Goal: Task Accomplishment & Management: Complete application form

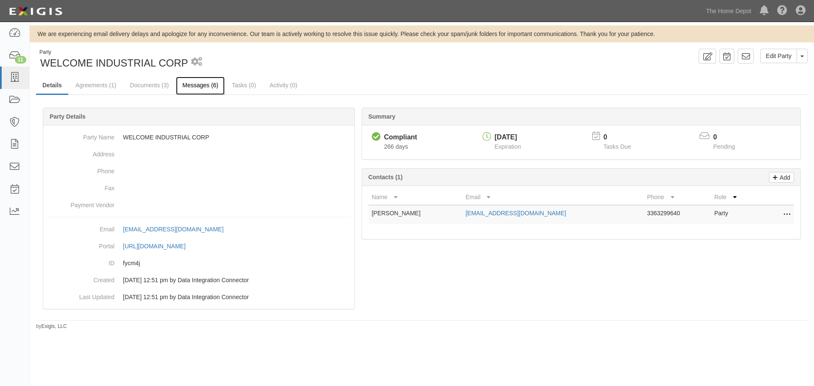
click at [194, 86] on link "Messages (6)" at bounding box center [200, 86] width 49 height 18
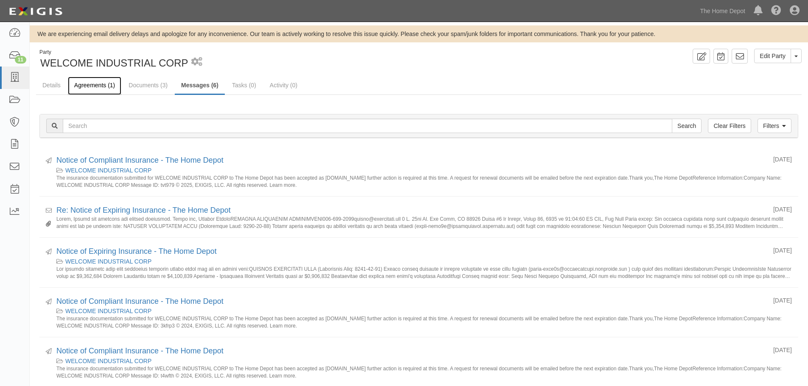
click at [108, 78] on link "Agreements (1)" at bounding box center [94, 86] width 53 height 18
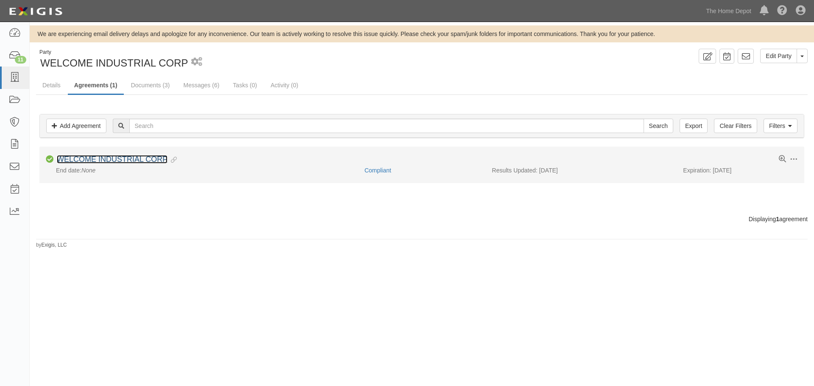
click at [124, 161] on link "WELCOME INDUSTRIAL CORP" at bounding box center [112, 159] width 111 height 8
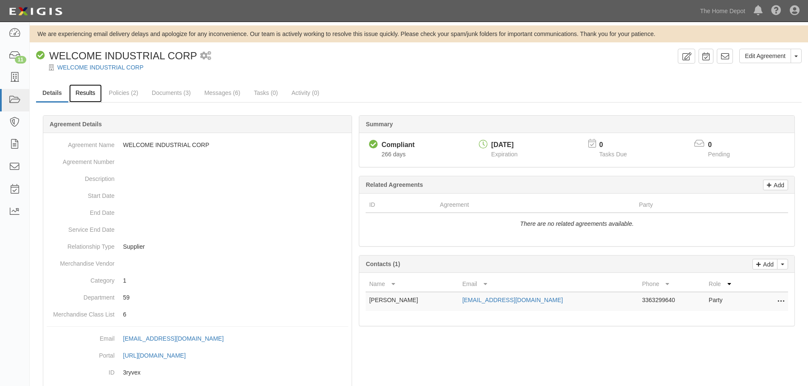
click at [96, 90] on link "Results" at bounding box center [85, 93] width 33 height 18
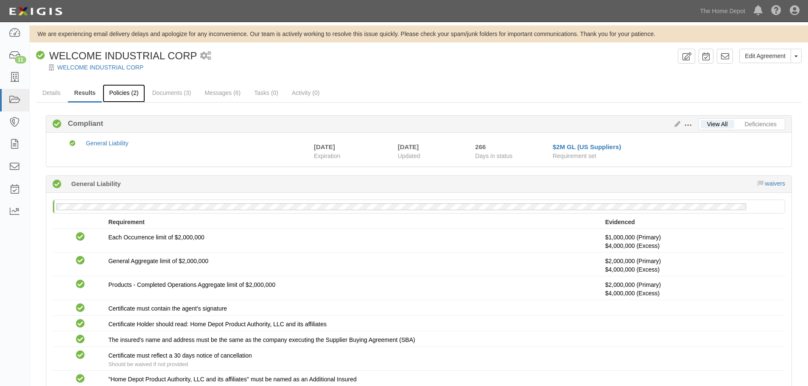
click at [133, 98] on link "Policies (2)" at bounding box center [124, 93] width 42 height 18
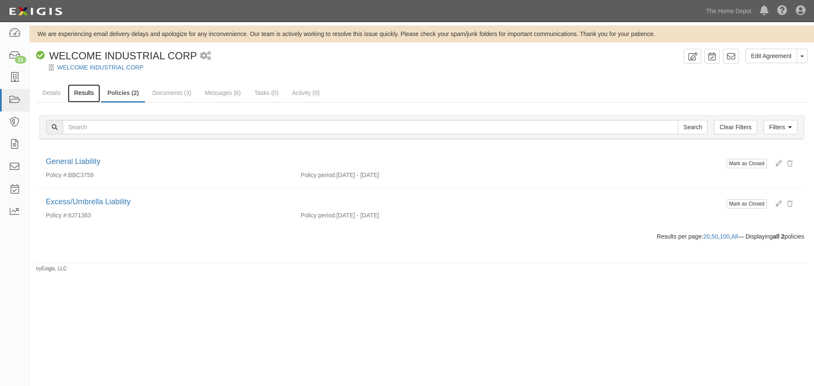
click at [81, 96] on link "Results" at bounding box center [84, 93] width 33 height 18
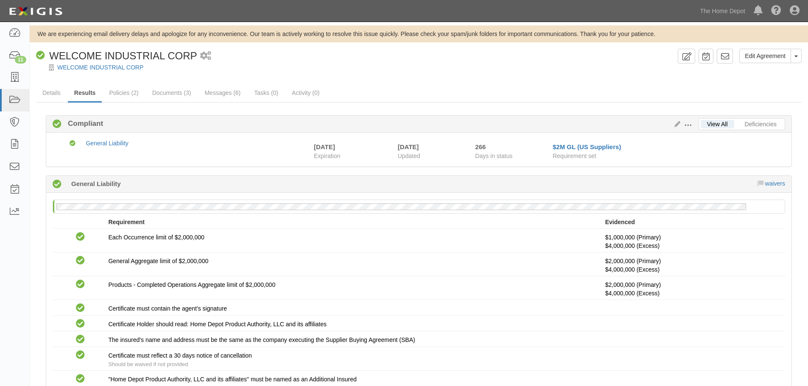
drag, startPoint x: 193, startPoint y: 99, endPoint x: 221, endPoint y: 103, distance: 27.9
click at [221, 103] on div "View All Deficiencies Edit Requirements View History Compliant Compliant Compli…" at bounding box center [419, 277] width 766 height 349
drag, startPoint x: 150, startPoint y: 71, endPoint x: 53, endPoint y: 55, distance: 97.6
click at [53, 55] on div "Edit Agreement Toggle Agreement Dropdown View Audit Trail Archive Agreement Pla…" at bounding box center [419, 256] width 778 height 415
click at [182, 73] on div at bounding box center [419, 75] width 778 height 6
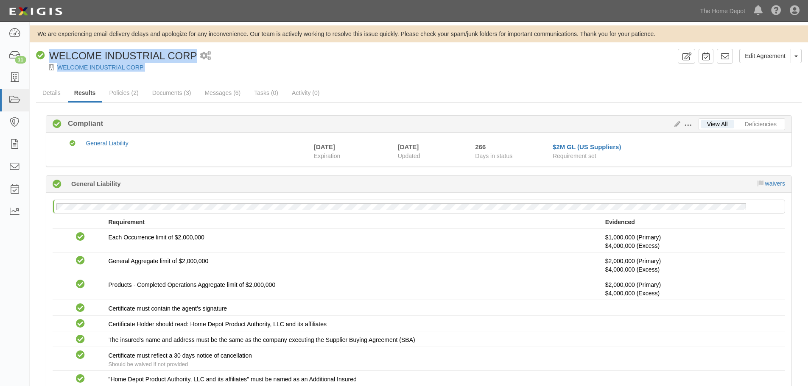
drag, startPoint x: 151, startPoint y: 72, endPoint x: 49, endPoint y: 50, distance: 104.2
click at [49, 50] on div "Edit Agreement Toggle Agreement Dropdown View Audit Trail Archive Agreement Pla…" at bounding box center [419, 256] width 778 height 415
click at [223, 76] on div at bounding box center [419, 75] width 778 height 6
drag, startPoint x: 178, startPoint y: 71, endPoint x: 102, endPoint y: 50, distance: 78.7
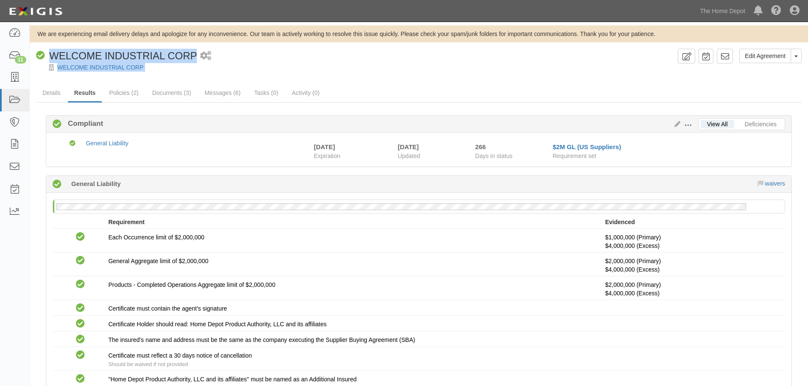
click at [77, 52] on div "Edit Agreement Toggle Agreement Dropdown View Audit Trail Archive Agreement Pla…" at bounding box center [419, 256] width 778 height 415
click at [353, 67] on div "WELCOME INDUSTRIAL CORP" at bounding box center [425, 67] width 766 height 8
click at [352, 67] on div "WELCOME INDUSTRIAL CORP" at bounding box center [425, 67] width 766 height 8
click at [170, 73] on div at bounding box center [419, 75] width 778 height 6
drag, startPoint x: 148, startPoint y: 70, endPoint x: 48, endPoint y: 56, distance: 101.8
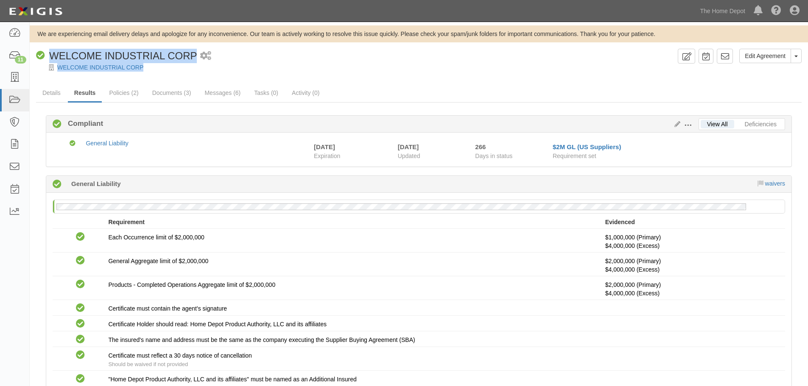
click at [48, 56] on div "Edit Agreement Toggle Agreement Dropdown View Audit Trail Archive Agreement Pla…" at bounding box center [419, 60] width 778 height 23
click at [256, 65] on div "WELCOME INDUSTRIAL CORP" at bounding box center [425, 67] width 766 height 8
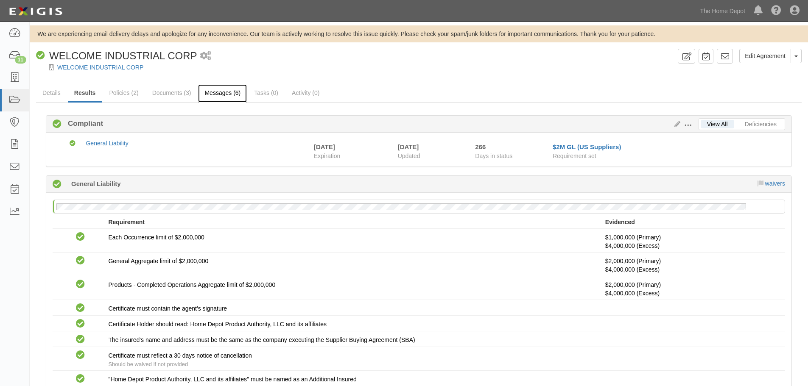
drag, startPoint x: 216, startPoint y: 96, endPoint x: 231, endPoint y: 85, distance: 19.1
click at [231, 85] on link "Messages (6)" at bounding box center [222, 93] width 49 height 18
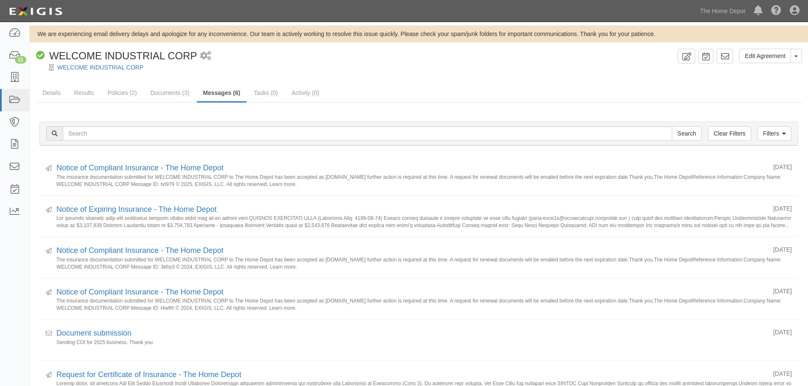
drag, startPoint x: 0, startPoint y: 0, endPoint x: 414, endPoint y: 105, distance: 427.0
click at [414, 105] on div "Filters Clear Filters Search Filters Sent/Received All Sent Received Open/Close…" at bounding box center [419, 272] width 766 height 338
click at [480, 90] on ul "Details Results Policies (2) Documents (3) Messages (6) Tasks (0) Activity (0)" at bounding box center [419, 93] width 766 height 18
click at [78, 100] on link "Results" at bounding box center [84, 93] width 33 height 18
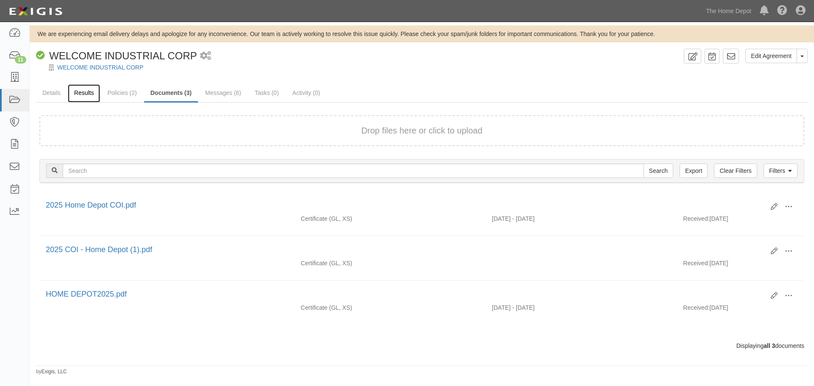
click at [71, 89] on link "Results" at bounding box center [84, 93] width 33 height 18
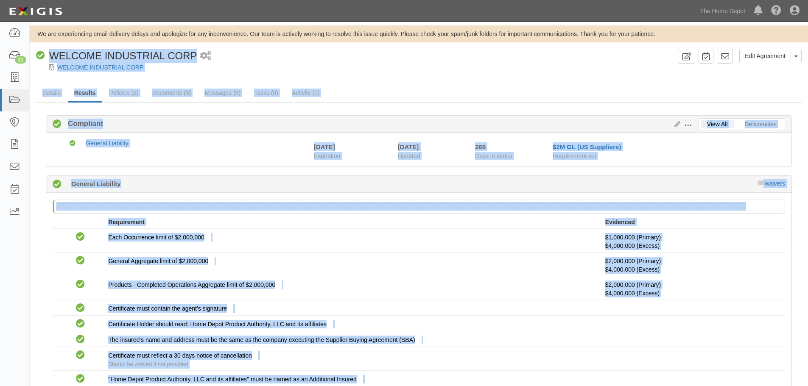
drag, startPoint x: 255, startPoint y: 321, endPoint x: 47, endPoint y: 52, distance: 340.2
click at [47, 52] on div "Edit Agreement Toggle Agreement Dropdown View Audit Trail Archive Agreement Pla…" at bounding box center [419, 256] width 778 height 415
click at [302, 58] on div "Compliant WELCOME INDUSTRIAL CORP 1 scheduled workflow" at bounding box center [355, 56] width 638 height 14
drag, startPoint x: 256, startPoint y: 327, endPoint x: 48, endPoint y: 54, distance: 342.9
click at [48, 54] on div "Edit Agreement Toggle Agreement Dropdown View Audit Trail Archive Agreement Pla…" at bounding box center [419, 256] width 778 height 415
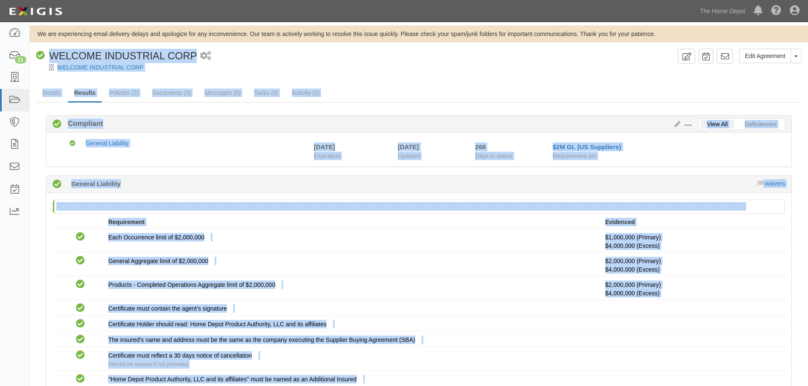
click at [48, 54] on div "Compliant WELCOME INDUSTRIAL CORP" at bounding box center [116, 56] width 161 height 14
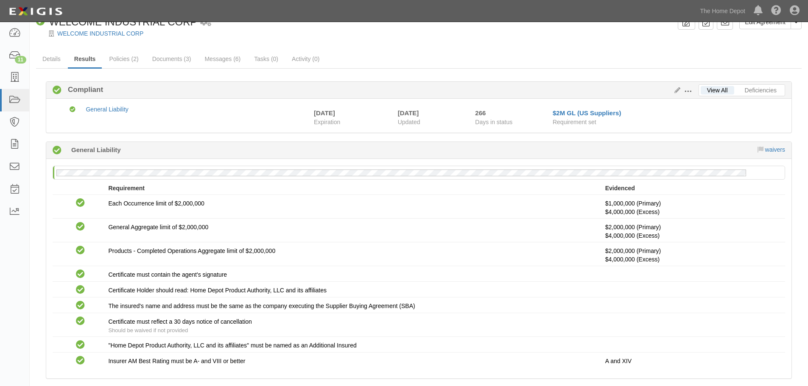
scroll to position [77, 0]
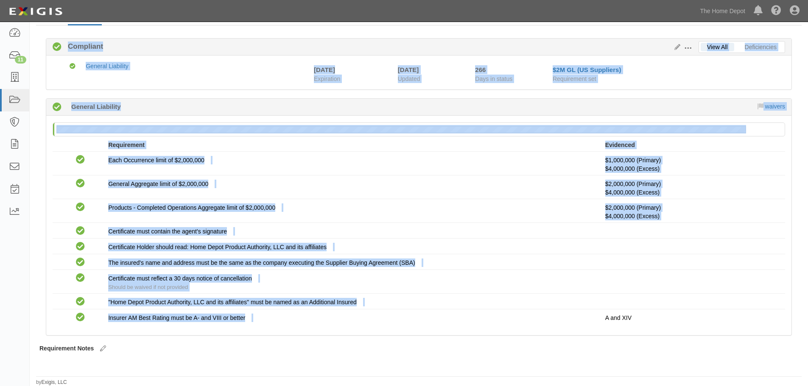
drag, startPoint x: 48, startPoint y: 54, endPoint x: 324, endPoint y: 327, distance: 387.8
click at [324, 327] on div "Edit Agreement Toggle Agreement Dropdown View Audit Trail Archive Agreement Pla…" at bounding box center [419, 179] width 778 height 415
click at [324, 327] on div "No General Liability policy on file Requirement Evidenced No Coverage Each Occu…" at bounding box center [418, 226] width 745 height 220
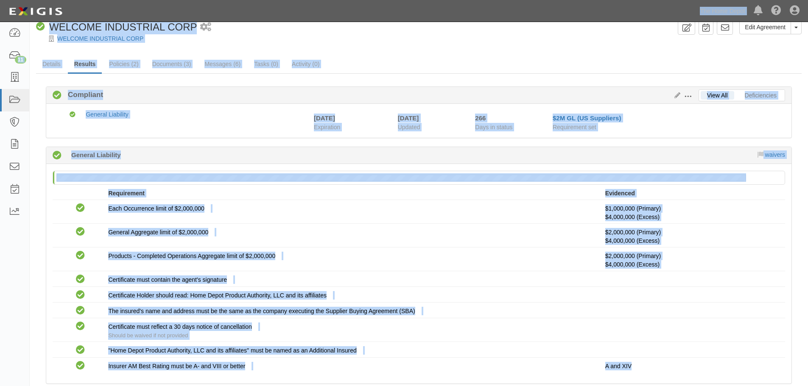
scroll to position [14, 0]
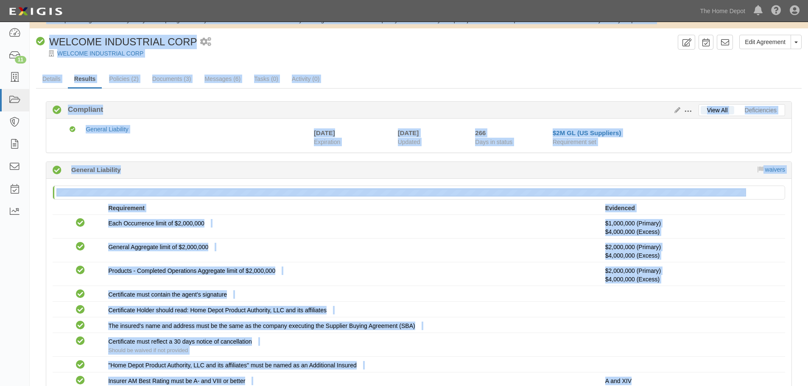
drag, startPoint x: 648, startPoint y: 320, endPoint x: 45, endPoint y: 28, distance: 669.5
click at [45, 28] on div "We are experiencing email delivery delays and apologize for any inconvenience. …" at bounding box center [419, 230] width 778 height 438
click at [615, 45] on div "Compliant WELCOME INDUSTRIAL CORP 1 scheduled workflow" at bounding box center [355, 42] width 638 height 14
click at [581, 70] on div "Edit Agreement Toggle Agreement Dropdown View Audit Trail Archive Agreement Pla…" at bounding box center [419, 242] width 778 height 415
click at [220, 51] on div "WELCOME INDUSTRIAL CORP" at bounding box center [425, 53] width 766 height 8
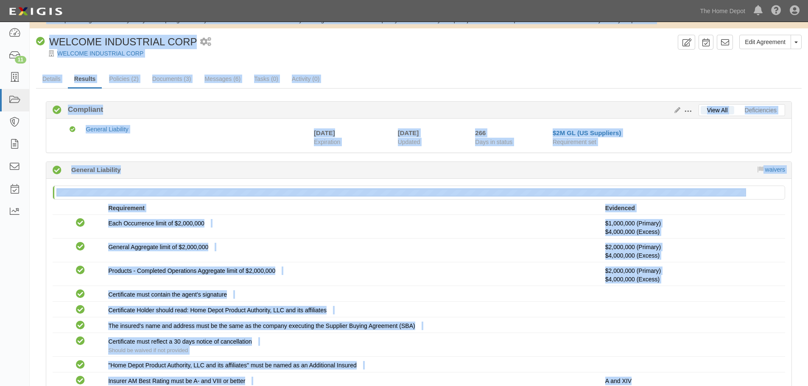
click at [283, 44] on div "Compliant WELCOME INDUSTRIAL CORP 1 scheduled workflow" at bounding box center [355, 42] width 638 height 14
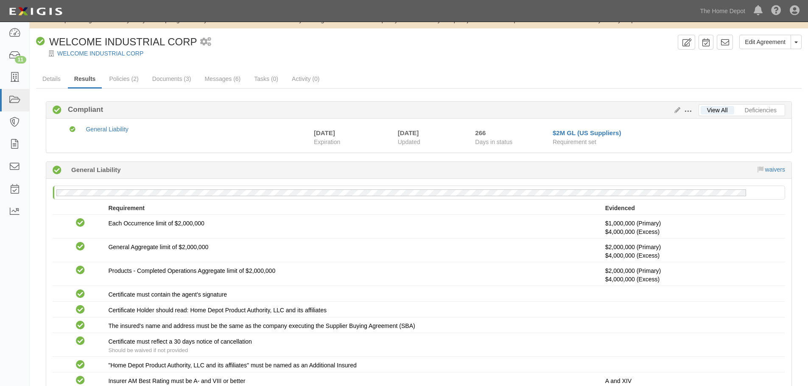
click at [283, 44] on div "Compliant WELCOME INDUSTRIAL CORP 1 scheduled workflow" at bounding box center [355, 42] width 638 height 14
click at [131, 81] on link "Policies (2)" at bounding box center [124, 79] width 42 height 18
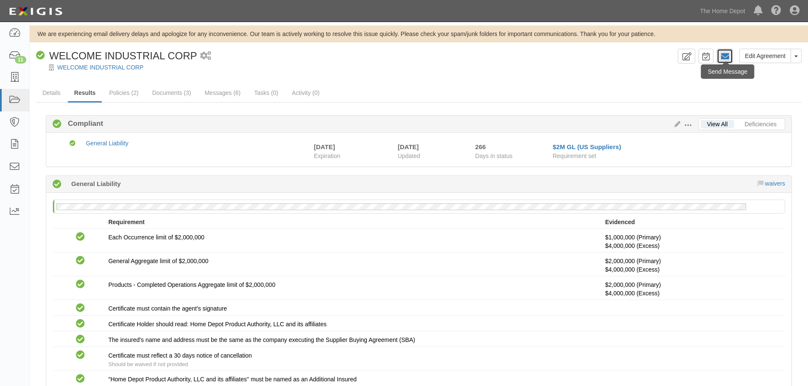
click at [726, 55] on icon at bounding box center [725, 56] width 8 height 8
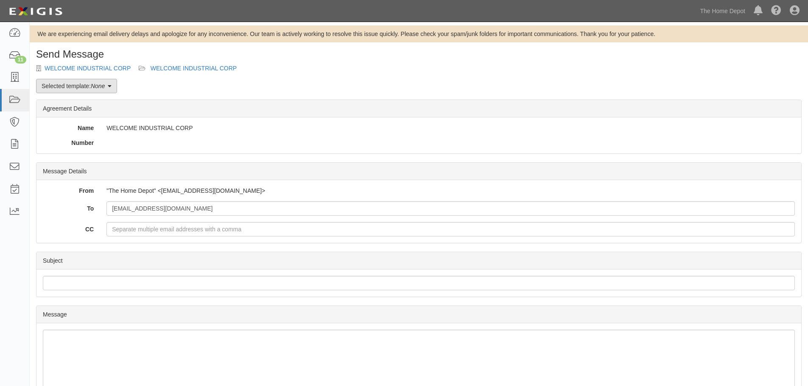
click at [89, 86] on link "Selected template: None" at bounding box center [76, 86] width 81 height 14
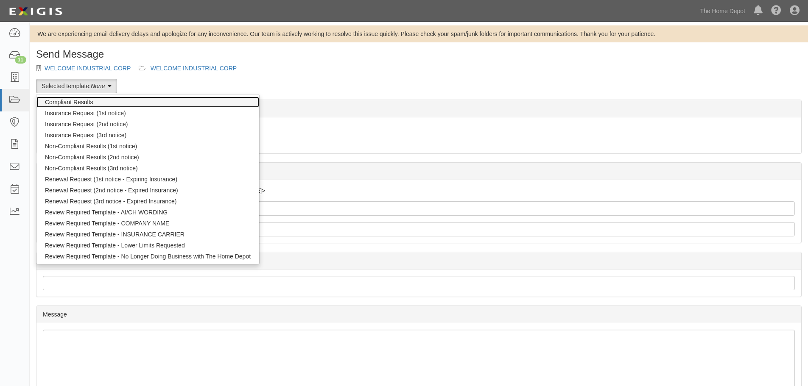
click at [106, 103] on link "Compliant Results" at bounding box center [147, 102] width 223 height 11
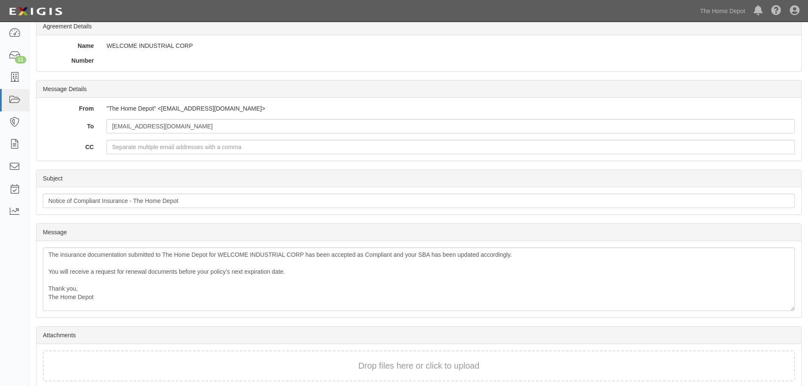
scroll to position [120, 0]
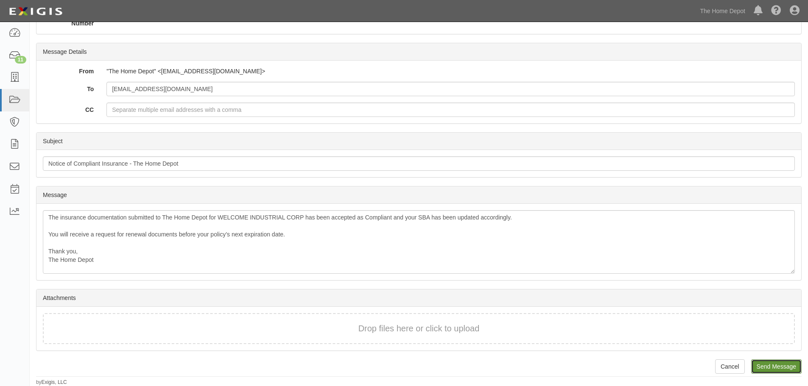
click at [779, 369] on input "Send Message" at bounding box center [776, 367] width 50 height 14
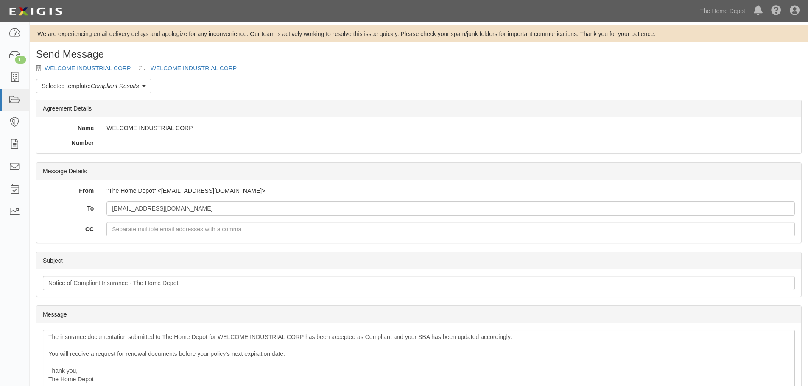
click at [104, 64] on div "Send Message WELCOME INDUSTRIAL CORP WELCOME INDUSTRIAL CORP Selected template:…" at bounding box center [419, 277] width 778 height 457
click at [106, 69] on link "WELCOME INDUSTRIAL CORP" at bounding box center [88, 68] width 86 height 7
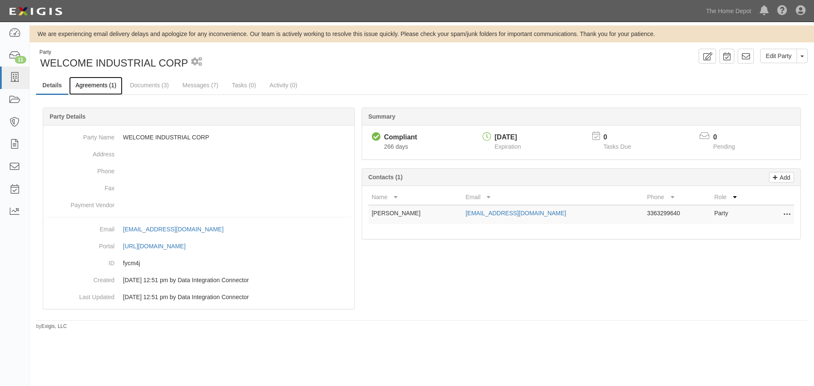
click at [87, 90] on link "Agreements (1)" at bounding box center [95, 86] width 53 height 18
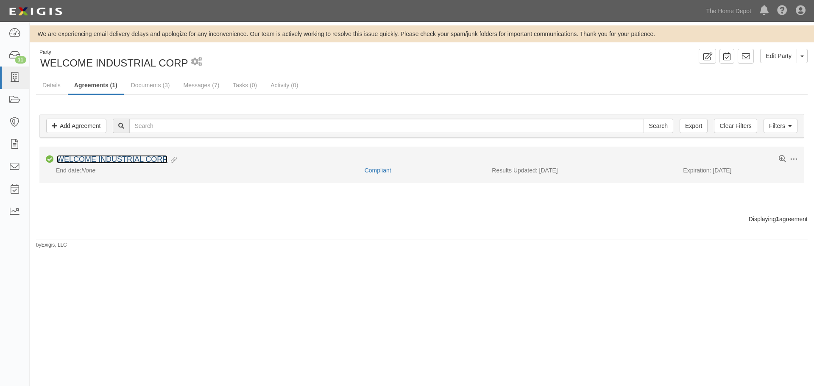
click at [122, 162] on link "WELCOME INDUSTRIAL CORP" at bounding box center [112, 159] width 111 height 8
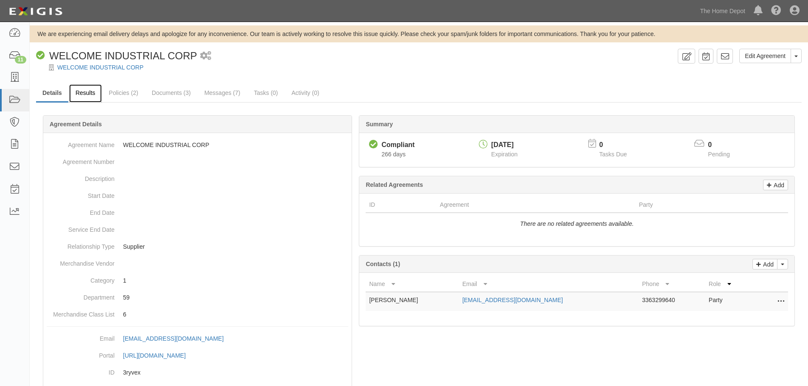
click at [92, 98] on link "Results" at bounding box center [85, 93] width 33 height 18
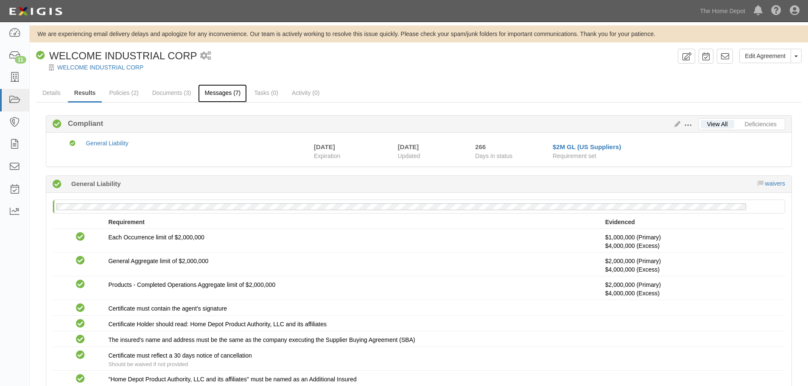
click at [220, 92] on link "Messages (7)" at bounding box center [222, 93] width 49 height 18
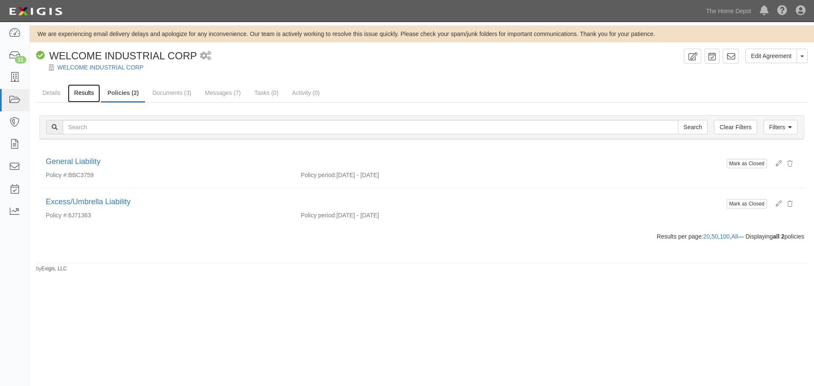
click at [95, 91] on link "Results" at bounding box center [84, 93] width 33 height 18
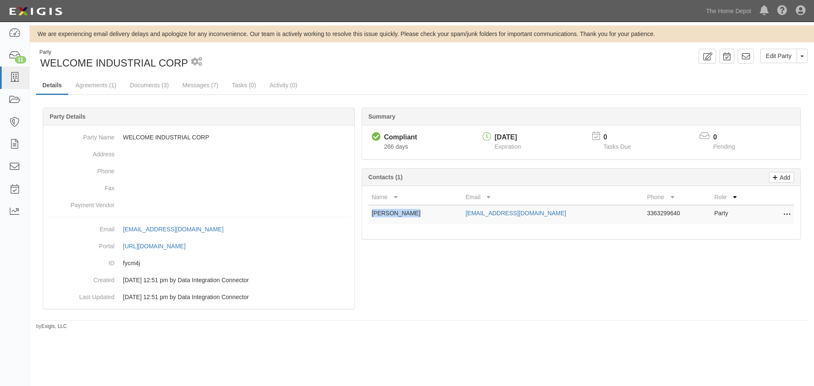
drag, startPoint x: 414, startPoint y: 216, endPoint x: 373, endPoint y: 210, distance: 41.3
click at [373, 210] on td "CELESTA ELLIS" at bounding box center [416, 214] width 94 height 19
copy td "CELESTA ELLIS"
click at [703, 55] on icon at bounding box center [708, 57] width 10 height 8
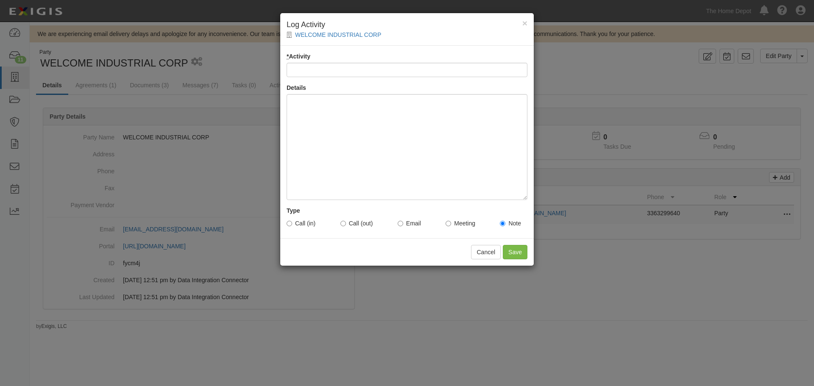
click at [349, 61] on div "* Activity" at bounding box center [407, 64] width 241 height 25
drag, startPoint x: 340, startPoint y: 72, endPoint x: 343, endPoint y: 76, distance: 5.5
click at [340, 73] on input "* Activity" at bounding box center [407, 70] width 241 height 14
click at [311, 111] on div at bounding box center [407, 147] width 241 height 106
paste div
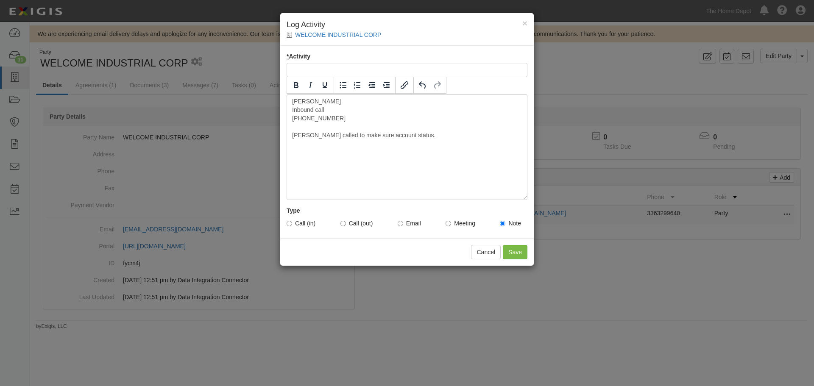
click at [300, 227] on label "Call (in)" at bounding box center [301, 223] width 29 height 8
click at [292, 227] on input "Call (in)" at bounding box center [290, 224] width 6 height 6
radio input "true"
click at [512, 255] on input "Save" at bounding box center [515, 252] width 25 height 14
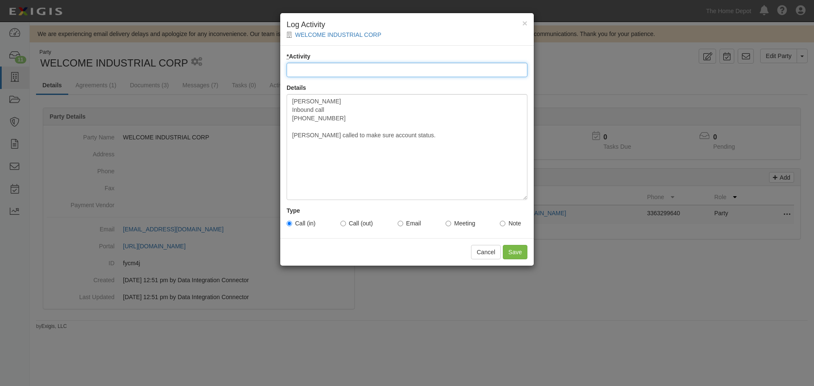
drag, startPoint x: 319, startPoint y: 65, endPoint x: 323, endPoint y: 74, distance: 9.5
click at [319, 65] on input "* Activity" at bounding box center [407, 70] width 241 height 14
type input "Inbound call"
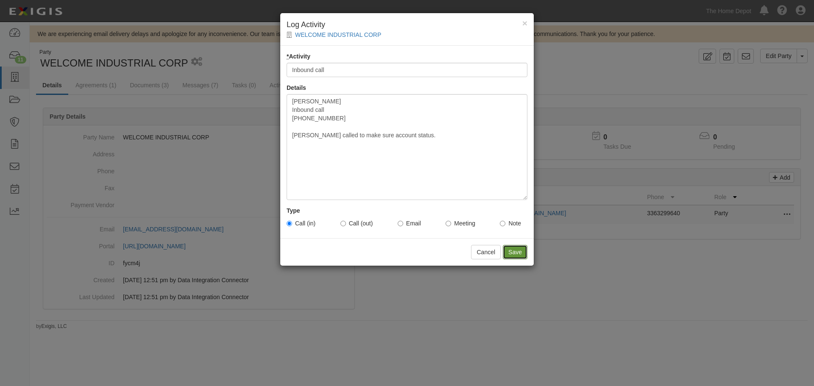
click at [513, 250] on input "Save" at bounding box center [515, 252] width 25 height 14
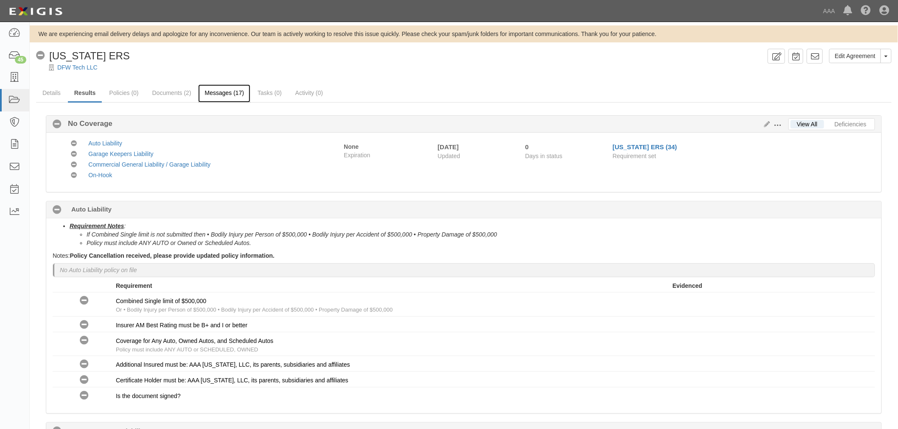
click at [213, 95] on link "Messages (17)" at bounding box center [224, 93] width 52 height 18
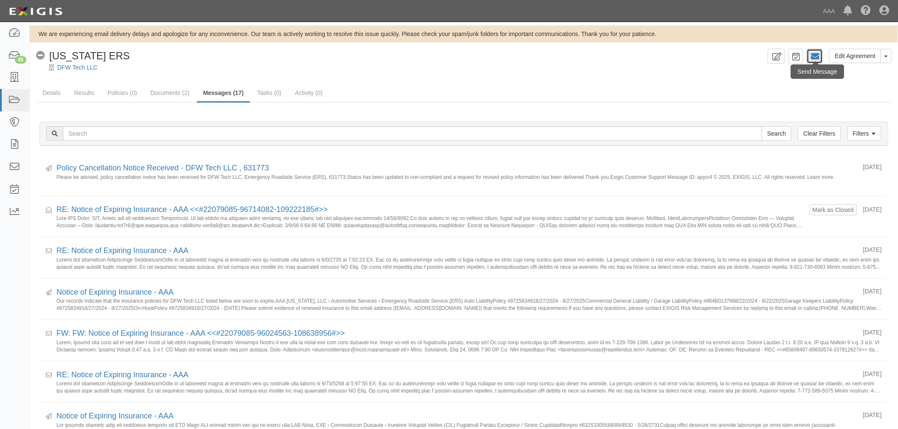
click at [815, 56] on icon at bounding box center [814, 56] width 8 height 8
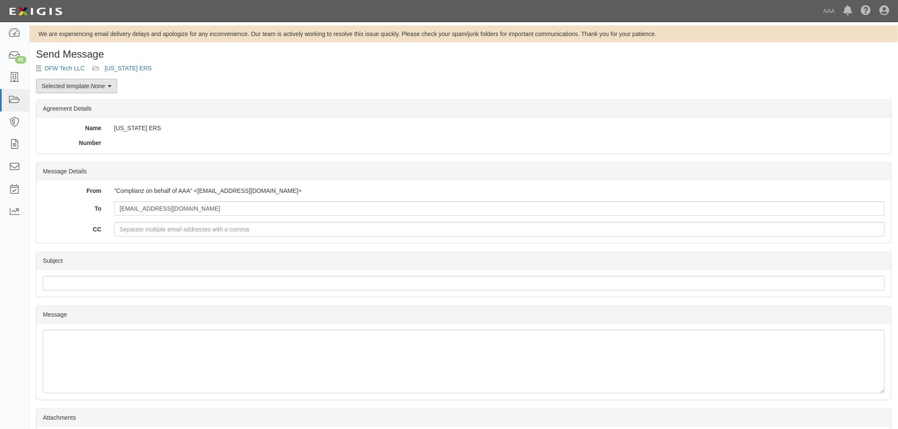
click at [108, 84] on link "Selected template: None" at bounding box center [76, 86] width 81 height 14
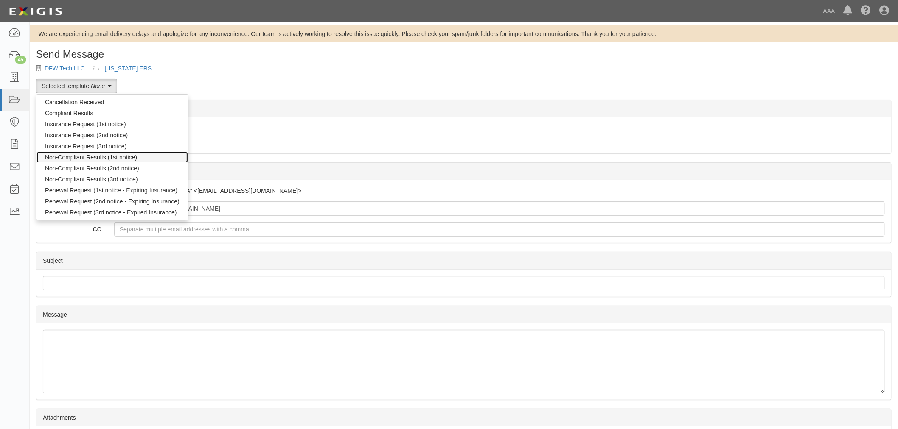
click at [99, 154] on link "Non-Compliant Results (1st notice)" at bounding box center [111, 157] width 151 height 11
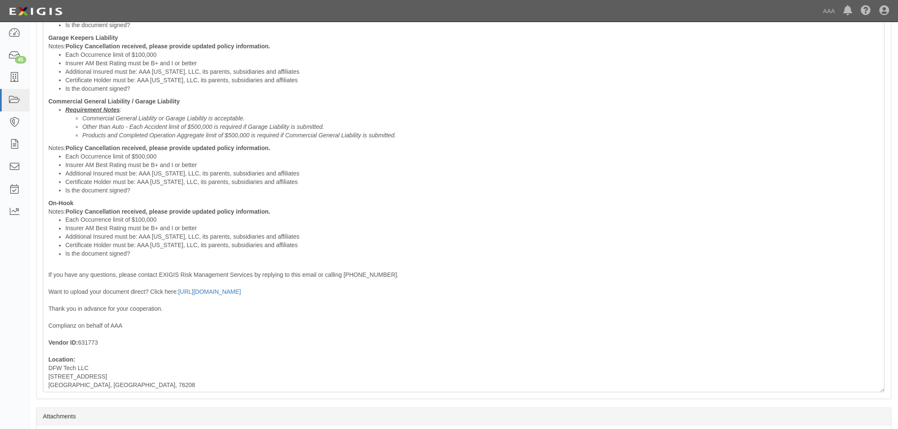
scroll to position [528, 0]
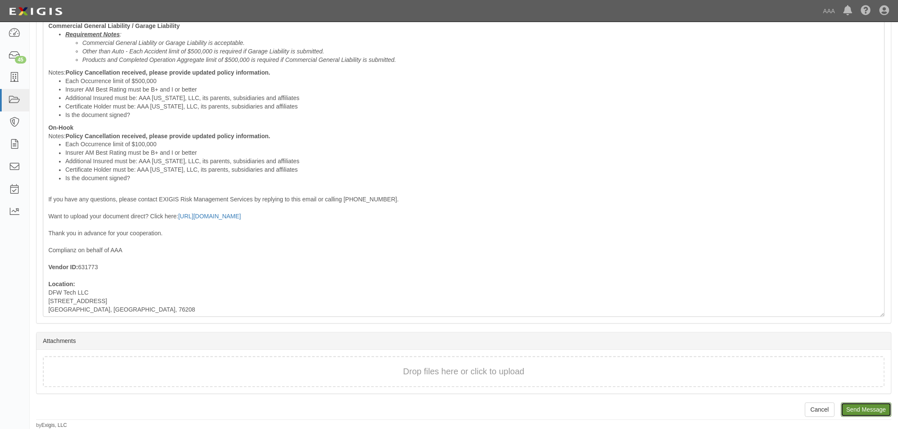
click at [878, 408] on input "Send Message" at bounding box center [866, 410] width 50 height 14
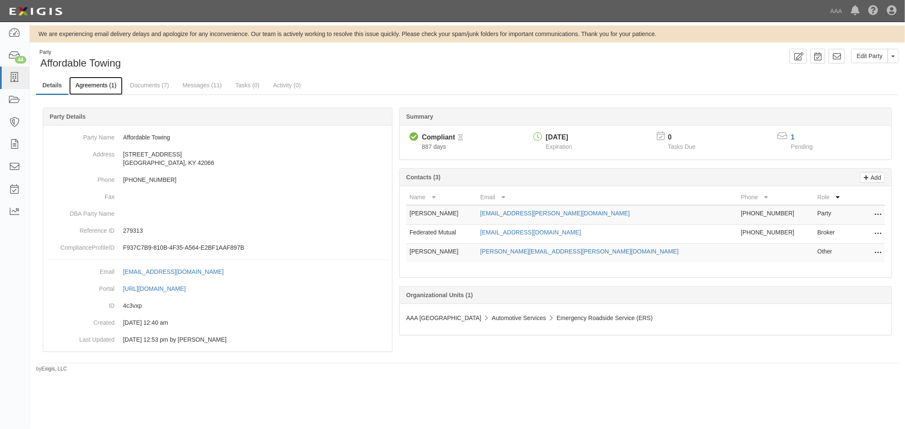
click at [89, 91] on link "Agreements (1)" at bounding box center [95, 86] width 53 height 18
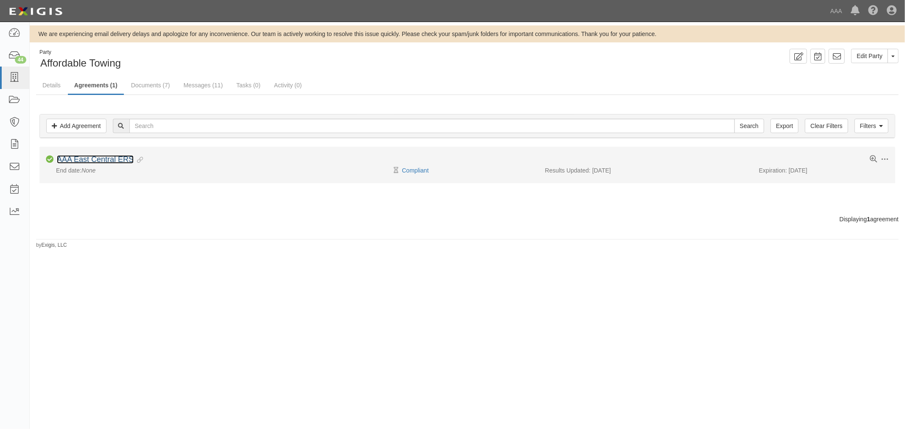
click at [103, 157] on link "AAA East Central ERS" at bounding box center [95, 159] width 77 height 8
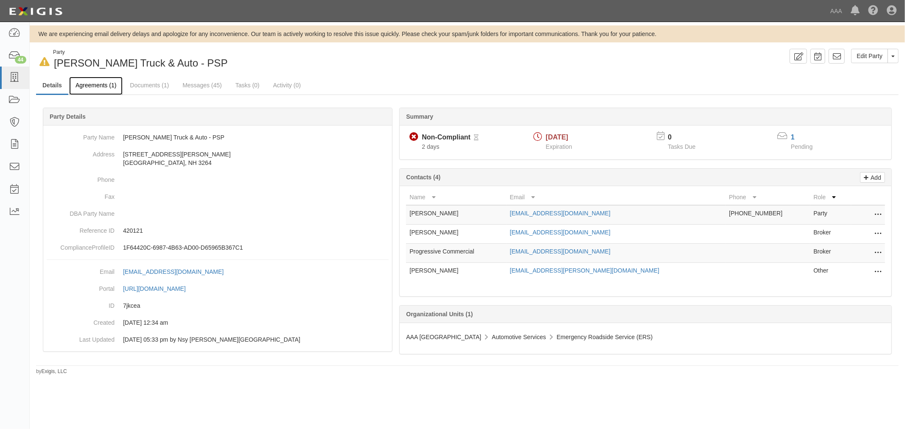
click at [105, 89] on link "Agreements (1)" at bounding box center [95, 86] width 53 height 18
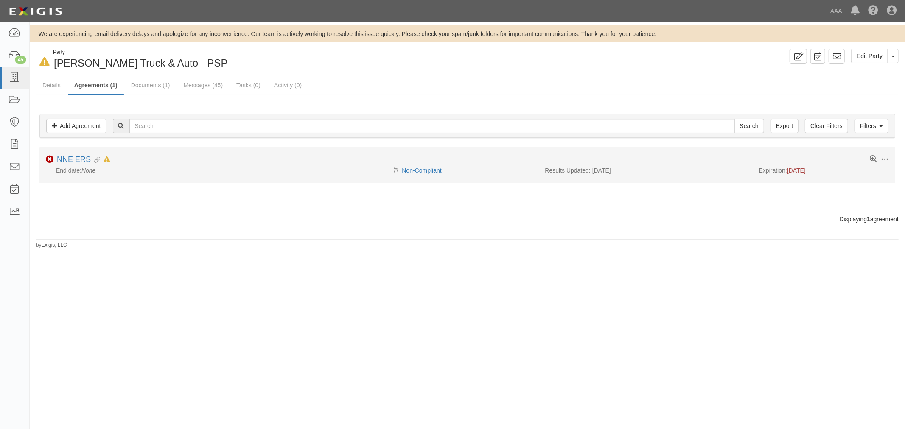
click at [83, 168] on em "None" at bounding box center [88, 170] width 14 height 7
click at [79, 154] on li "Toggle Agreement Dropdown Edit Log activity Add task Send message Archive Non-C…" at bounding box center [467, 165] width 856 height 36
click at [79, 162] on link "NNE ERS" at bounding box center [74, 159] width 34 height 8
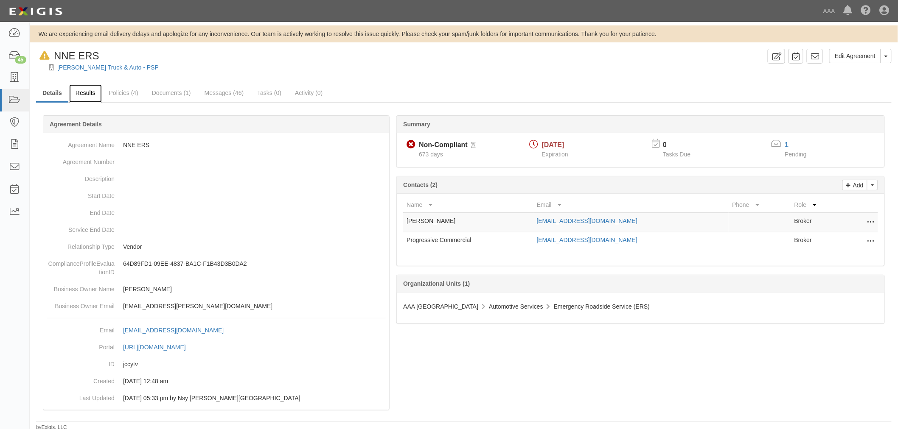
click at [76, 92] on link "Results" at bounding box center [85, 93] width 33 height 18
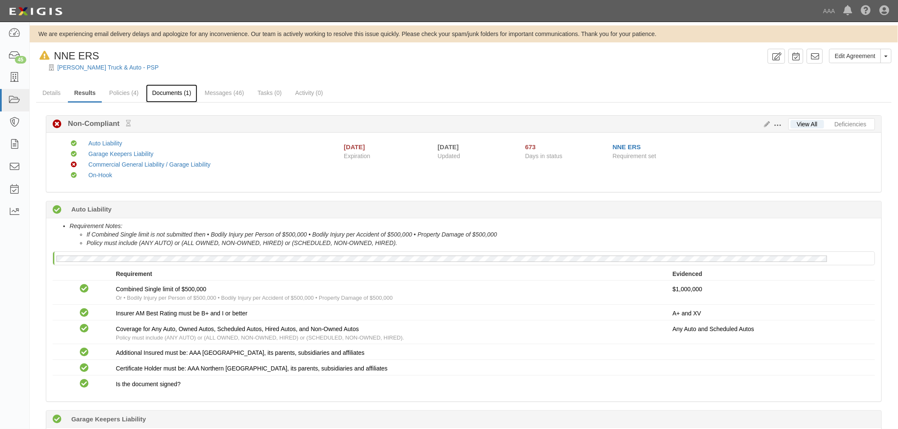
click at [183, 89] on link "Documents (1)" at bounding box center [172, 93] width 52 height 18
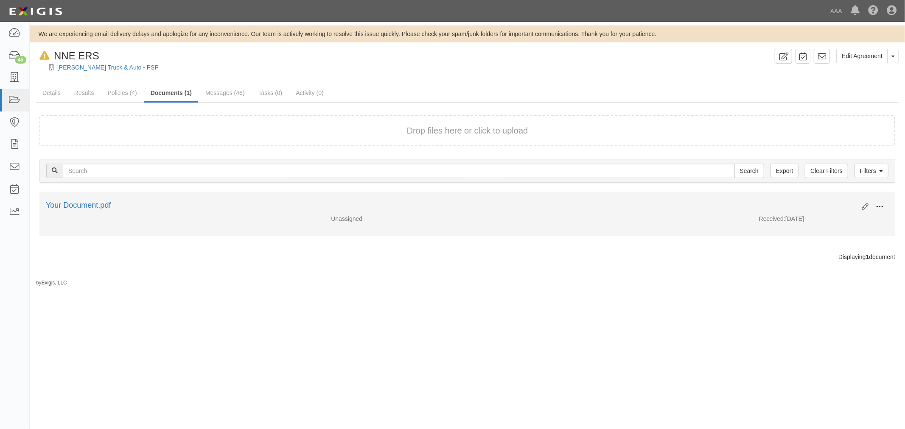
click at [878, 203] on span at bounding box center [879, 207] width 8 height 8
click at [858, 215] on link "View" at bounding box center [838, 219] width 67 height 15
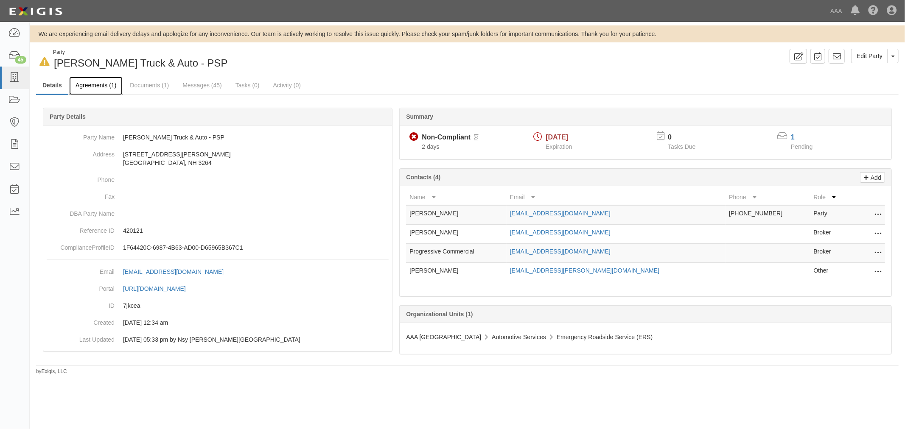
click at [119, 83] on link "Agreements (1)" at bounding box center [95, 86] width 53 height 18
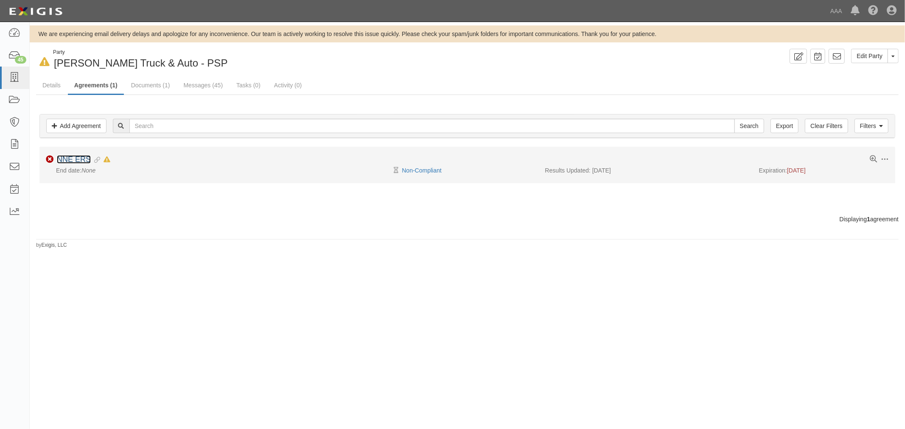
click at [81, 159] on link "NNE ERS" at bounding box center [74, 159] width 34 height 8
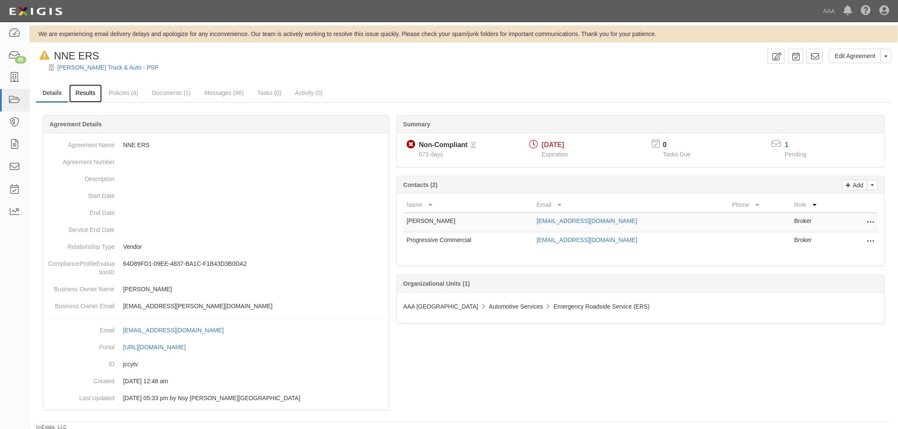
click at [87, 98] on link "Results" at bounding box center [85, 93] width 33 height 18
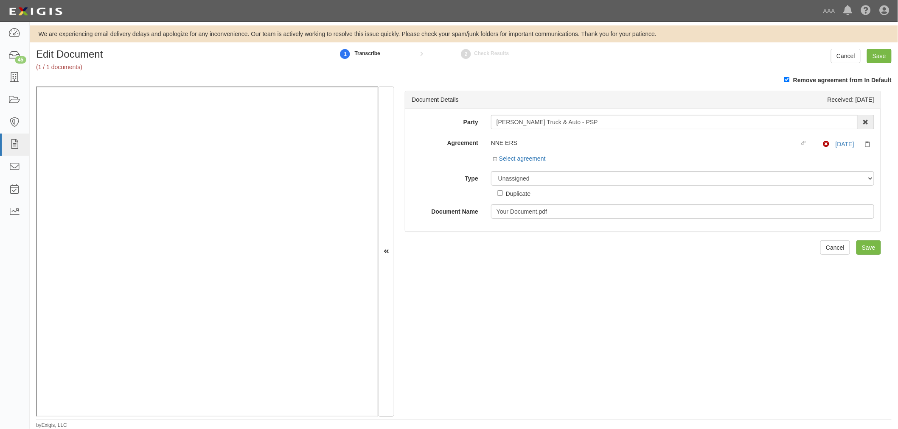
click at [508, 159] on div "Party [PERSON_NAME] Truck & Auto - PSP 1-800-Packouts of [PERSON_NAME][GEOGRAPH…" at bounding box center [642, 167] width 462 height 104
click at [524, 188] on div "Unassigned Binder Cancellation Notice Certificate Contract Endorsement Insuranc…" at bounding box center [682, 184] width 396 height 27
select select "CertificateDetail"
click at [491, 173] on select "Unassigned Binder Cancellation Notice Certificate Contract Endorsement Insuranc…" at bounding box center [682, 178] width 383 height 14
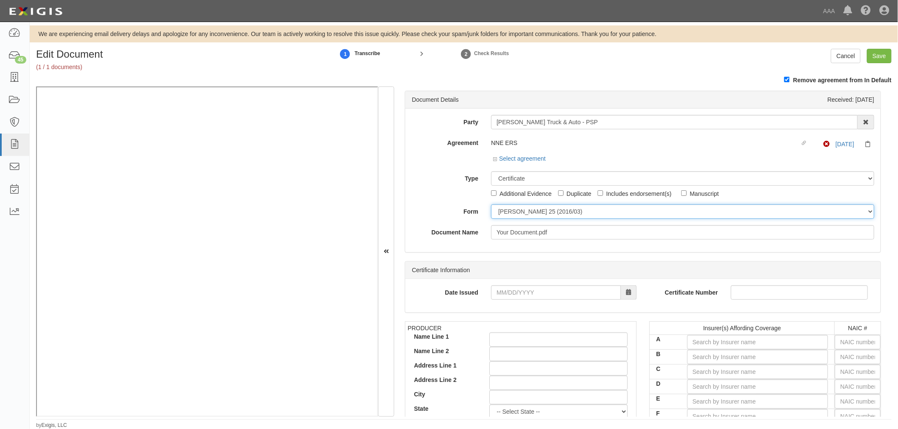
click at [518, 206] on select "ACORD 25 (2016/03) ACORD 101 ACORD 855 NY (2014/05) General" at bounding box center [682, 211] width 383 height 14
select select "GeneralFormDetail"
click at [491, 206] on select "ACORD 25 (2016/03) ACORD 101 ACORD 855 NY (2014/05) General" at bounding box center [682, 211] width 383 height 14
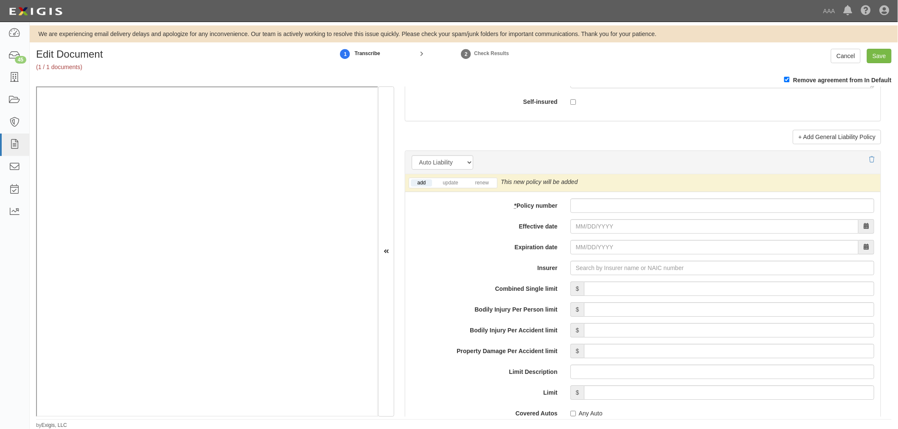
scroll to position [1178, 0]
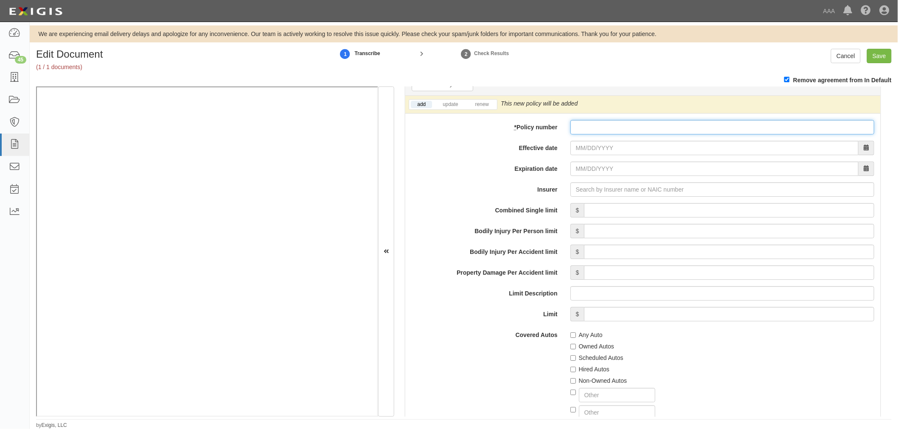
click at [604, 128] on input "* Policy number" at bounding box center [722, 127] width 304 height 14
paste input "00615765"
type input "00615765"
click at [591, 151] on input "Effective date" at bounding box center [714, 148] width 288 height 14
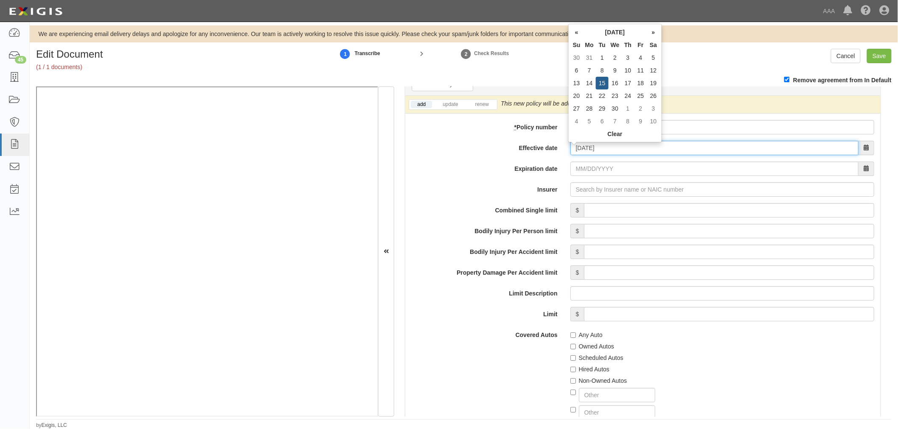
type input "04/15/2025"
type input "04/15/2026"
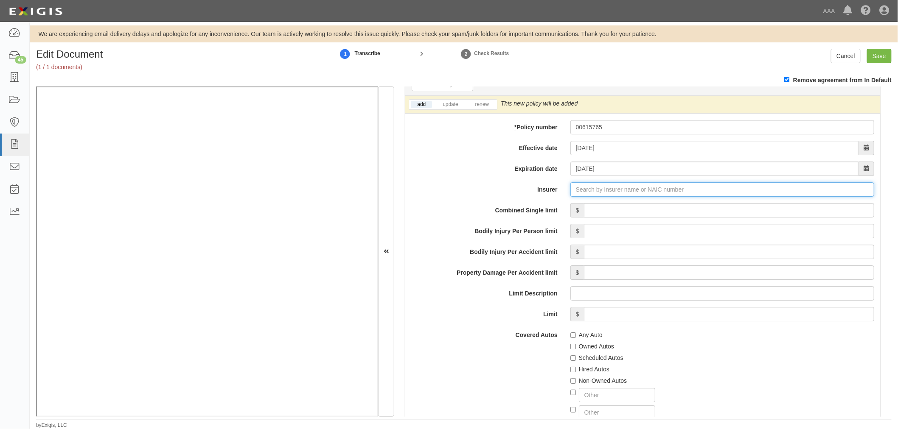
type input "180 Seguros S.A. (0) NR Rating"
type input "1"
drag, startPoint x: 600, startPoint y: 205, endPoint x: 473, endPoint y: 138, distance: 144.2
click at [596, 206] on div "United Financial Casualty Company ( 11770 ) A+ XV Rating" at bounding box center [600, 205] width 171 height 11
type input "United Financial Casualty Company (11770) A+ XV Rating"
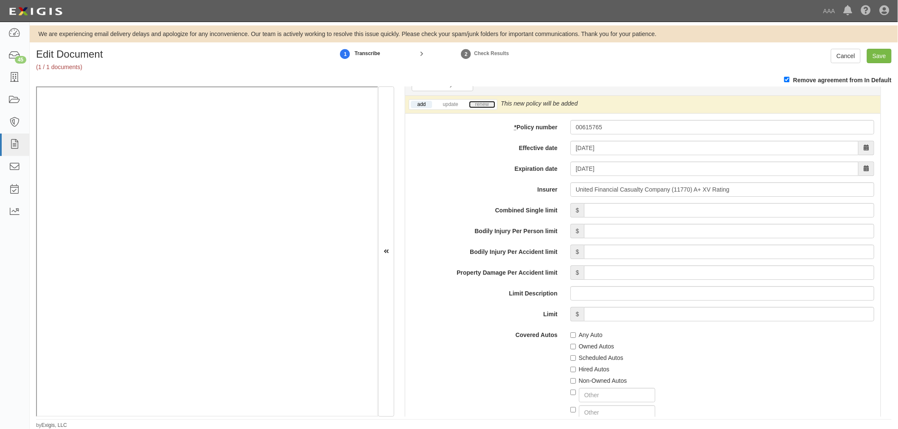
click at [476, 107] on link "renew" at bounding box center [482, 104] width 26 height 7
click at [596, 213] on input "Combined Single limit" at bounding box center [729, 210] width 290 height 14
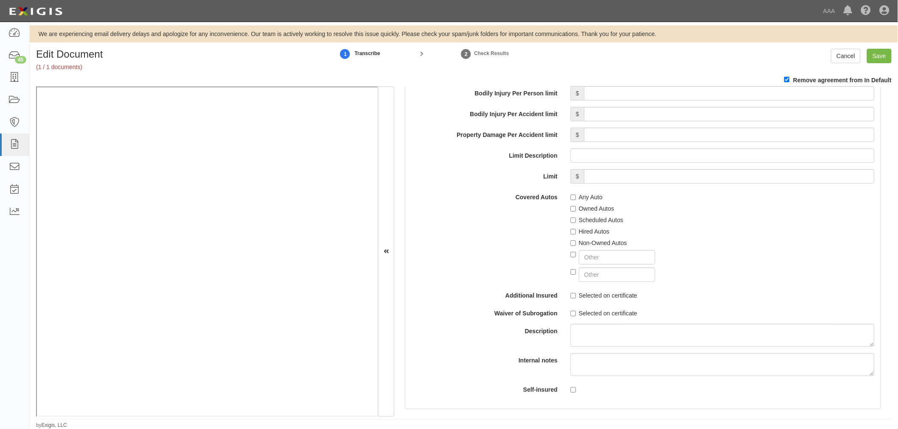
scroll to position [1414, 0]
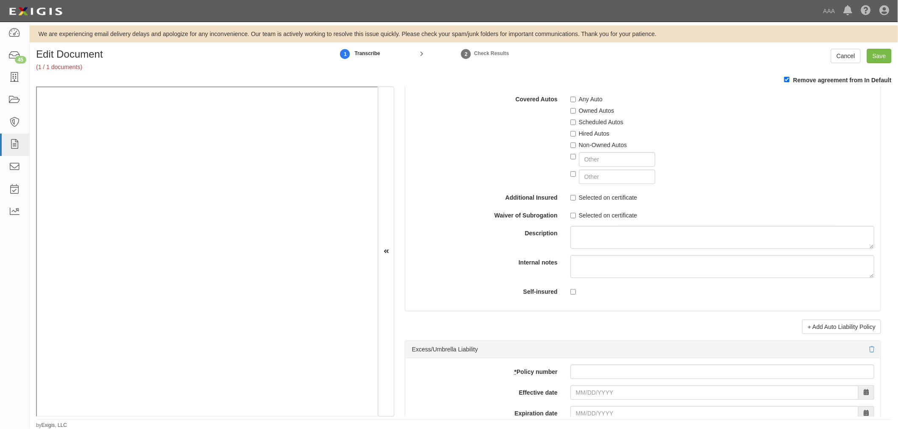
type input "1,000,000"
click at [582, 100] on label "Any Auto" at bounding box center [586, 99] width 32 height 8
click at [576, 100] on input "Any Auto" at bounding box center [573, 100] width 6 height 6
checkbox input "true"
click at [601, 121] on label "Scheduled Autos" at bounding box center [596, 122] width 53 height 8
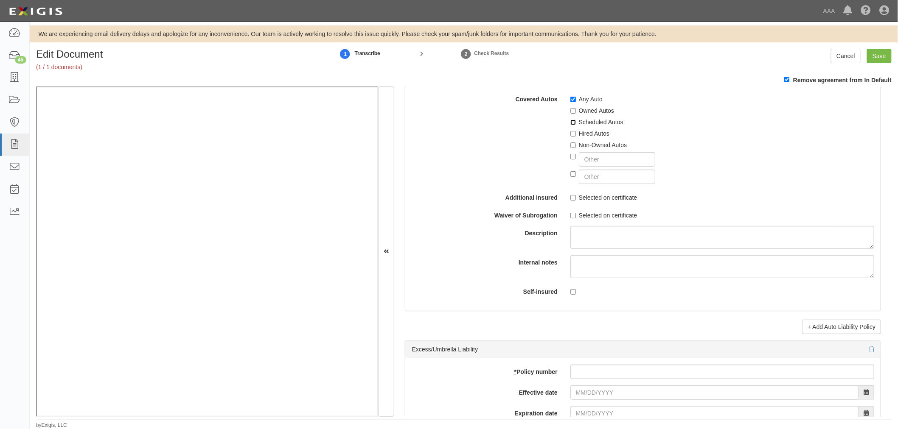
click at [576, 121] on input "Scheduled Autos" at bounding box center [573, 123] width 6 height 6
checkbox input "true"
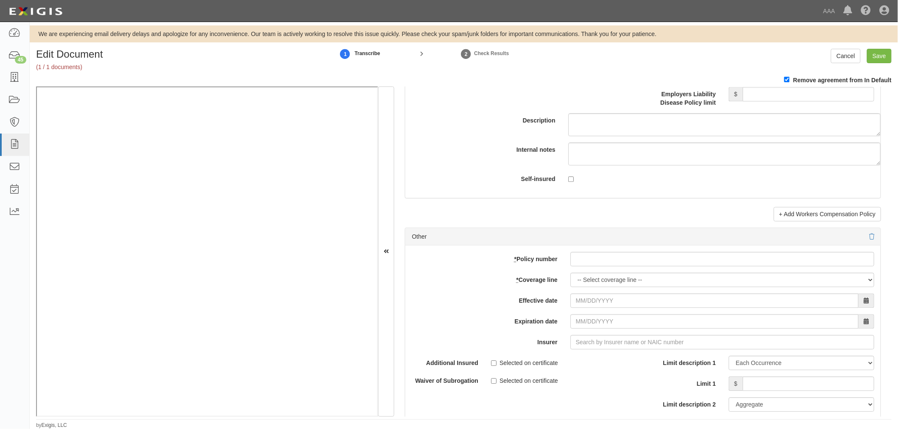
scroll to position [2356, 0]
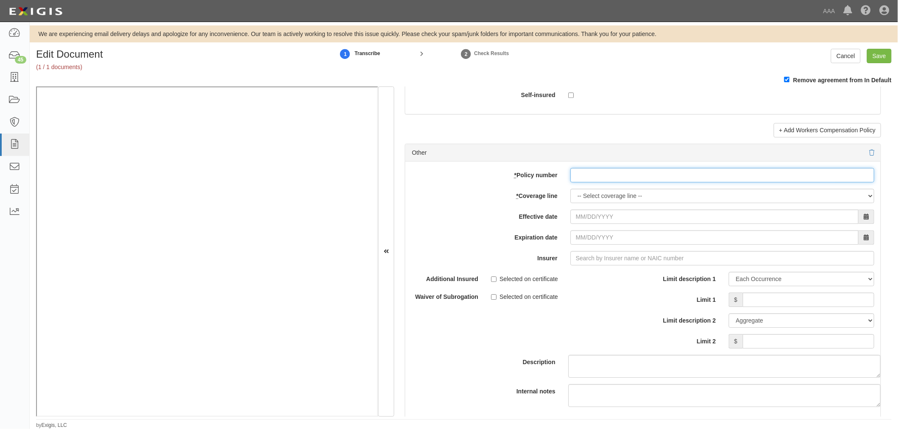
paste input "00615765"
drag, startPoint x: 605, startPoint y: 176, endPoint x: 599, endPoint y: 187, distance: 12.7
click at [605, 176] on input "* Policy number" at bounding box center [722, 175] width 304 height 14
type input "00615765"
click at [588, 203] on select "-- Select coverage line -- Asbestos Abatement Auto Physical Damage Boiler & Mac…" at bounding box center [722, 196] width 304 height 14
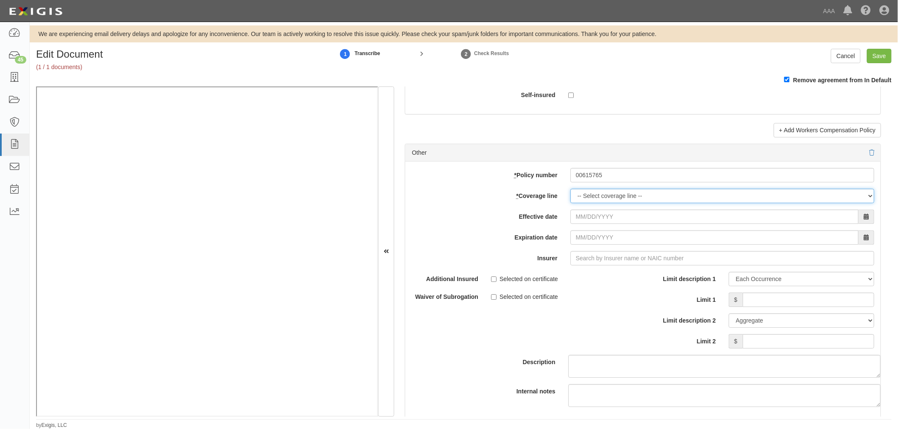
select select "70"
click at [570, 203] on select "-- Select coverage line -- Asbestos Abatement Auto Physical Damage Boiler & Mac…" at bounding box center [722, 196] width 304 height 14
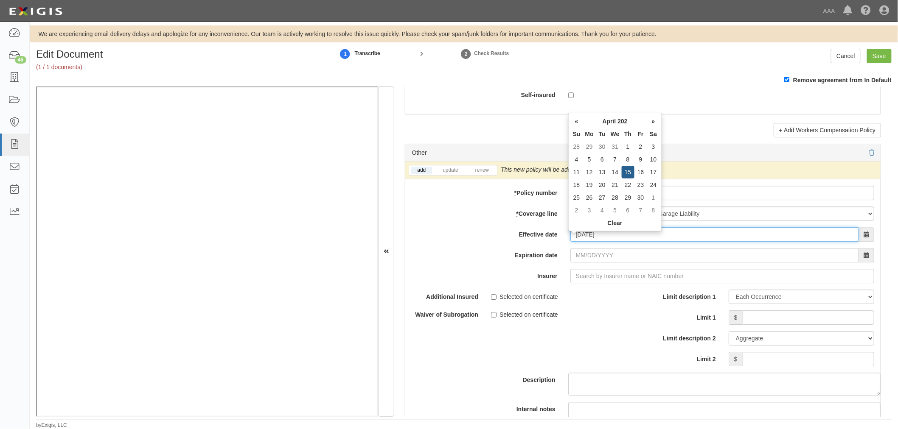
type input "04/15/2025"
type input "[DATE]"
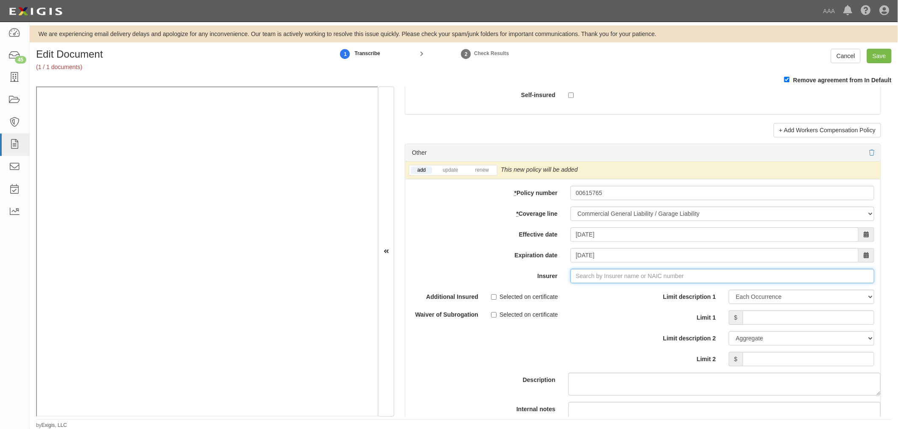
type input "180 Seguros S.A. (0) NR Rating"
type input "1"
click at [614, 296] on div "United Financial Casualty Company ( 11770 ) A+ XV Rating" at bounding box center [600, 292] width 171 height 11
type input "United Financial Casualty Company (11770) A+ XV Rating"
click at [481, 174] on link "renew" at bounding box center [482, 170] width 26 height 7
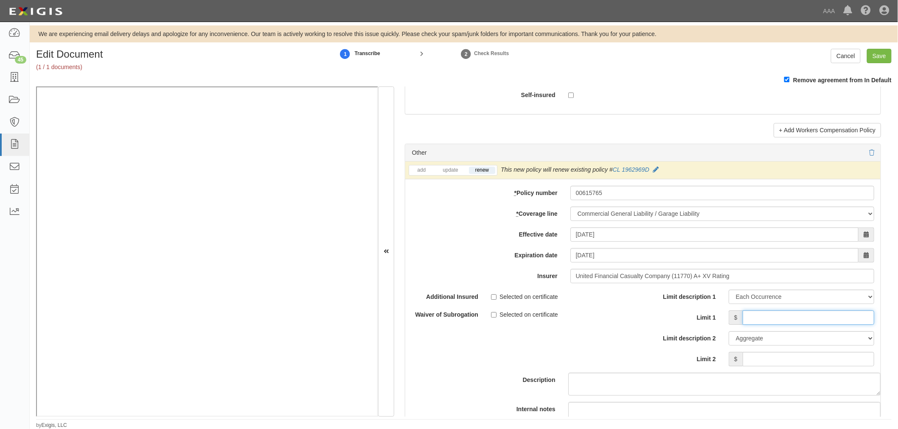
click at [781, 321] on input "Limit 1" at bounding box center [807, 317] width 131 height 14
type input "1"
type input "500,000"
click at [847, 364] on input "Limit 2" at bounding box center [807, 359] width 131 height 14
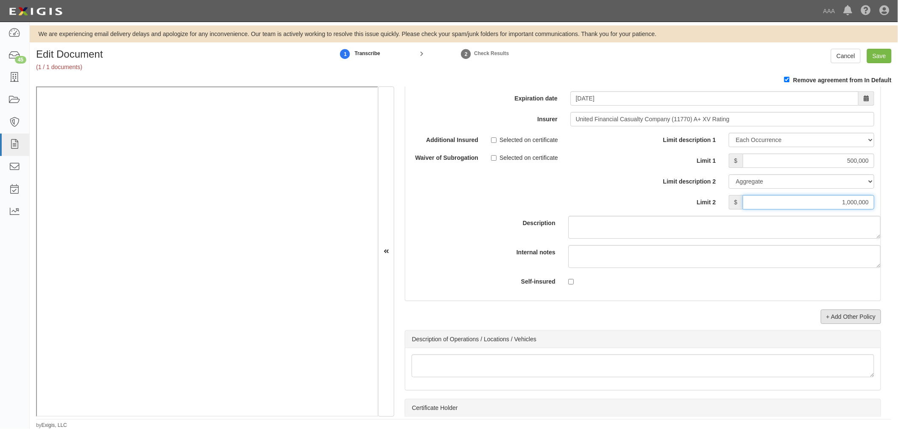
type input "1,000,000"
click at [825, 319] on link "+ Add Other Policy" at bounding box center [850, 317] width 60 height 14
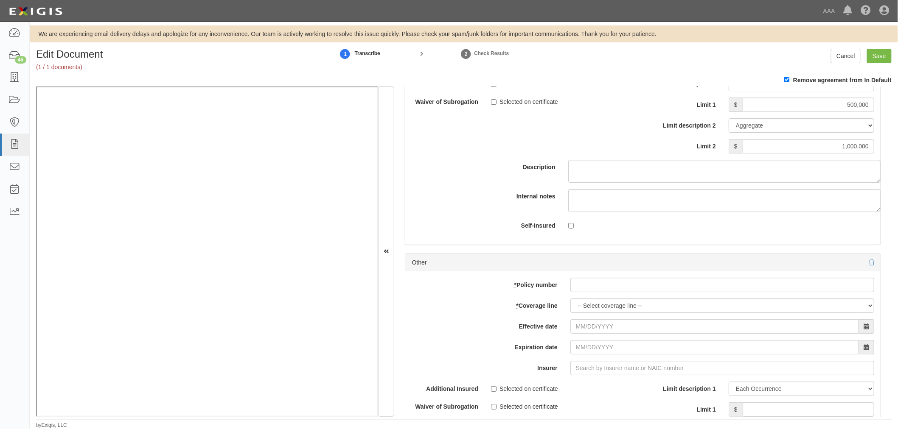
scroll to position [2592, 0]
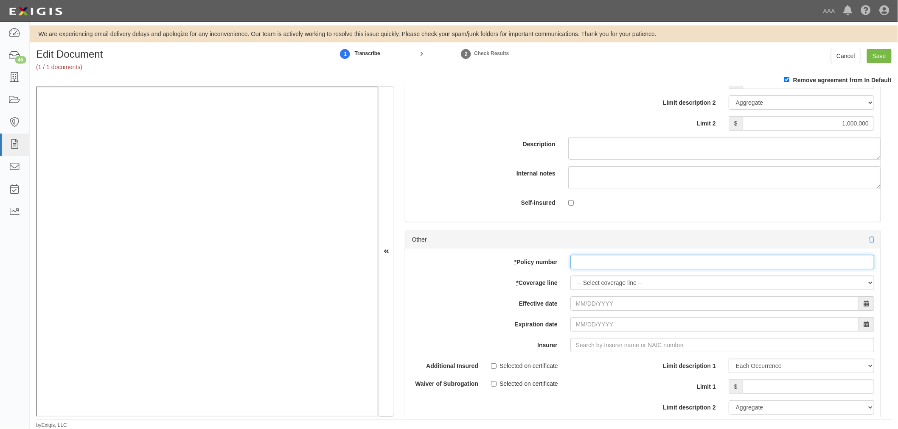
click at [615, 269] on input "* Policy number" at bounding box center [722, 262] width 304 height 14
paste input "00615765"
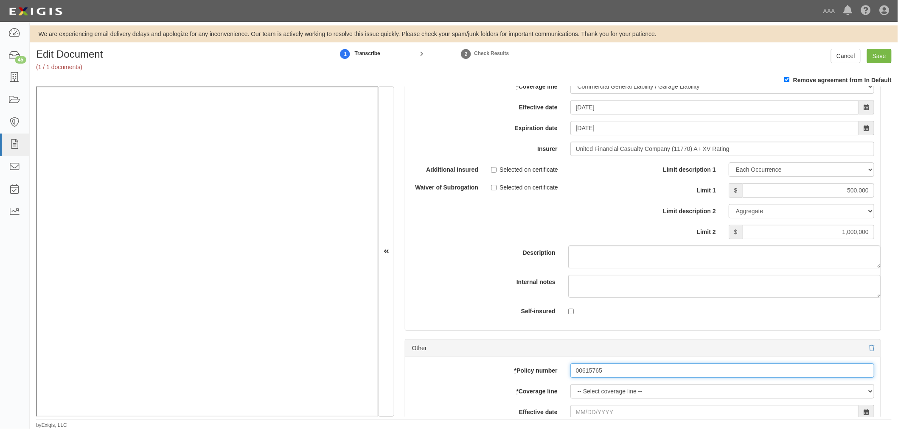
scroll to position [2513, 0]
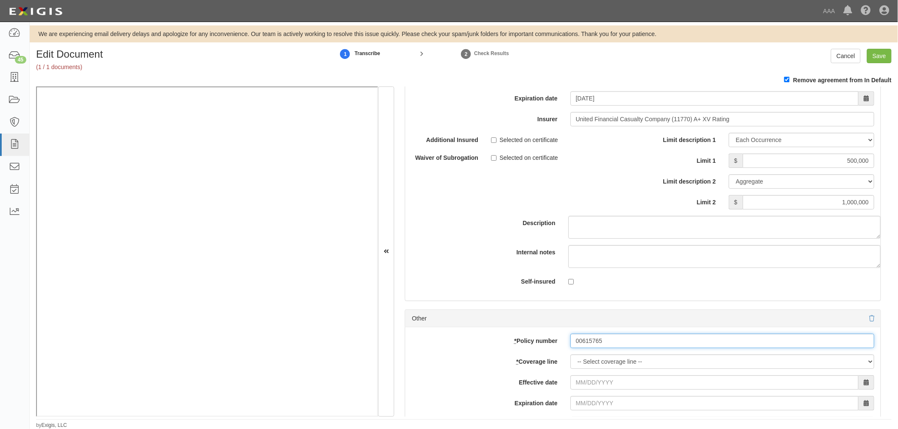
type input "00615765"
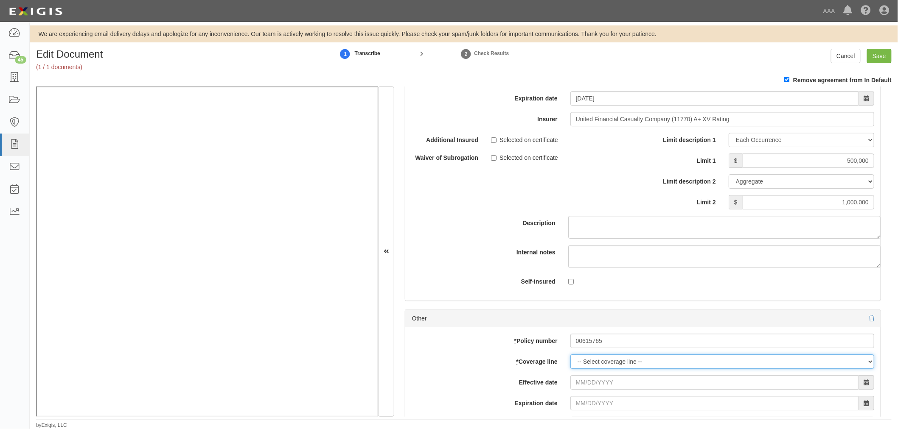
click at [597, 369] on select "-- Select coverage line -- Asbestos Abatement Auto Physical Damage Boiler & Mac…" at bounding box center [722, 362] width 304 height 14
select select "56"
click at [570, 369] on select "-- Select coverage line -- Asbestos Abatement Auto Physical Damage Boiler & Mac…" at bounding box center [722, 362] width 304 height 14
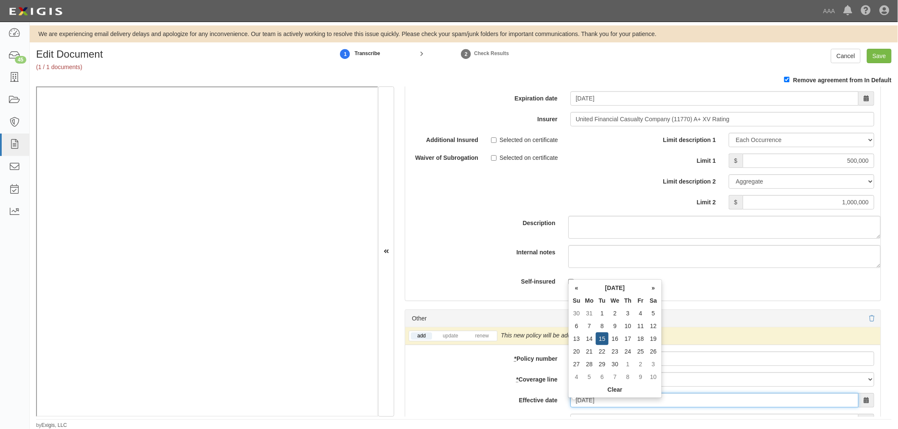
type input "04/15/2025"
type input "04/15/2026"
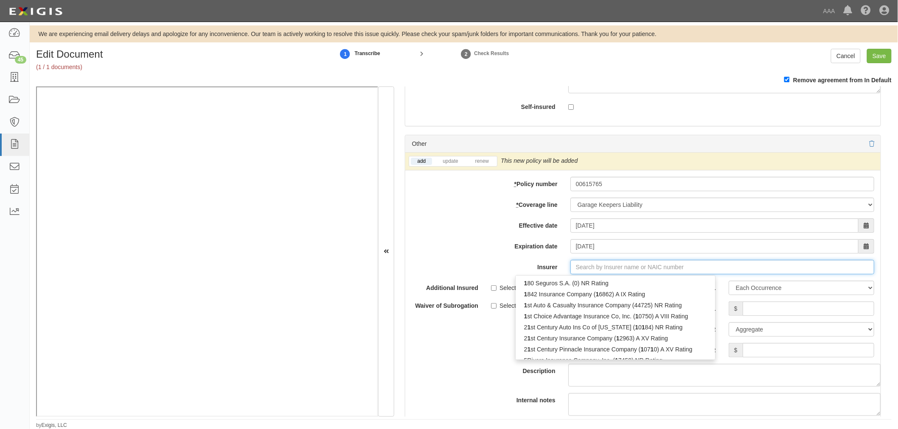
type input "180 Seguros S.A. (0) NR Rating"
type input "1"
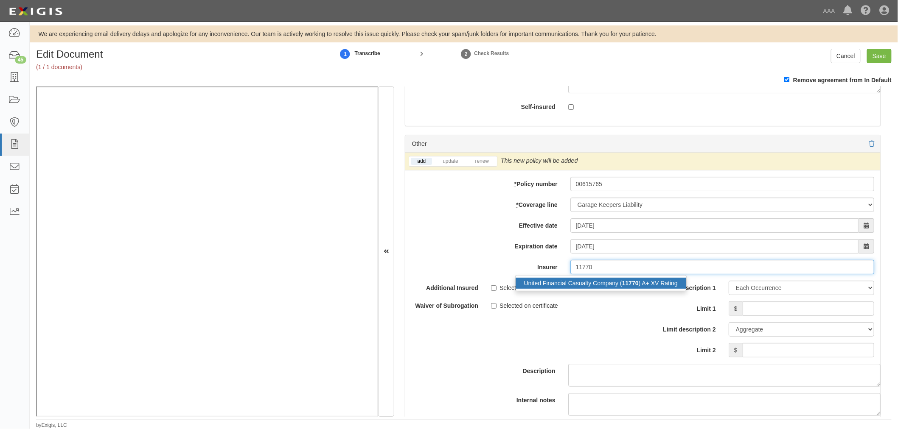
click at [583, 286] on div "United Financial Casualty Company ( 11770 ) A+ XV Rating" at bounding box center [600, 283] width 171 height 11
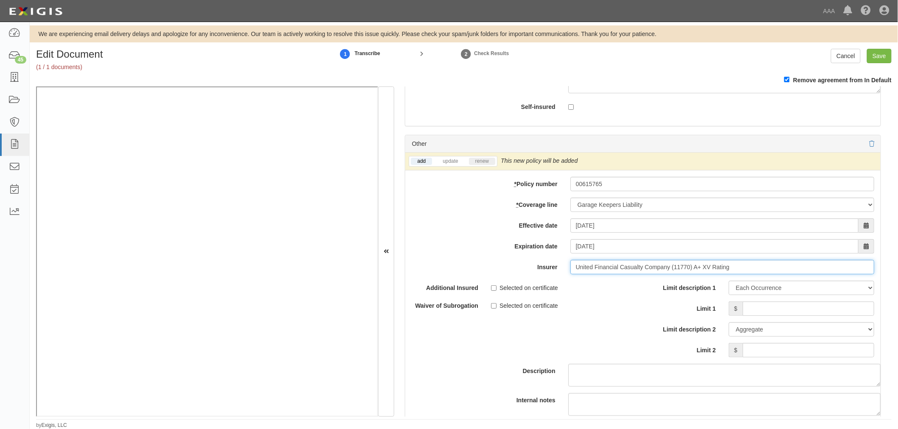
type input "United Financial Casualty Company (11770) A+ XV Rating"
click at [487, 165] on link "renew" at bounding box center [482, 161] width 26 height 7
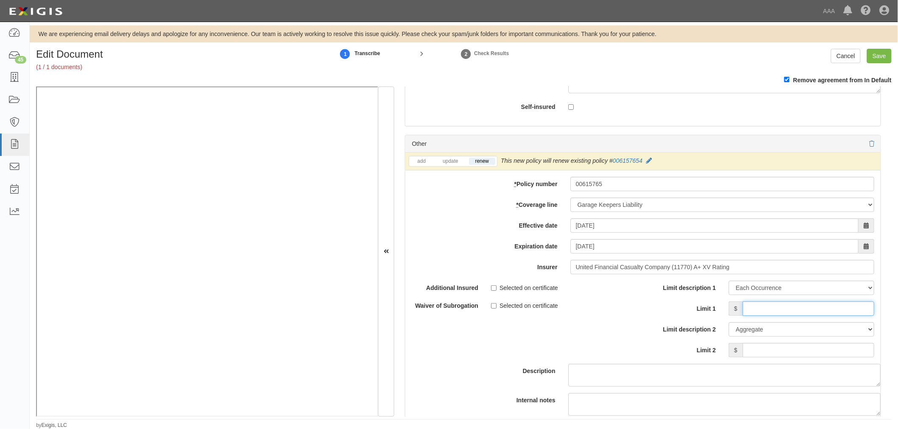
click at [807, 315] on input "Limit 1" at bounding box center [807, 309] width 131 height 14
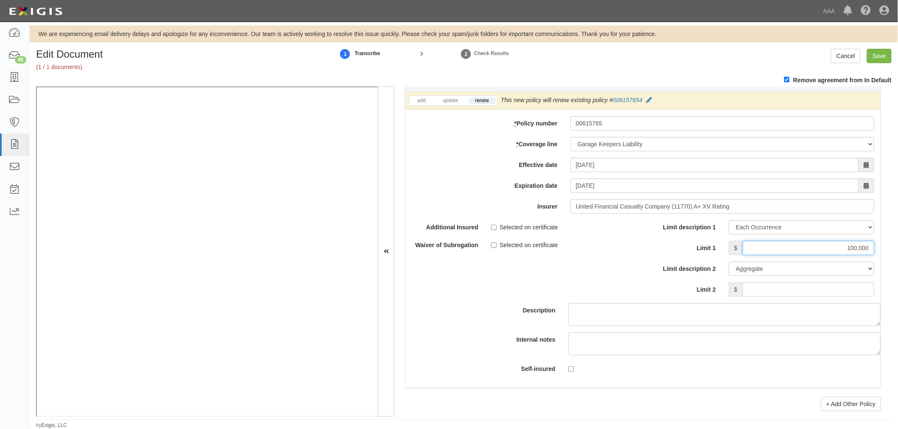
scroll to position [2767, 0]
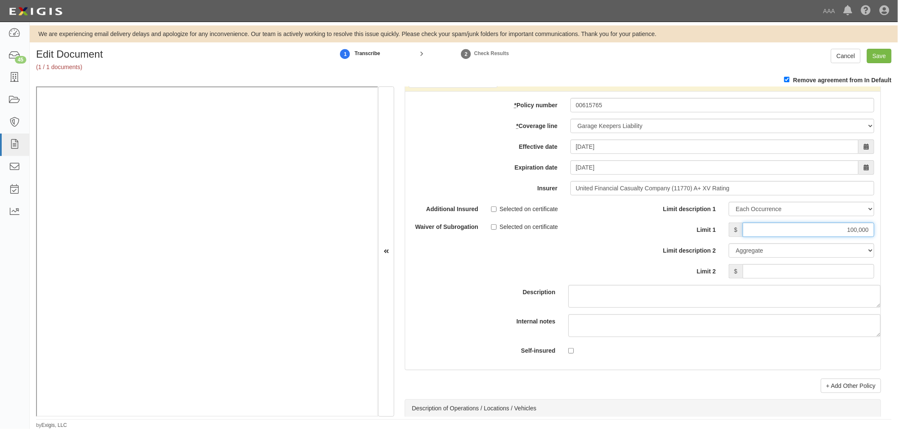
type input "100,000"
click at [816, 273] on input "Limit 2" at bounding box center [807, 271] width 131 height 14
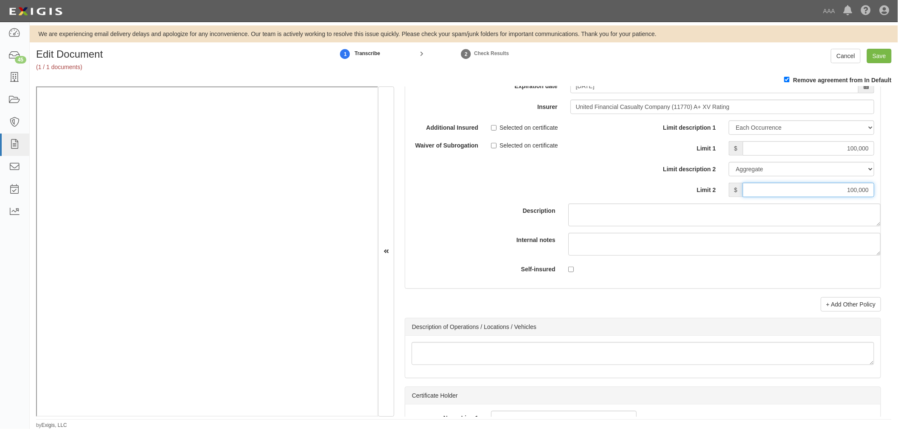
scroll to position [3002, 0]
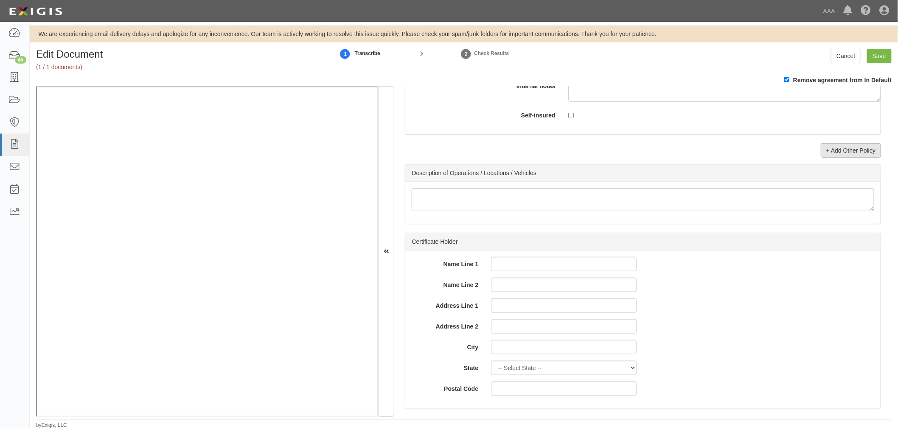
type input "100,000"
click at [866, 158] on link "+ Add Other Policy" at bounding box center [850, 150] width 60 height 14
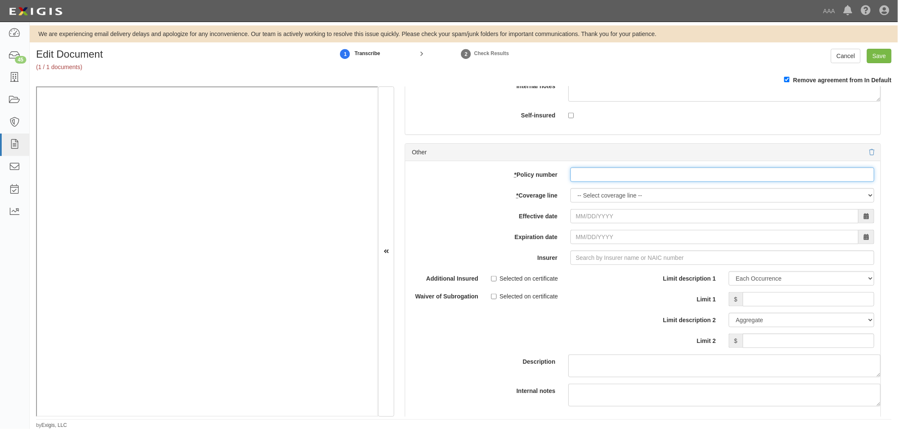
click at [617, 175] on input "* Policy number" at bounding box center [722, 175] width 304 height 14
paste input "00615765"
type input "00615765"
click at [626, 203] on select "-- Select coverage line -- Asbestos Abatement Auto Physical Damage Boiler & Mac…" at bounding box center [722, 195] width 304 height 14
select select "71"
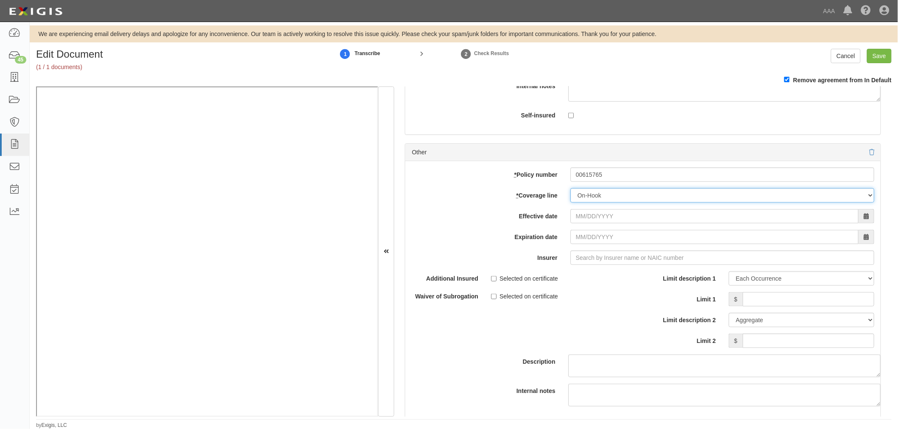
click at [570, 203] on select "-- Select coverage line -- Asbestos Abatement Auto Physical Damage Boiler & Mac…" at bounding box center [722, 195] width 304 height 14
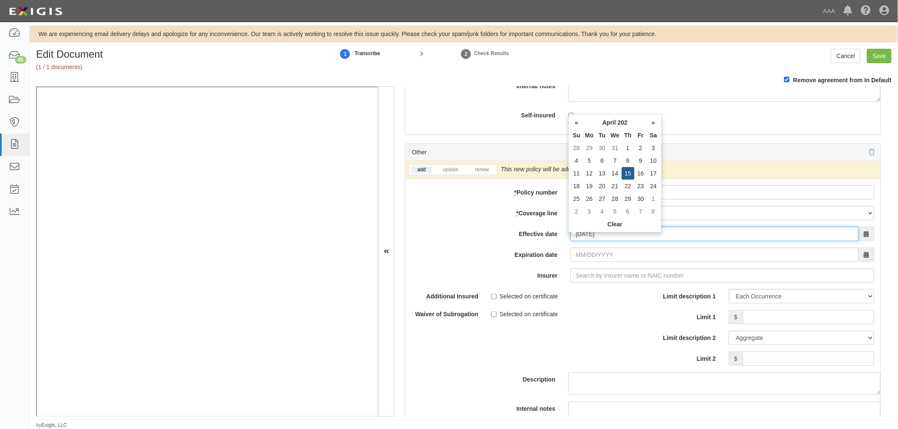
type input "04/15/2025"
type input "04/15/2026"
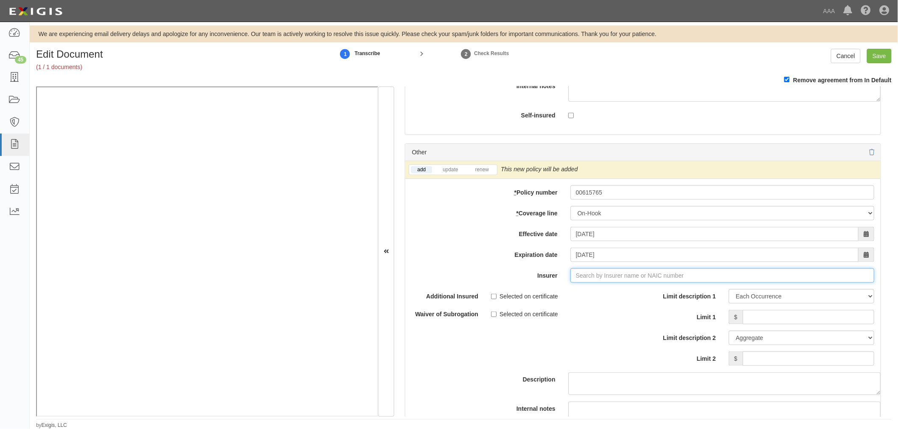
type input "180 Seguros S.A. (0) NR Rating"
type input "1"
click at [574, 300] on div "United Financial Casualty Company ( 11770 ) A+ XV Rating" at bounding box center [600, 292] width 171 height 16
click at [577, 297] on div "United Financial Casualty Company ( 11770 ) A+ XV Rating" at bounding box center [600, 291] width 171 height 11
type input "United Financial Casualty Company (11770) A+ XV Rating"
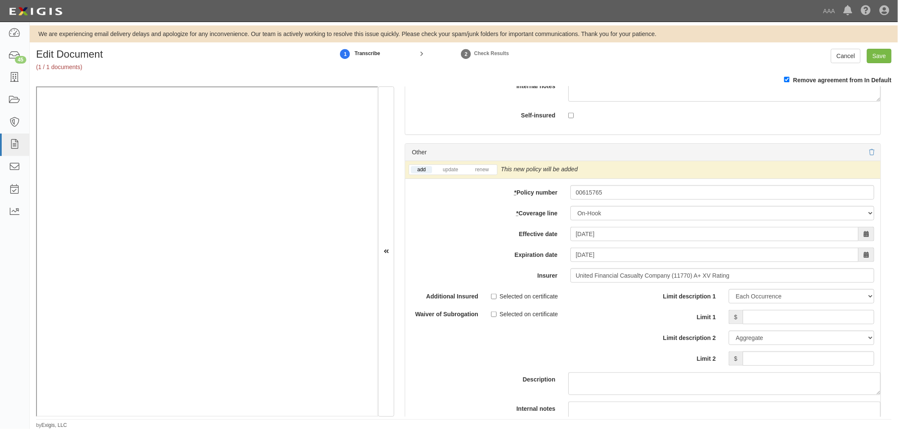
click at [482, 175] on li "renew" at bounding box center [482, 170] width 30 height 10
click at [481, 173] on link "renew" at bounding box center [482, 169] width 26 height 7
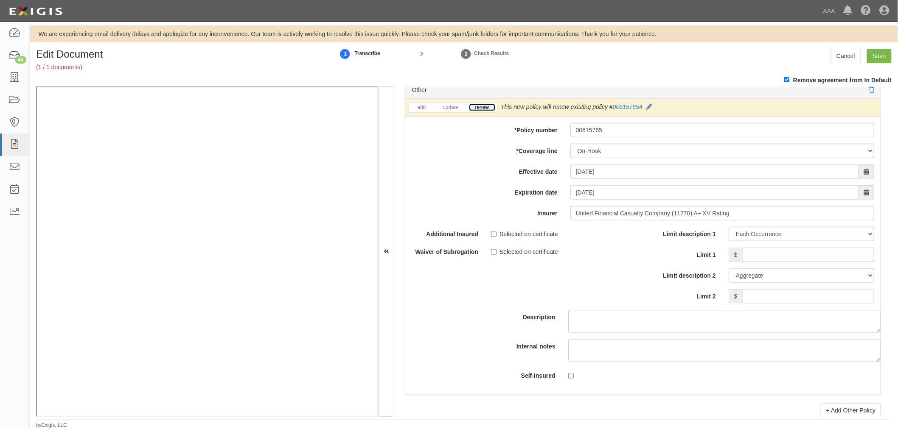
scroll to position [3159, 0]
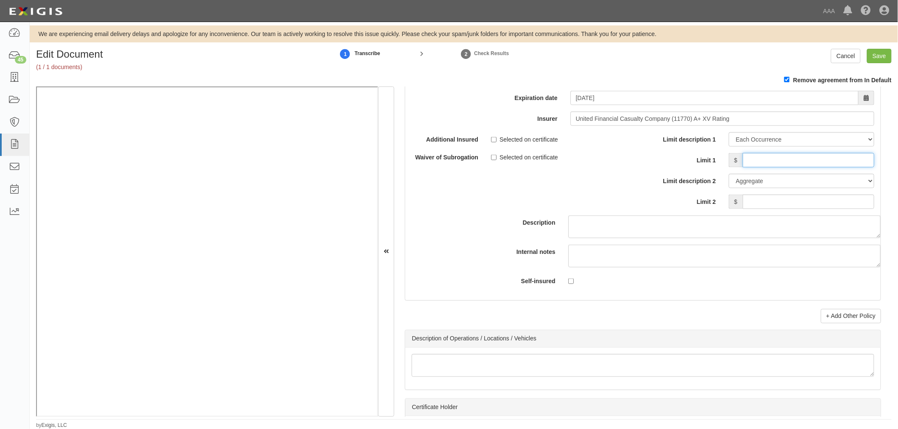
click at [749, 165] on input "Limit 1" at bounding box center [807, 160] width 131 height 14
drag, startPoint x: 833, startPoint y: 162, endPoint x: 895, endPoint y: 150, distance: 62.8
click at [894, 150] on div "Edit Document (1 / 1 documents) 1 Transcribe 2 Check Results Cancel Save Remove…" at bounding box center [464, 239] width 868 height 380
type input "100,000"
click at [766, 203] on input "Limit 2" at bounding box center [807, 202] width 131 height 14
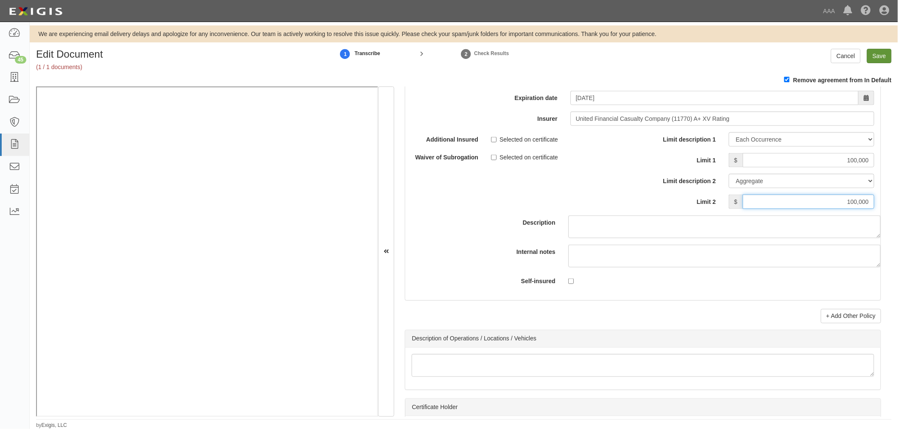
type input "100,000"
click at [878, 54] on input "Save" at bounding box center [879, 56] width 25 height 14
type input "1000000"
type input "500000"
type input "1000000"
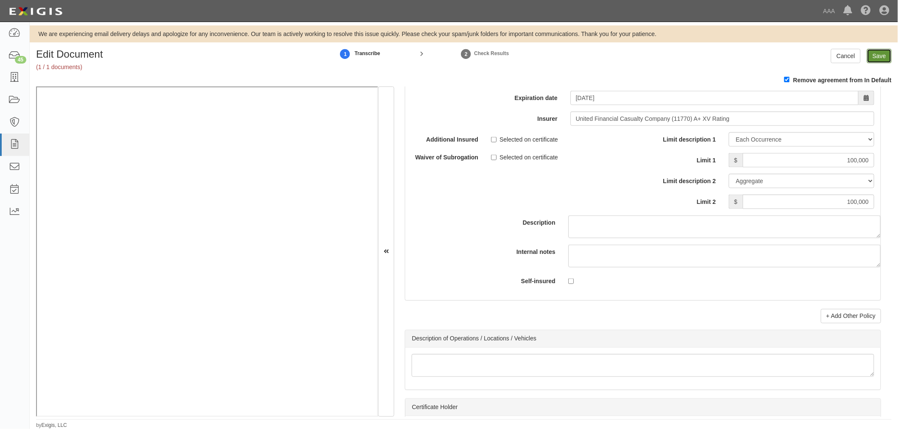
type input "100000"
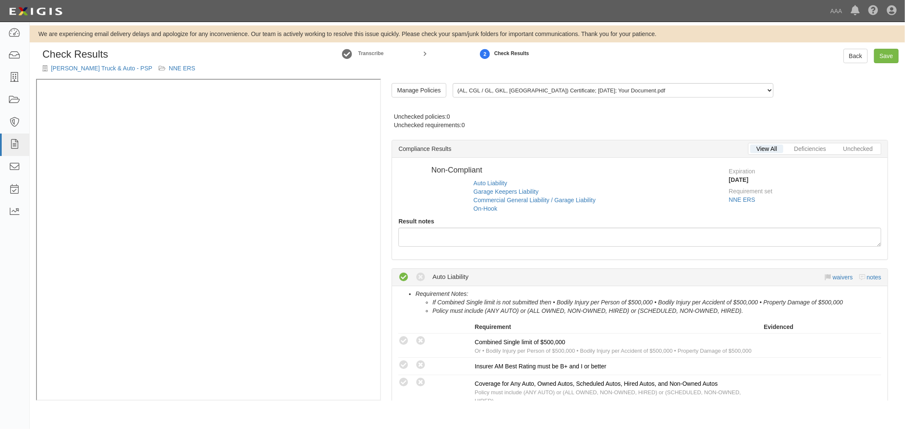
radio input "true"
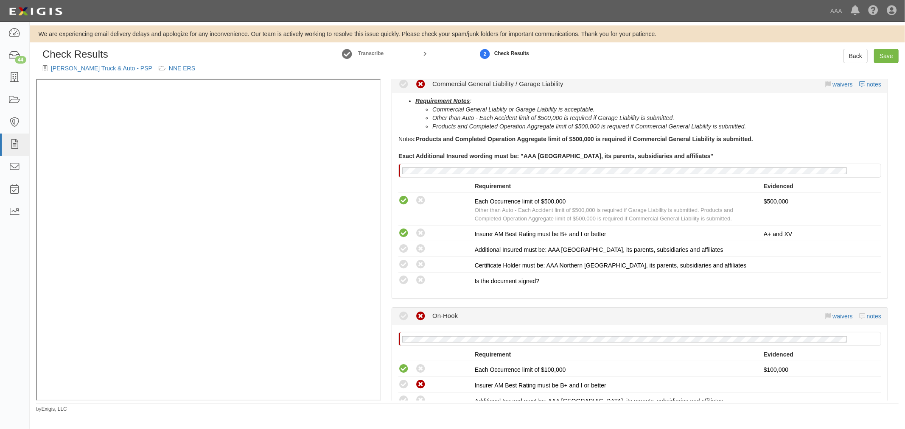
scroll to position [703, 0]
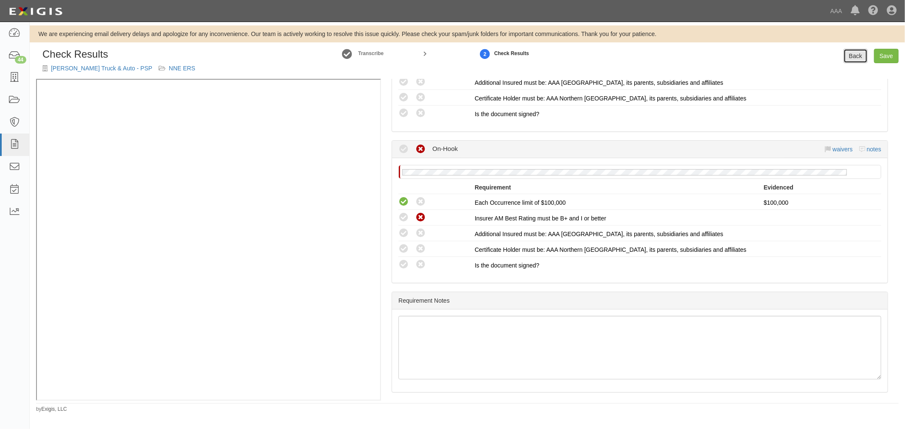
drag, startPoint x: 855, startPoint y: 57, endPoint x: 851, endPoint y: 57, distance: 4.3
click at [854, 57] on link "Back" at bounding box center [855, 56] width 24 height 14
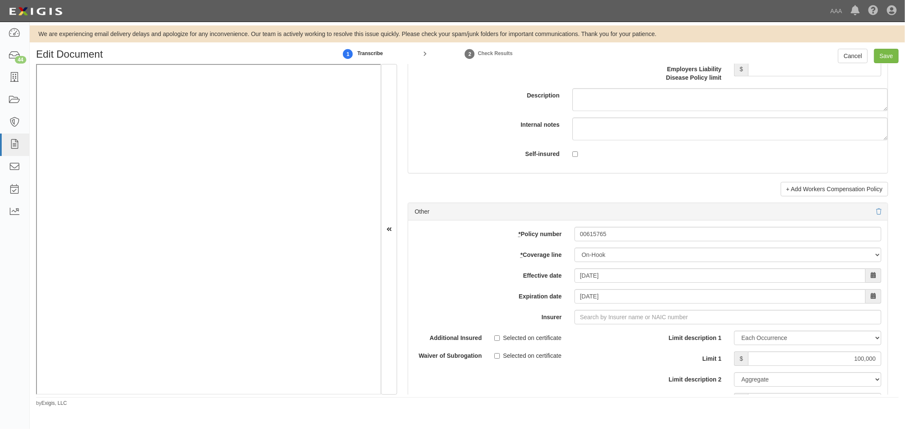
scroll to position [2356, 0]
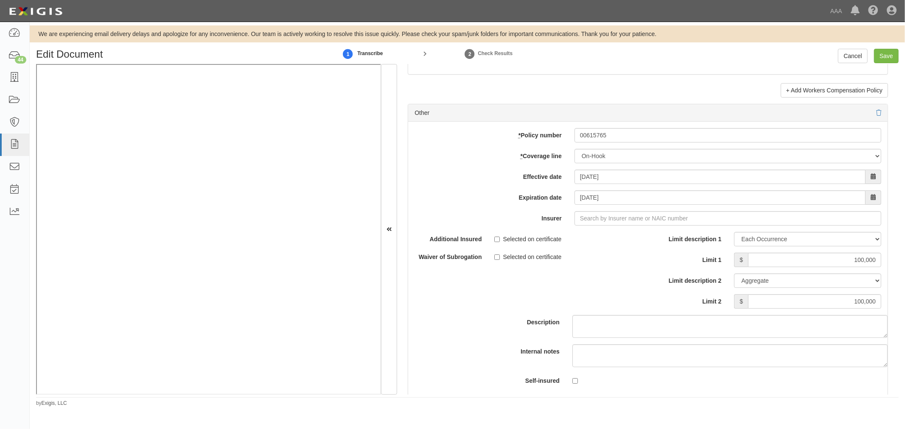
click at [604, 230] on div "* Policy number 00615765 * Coverage line -- Select coverage line -- Asbestos Ab…" at bounding box center [647, 261] width 479 height 278
click at [607, 226] on input "Insurer" at bounding box center [727, 218] width 307 height 14
type input "180 Seguros S.A. (0) NR Rating"
type input "1"
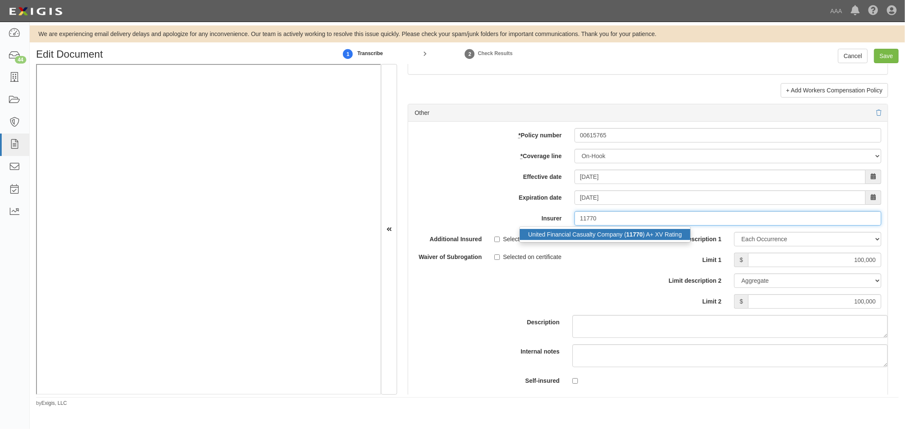
click at [604, 236] on div "United Financial Casualty Company ( 11770 ) A+ XV Rating" at bounding box center [605, 234] width 171 height 11
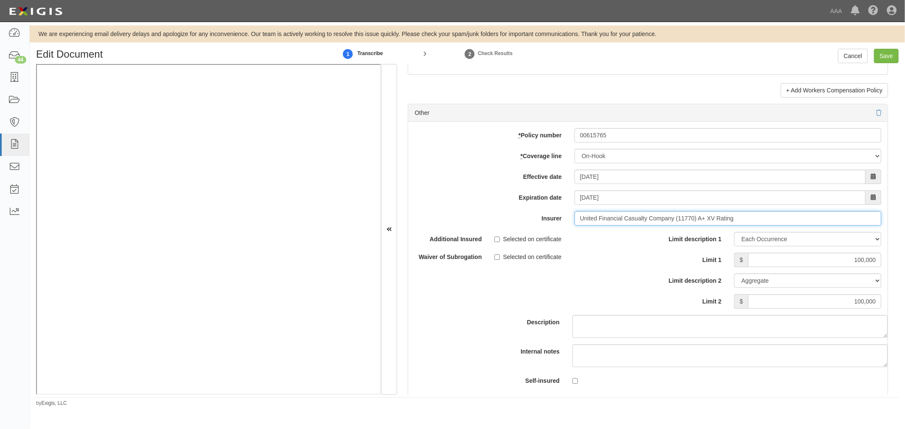
type input "United Financial Casualty Company (11770) A+ XV Rating"
click at [876, 47] on div "We are experiencing email delivery delays and apologize for any inconvenience. …" at bounding box center [467, 216] width 875 height 382
click at [878, 49] on input "Save" at bounding box center [886, 56] width 25 height 14
type input "1000000"
type input "100000"
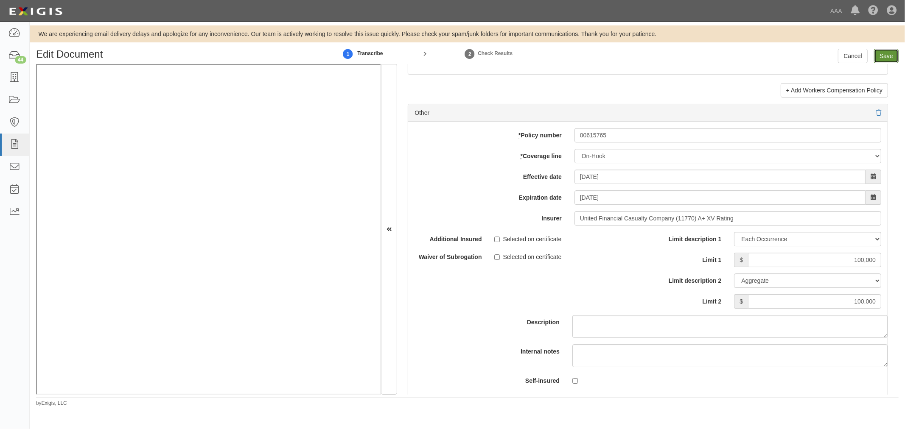
type input "100000"
type input "500000"
type input "1000000"
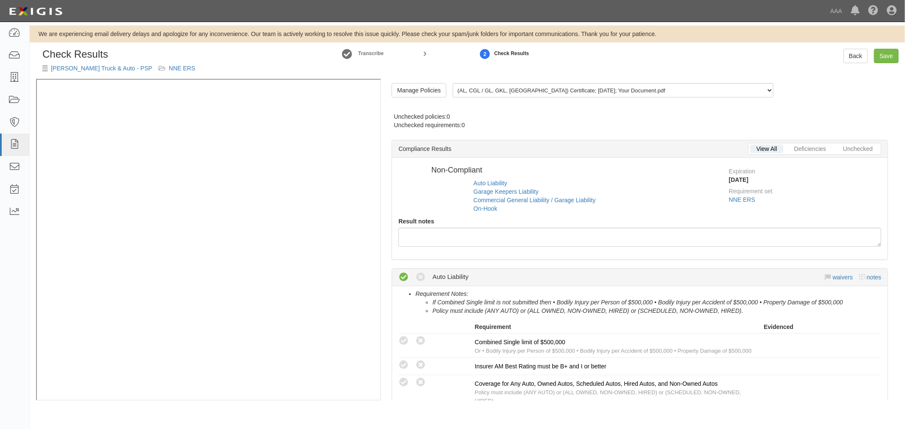
radio input "true"
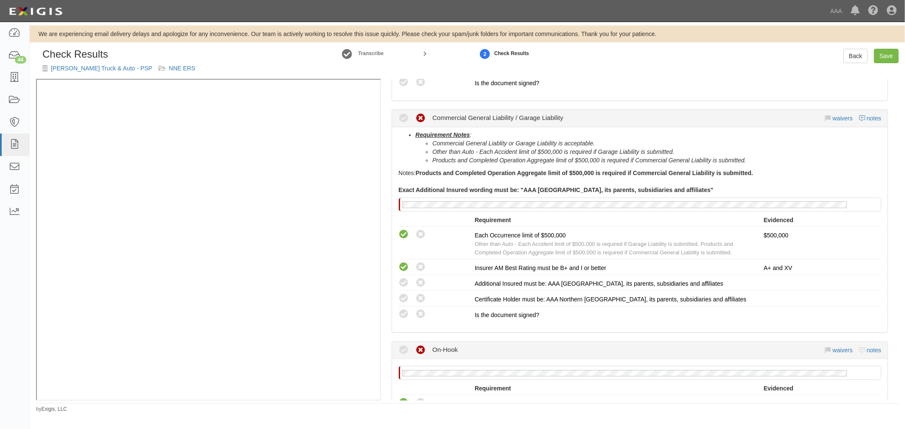
scroll to position [467, 0]
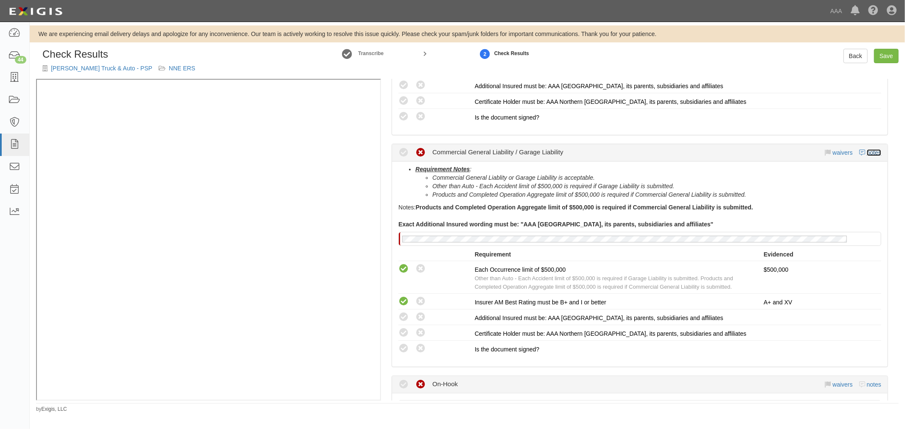
click at [867, 149] on link "notes" at bounding box center [874, 152] width 14 height 7
radio input "true"
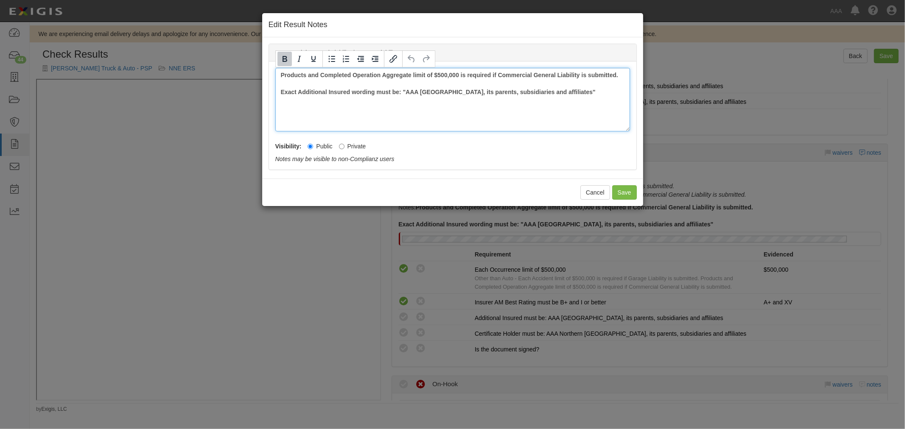
drag, startPoint x: 605, startPoint y: 92, endPoint x: 252, endPoint y: 62, distance: 354.2
click at [252, 62] on div "Edit Result Notes Commercial General Liability / Garage Liability Notes Product…" at bounding box center [452, 214] width 905 height 429
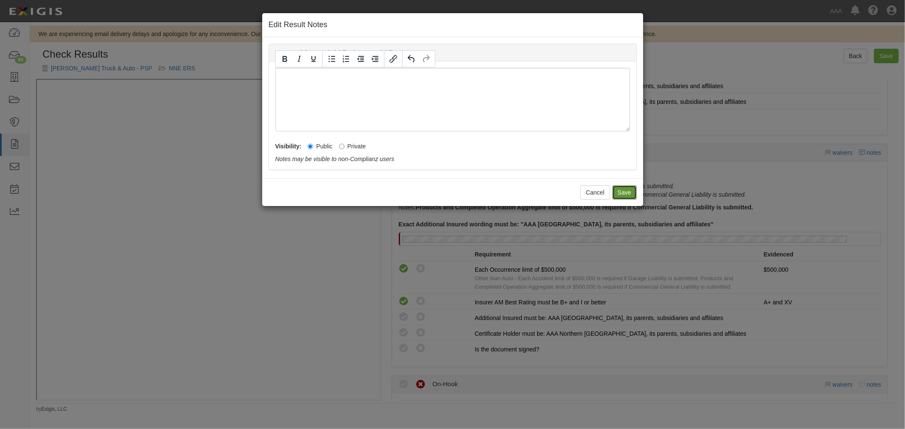
click at [626, 188] on button "Save" at bounding box center [624, 192] width 25 height 14
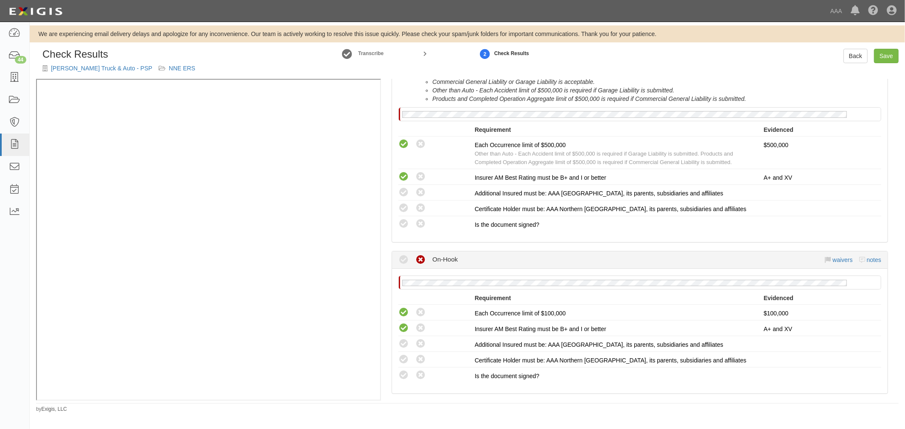
scroll to position [674, 0]
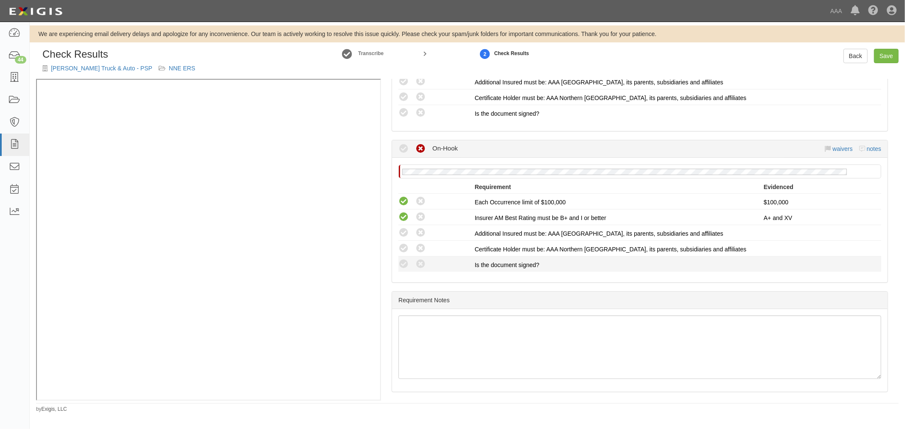
click at [396, 259] on div "Compliant Waived: Non-Compliant" at bounding box center [433, 264] width 83 height 11
drag, startPoint x: 403, startPoint y: 263, endPoint x: 405, endPoint y: 251, distance: 11.9
click at [403, 261] on icon at bounding box center [403, 264] width 11 height 11
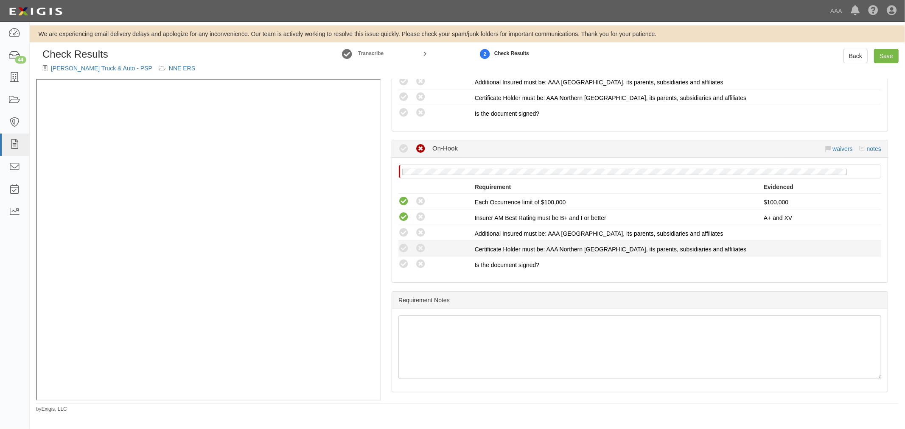
radio input "true"
click at [405, 249] on icon at bounding box center [403, 248] width 11 height 11
radio input "true"
click at [400, 232] on icon at bounding box center [403, 233] width 11 height 11
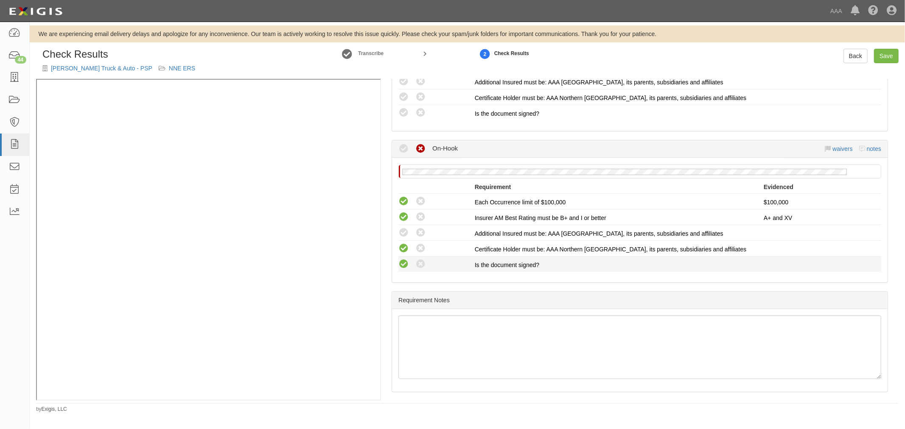
radio input "true"
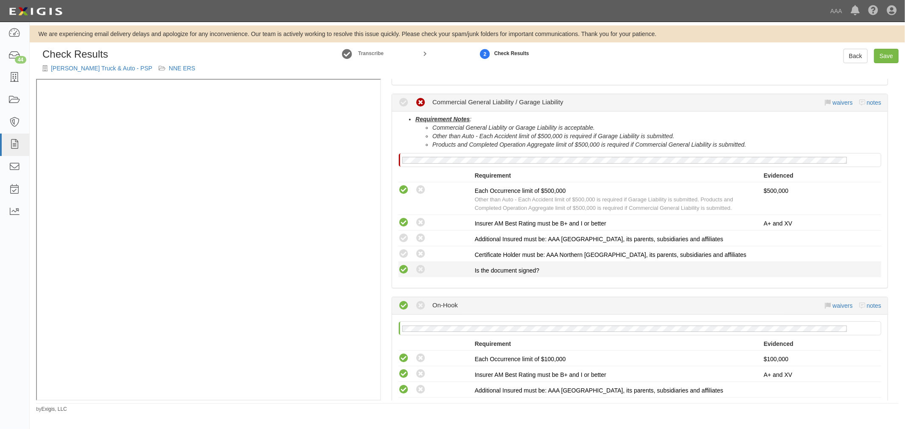
click at [403, 265] on icon at bounding box center [403, 270] width 11 height 11
radio input "true"
drag, startPoint x: 401, startPoint y: 244, endPoint x: 404, endPoint y: 231, distance: 13.5
click at [401, 246] on li "Compliant Waived: Non-Compliant Certificate Holder must be: AAA Northern New En…" at bounding box center [639, 254] width 483 height 16
click at [404, 233] on icon at bounding box center [403, 238] width 11 height 11
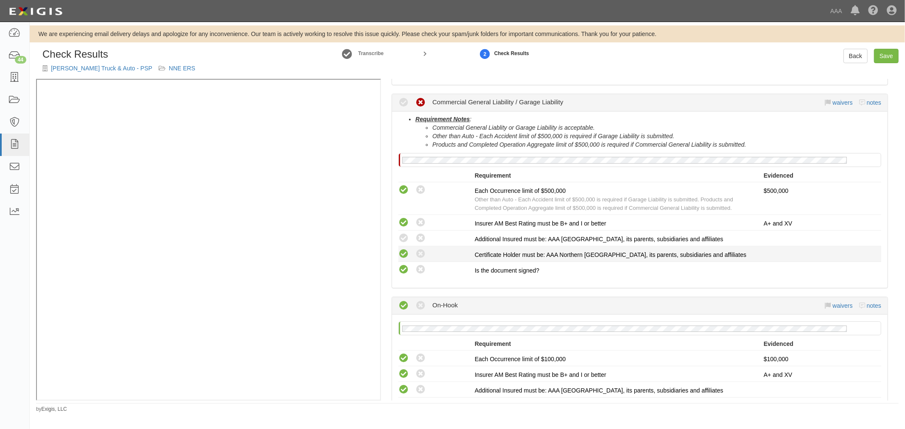
radio input "true"
click at [408, 252] on icon at bounding box center [403, 254] width 11 height 11
radio input "true"
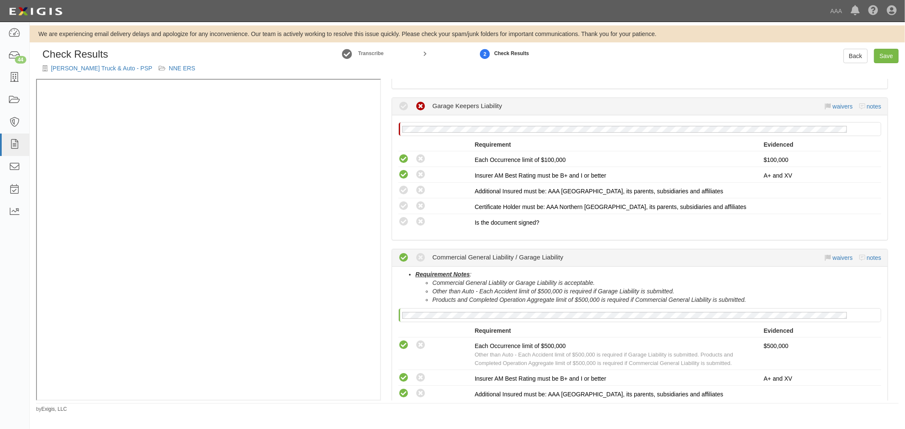
scroll to position [360, 0]
click at [401, 224] on icon at bounding box center [403, 224] width 11 height 11
radio input "true"
drag, startPoint x: 401, startPoint y: 209, endPoint x: 402, endPoint y: 190, distance: 19.1
click at [401, 208] on icon at bounding box center [403, 209] width 11 height 11
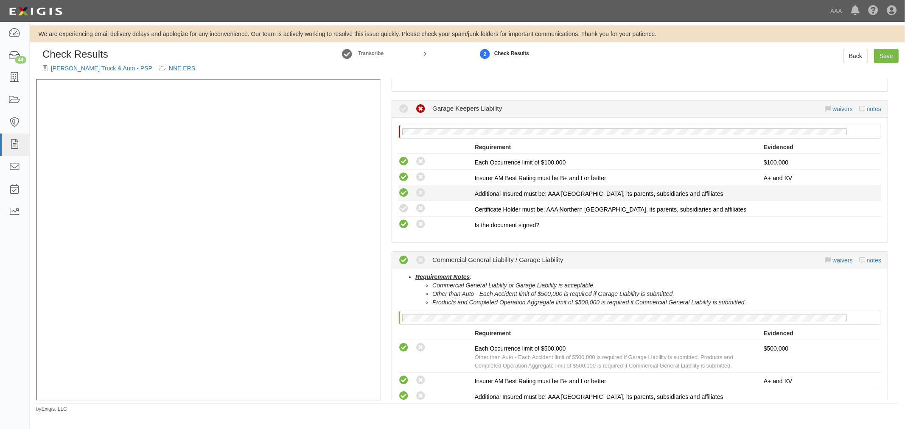
radio input "true"
click at [402, 188] on icon at bounding box center [403, 193] width 11 height 11
radio input "true"
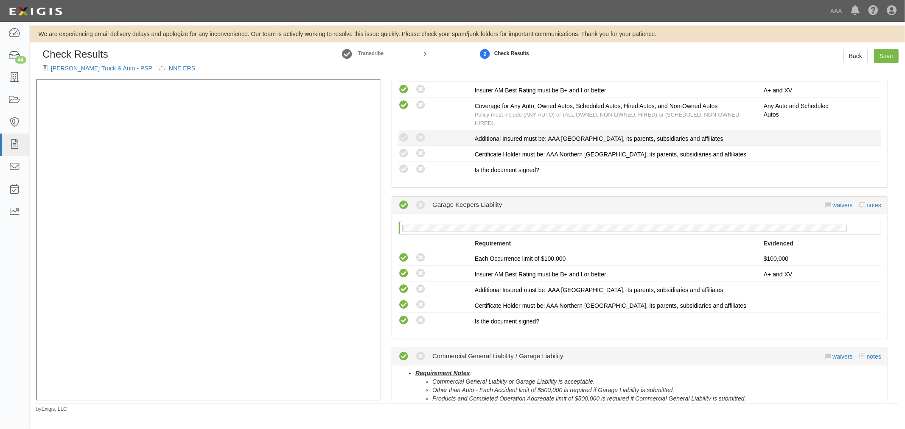
scroll to position [124, 0]
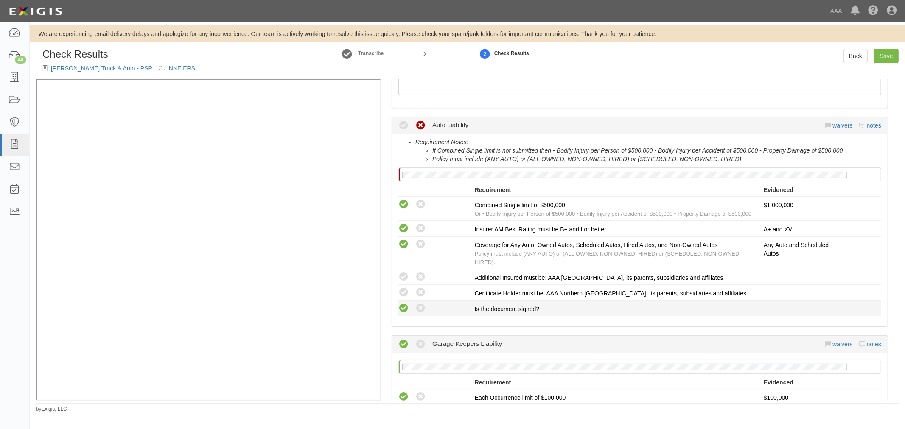
click at [404, 303] on icon at bounding box center [403, 308] width 11 height 11
radio input "true"
click at [403, 290] on icon at bounding box center [403, 293] width 11 height 11
radio input "true"
drag, startPoint x: 404, startPoint y: 273, endPoint x: 479, endPoint y: 305, distance: 81.4
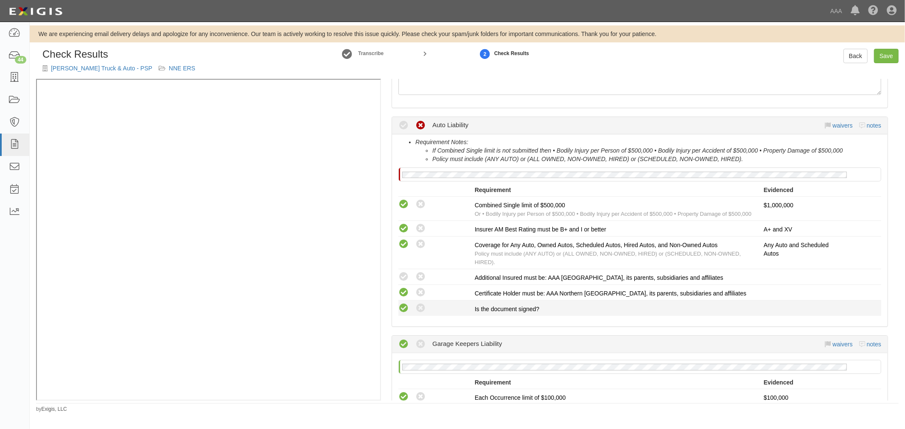
click at [406, 273] on icon at bounding box center [403, 277] width 11 height 11
radio input "true"
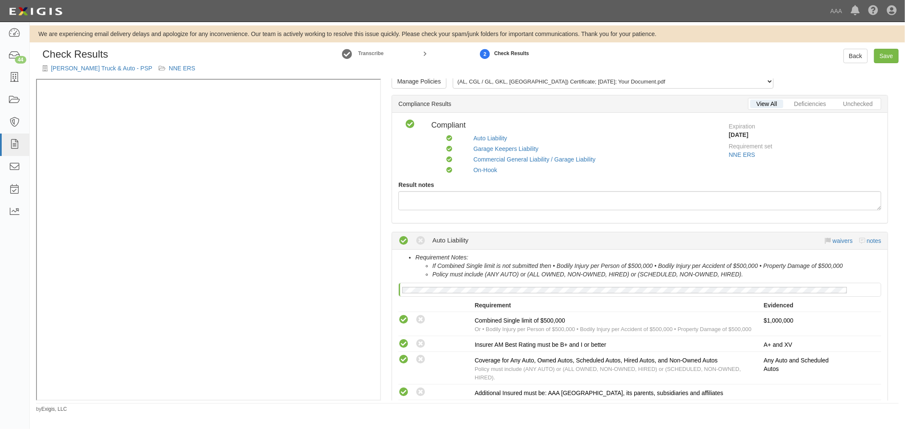
scroll to position [0, 0]
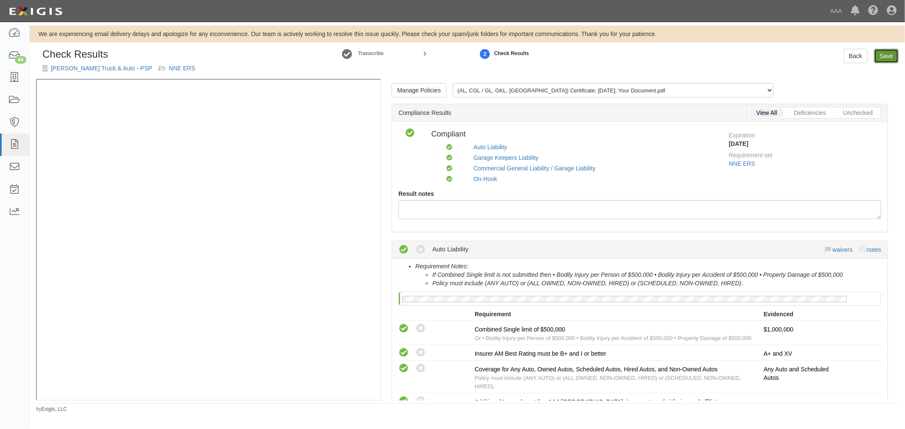
click at [880, 52] on link "Save" at bounding box center [886, 56] width 25 height 14
radio input "true"
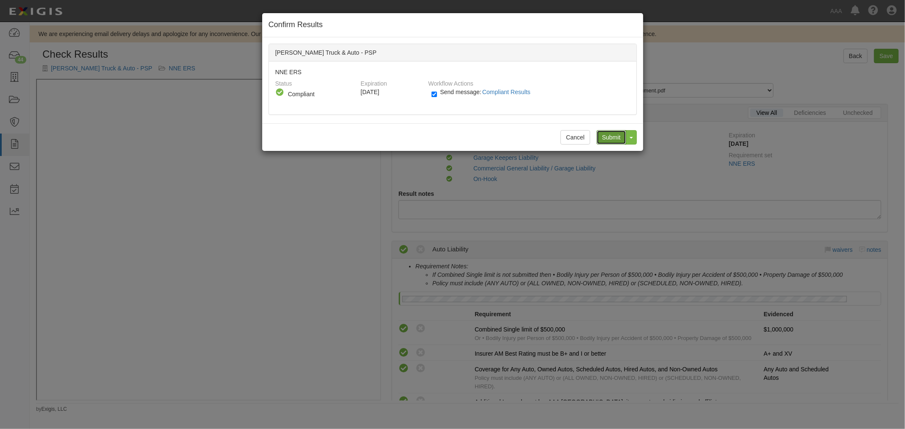
click at [600, 137] on input "Submit" at bounding box center [611, 137] width 30 height 14
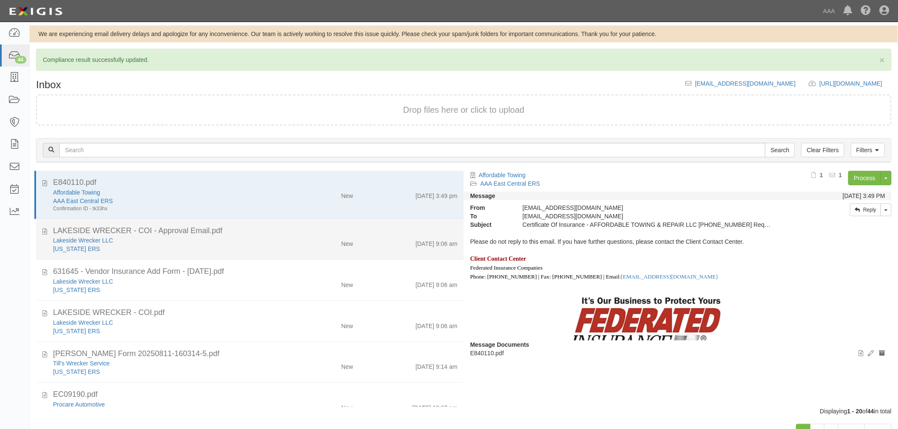
click at [334, 277] on div "New" at bounding box center [325, 283] width 70 height 12
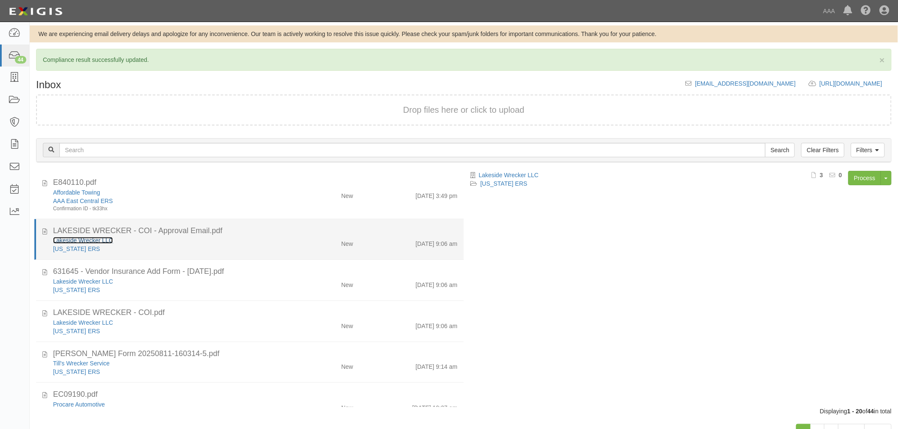
click at [56, 240] on link "Lakeside Wrecker LLC" at bounding box center [83, 240] width 60 height 7
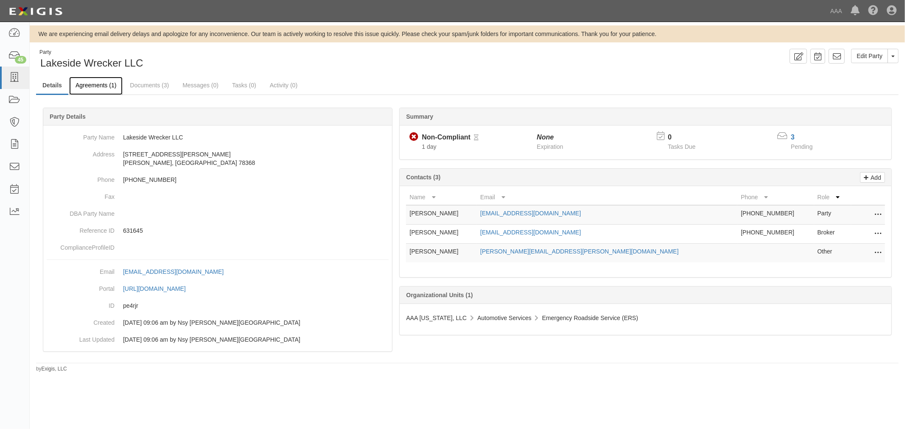
click at [109, 89] on link "Agreements (1)" at bounding box center [95, 86] width 53 height 18
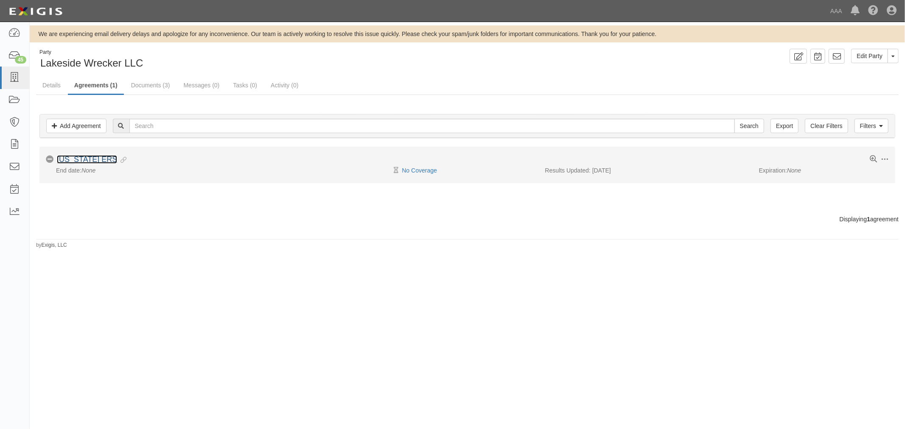
click at [75, 155] on link "Texas ERS" at bounding box center [87, 159] width 60 height 8
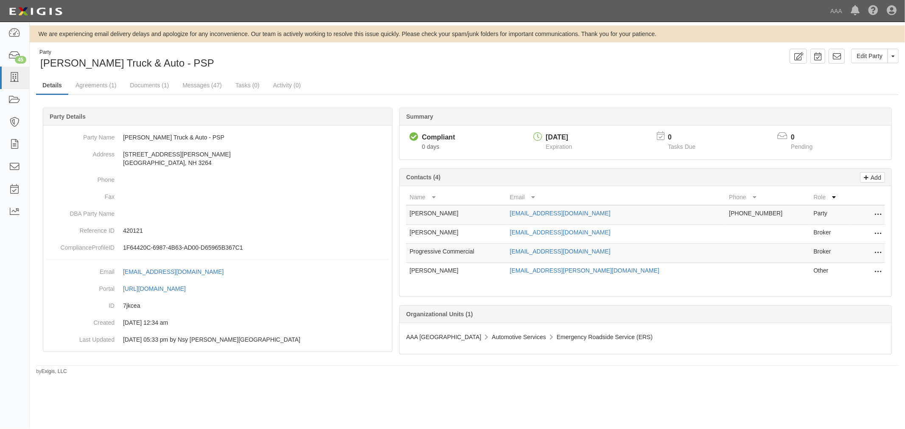
click at [98, 75] on div "Party [PERSON_NAME] Truck & Auto - PSP Edit Party Toggle Party Dropdown View Au…" at bounding box center [467, 212] width 875 height 327
click at [98, 87] on link "Agreements (1)" at bounding box center [95, 86] width 53 height 18
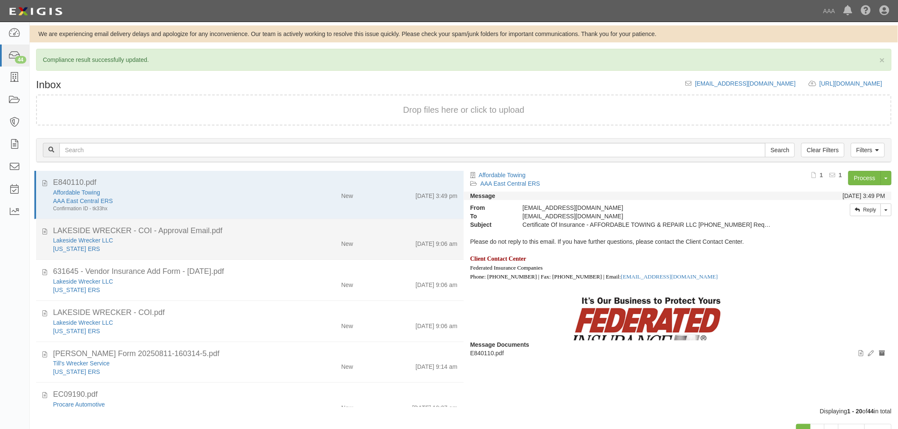
drag, startPoint x: 336, startPoint y: 255, endPoint x: 341, endPoint y: 255, distance: 4.3
click at [337, 255] on li "LAKESIDE WRECKER - COI - Approval Email.pdf Lakeside Wrecker LLC Texas ERS New …" at bounding box center [250, 239] width 428 height 41
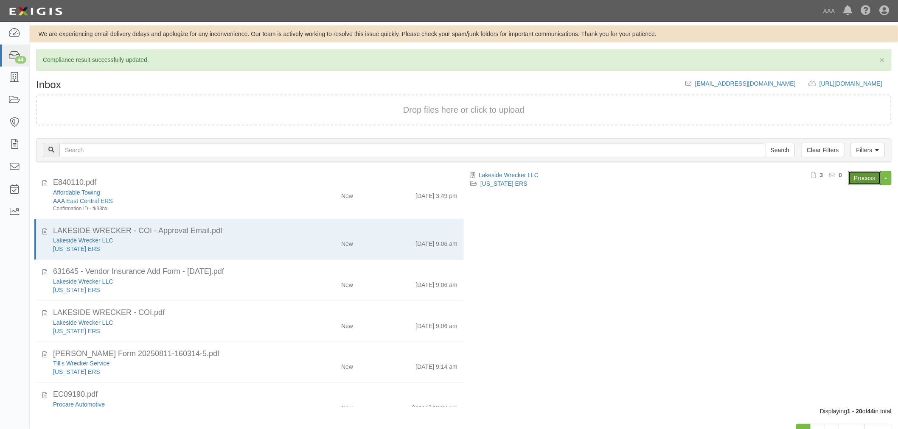
click at [855, 172] on link "Process" at bounding box center [864, 178] width 33 height 14
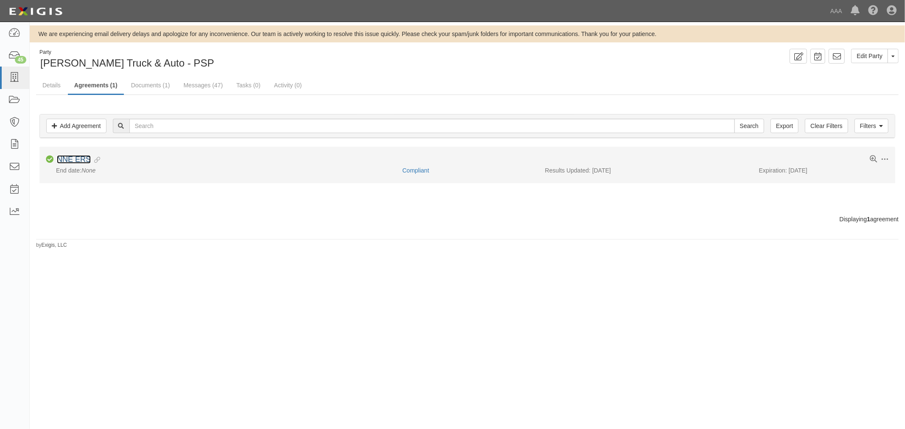
click at [85, 160] on link "NNE ERS" at bounding box center [74, 159] width 34 height 8
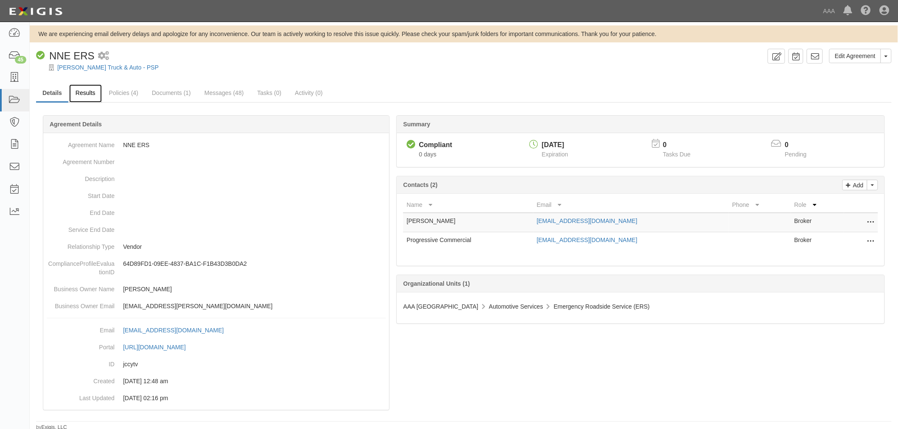
click at [95, 90] on link "Results" at bounding box center [85, 93] width 33 height 18
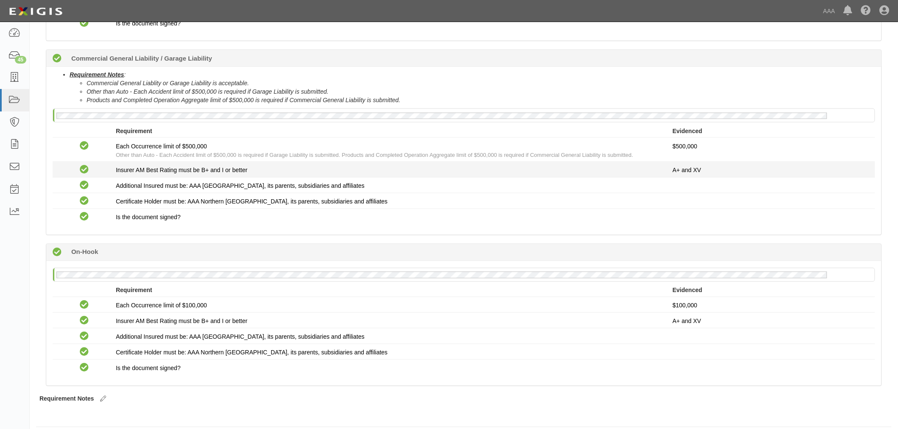
scroll to position [529, 0]
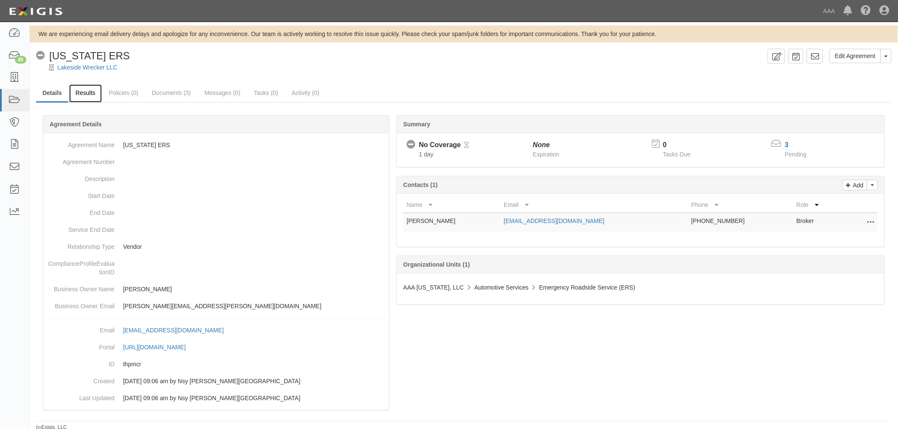
click at [71, 94] on link "Results" at bounding box center [85, 93] width 33 height 18
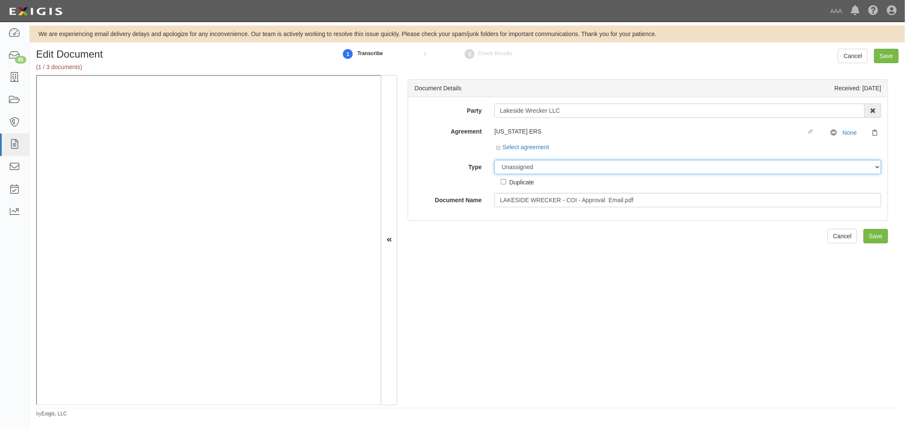
click at [515, 168] on select "Unassigned Binder Cancellation Notice Certificate Contract Endorsement Insuranc…" at bounding box center [687, 167] width 387 height 14
select select "OtherDetail"
click at [494, 160] on select "Unassigned Binder Cancellation Notice Certificate Contract Endorsement Insuranc…" at bounding box center [687, 167] width 387 height 14
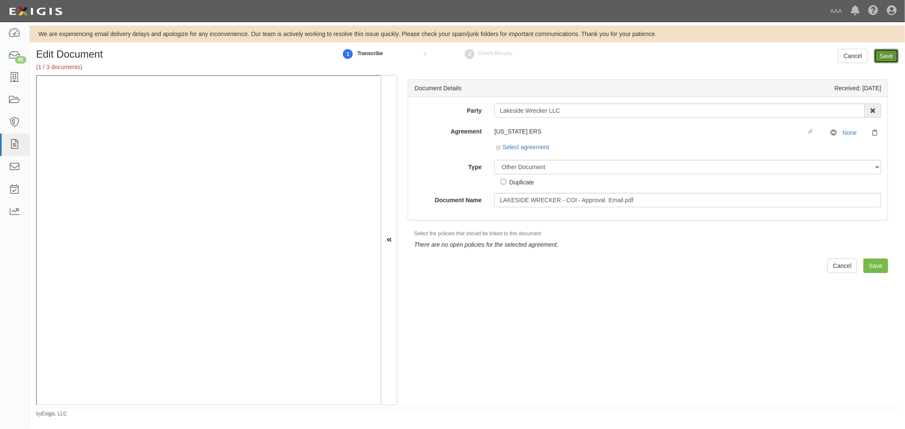
click at [891, 50] on input "Save" at bounding box center [886, 56] width 25 height 14
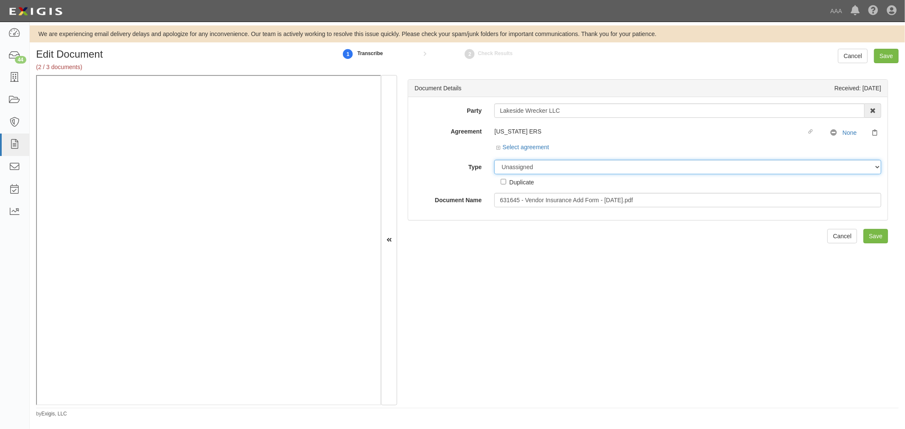
click at [548, 167] on select "Unassigned Binder Cancellation Notice Certificate Contract Endorsement Insuranc…" at bounding box center [687, 167] width 387 height 14
select select "OtherDetail"
click at [494, 160] on select "Unassigned Binder Cancellation Notice Certificate Contract Endorsement Insuranc…" at bounding box center [687, 167] width 387 height 14
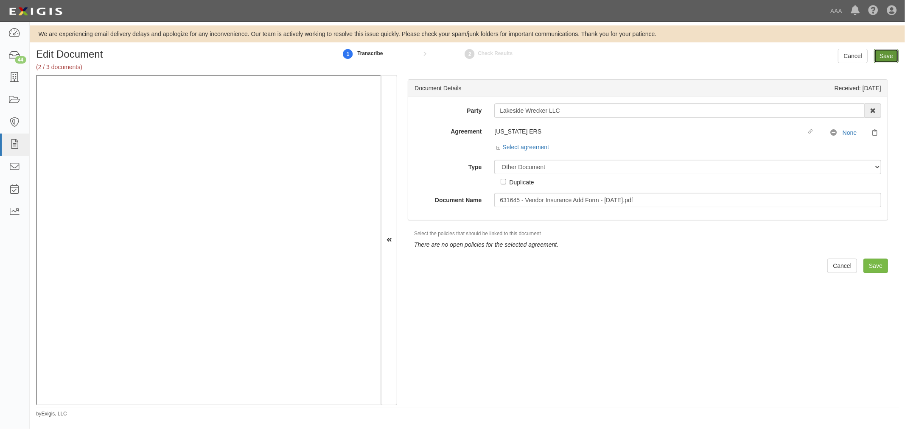
click at [881, 55] on input "Save" at bounding box center [886, 56] width 25 height 14
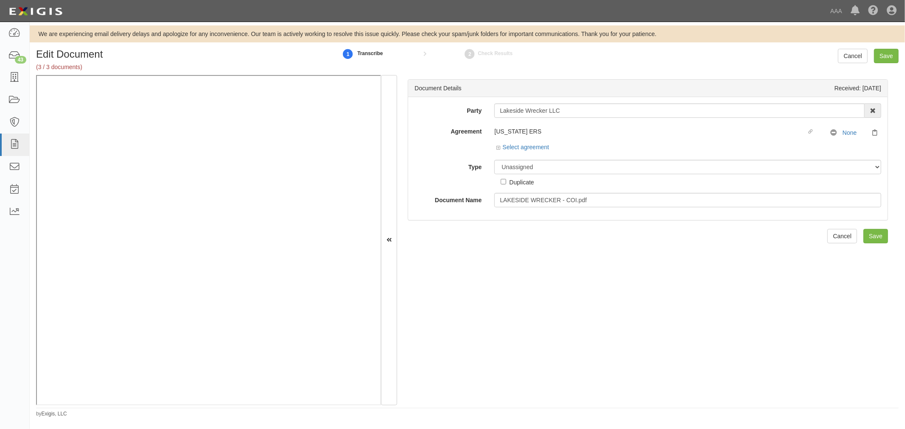
drag, startPoint x: 516, startPoint y: 176, endPoint x: 520, endPoint y: 179, distance: 4.8
click at [518, 177] on div "Duplicate" at bounding box center [517, 180] width 33 height 12
drag, startPoint x: 528, startPoint y: 165, endPoint x: 532, endPoint y: 168, distance: 5.5
click at [531, 167] on select "Unassigned Binder Cancellation Notice Certificate Contract Endorsement Insuranc…" at bounding box center [687, 167] width 387 height 14
select select "CertificateDetail"
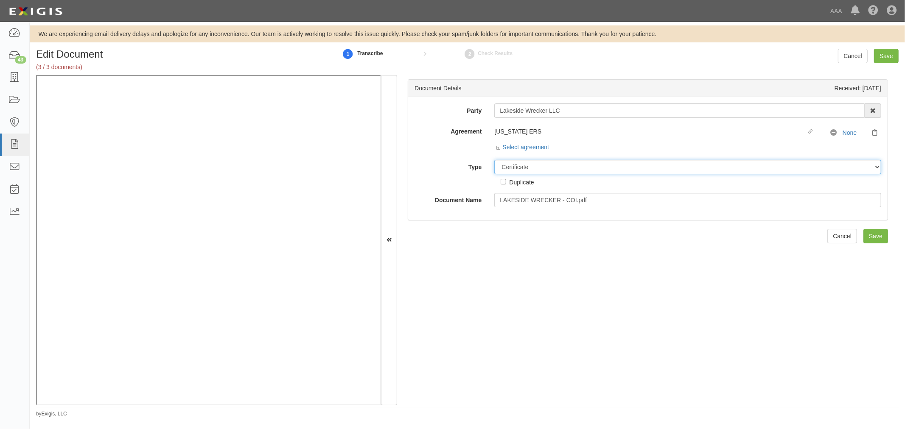
click at [494, 160] on select "Unassigned Binder Cancellation Notice Certificate Contract Endorsement Insuranc…" at bounding box center [687, 167] width 387 height 14
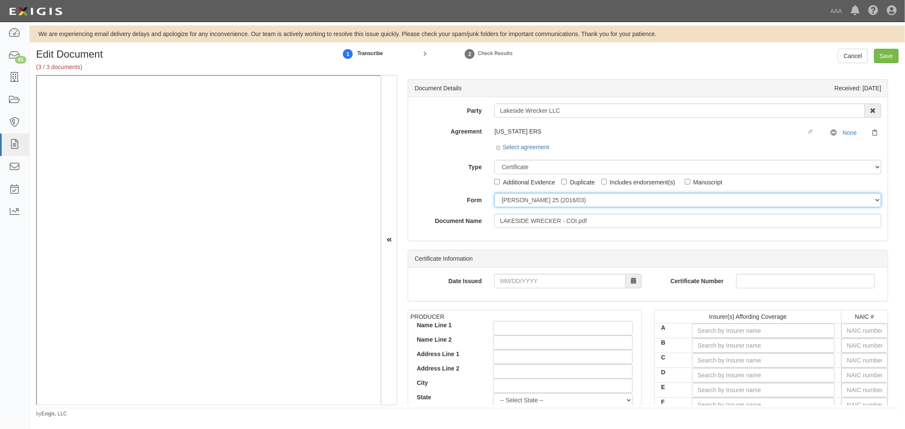
drag, startPoint x: 521, startPoint y: 202, endPoint x: 522, endPoint y: 207, distance: 5.2
click at [521, 205] on select "[PERSON_NAME] 25 (2016/03) [PERSON_NAME] 101 [PERSON_NAME] 855 NY (2014/05) Gen…" at bounding box center [687, 200] width 387 height 14
select select "GeneralFormDetail"
click at [494, 193] on select "ACORD 25 (2016/03) ACORD 101 ACORD 855 NY (2014/05) General" at bounding box center [687, 200] width 387 height 14
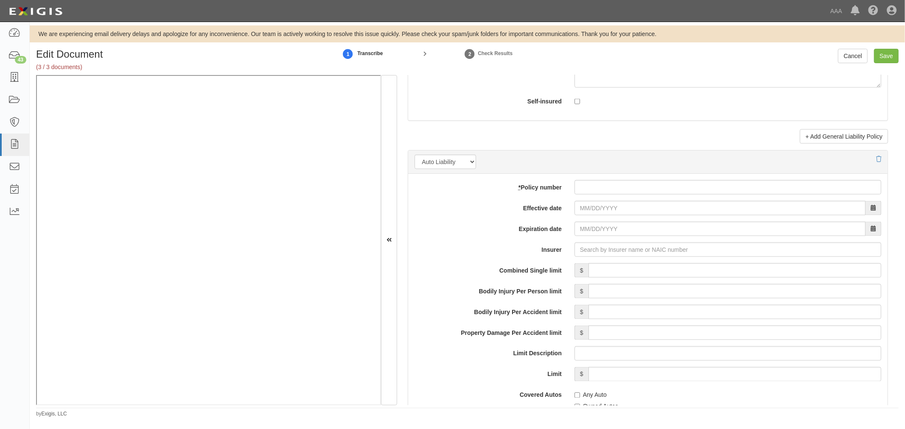
scroll to position [1178, 0]
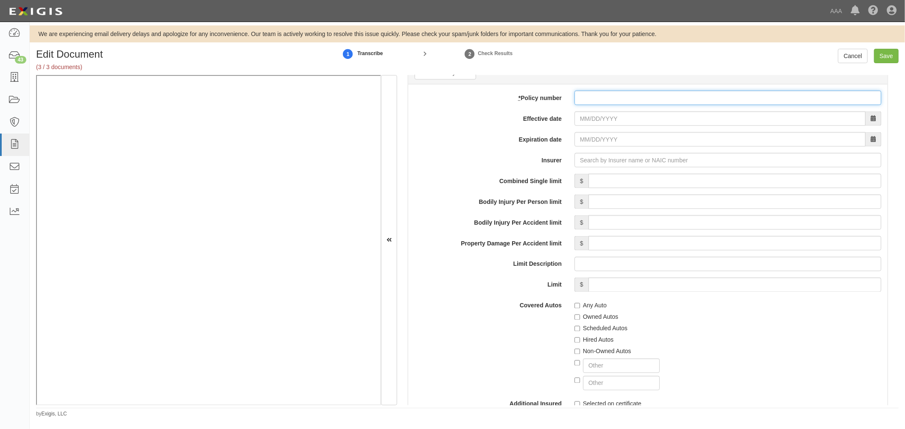
click at [621, 101] on input "* Policy number" at bounding box center [727, 98] width 307 height 14
paste input "K2GP632685"
type input "K2GP632685"
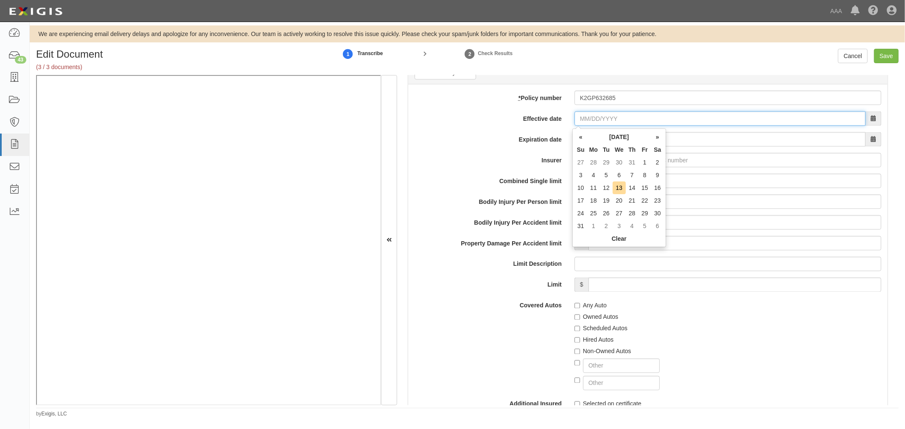
drag, startPoint x: 601, startPoint y: 125, endPoint x: 598, endPoint y: 128, distance: 4.5
click at [601, 125] on input "Effective date" at bounding box center [719, 119] width 291 height 14
type input "02/09/2025"
type input "[DATE]"
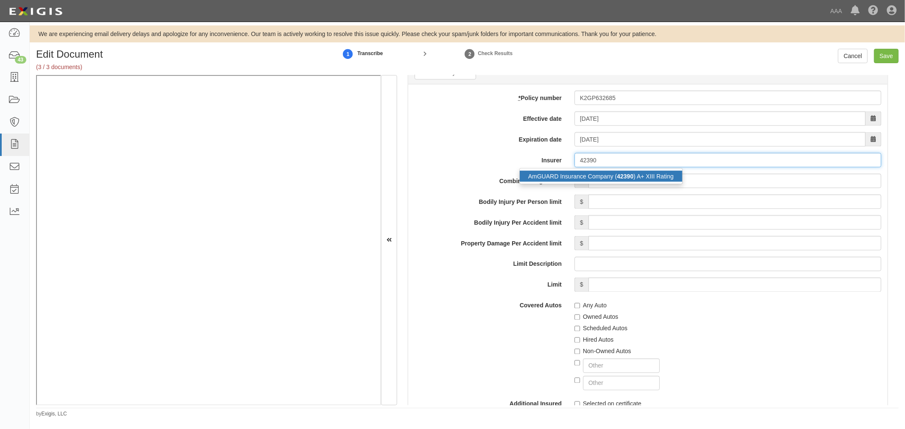
click at [642, 173] on div "AmGUARD Insurance Company ( 42390 ) A+ XIII Rating" at bounding box center [601, 176] width 162 height 11
type input "AmGUARD Insurance Company (42390) A+ XIII Rating"
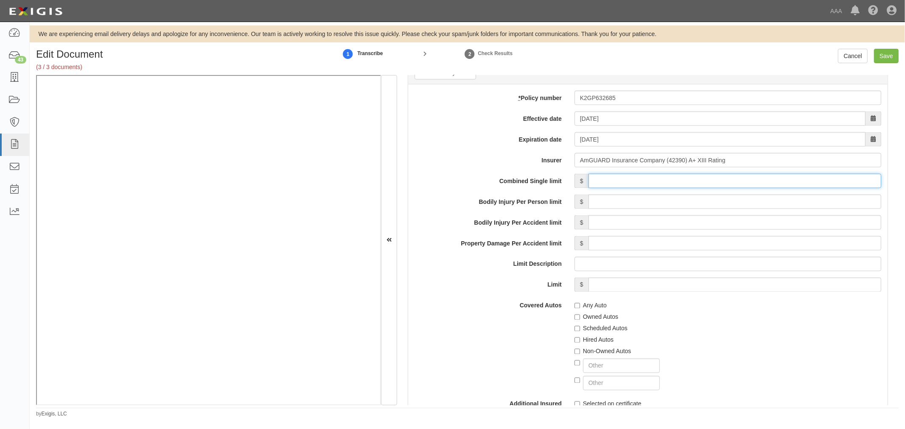
click at [643, 178] on input "Combined Single limit" at bounding box center [734, 181] width 293 height 14
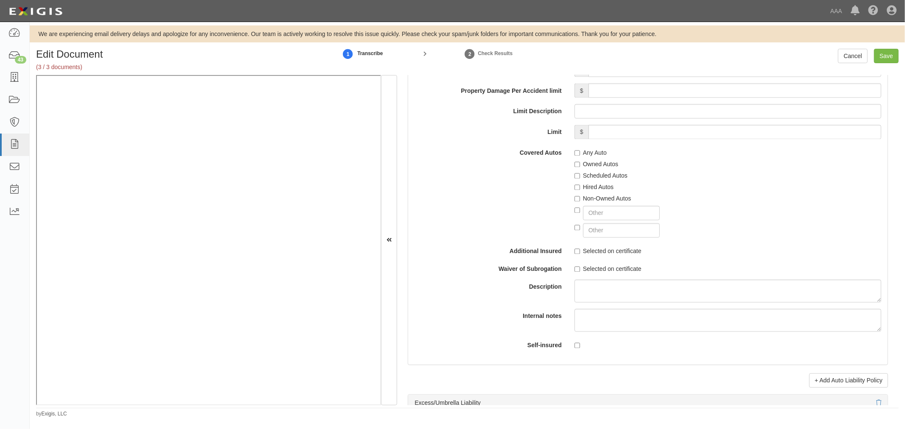
scroll to position [1335, 0]
type input "1,000,000"
click at [588, 153] on label "Any Auto" at bounding box center [590, 149] width 32 height 8
click at [580, 152] on input "Any Auto" at bounding box center [577, 149] width 6 height 6
checkbox input "true"
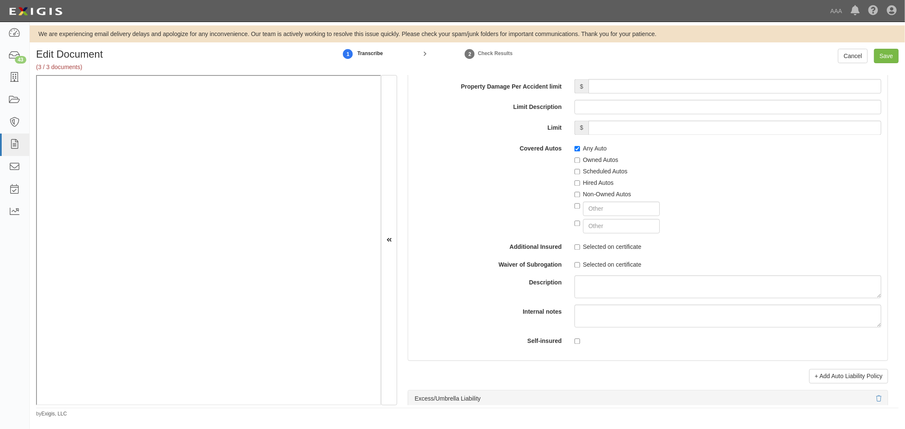
click at [591, 172] on label "Scheduled Autos" at bounding box center [600, 172] width 53 height 8
click at [580, 172] on input "Scheduled Autos" at bounding box center [577, 172] width 6 height 6
checkbox input "true"
click at [593, 183] on label "Hired Autos" at bounding box center [593, 183] width 39 height 8
click at [580, 183] on input "Hired Autos" at bounding box center [577, 184] width 6 height 6
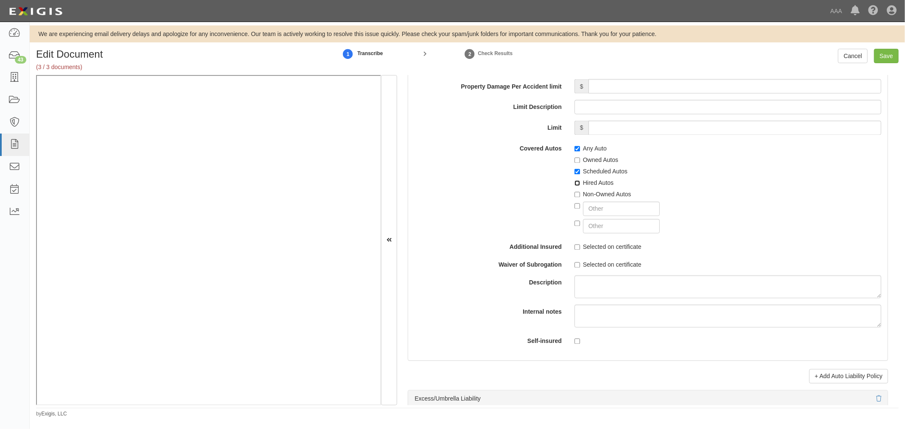
checkbox input "true"
click at [593, 202] on div at bounding box center [727, 207] width 307 height 17
click at [596, 197] on label "Non-Owned Autos" at bounding box center [602, 194] width 57 height 8
click at [580, 197] on input "Non-Owned Autos" at bounding box center [577, 195] width 6 height 6
checkbox input "true"
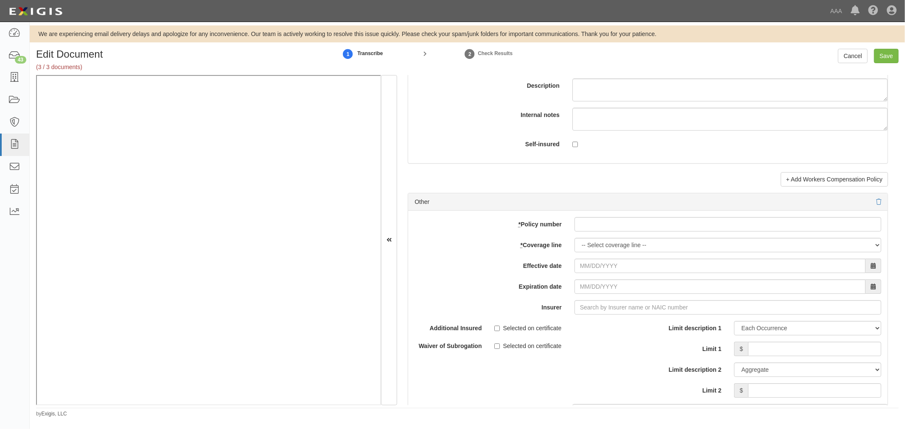
scroll to position [2356, 0]
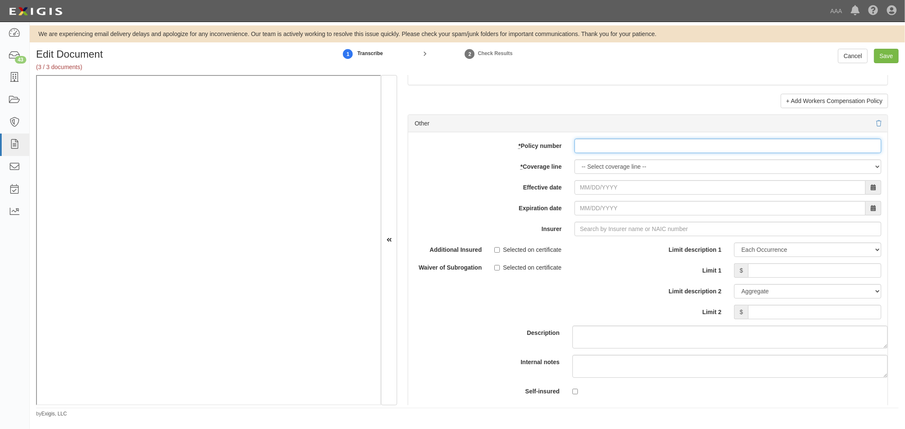
paste input "K2GP632685"
drag, startPoint x: 612, startPoint y: 151, endPoint x: 599, endPoint y: 167, distance: 20.2
click at [610, 153] on input "K2GP632685" at bounding box center [727, 146] width 307 height 14
type input "K2GP632685"
click at [599, 167] on select "-- Select coverage line -- Asbestos Abatement Auto Physical Damage Boiler & Mac…" at bounding box center [727, 166] width 307 height 14
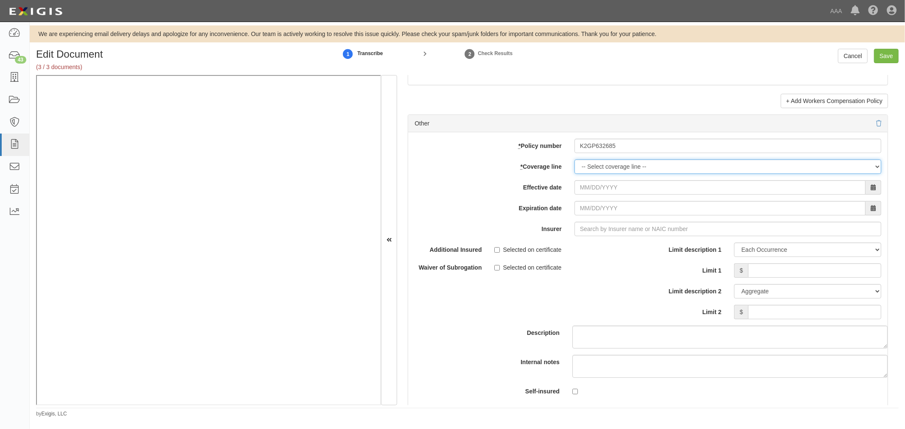
select select "70"
click at [574, 164] on select "-- Select coverage line -- Asbestos Abatement Auto Physical Damage Boiler & Mac…" at bounding box center [727, 166] width 307 height 14
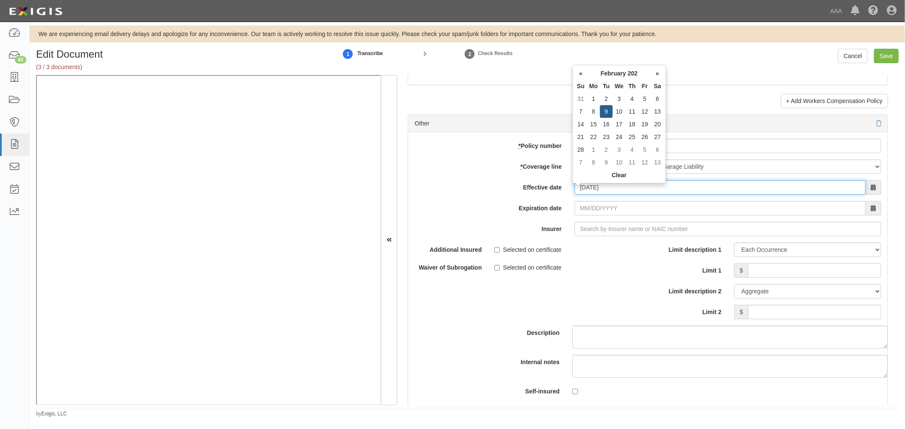
type input "02/09/2025"
type input "02/09/2026"
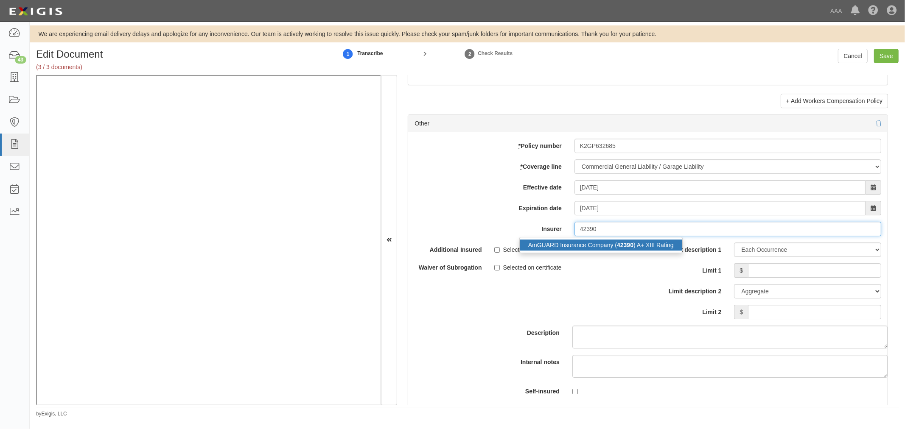
click at [646, 250] on div "AmGUARD Insurance Company ( 42390 ) A+ XIII Rating" at bounding box center [601, 245] width 162 height 11
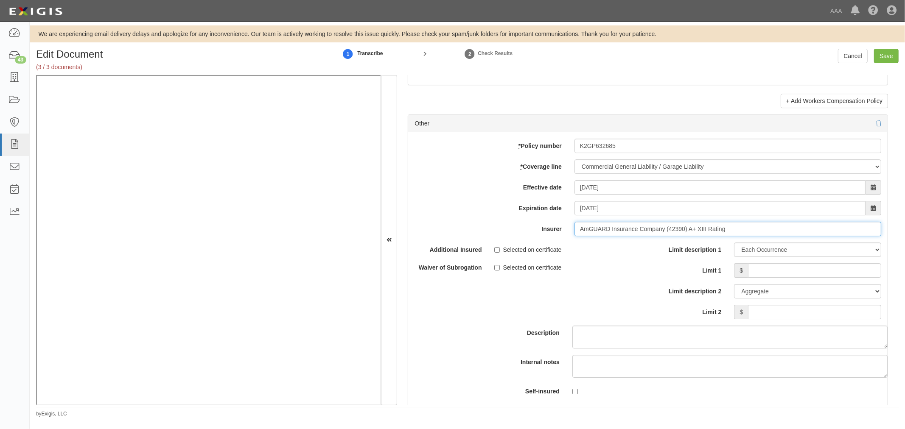
type input "AmGUARD Insurance Company (42390) A+ XIII Rating"
click at [781, 283] on div "Limit description 1 Limit Each Occurrence Each Claim Aggregate Deductible Self-…" at bounding box center [767, 281] width 227 height 77
click at [784, 274] on input "Limit 1" at bounding box center [814, 270] width 133 height 14
type input "1,000,000"
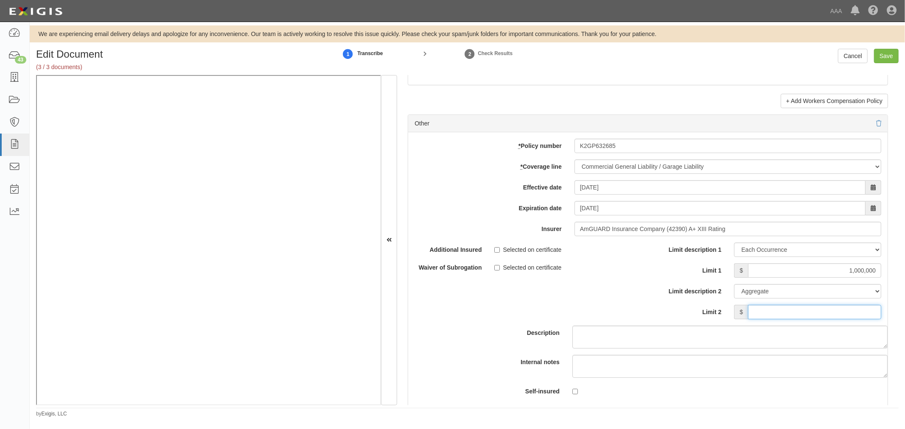
click at [799, 315] on input "Limit 2" at bounding box center [814, 312] width 133 height 14
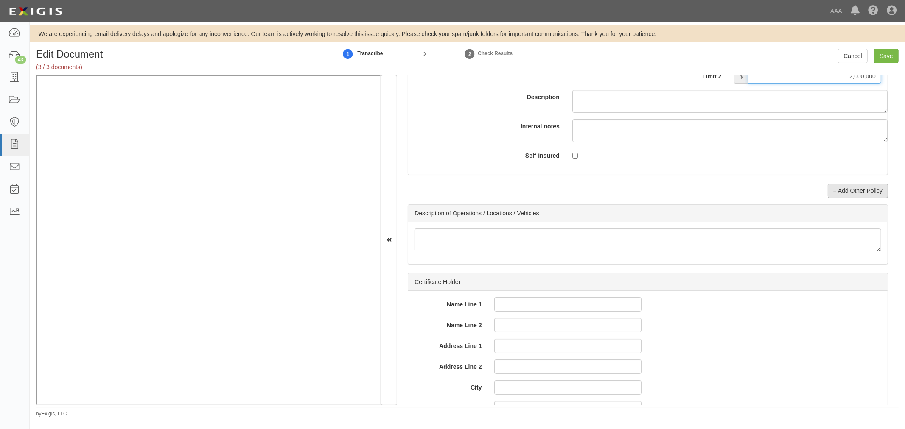
type input "2,000,000"
click at [842, 192] on link "+ Add Other Policy" at bounding box center [858, 191] width 60 height 14
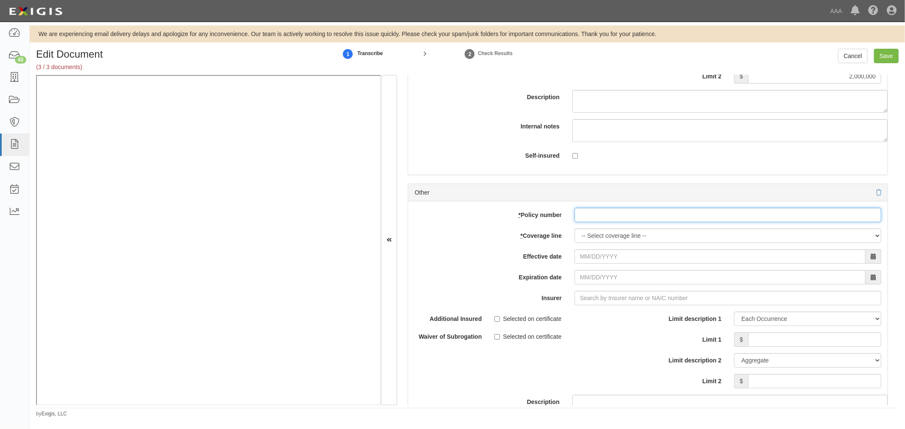
drag, startPoint x: 666, startPoint y: 221, endPoint x: 607, endPoint y: 238, distance: 61.1
click at [666, 221] on input "* Policy number" at bounding box center [727, 215] width 307 height 14
paste input "K2GP632685"
type input "K2GP632685"
click at [607, 238] on select "-- Select coverage line -- Asbestos Abatement Auto Physical Damage Boiler & Mac…" at bounding box center [727, 236] width 307 height 14
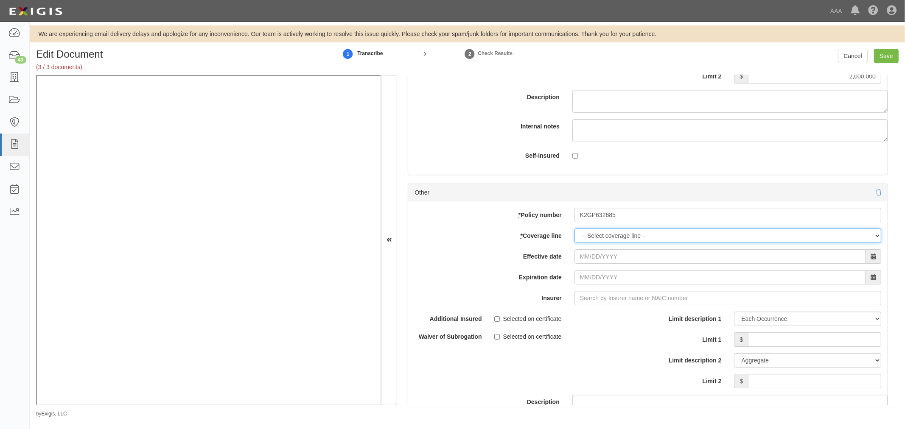
select select "56"
click at [574, 234] on select "-- Select coverage line -- Asbestos Abatement Auto Physical Damage Boiler & Mac…" at bounding box center [727, 236] width 307 height 14
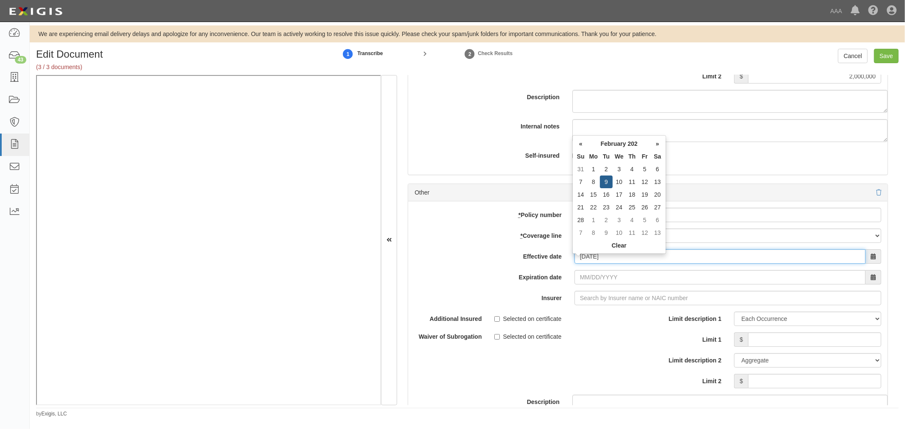
type input "02/09/2025"
type input "02/09/2026"
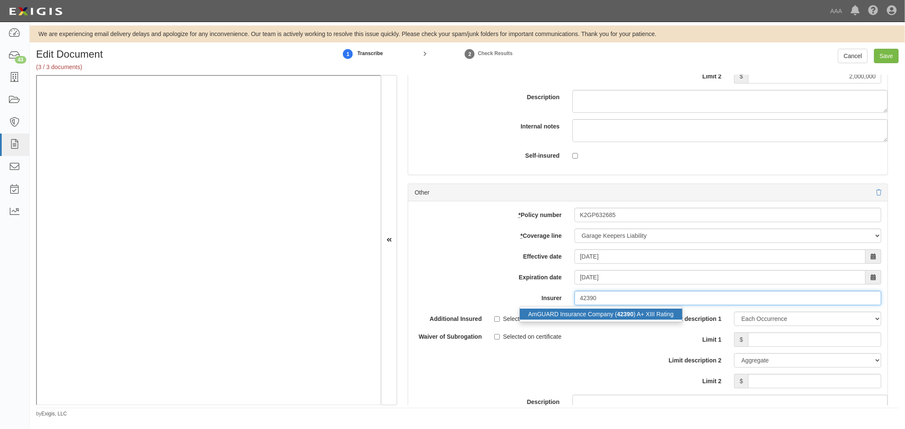
click at [536, 320] on div "AmGUARD Insurance Company ( 42390 ) A+ XIII Rating" at bounding box center [601, 314] width 162 height 11
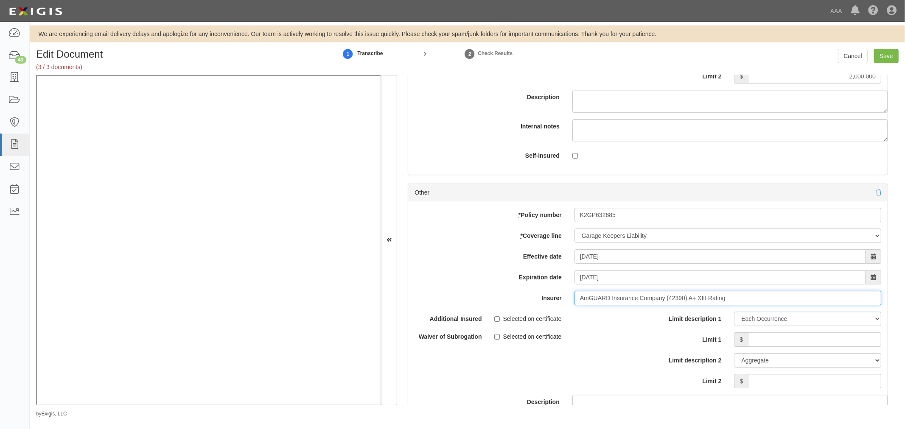
type input "AmGUARD Insurance Company (42390) A+ XIII Rating"
click at [836, 347] on input "Limit 1" at bounding box center [814, 340] width 133 height 14
type input "150,000"
click at [828, 389] on input "Limit 2" at bounding box center [814, 381] width 133 height 14
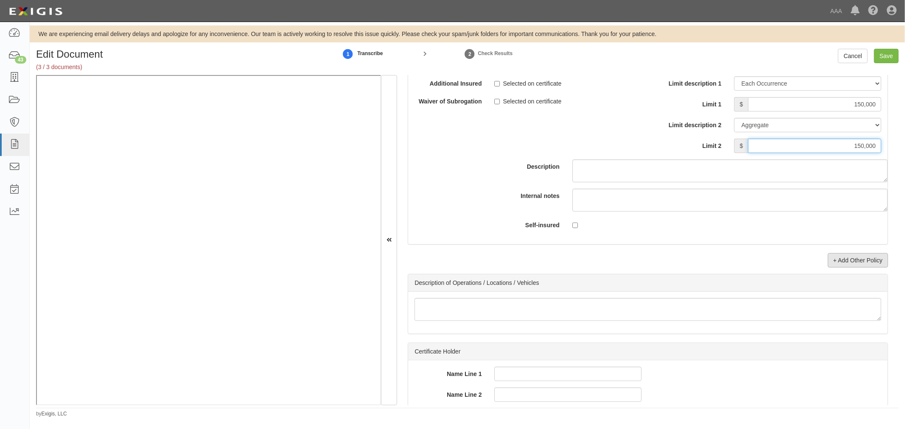
type input "150,000"
click at [862, 264] on link "+ Add Other Policy" at bounding box center [858, 260] width 60 height 14
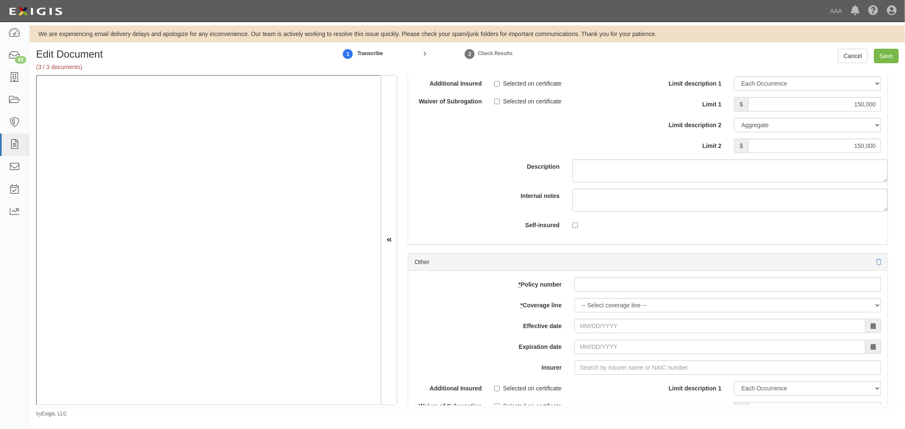
drag, startPoint x: 684, startPoint y: 280, endPoint x: 661, endPoint y: 286, distance: 24.0
click at [684, 280] on div "add update renew This new policy will be added This new policy will update exis…" at bounding box center [647, 410] width 479 height 278
drag, startPoint x: 657, startPoint y: 287, endPoint x: 649, endPoint y: 292, distance: 9.5
click at [654, 288] on input "* Policy number" at bounding box center [727, 284] width 307 height 14
paste input "K2GP632685"
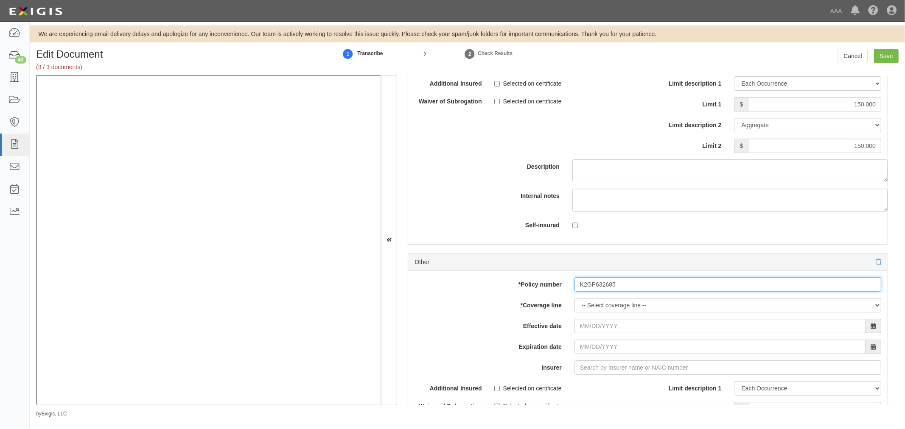
type input "K2GP632685"
click at [621, 313] on select "-- Select coverage line -- Asbestos Abatement Auto Physical Damage Boiler & Mac…" at bounding box center [727, 305] width 307 height 14
select select "71"
click at [574, 304] on select "-- Select coverage line -- Asbestos Abatement Auto Physical Damage Boiler & Mac…" at bounding box center [727, 305] width 307 height 14
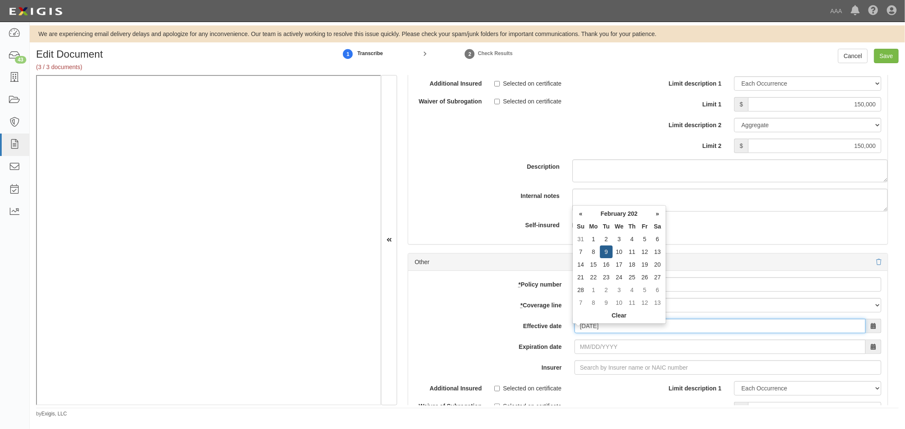
type input "02/09/2025"
type input "02/09/2026"
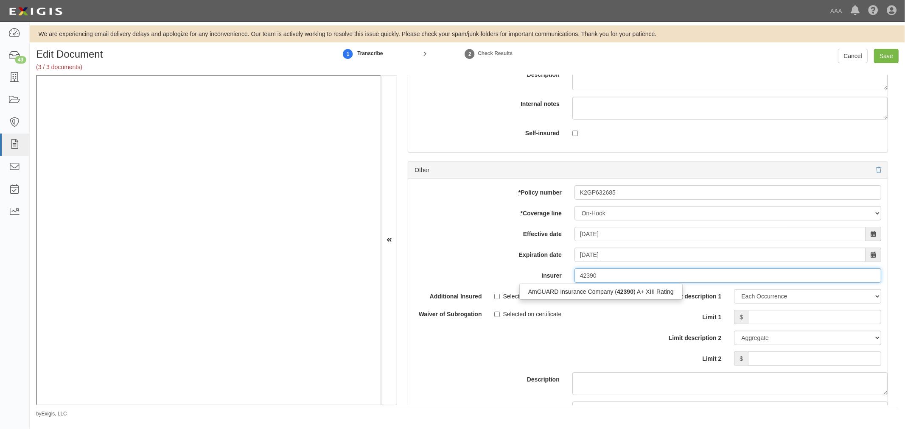
scroll to position [2984, 0]
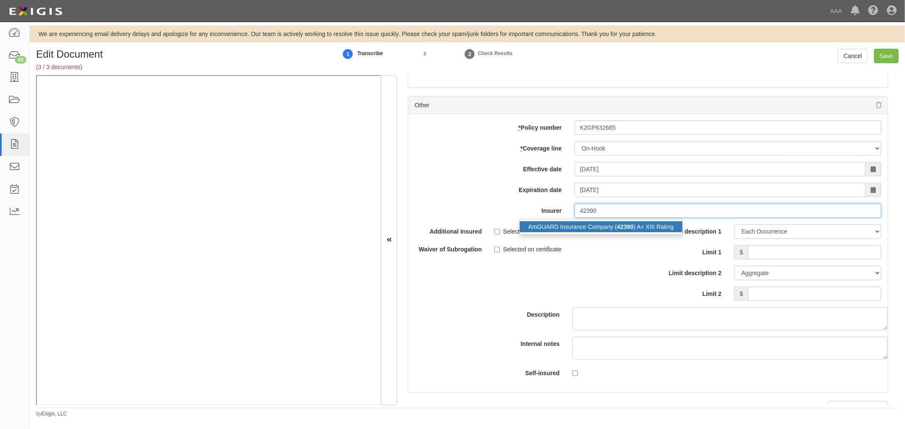
click at [605, 232] on div "AmGUARD Insurance Company ( 42390 ) A+ XIII Rating" at bounding box center [601, 226] width 162 height 11
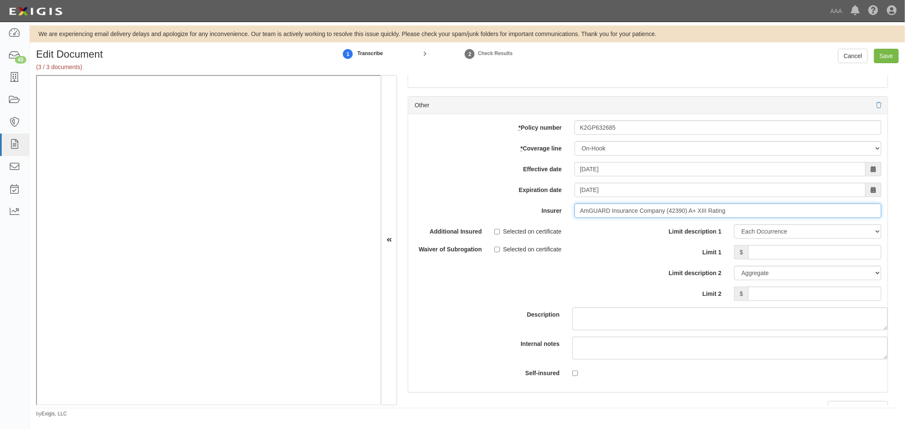
type input "AmGUARD Insurance Company (42390) A+ XIII Rating"
click at [753, 260] on input "Limit 1" at bounding box center [814, 252] width 133 height 14
type input "150,000"
drag, startPoint x: 738, startPoint y: 305, endPoint x: 750, endPoint y: 298, distance: 13.5
click at [739, 301] on span "$" at bounding box center [741, 294] width 14 height 14
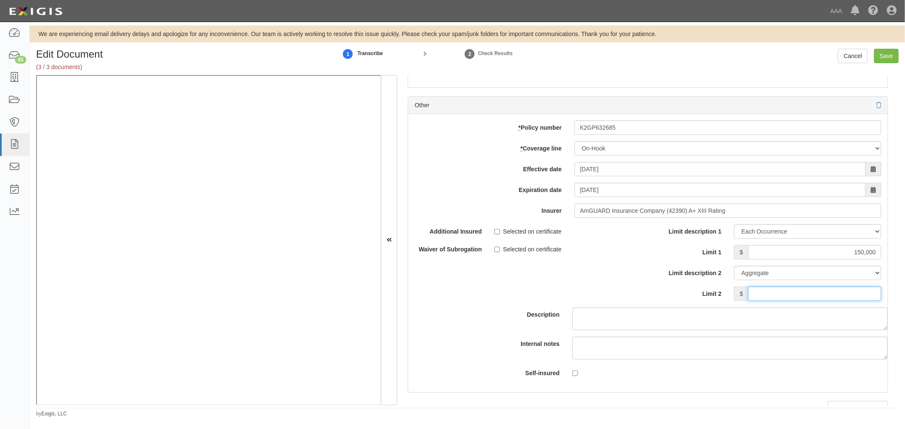
click at [750, 298] on input "Limit 2" at bounding box center [814, 294] width 133 height 14
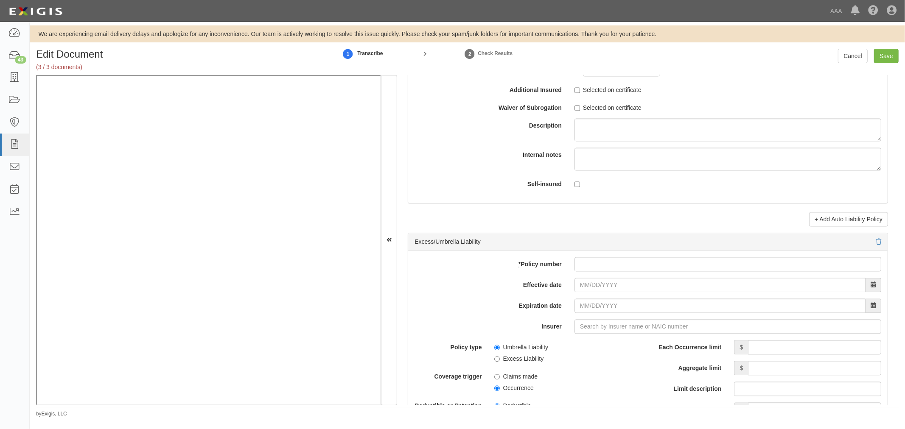
scroll to position [1099, 0]
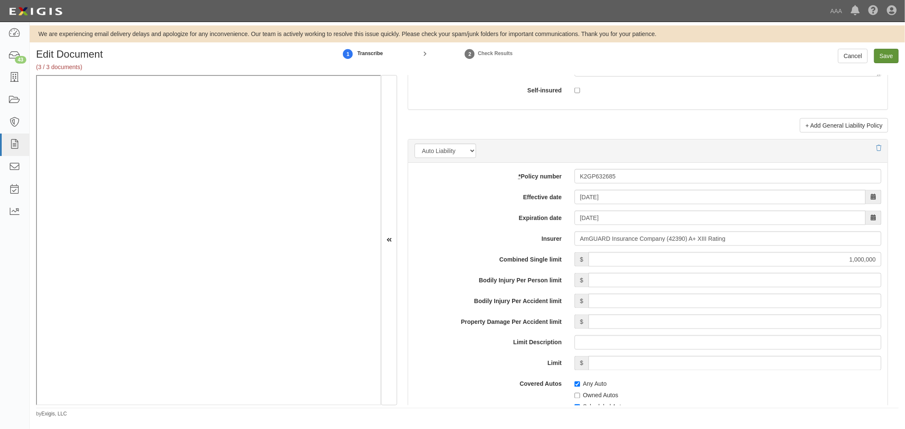
type input "150,000"
click at [886, 60] on input "Save" at bounding box center [886, 56] width 25 height 14
type input "1000000"
type input "2000000"
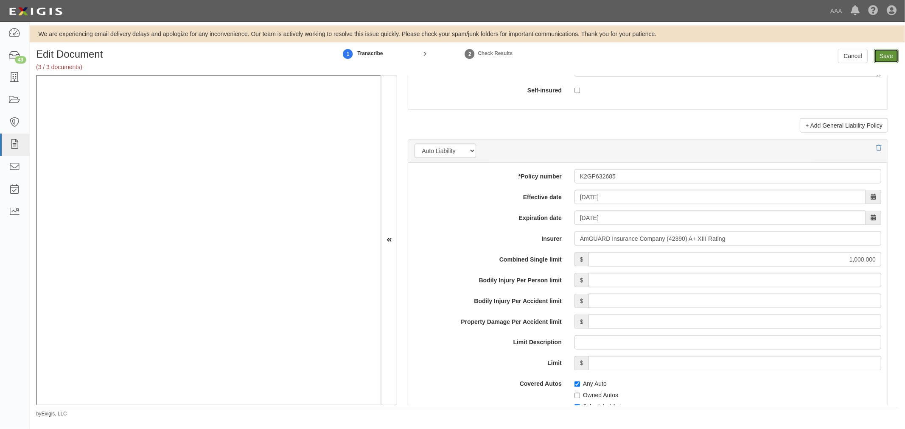
type input "150000"
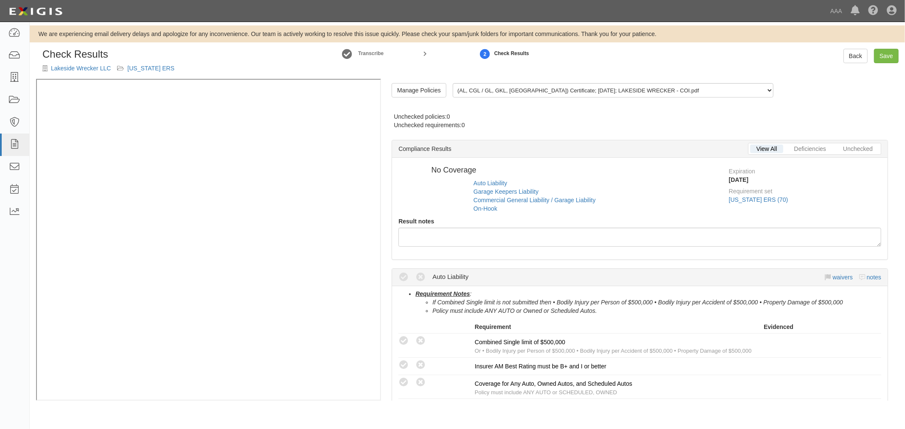
radio input "true"
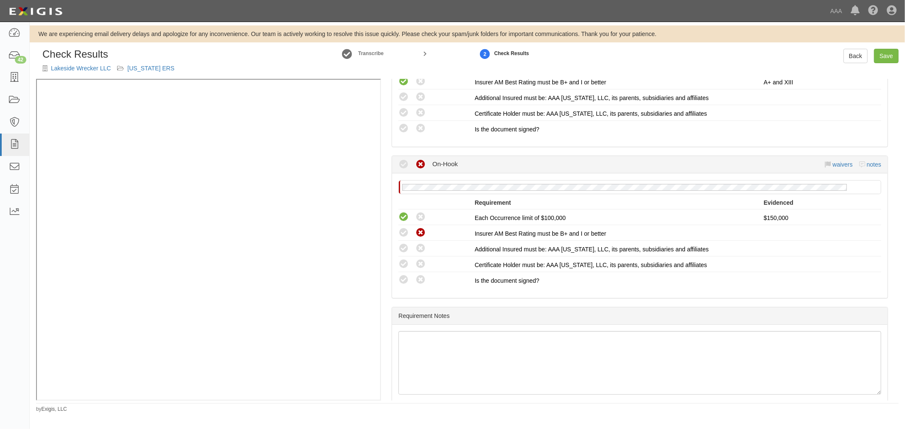
scroll to position [674, 0]
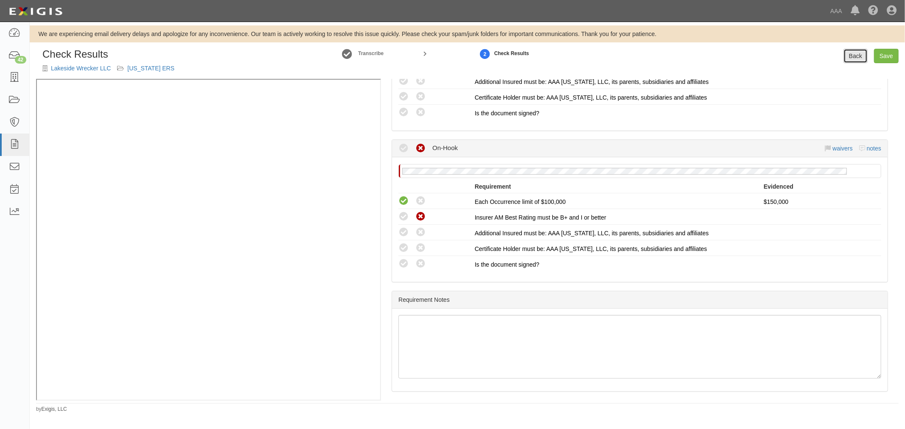
click at [855, 56] on link "Back" at bounding box center [855, 56] width 24 height 14
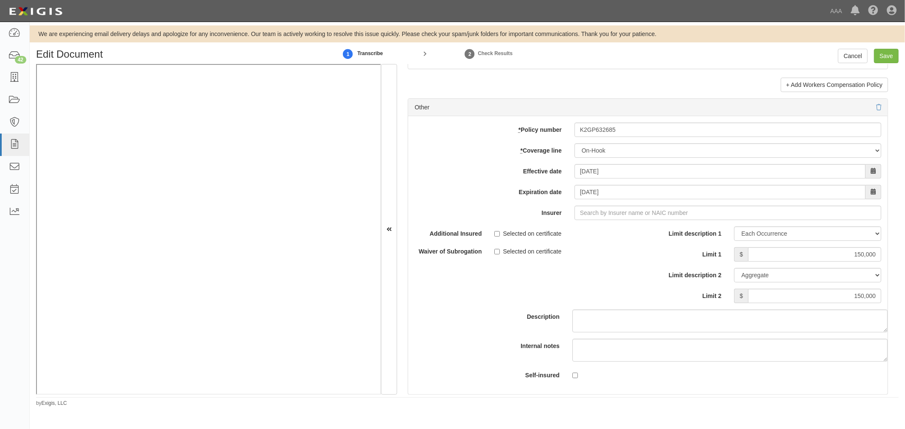
scroll to position [2356, 0]
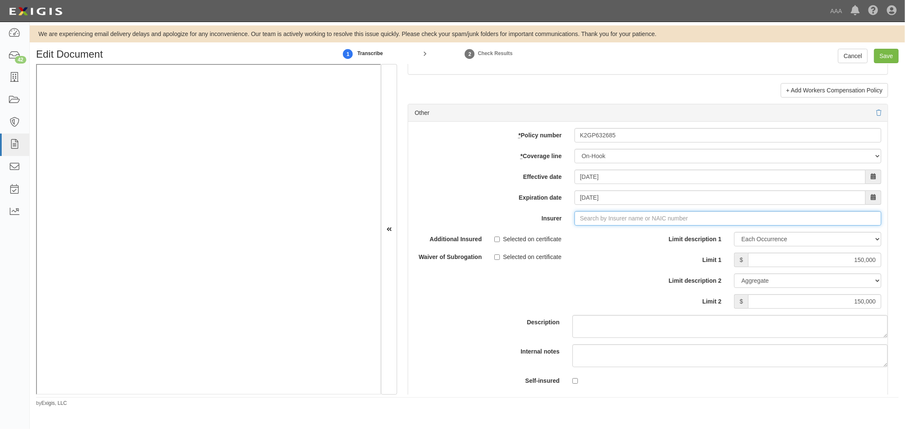
click at [579, 219] on input "Insurer" at bounding box center [727, 218] width 307 height 14
click at [583, 237] on div "AmGUARD Insurance Company ( 42390 ) A+ XIII Rating" at bounding box center [601, 234] width 162 height 11
type input "AmGUARD Insurance Company (42390) A+ XIII Rating"
click at [879, 61] on input "Save" at bounding box center [886, 56] width 25 height 14
type input "1000000"
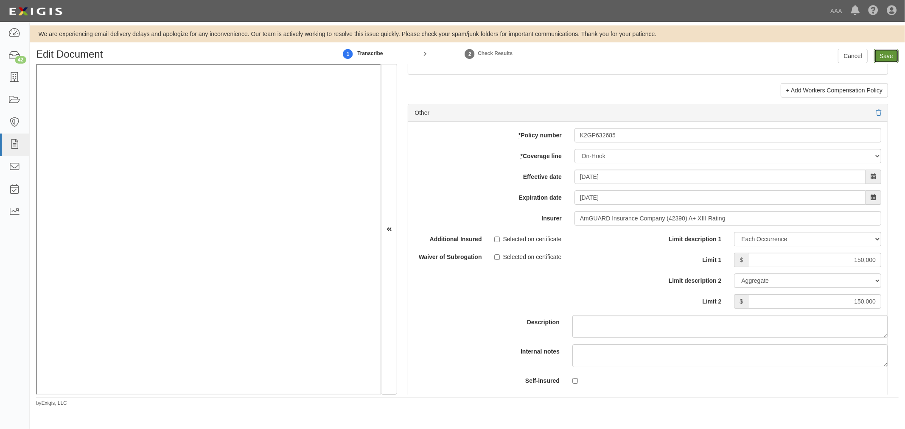
type input "150000"
type input "1000000"
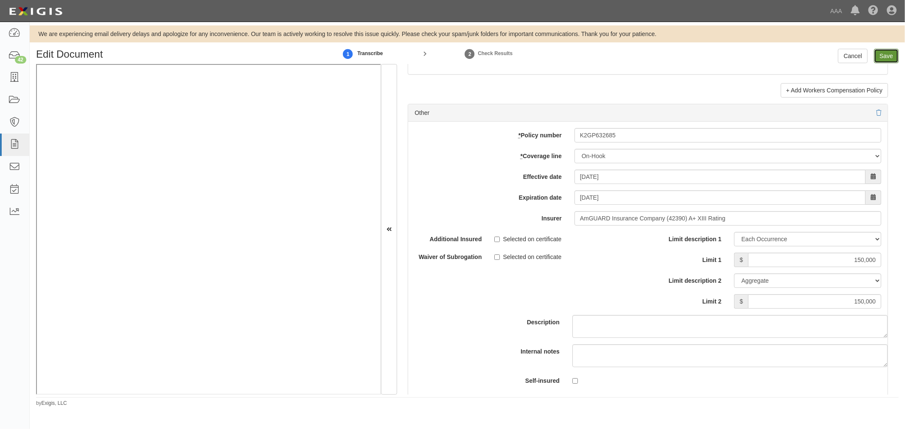
type input "2000000"
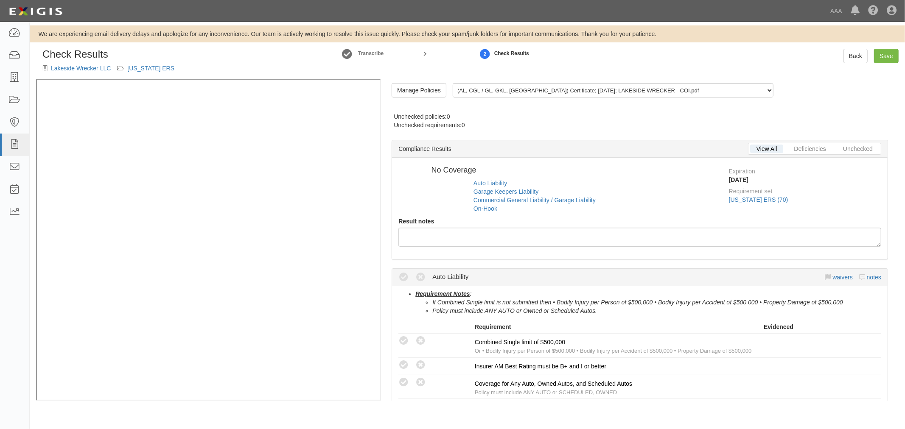
radio input "true"
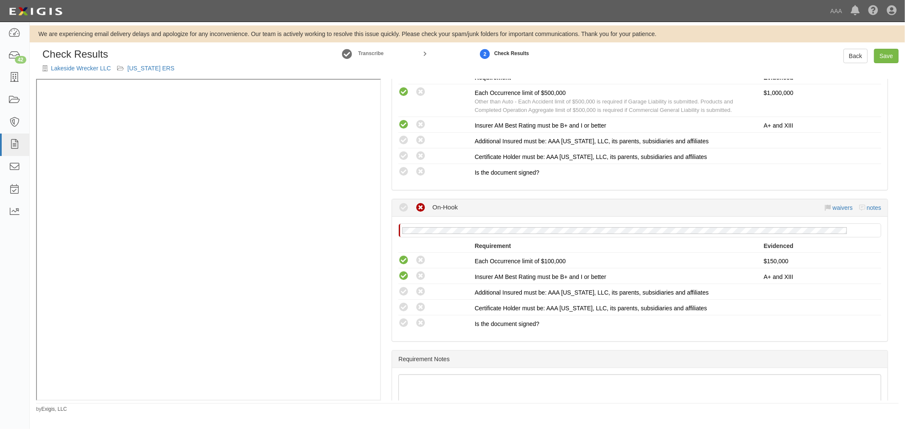
scroll to position [628, 0]
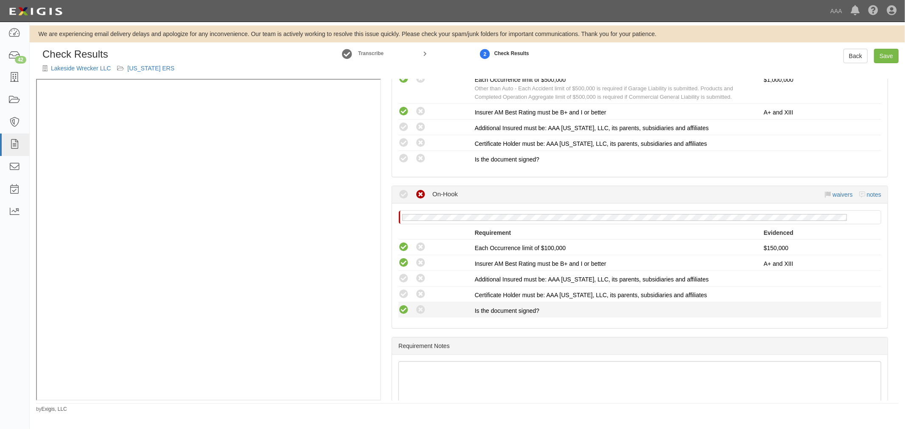
click at [402, 307] on icon at bounding box center [403, 310] width 11 height 11
radio input "true"
click at [401, 289] on icon at bounding box center [403, 294] width 11 height 11
radio input "true"
click at [403, 274] on icon at bounding box center [403, 279] width 11 height 11
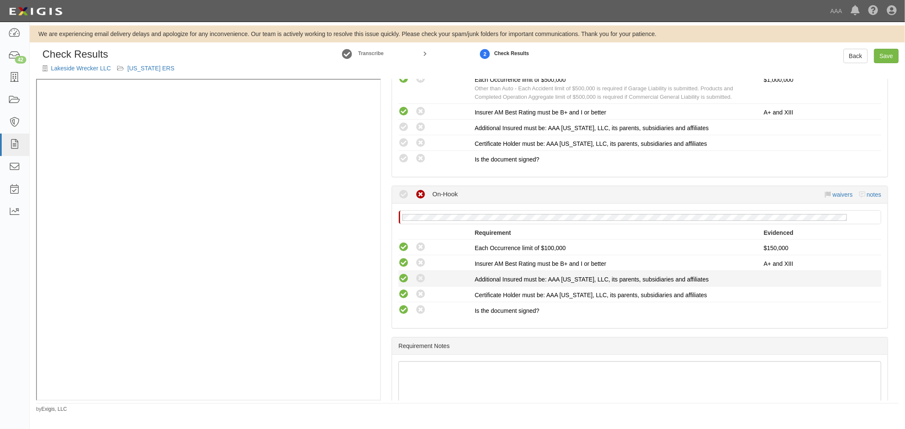
radio input "true"
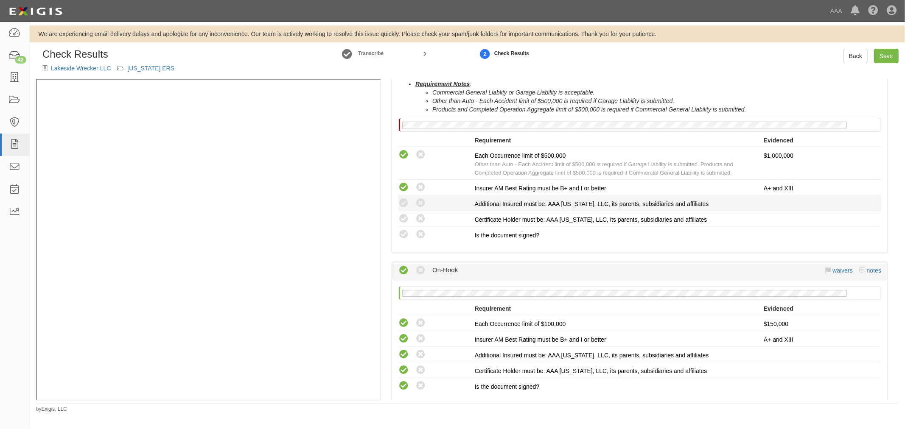
scroll to position [471, 0]
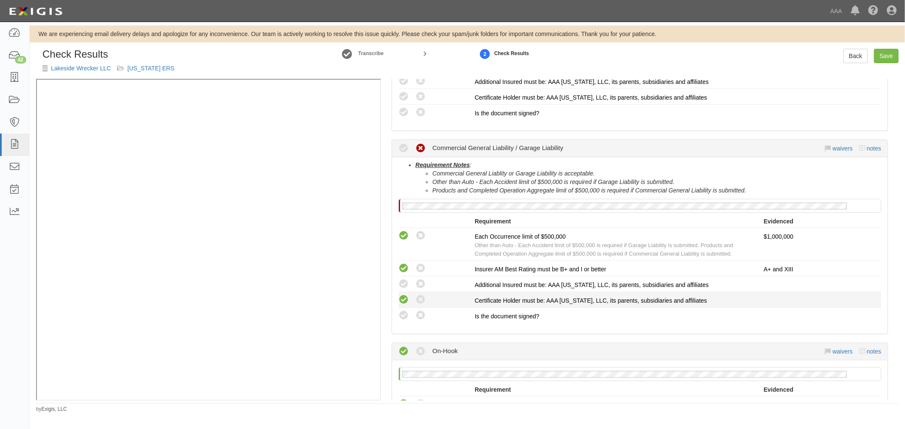
drag, startPoint x: 408, startPoint y: 308, endPoint x: 408, endPoint y: 294, distance: 14.9
click at [408, 308] on li "Compliant Waived: Non-Compliant Is the document signed?" at bounding box center [639, 315] width 483 height 15
click at [408, 295] on icon at bounding box center [403, 300] width 11 height 11
radio input "true"
drag, startPoint x: 403, startPoint y: 278, endPoint x: 399, endPoint y: 310, distance: 32.0
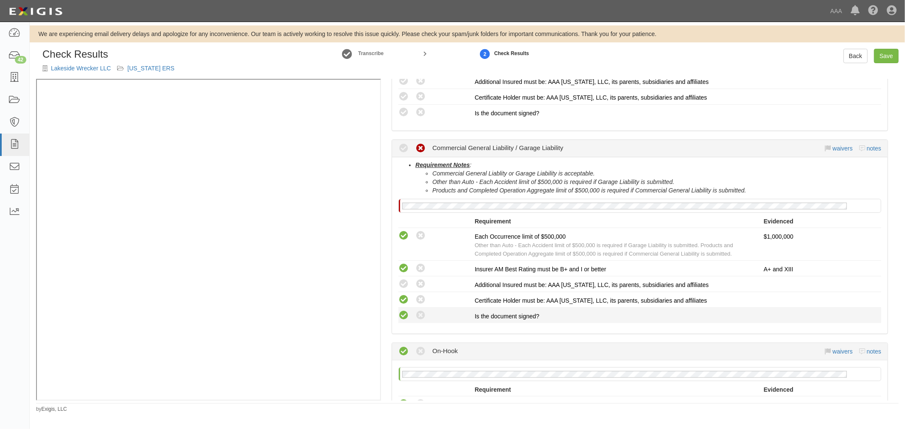
click at [403, 279] on icon at bounding box center [403, 284] width 11 height 11
radio input "true"
click at [400, 317] on label "Compliant" at bounding box center [403, 315] width 11 height 11
radio input "true"
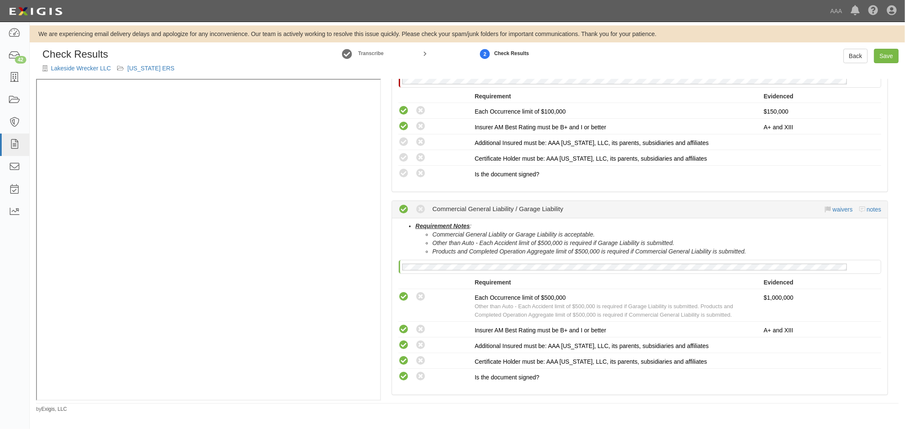
scroll to position [314, 0]
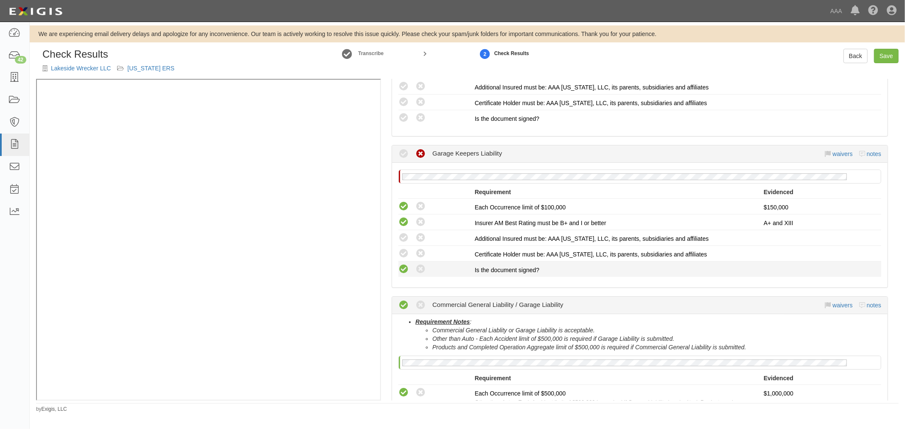
click at [403, 266] on icon at bounding box center [403, 269] width 11 height 11
radio input "true"
click at [408, 251] on div "Compliant Waived: Non-Compliant" at bounding box center [436, 253] width 76 height 11
click at [405, 249] on icon at bounding box center [403, 254] width 11 height 11
radio input "true"
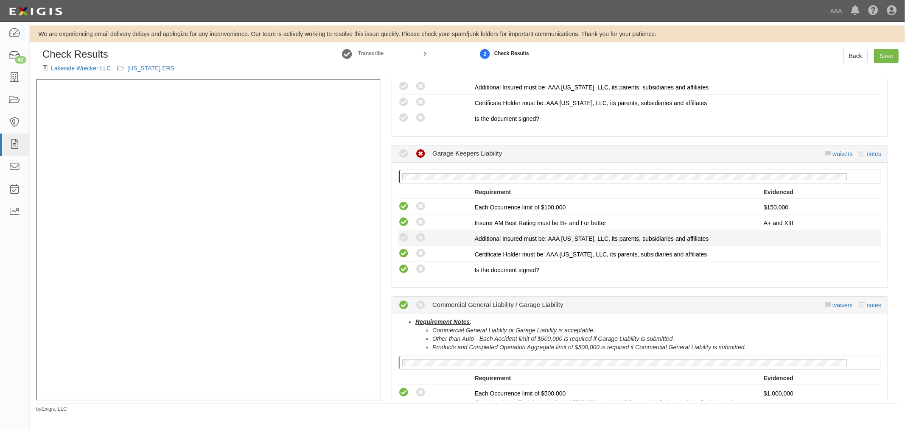
drag, startPoint x: 406, startPoint y: 235, endPoint x: 413, endPoint y: 241, distance: 8.7
click at [406, 235] on icon at bounding box center [403, 238] width 11 height 11
radio input "true"
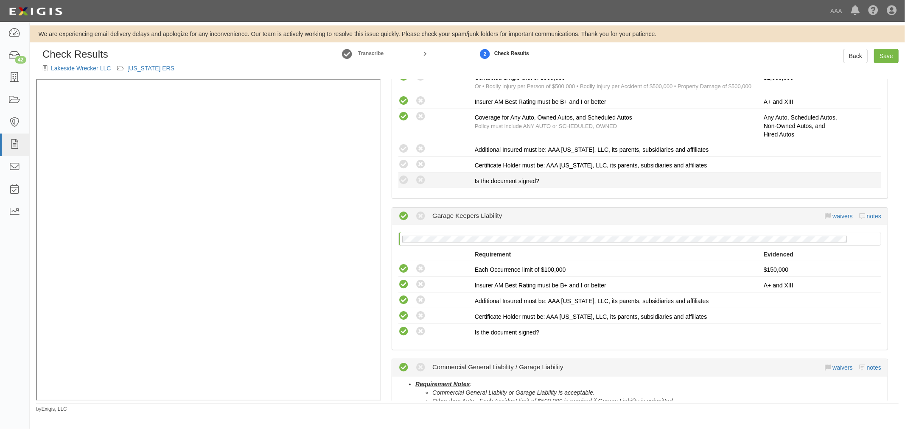
scroll to position [157, 0]
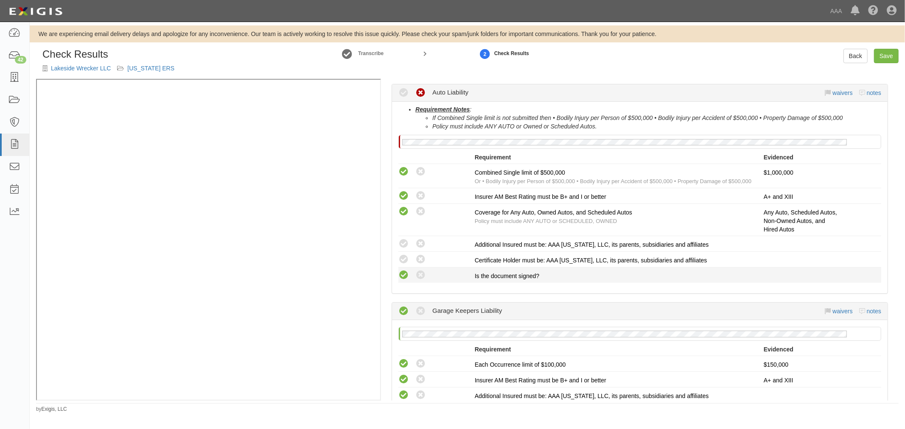
click at [404, 270] on icon at bounding box center [403, 275] width 11 height 11
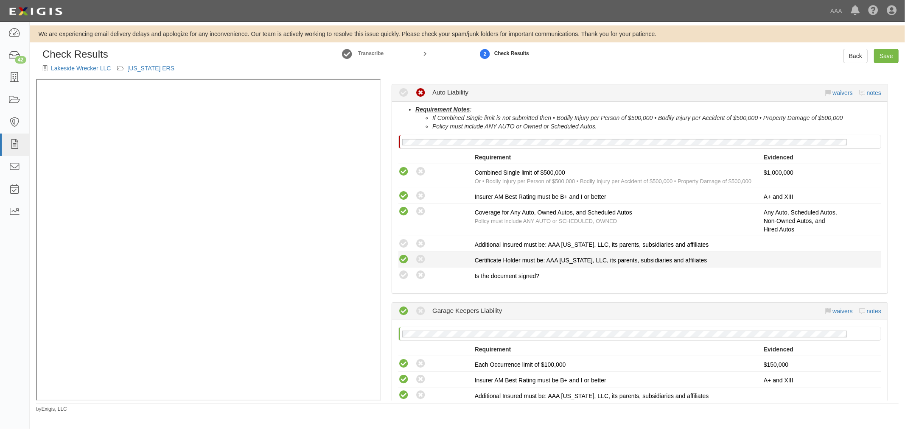
radio input "true"
click at [405, 255] on icon at bounding box center [403, 259] width 11 height 11
radio input "true"
click at [405, 244] on icon at bounding box center [403, 244] width 11 height 11
radio input "true"
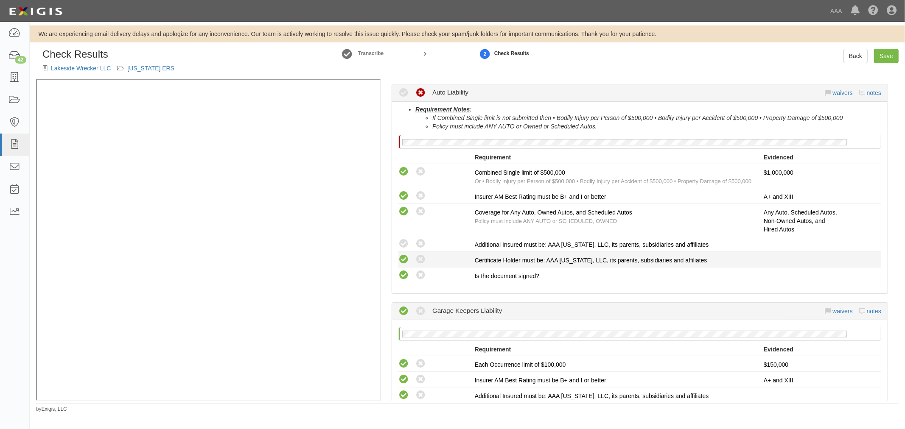
radio input "true"
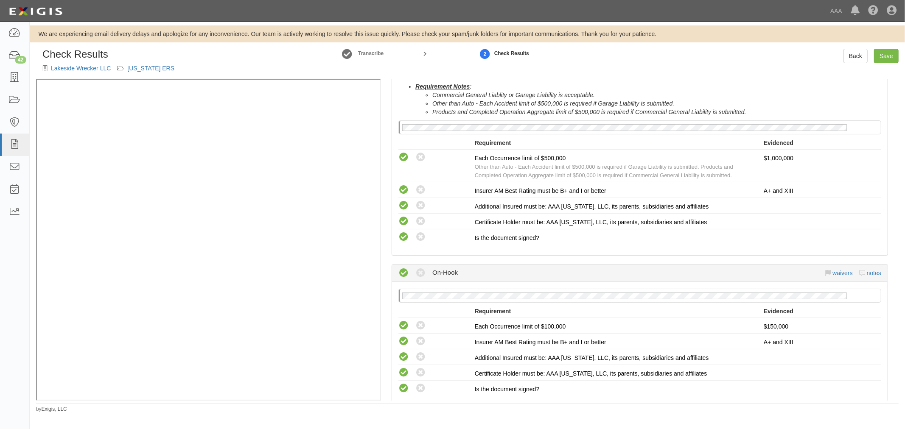
scroll to position [674, 0]
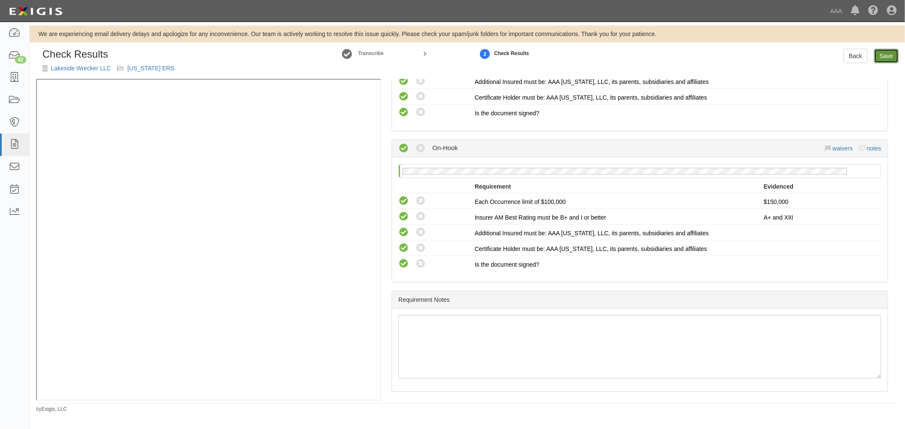
click at [885, 60] on link "Save" at bounding box center [886, 56] width 25 height 14
radio input "true"
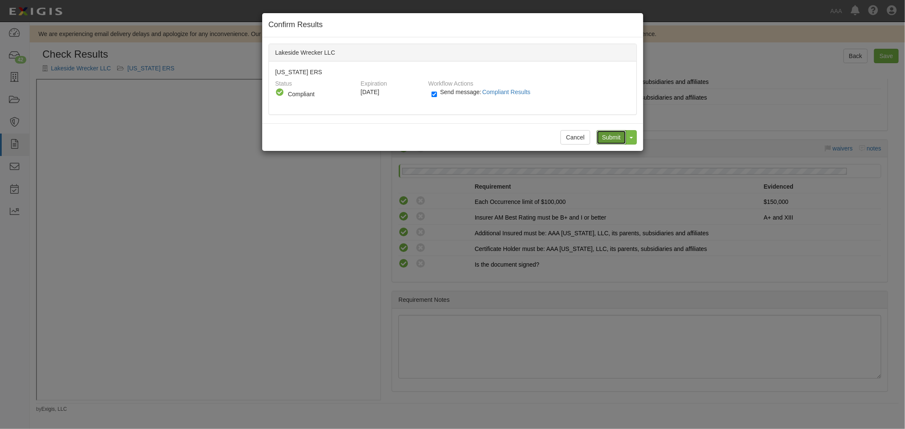
click at [612, 132] on input "Submit" at bounding box center [611, 137] width 30 height 14
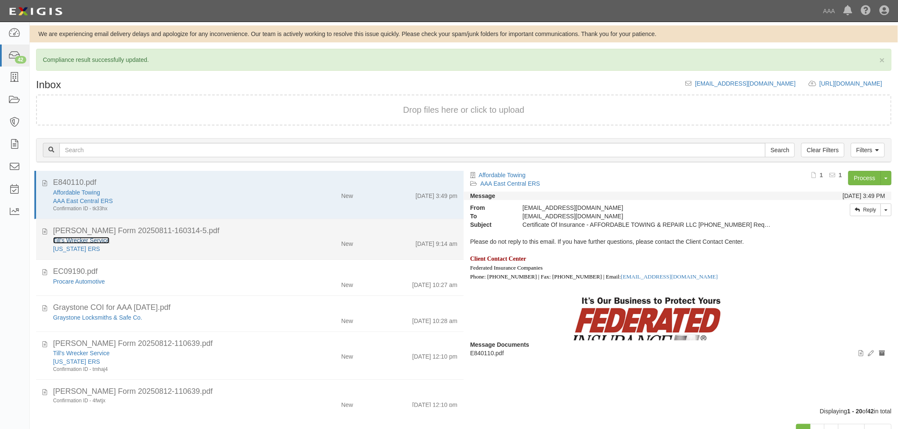
click at [73, 239] on link "Till's Wrecker Service" at bounding box center [81, 240] width 56 height 7
click at [304, 313] on div "New" at bounding box center [325, 319] width 70 height 12
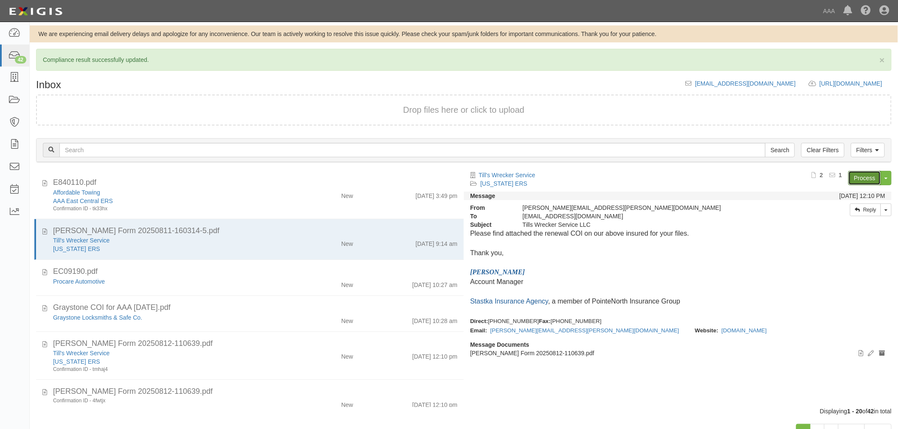
click at [862, 179] on link "Process" at bounding box center [864, 178] width 33 height 14
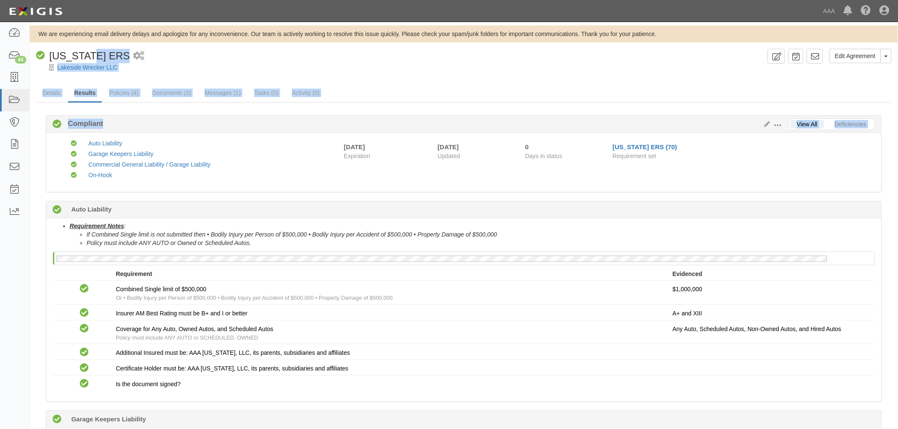
drag, startPoint x: 95, startPoint y: 62, endPoint x: 347, endPoint y: 111, distance: 255.7
click at [335, 75] on div at bounding box center [464, 75] width 868 height 6
drag, startPoint x: 91, startPoint y: 72, endPoint x: 215, endPoint y: 95, distance: 125.6
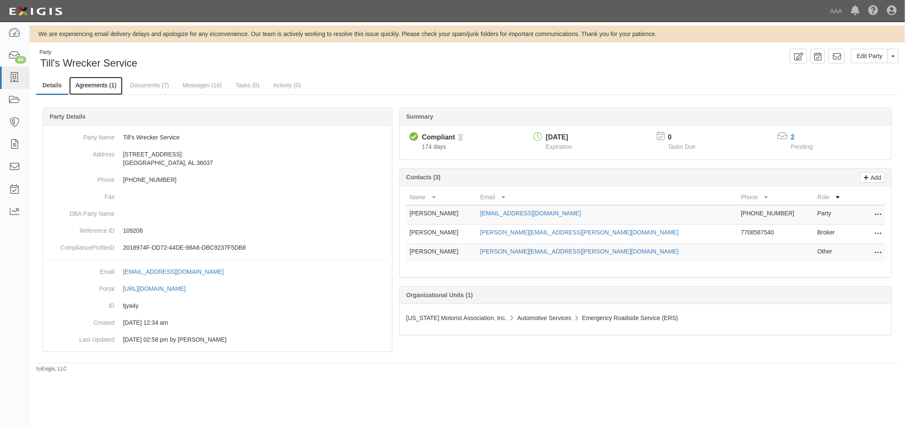
click at [99, 86] on link "Agreements (1)" at bounding box center [95, 86] width 53 height 18
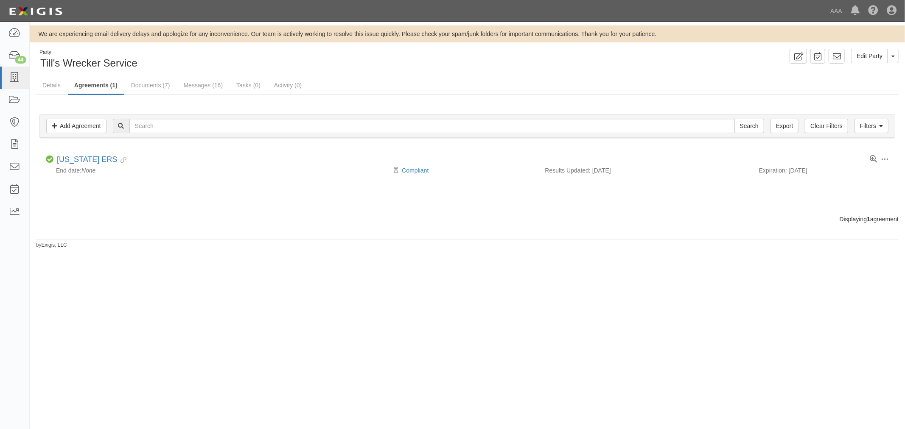
drag, startPoint x: 528, startPoint y: 325, endPoint x: 516, endPoint y: 324, distance: 12.4
click at [525, 324] on div "We are experiencing email delivery delays and apologize for any inconvenience. …" at bounding box center [452, 218] width 905 height 386
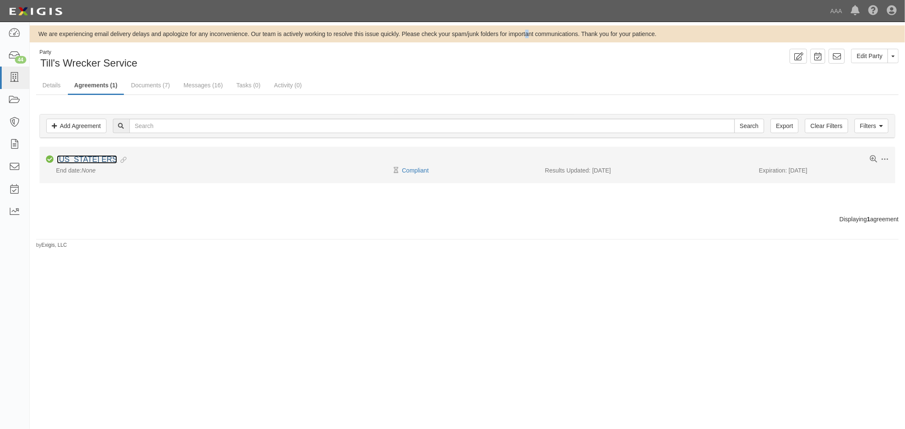
click at [74, 155] on link "[US_STATE] ERS" at bounding box center [87, 159] width 60 height 8
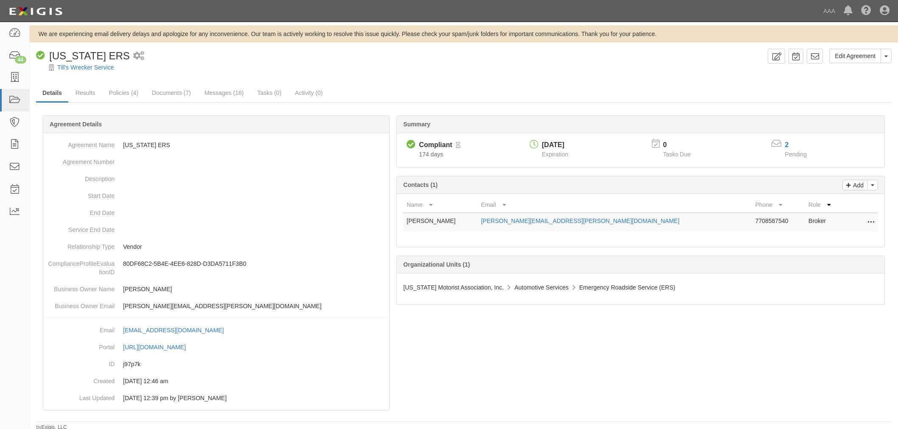
click at [85, 92] on link "Results" at bounding box center [85, 92] width 33 height 17
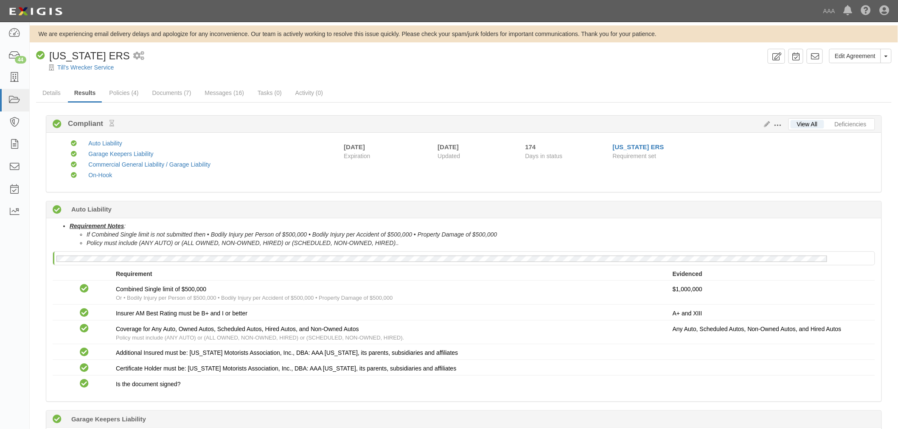
click at [554, 242] on li "Policy must include (ANY AUTO) or (ALL OWNED, NON-OWNED, HIRED) or (SCHEDULED, …" at bounding box center [481, 243] width 788 height 8
click at [612, 232] on li "If Combined Single limit is not submitted then • Bodily Injury per Person of $5…" at bounding box center [481, 234] width 788 height 8
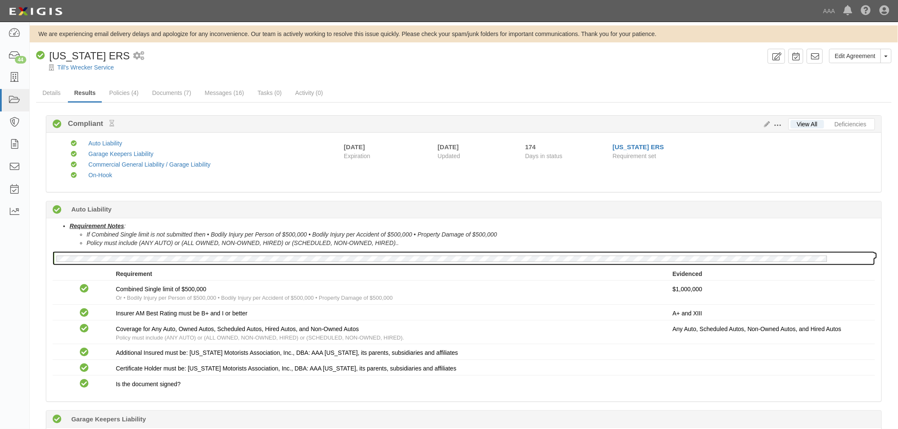
click at [588, 252] on div at bounding box center [463, 258] width 821 height 13
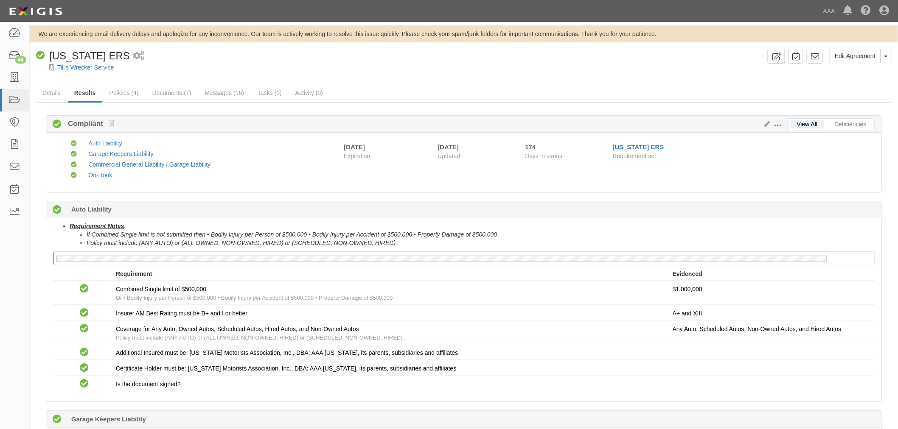
click at [582, 244] on li "Policy must include (ANY AUTO) or (ALL OWNED, NON-OWNED, HIRED) or (SCHEDULED, …" at bounding box center [481, 243] width 788 height 8
click at [567, 249] on div "Requirement Notes : If Combined Single limit is not submitted then • Bodily Inj…" at bounding box center [463, 309] width 835 height 183
click at [556, 249] on div "Requirement Notes : If Combined Single limit is not submitted then • Bodily Inj…" at bounding box center [463, 309] width 835 height 183
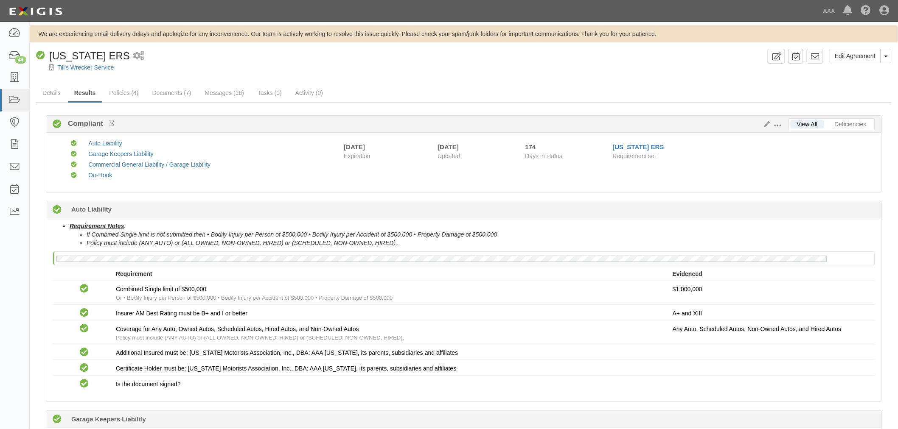
click at [556, 249] on div "Requirement Notes : If Combined Single limit is not submitted then • Bodily Inj…" at bounding box center [463, 309] width 835 height 183
click at [550, 250] on div "Requirement Notes : If Combined Single limit is not submitted then • Bodily Inj…" at bounding box center [463, 309] width 835 height 183
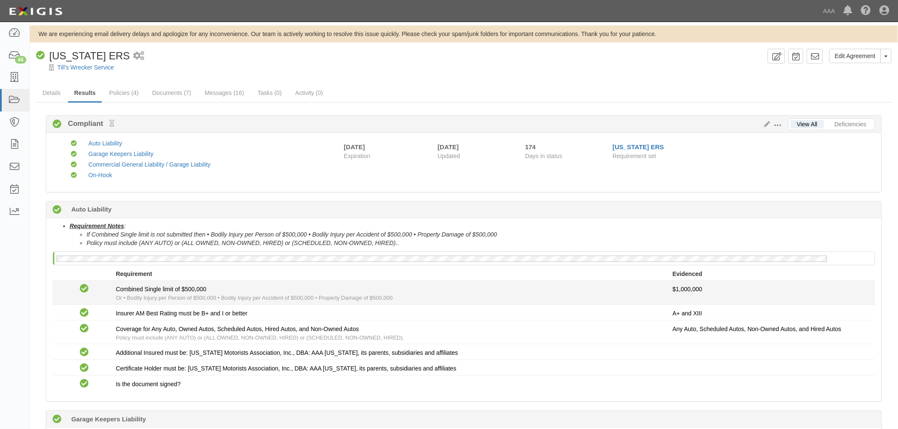
click at [464, 289] on div "Combined Single limit of $500,000 Or • Bodily Injury per Person of $500,000 • B…" at bounding box center [394, 293] width 556 height 17
click at [463, 291] on div "Combined Single limit of $500,000 Or • Bodily Injury per Person of $500,000 • B…" at bounding box center [394, 293] width 556 height 17
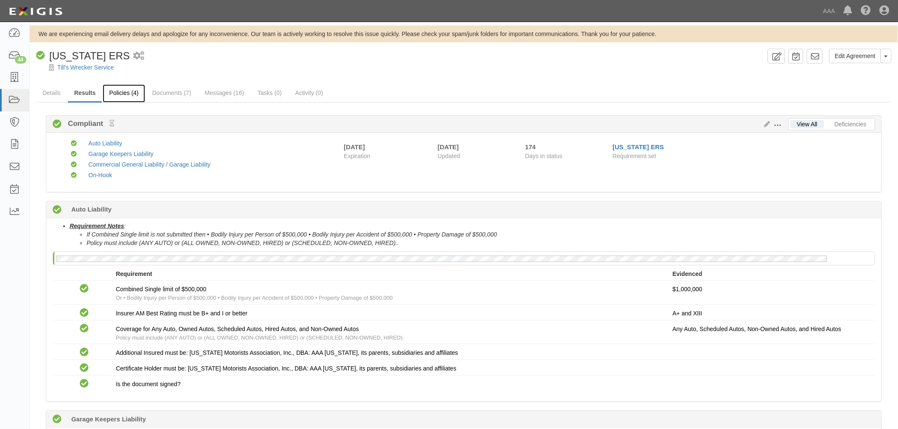
click at [132, 92] on link "Policies (4)" at bounding box center [124, 93] width 42 height 18
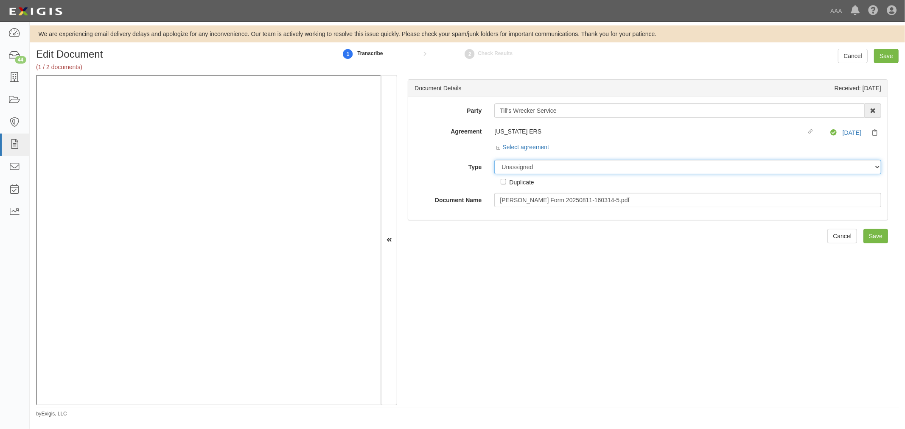
click at [533, 165] on select "Unassigned Binder Cancellation Notice Certificate Contract Endorsement Insuranc…" at bounding box center [687, 167] width 387 height 14
select select "CertificateDetail"
click at [494, 160] on select "Unassigned Binder Cancellation Notice Certificate Contract Endorsement Insuranc…" at bounding box center [687, 167] width 387 height 14
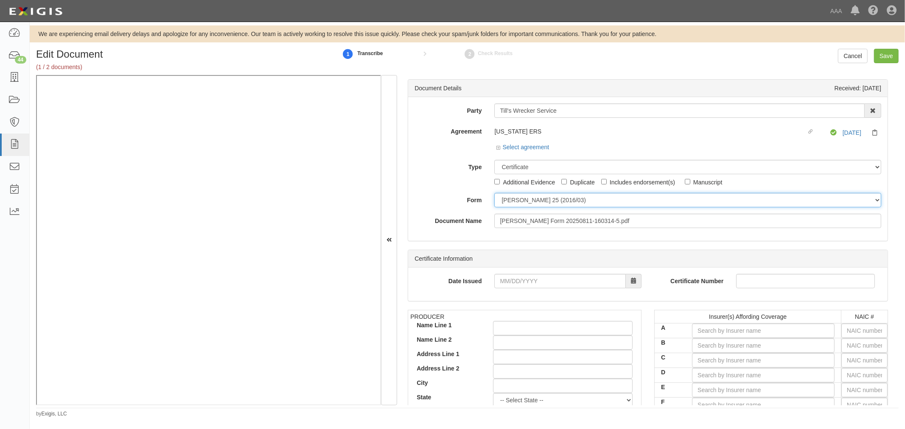
drag, startPoint x: 523, startPoint y: 201, endPoint x: 523, endPoint y: 206, distance: 5.1
click at [523, 201] on select "[PERSON_NAME] 25 (2016/03) [PERSON_NAME] 101 [PERSON_NAME] 855 NY (2014/05) Gen…" at bounding box center [687, 200] width 387 height 14
select select "GeneralFormDetail"
click at [494, 193] on select "[PERSON_NAME] 25 (2016/03) [PERSON_NAME] 101 [PERSON_NAME] 855 NY (2014/05) Gen…" at bounding box center [687, 200] width 387 height 14
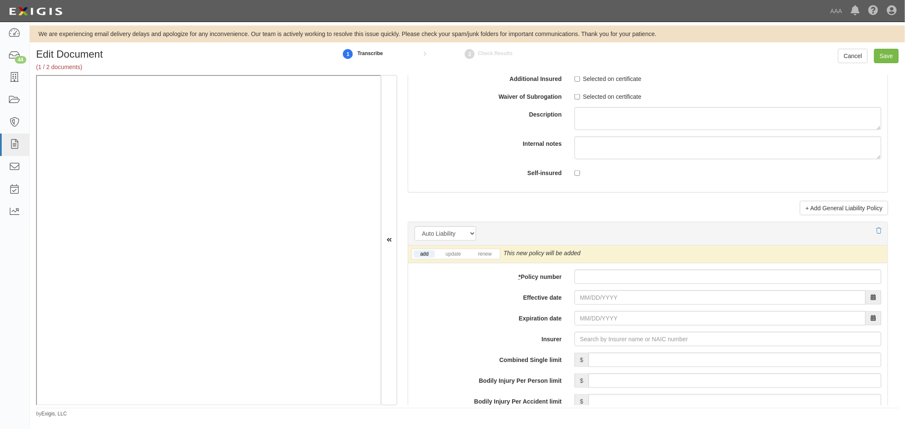
scroll to position [1021, 0]
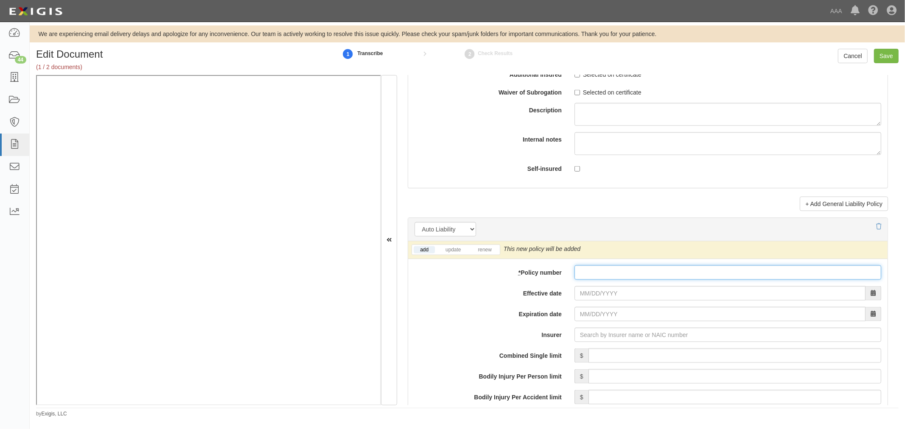
drag, startPoint x: 584, startPoint y: 268, endPoint x: 586, endPoint y: 283, distance: 14.5
click at [586, 272] on input "* Policy number" at bounding box center [727, 273] width 307 height 14
paste input "K2GP634170"
type input "K2GP634170"
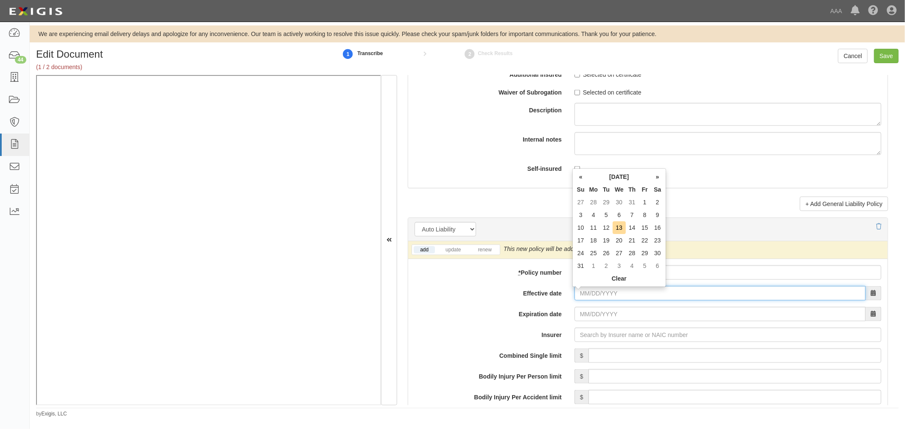
click at [587, 292] on input "Effective date" at bounding box center [719, 293] width 291 height 14
type input "08/"
type input "[DATE]"
drag, startPoint x: 599, startPoint y: 302, endPoint x: 604, endPoint y: 299, distance: 5.5
click at [599, 301] on input "08/" at bounding box center [719, 293] width 291 height 14
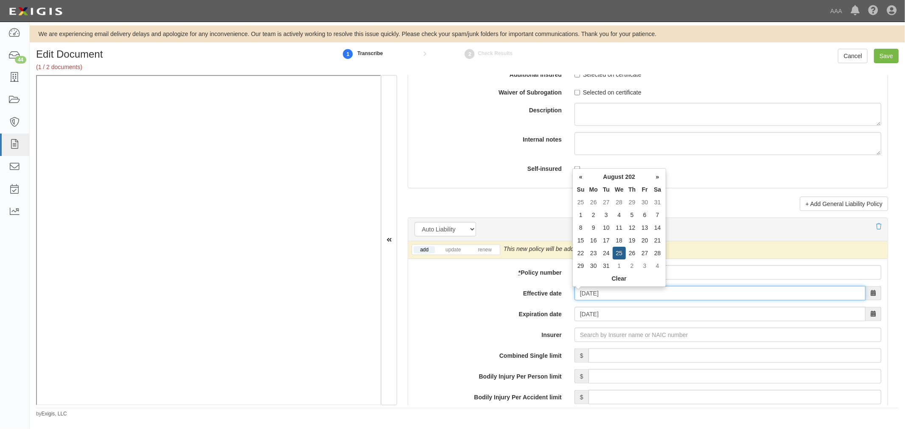
type input "[DATE]"
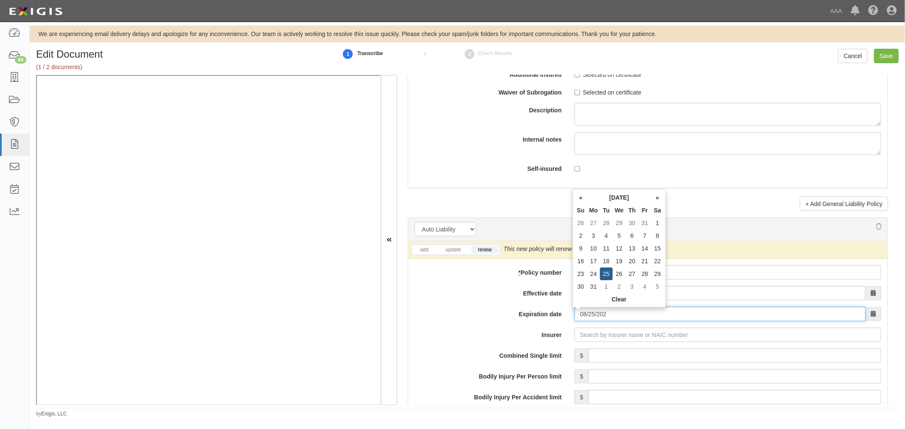
type input "[DATE]"
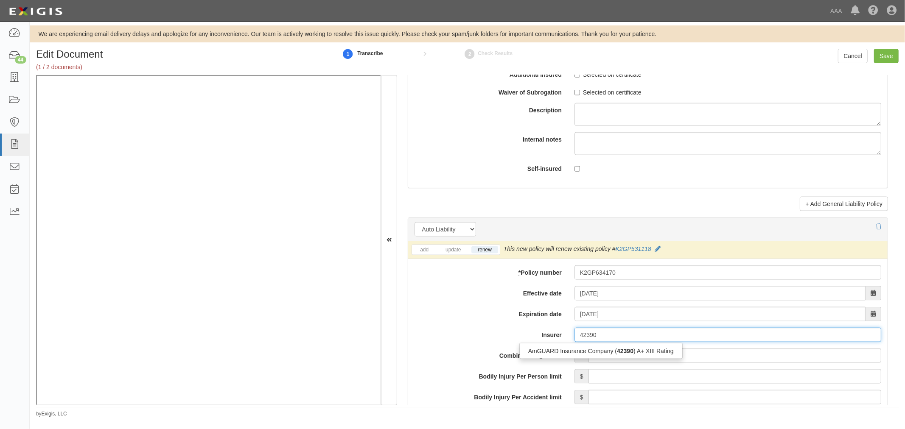
type input "42390"
drag, startPoint x: 602, startPoint y: 362, endPoint x: 609, endPoint y: 353, distance: 10.6
click at [602, 362] on input "Combined Single limit" at bounding box center [734, 356] width 293 height 14
drag, startPoint x: 618, startPoint y: 338, endPoint x: 621, endPoint y: 344, distance: 7.2
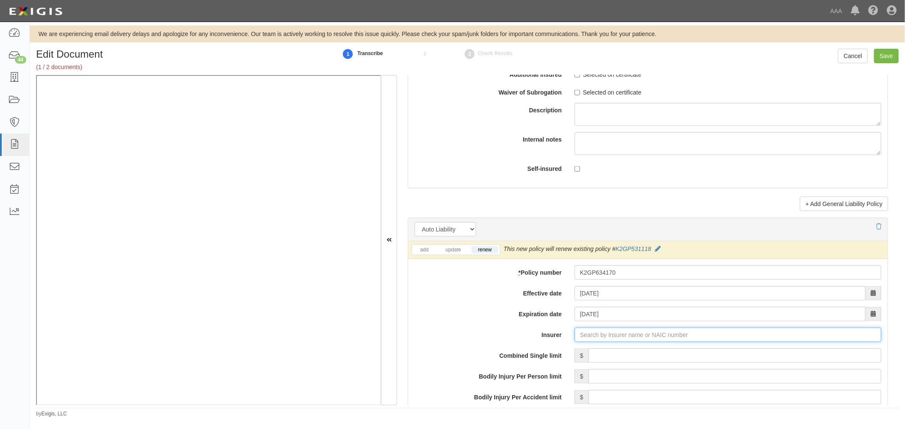
click at [619, 337] on input "Insurer" at bounding box center [727, 335] width 307 height 14
click at [622, 353] on strong "42390" at bounding box center [625, 351] width 17 height 7
type input "AmGUARD Insurance Company (42390) A+ XIII Rating"
drag, startPoint x: 624, startPoint y: 357, endPoint x: 616, endPoint y: 357, distance: 8.1
click at [624, 357] on input "Combined Single limit" at bounding box center [734, 356] width 293 height 14
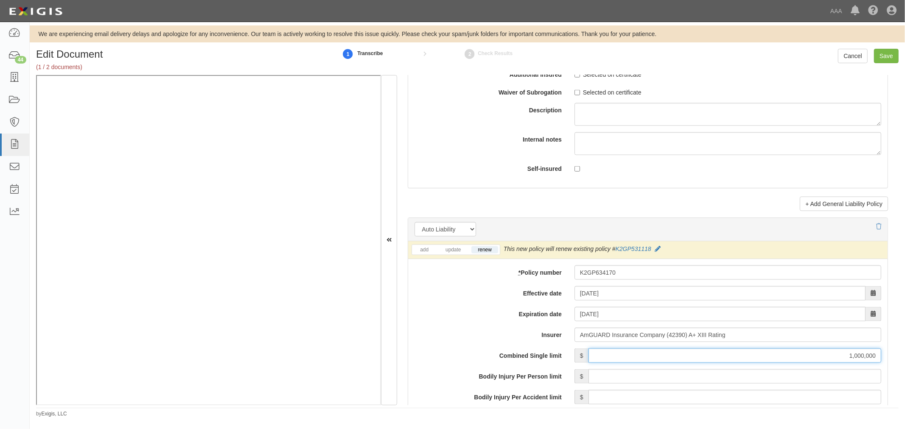
scroll to position [1178, 0]
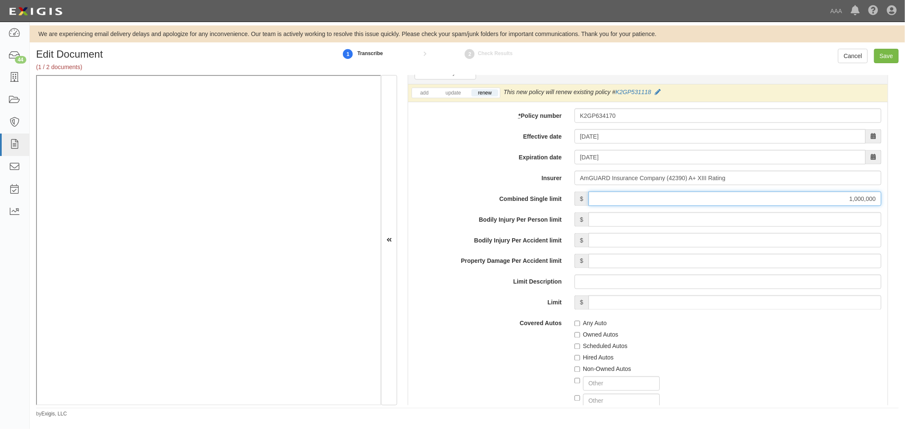
type input "1,000,000"
click at [585, 327] on label "Any Auto" at bounding box center [590, 323] width 32 height 8
click at [580, 327] on input "Any Auto" at bounding box center [577, 324] width 6 height 6
checkbox input "true"
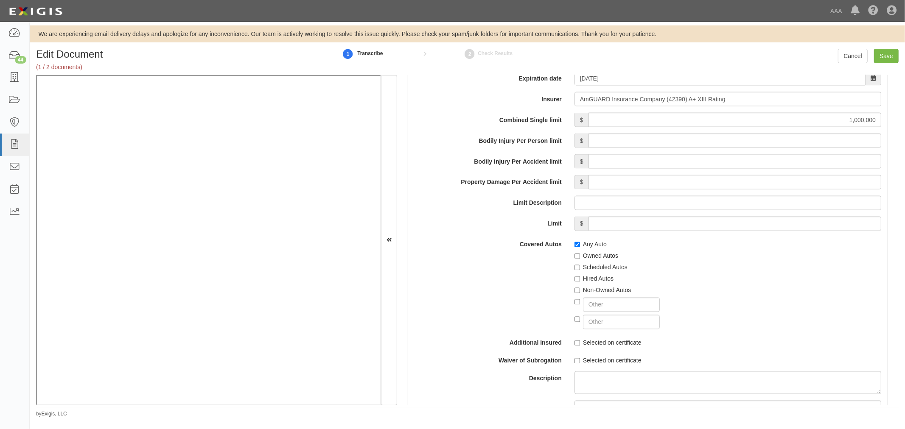
click at [604, 266] on label "Scheduled Autos" at bounding box center [600, 267] width 53 height 8
click at [580, 266] on input "Scheduled Autos" at bounding box center [577, 268] width 6 height 6
checkbox input "true"
click at [591, 282] on label "Hired Autos" at bounding box center [593, 279] width 39 height 8
click at [580, 282] on input "Hired Autos" at bounding box center [577, 280] width 6 height 6
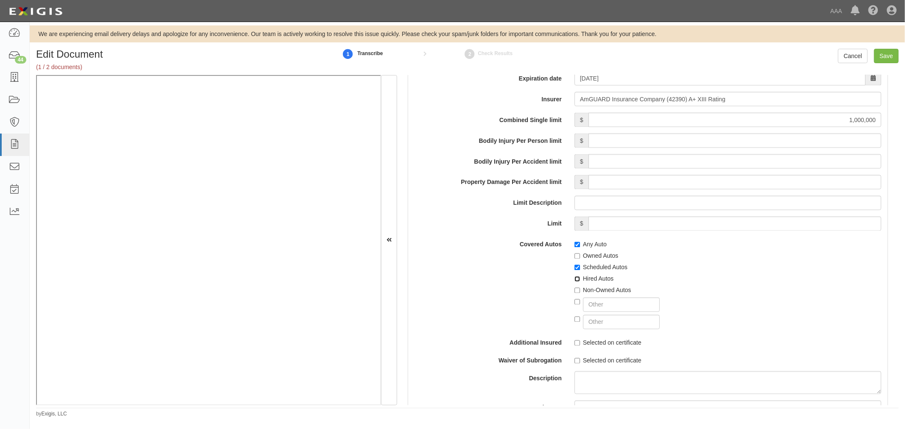
checkbox input "true"
drag, startPoint x: 586, startPoint y: 290, endPoint x: 615, endPoint y: 299, distance: 30.7
click at [586, 291] on label "Non-Owned Autos" at bounding box center [602, 290] width 57 height 8
click at [580, 291] on input "Non-Owned Autos" at bounding box center [577, 291] width 6 height 6
checkbox input "true"
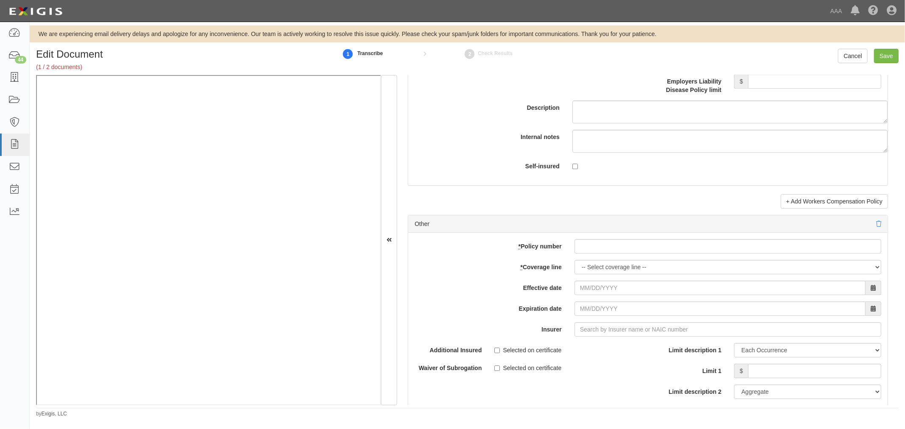
scroll to position [2356, 0]
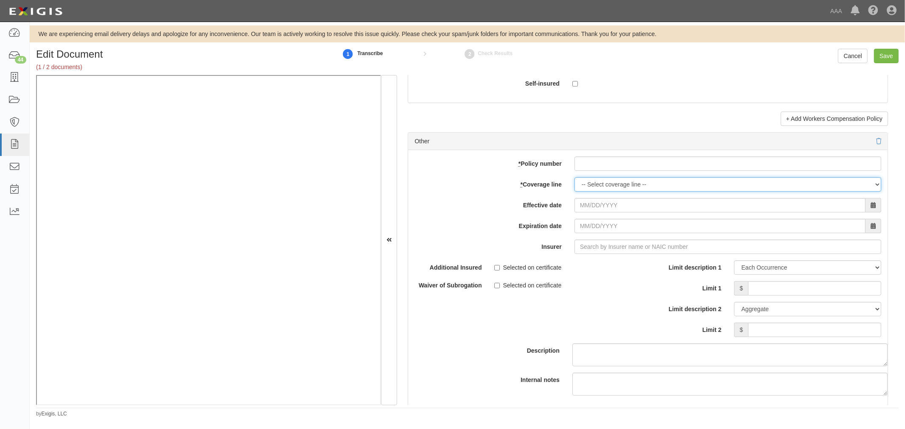
drag, startPoint x: 584, startPoint y: 185, endPoint x: 590, endPoint y: 173, distance: 12.5
click at [589, 179] on div "add update renew This new policy will be added This new policy will update exis…" at bounding box center [647, 289] width 479 height 278
click at [590, 171] on input "* Policy number" at bounding box center [727, 164] width 307 height 14
paste input "K2GP634170"
type input "K2GP634170"
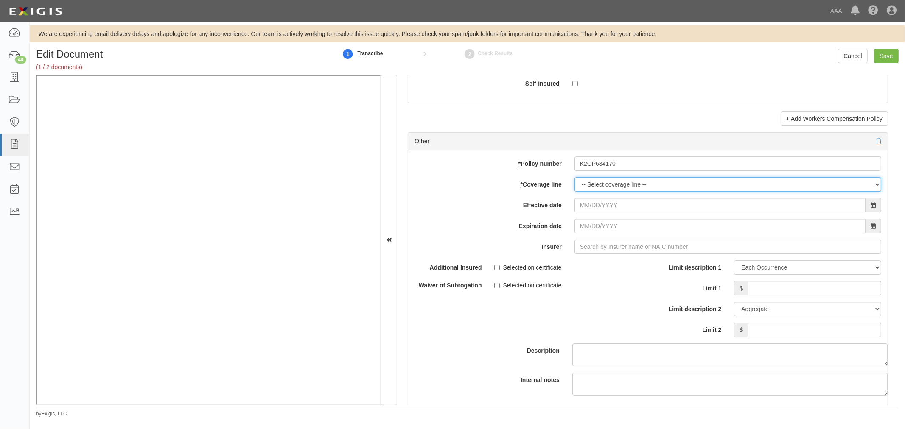
click at [591, 192] on select "-- Select coverage line -- Asbestos Abatement Auto Physical Damage Boiler & Mac…" at bounding box center [727, 184] width 307 height 14
select select "70"
click at [574, 192] on select "-- Select coverage line -- Asbestos Abatement Auto Physical Damage Boiler & Mac…" at bounding box center [727, 184] width 307 height 14
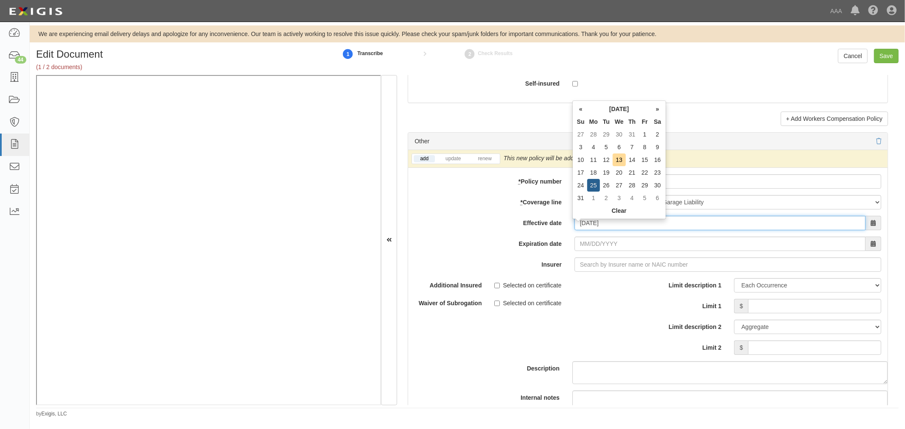
type input "08/25/2025"
type input "08/25/2026"
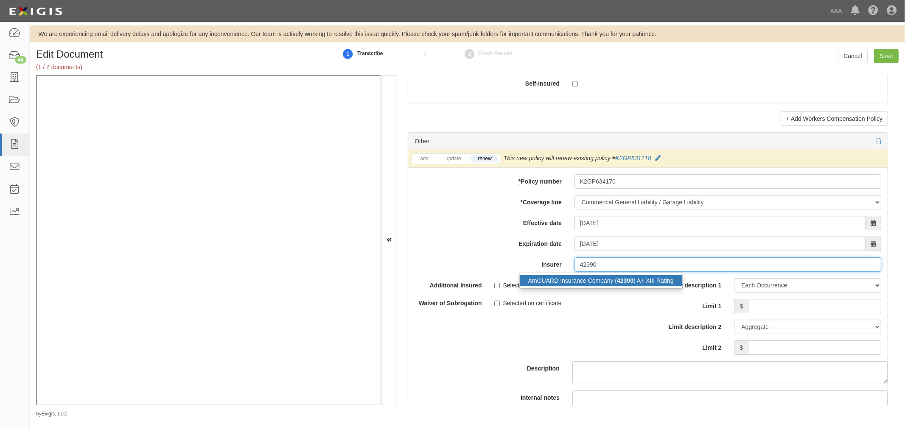
click at [649, 286] on div "AmGUARD Insurance Company ( 42390 ) A+ XIII Rating" at bounding box center [601, 280] width 162 height 11
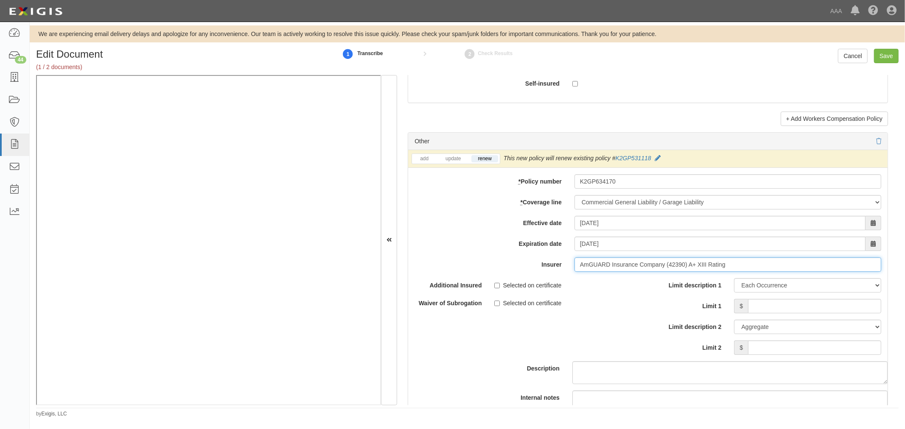
type input "AmGUARD Insurance Company (42390) A+ XIII Rating"
click at [749, 308] on input "Limit 1" at bounding box center [814, 306] width 133 height 14
type input "1,000,000"
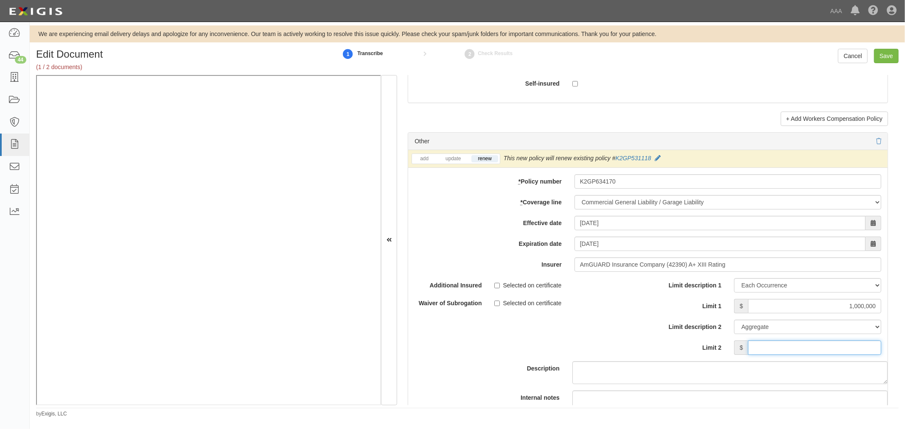
click at [840, 355] on input "Limit 2" at bounding box center [814, 348] width 133 height 14
type input "2"
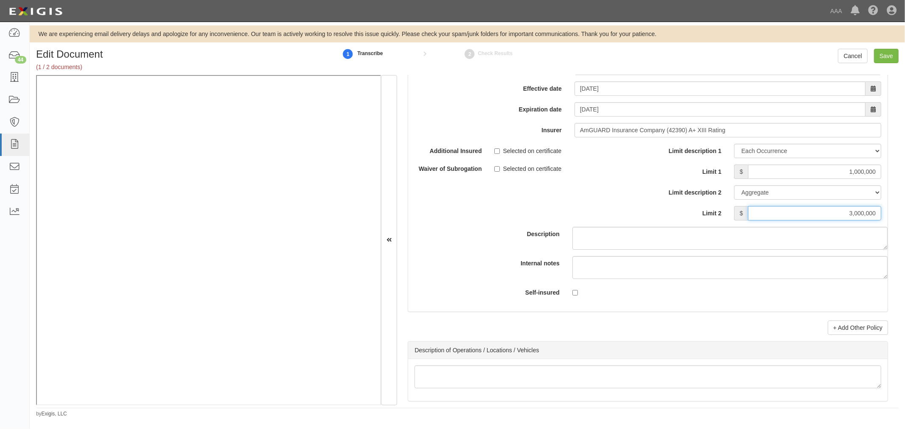
scroll to position [2592, 0]
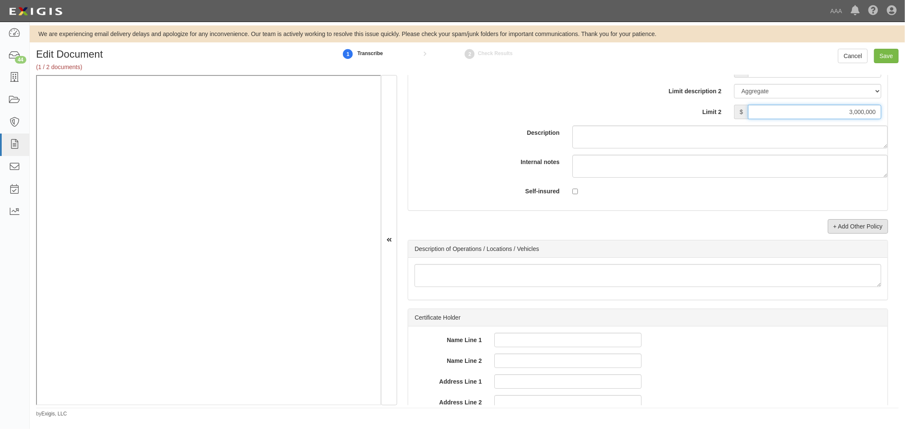
type input "3,000,000"
click at [871, 234] on link "+ Add Other Policy" at bounding box center [858, 226] width 60 height 14
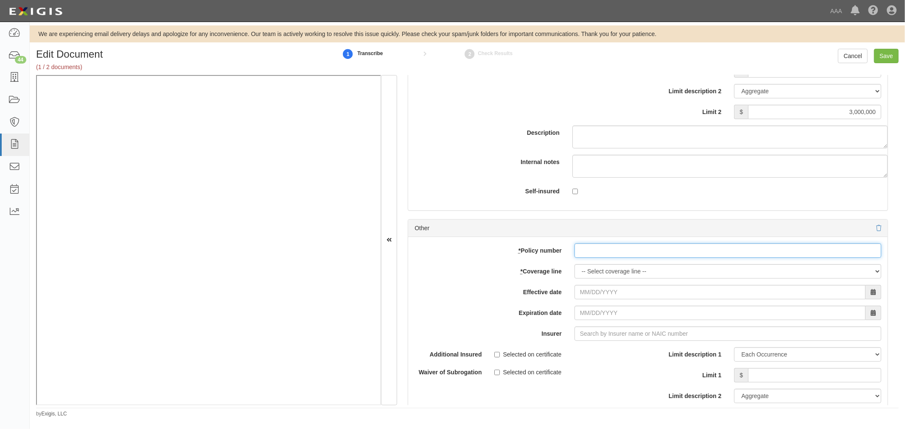
click at [626, 257] on input "* Policy number" at bounding box center [727, 250] width 307 height 14
click at [607, 276] on select "-- Select coverage line -- Asbestos Abatement Auto Physical Damage Boiler & Mac…" at bounding box center [727, 271] width 307 height 14
drag, startPoint x: 484, startPoint y: 272, endPoint x: 506, endPoint y: 272, distance: 22.1
click at [498, 272] on label "* Coverage line" at bounding box center [488, 269] width 160 height 11
click at [596, 253] on input "* Policy number" at bounding box center [727, 250] width 307 height 14
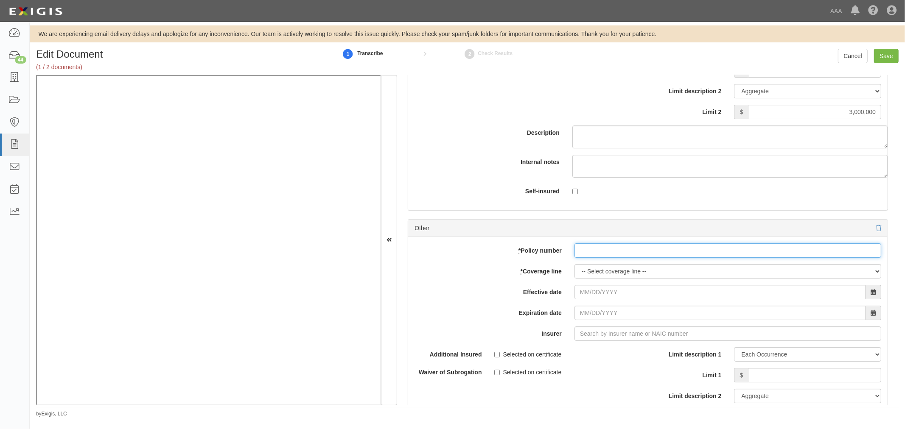
paste input "K2GP634170"
type input "K2GP634170"
click at [593, 279] on select "-- Select coverage line -- Asbestos Abatement Auto Physical Damage Boiler & Mac…" at bounding box center [727, 271] width 307 height 14
select select "56"
click at [574, 279] on select "-- Select coverage line -- Asbestos Abatement Auto Physical Damage Boiler & Mac…" at bounding box center [727, 271] width 307 height 14
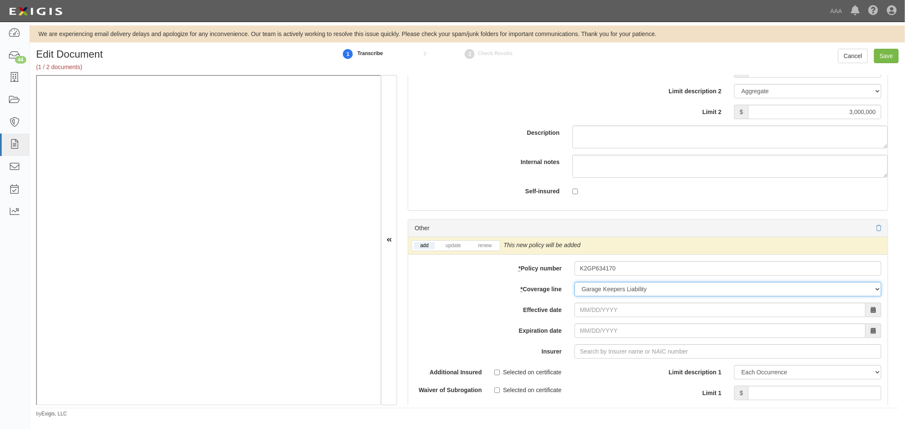
drag, startPoint x: 641, startPoint y: 304, endPoint x: 645, endPoint y: 308, distance: 5.1
click at [643, 307] on div "add update renew This new policy will be added This new policy will update exis…" at bounding box center [647, 385] width 479 height 296
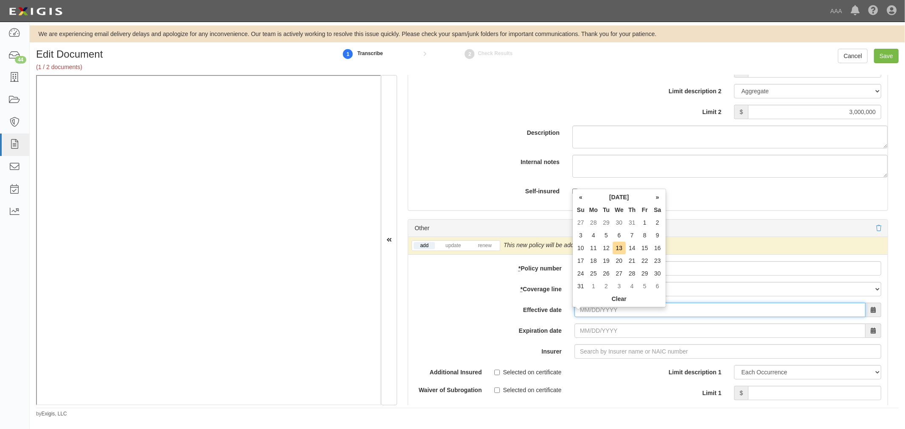
click at [634, 317] on input "Effective date" at bounding box center [719, 310] width 291 height 14
type input "08/25/2025"
type input "08/25/2026"
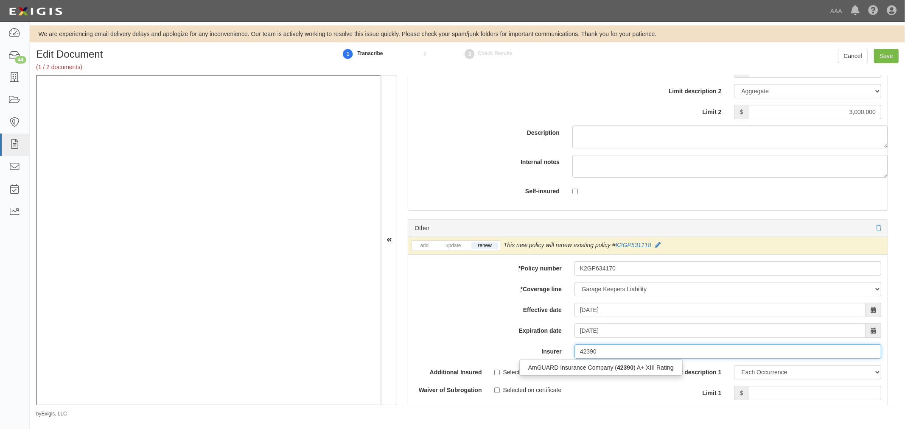
drag, startPoint x: 612, startPoint y: 375, endPoint x: 625, endPoint y: 361, distance: 19.2
click at [612, 373] on div "AmGUARD Insurance Company ( 42390 ) A+ XIII Rating" at bounding box center [601, 367] width 162 height 11
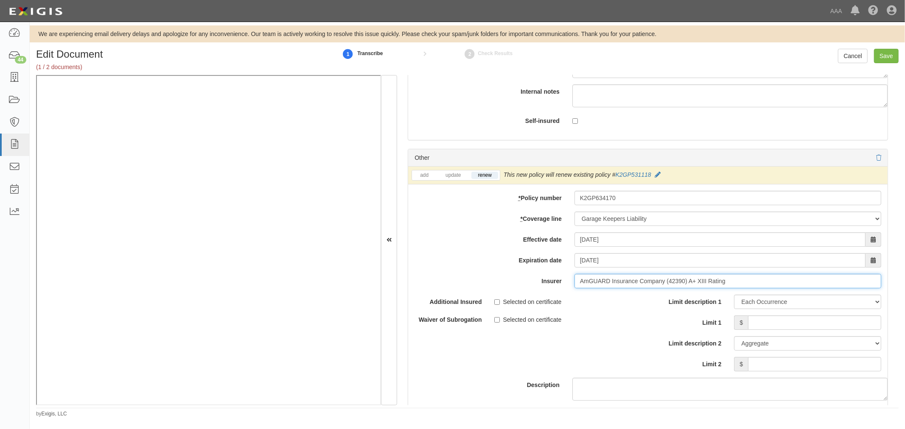
scroll to position [2749, 0]
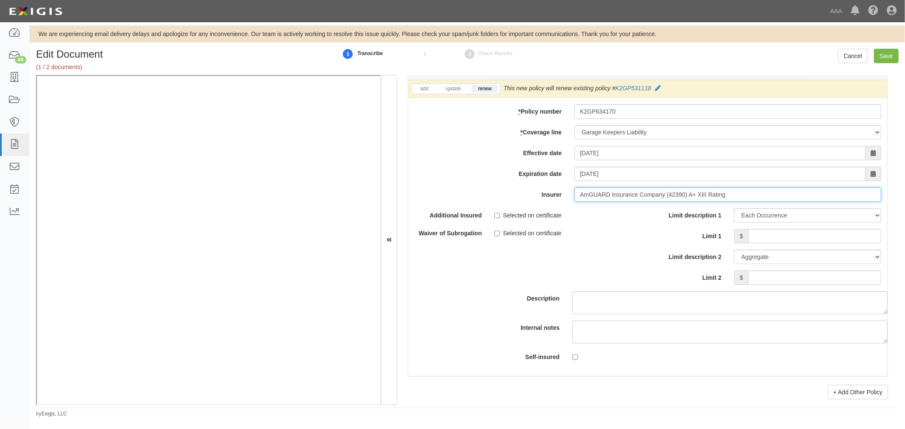
type input "AmGUARD Insurance Company (42390) A+ XIII Rating"
click at [781, 242] on input "Limit 1" at bounding box center [814, 236] width 133 height 14
type input "500,000"
click at [834, 282] on input "Limit 2" at bounding box center [814, 278] width 133 height 14
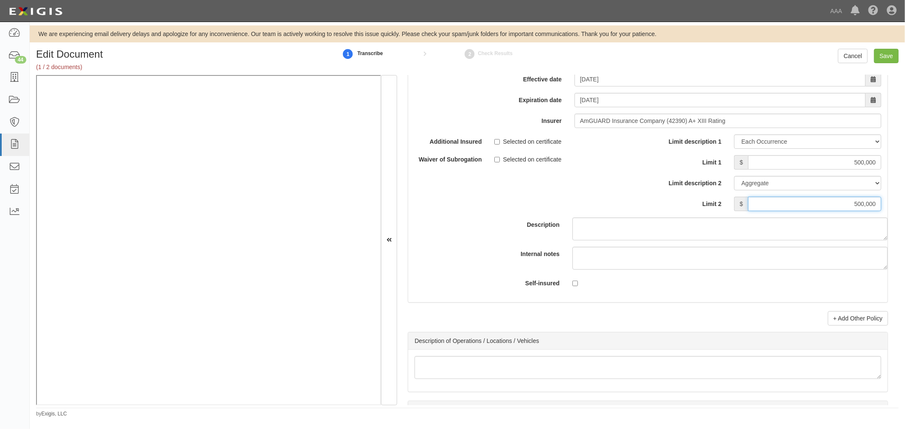
scroll to position [2906, 0]
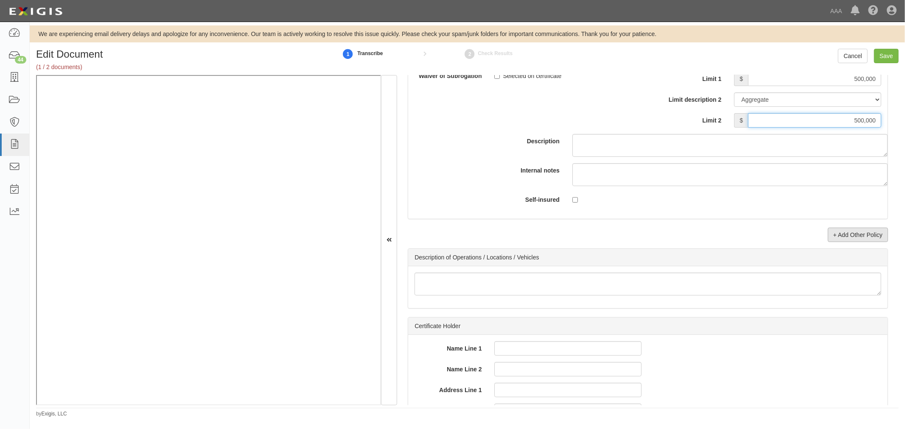
type input "500,000"
click at [875, 239] on link "+ Add Other Policy" at bounding box center [858, 235] width 60 height 14
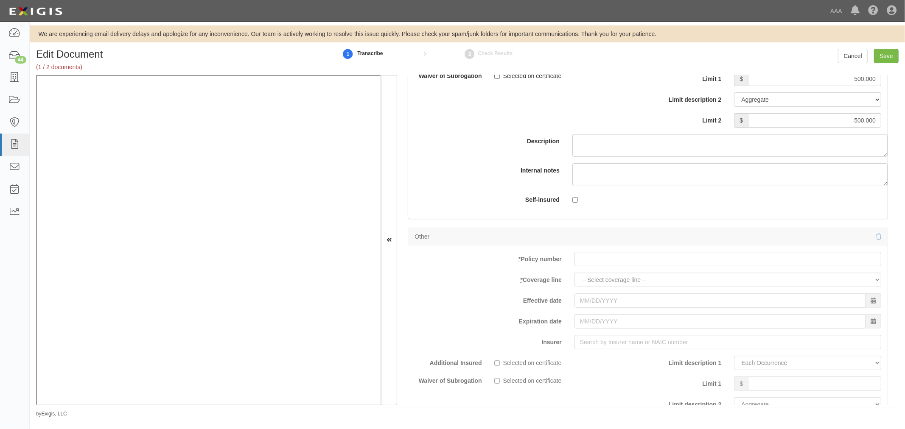
drag, startPoint x: 652, startPoint y: 278, endPoint x: 647, endPoint y: 277, distance: 5.4
click at [652, 278] on div "add update renew This new policy will be added This new policy will update exis…" at bounding box center [647, 385] width 479 height 278
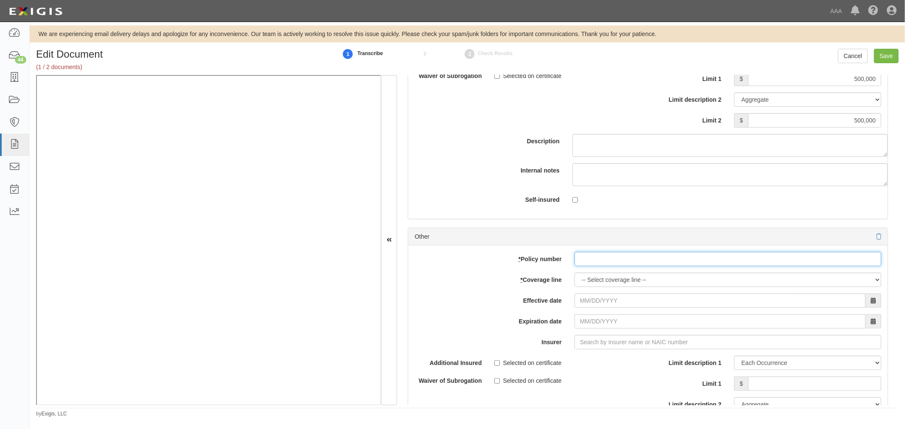
paste input "K2GP634170"
click at [637, 266] on input "K2GP634170" at bounding box center [727, 259] width 307 height 14
type input "K2GP634170"
click at [622, 279] on select "-- Select coverage line -- Asbestos Abatement Auto Physical Damage Boiler & Mac…" at bounding box center [727, 280] width 307 height 14
select select "71"
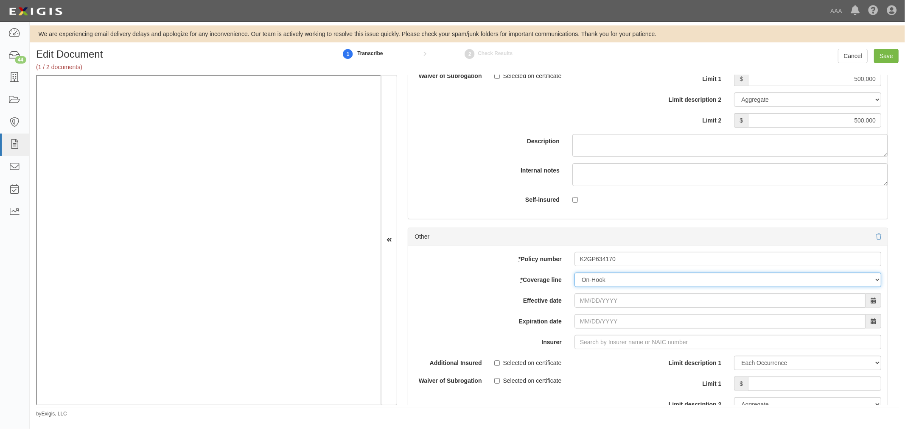
click at [574, 287] on select "-- Select coverage line -- Asbestos Abatement Auto Physical Damage Boiler & Mac…" at bounding box center [727, 280] width 307 height 14
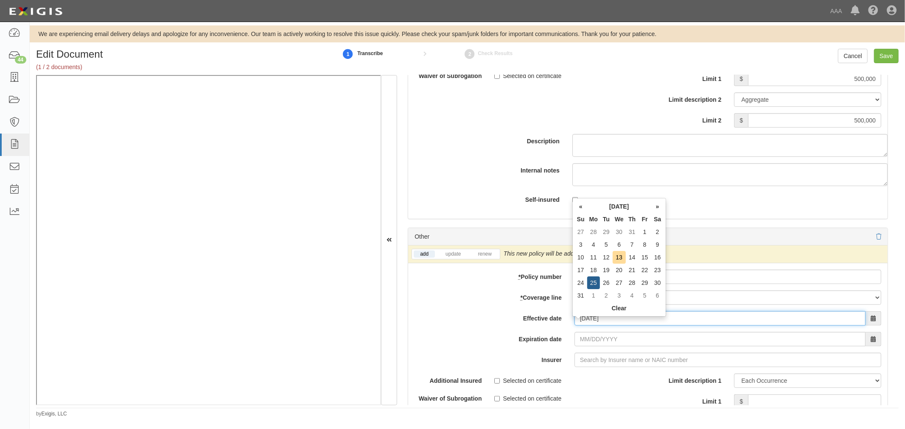
type input "08/25/2025"
type input "08/25/2026"
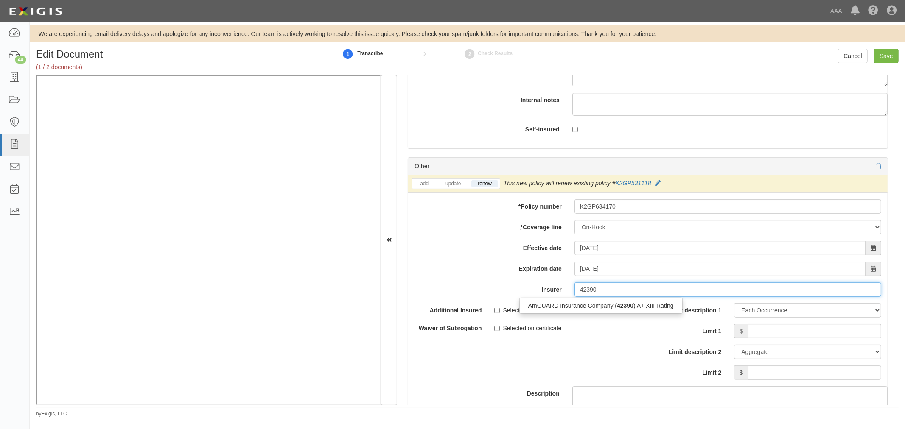
scroll to position [3063, 0]
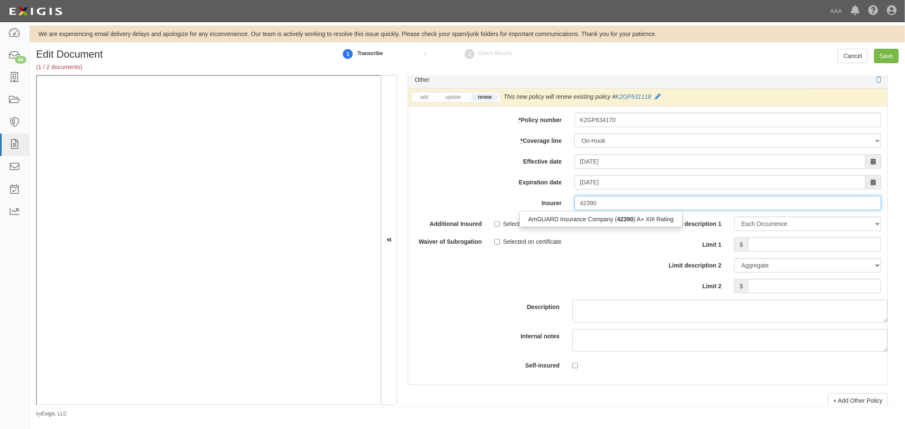
drag, startPoint x: 603, startPoint y: 222, endPoint x: 697, endPoint y: 221, distance: 94.6
click at [605, 221] on div "AmGUARD Insurance Company ( 42390 ) A+ XIII Rating" at bounding box center [601, 219] width 162 height 11
type input "AmGUARD Insurance Company (42390) A+ XIII Rating"
click at [778, 249] on input "Limit 1" at bounding box center [814, 245] width 133 height 14
type input "500,000"
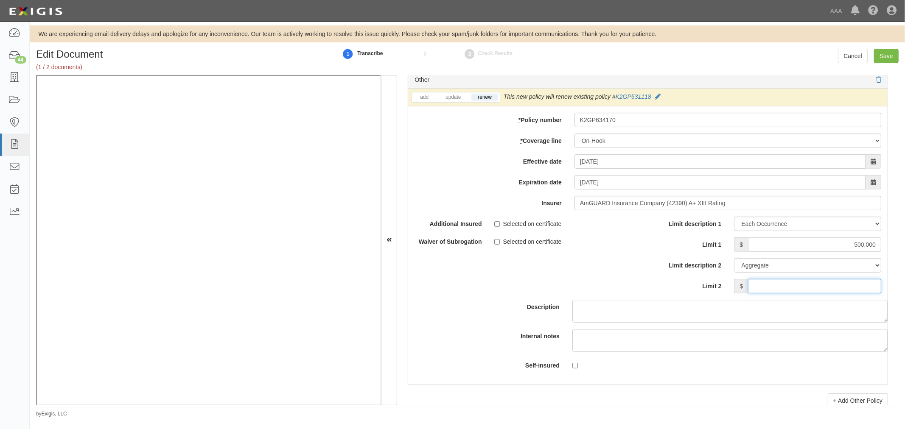
click at [776, 292] on input "Limit 2" at bounding box center [814, 286] width 133 height 14
type input "50,000"
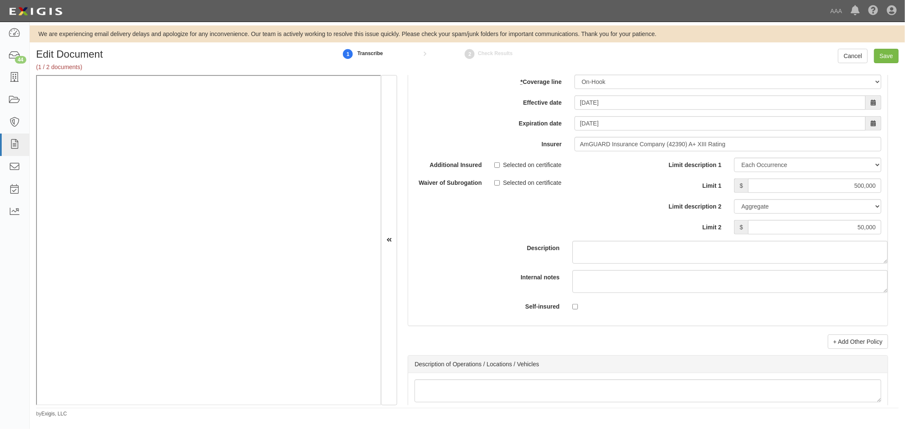
scroll to position [3142, 0]
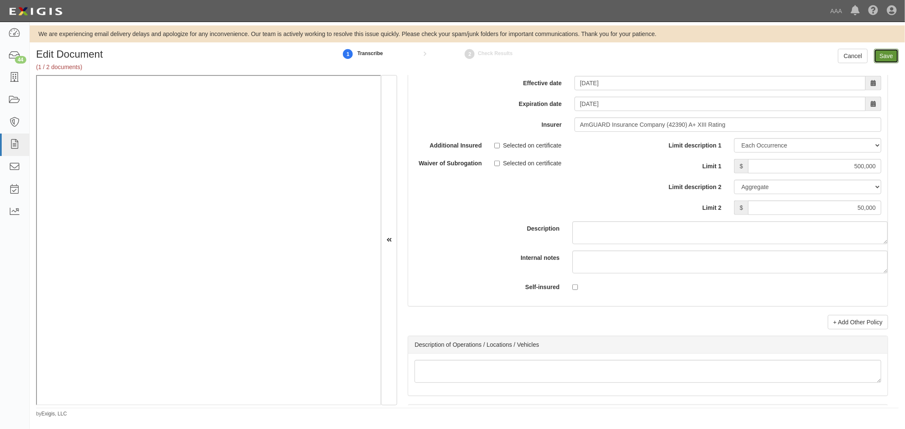
click at [884, 54] on input "Save" at bounding box center [886, 56] width 25 height 14
type input "1000000"
type input "3000000"
type input "500000"
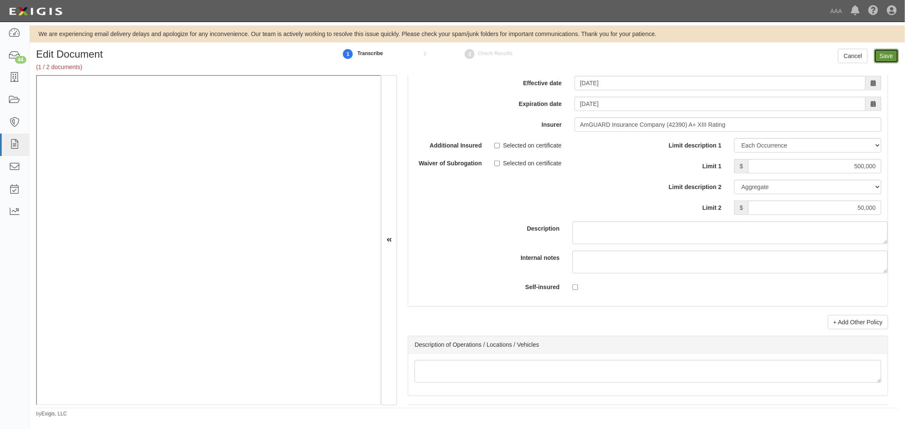
type input "500000"
type input "50000"
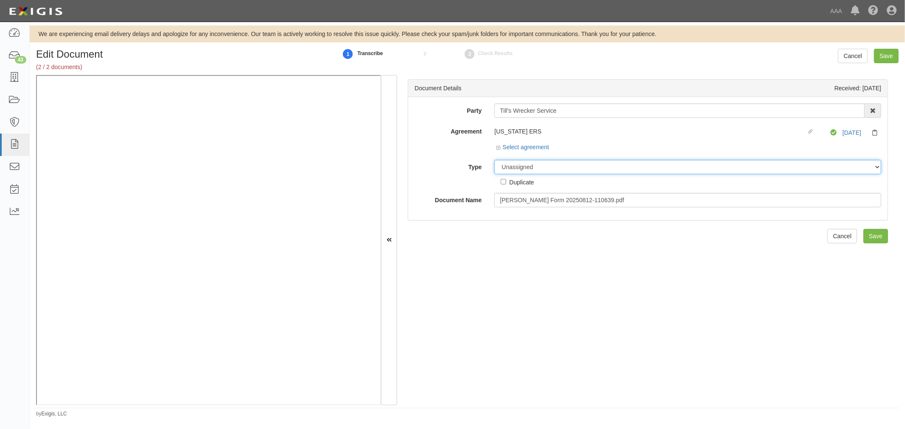
click at [529, 167] on select "Unassigned Binder Cancellation Notice Certificate Contract Endorsement Insuranc…" at bounding box center [687, 167] width 387 height 14
select select "OtherDetail"
click at [494, 160] on select "Unassigned Binder Cancellation Notice Certificate Contract Endorsement Insuranc…" at bounding box center [687, 167] width 387 height 14
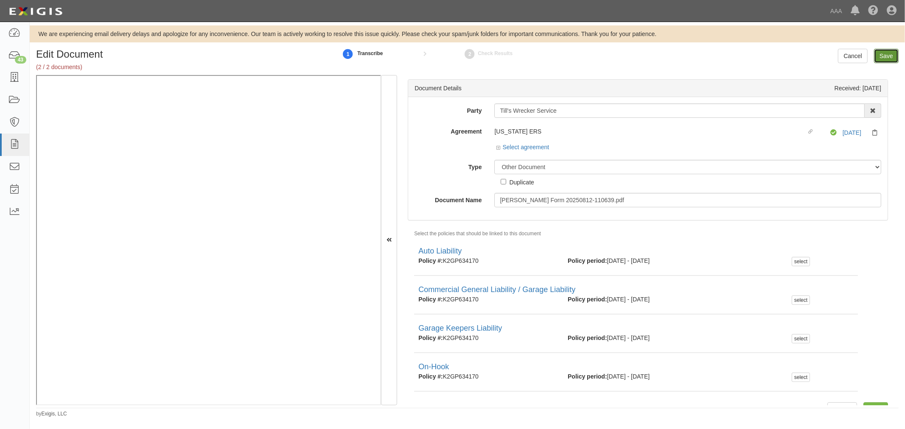
click at [877, 55] on input "Save" at bounding box center [886, 56] width 25 height 14
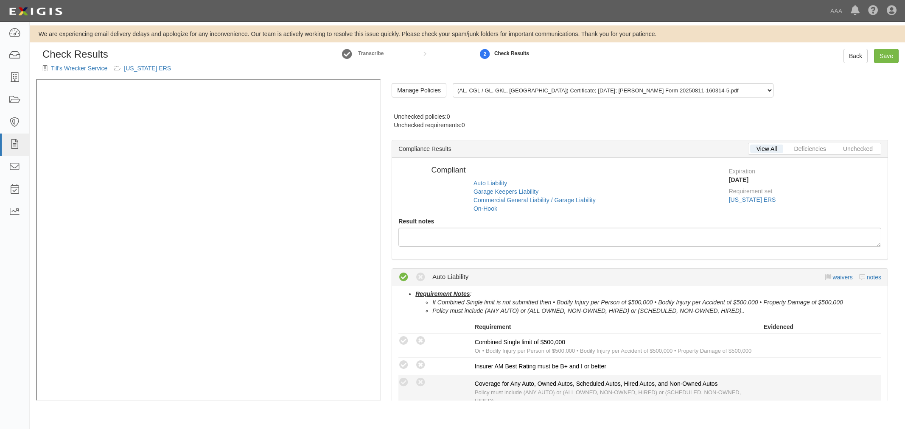
radio input "true"
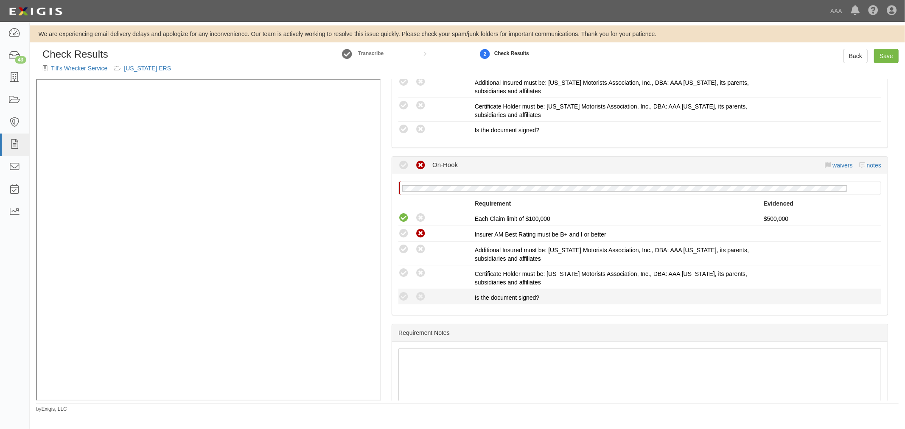
scroll to position [741, 0]
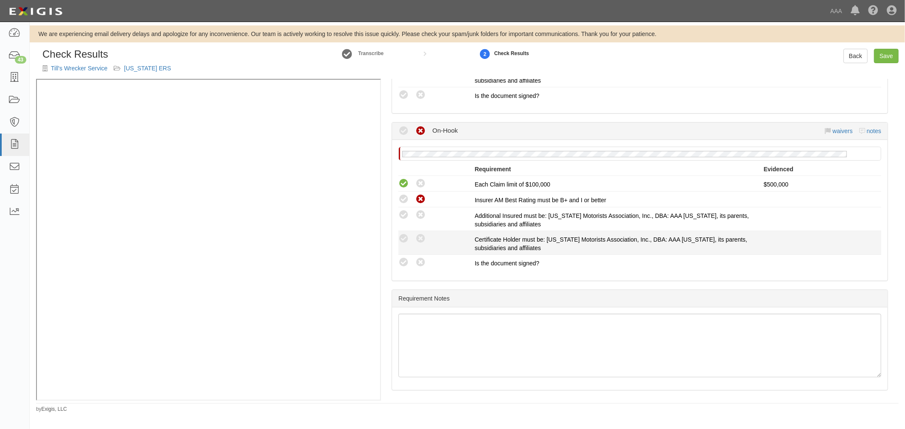
drag, startPoint x: 405, startPoint y: 263, endPoint x: 399, endPoint y: 242, distance: 21.5
click at [403, 260] on icon at bounding box center [403, 262] width 11 height 11
radio input "true"
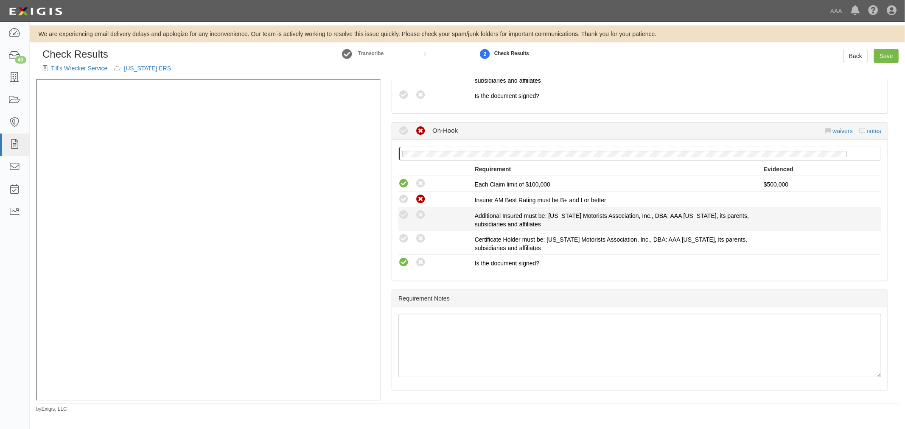
drag, startPoint x: 403, startPoint y: 240, endPoint x: 409, endPoint y: 225, distance: 16.2
click at [407, 234] on icon at bounding box center [403, 239] width 11 height 11
radio input "true"
click at [407, 215] on icon at bounding box center [403, 215] width 11 height 11
radio input "true"
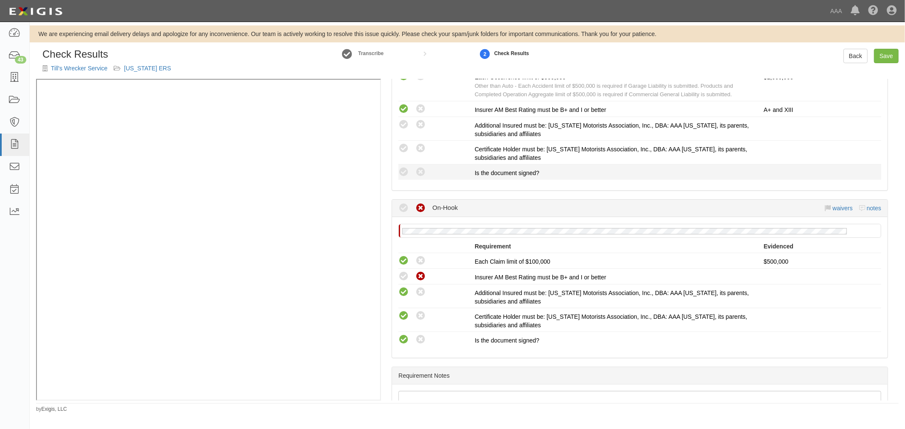
scroll to position [584, 0]
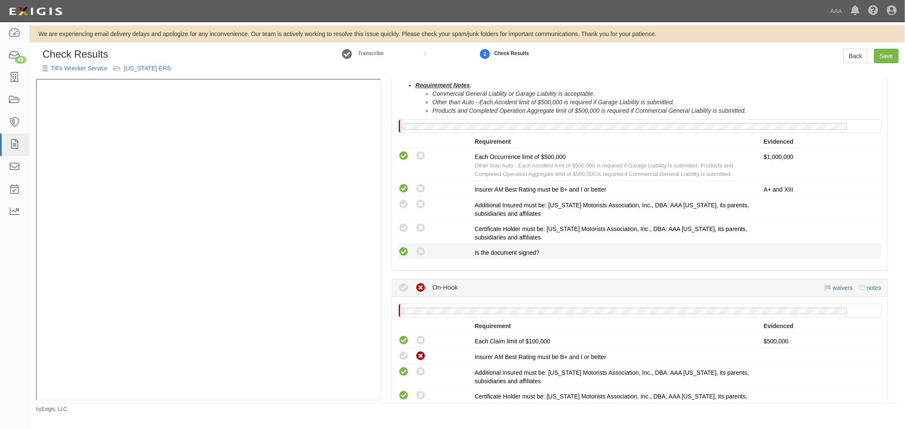
click at [408, 247] on icon at bounding box center [403, 252] width 11 height 11
radio input "true"
click at [397, 228] on div "Compliant Waived: Non-Compliant" at bounding box center [433, 228] width 83 height 11
drag, startPoint x: 400, startPoint y: 224, endPoint x: 405, endPoint y: 215, distance: 10.1
click at [402, 223] on icon at bounding box center [403, 228] width 11 height 11
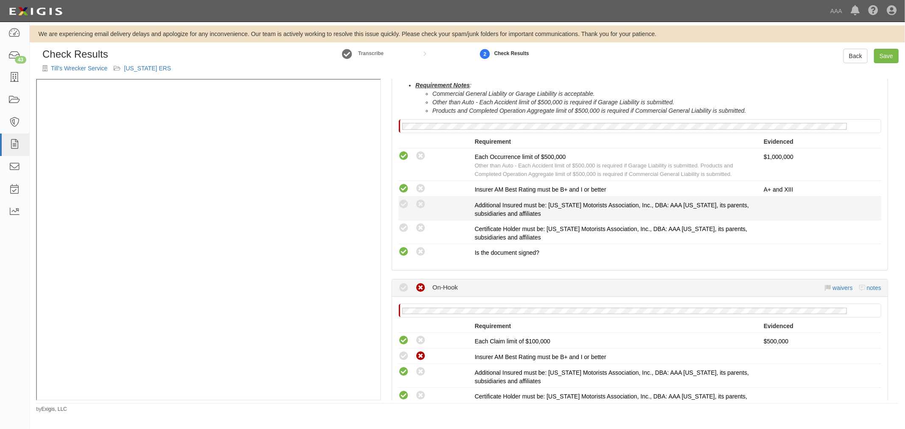
radio input "true"
drag, startPoint x: 406, startPoint y: 206, endPoint x: 415, endPoint y: 210, distance: 10.1
click at [406, 205] on icon at bounding box center [403, 204] width 11 height 11
radio input "true"
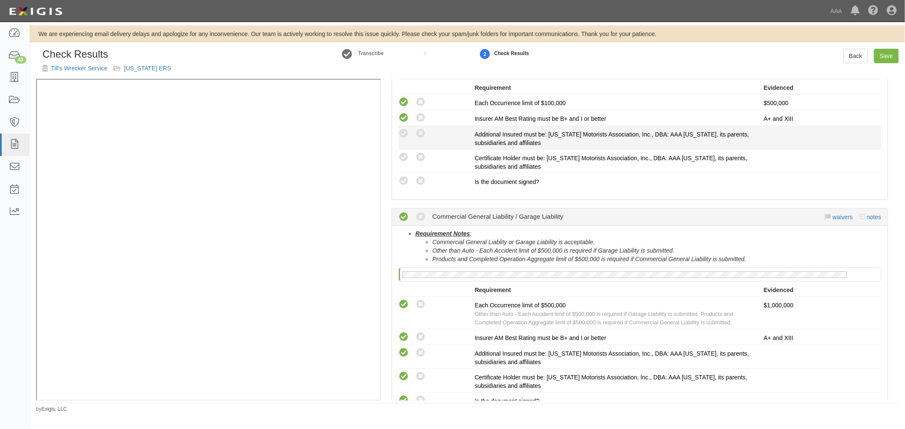
scroll to position [348, 0]
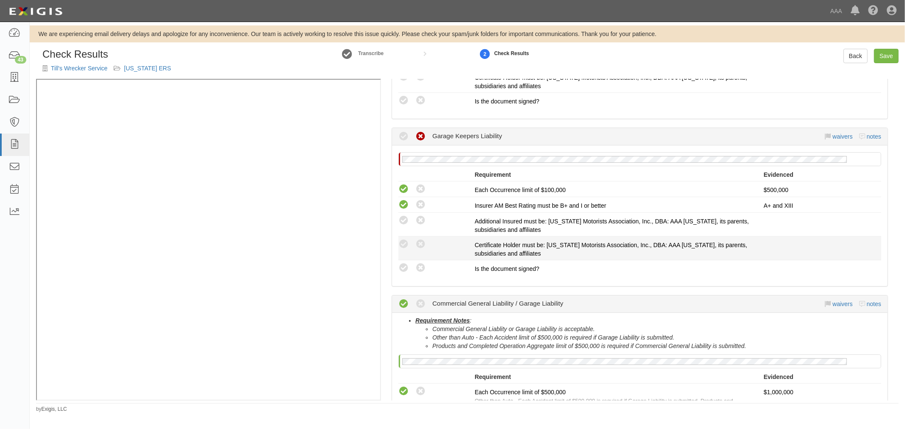
drag, startPoint x: 403, startPoint y: 267, endPoint x: 401, endPoint y: 252, distance: 15.4
click at [403, 263] on icon at bounding box center [403, 268] width 11 height 11
radio input "true"
click at [399, 240] on icon at bounding box center [403, 244] width 11 height 11
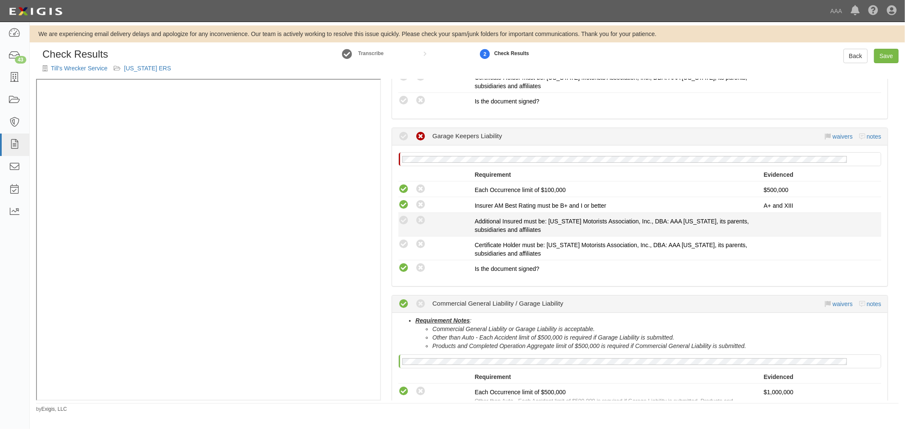
radio input "true"
click at [403, 225] on div "Compliant Waived: Non-Compliant Additional Insured must be: Alabama Motorists A…" at bounding box center [639, 224] width 495 height 19
click at [402, 219] on icon at bounding box center [403, 220] width 11 height 11
radio input "true"
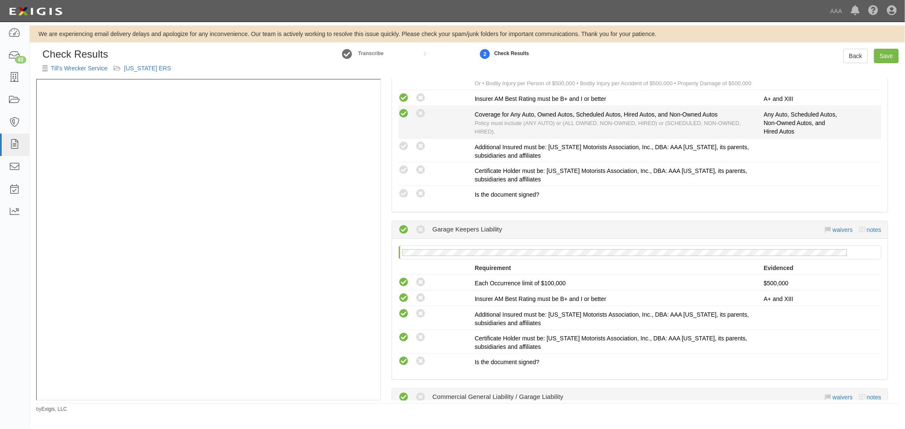
scroll to position [112, 0]
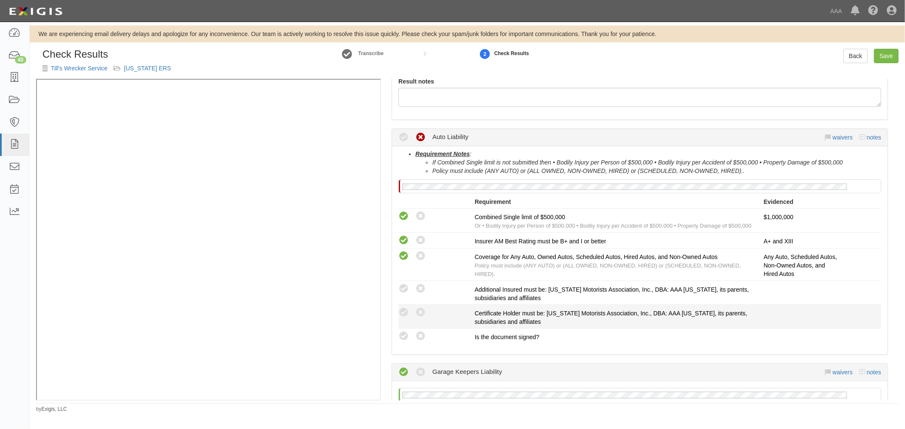
drag, startPoint x: 407, startPoint y: 336, endPoint x: 403, endPoint y: 321, distance: 15.8
click at [405, 336] on icon at bounding box center [403, 336] width 11 height 11
radio input "true"
click at [400, 305] on li "Compliant Waived: Non-Compliant Certificate Holder must be: Alabama Motorists A…" at bounding box center [639, 317] width 483 height 24
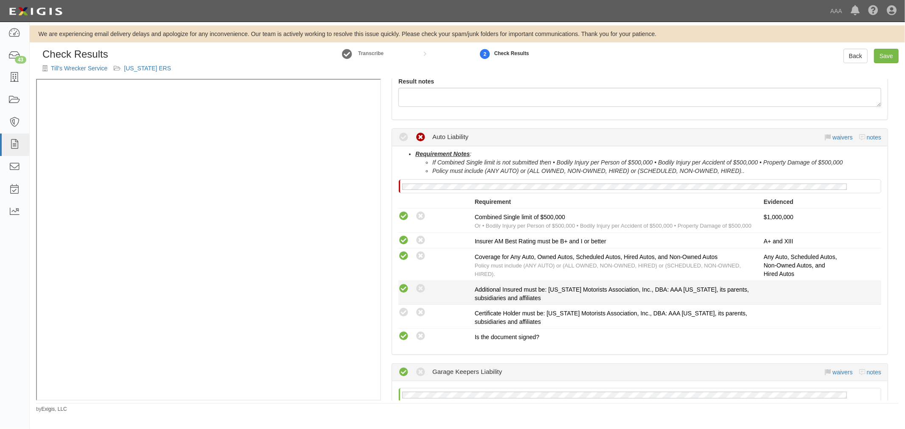
click at [404, 289] on icon at bounding box center [403, 289] width 11 height 11
radio input "true"
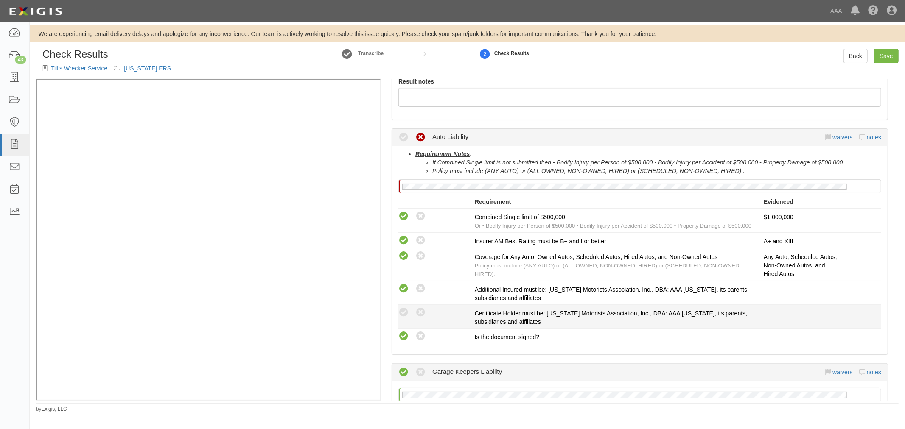
click at [410, 308] on div "Compliant Waived: Non-Compliant" at bounding box center [436, 312] width 76 height 11
click at [403, 312] on icon at bounding box center [403, 313] width 11 height 11
radio input "true"
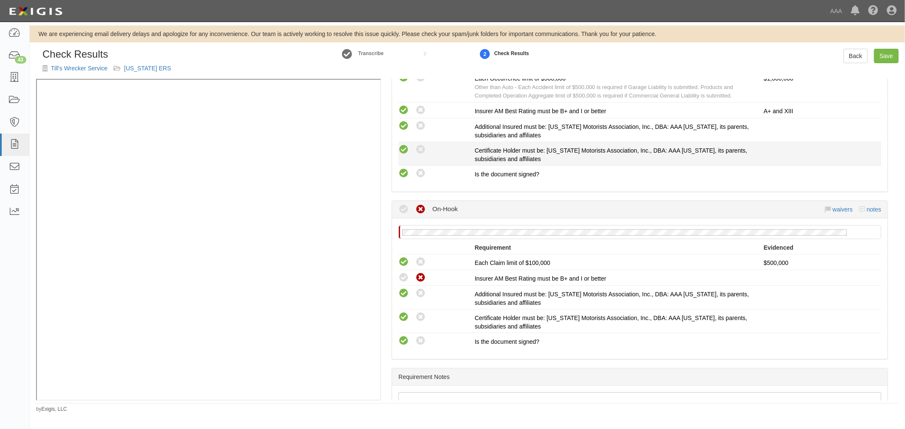
scroll to position [741, 0]
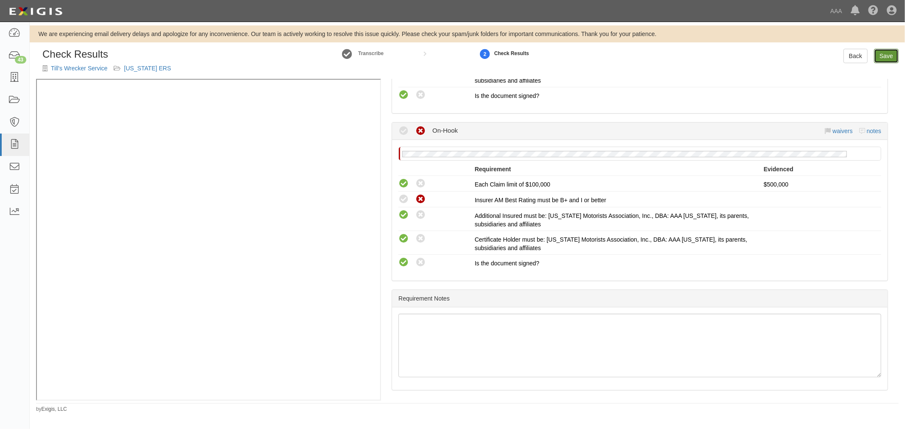
click at [888, 58] on link "Save" at bounding box center [886, 56] width 25 height 14
radio input "true"
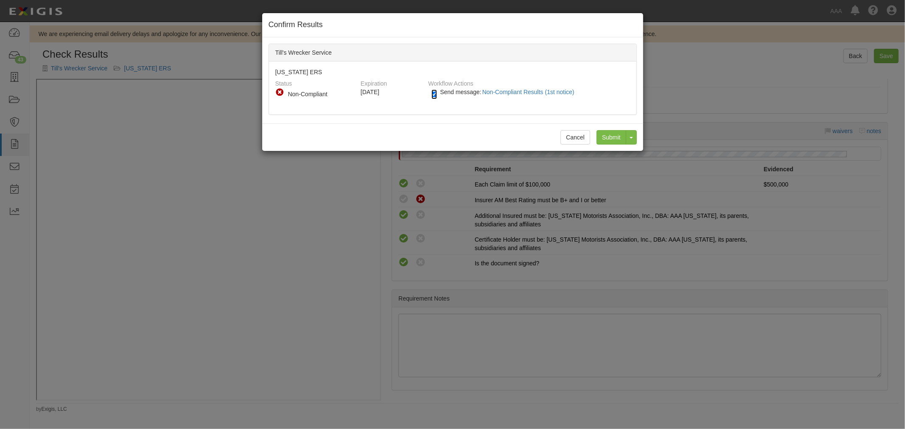
drag, startPoint x: 436, startPoint y: 96, endPoint x: 447, endPoint y: 98, distance: 11.7
click at [437, 96] on input "Send message: Non-Compliant Results (1st notice)" at bounding box center [434, 94] width 6 height 10
checkbox input "false"
click at [609, 137] on input "Submit" at bounding box center [611, 137] width 30 height 14
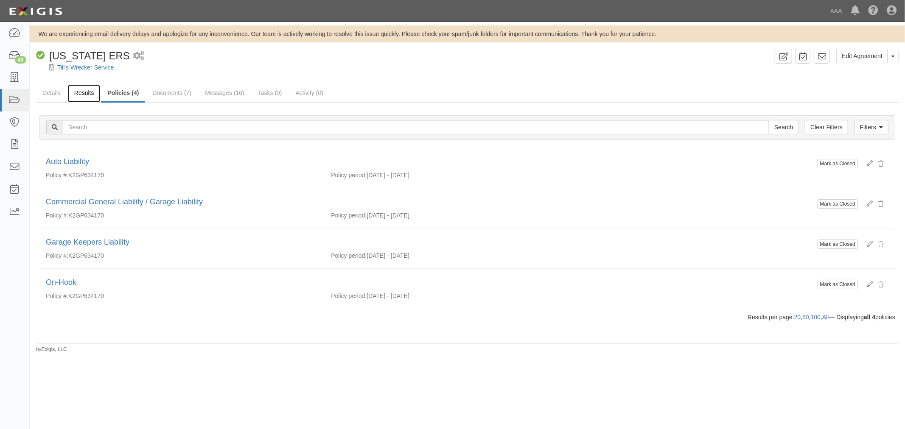
click at [89, 90] on link "Results" at bounding box center [84, 93] width 33 height 18
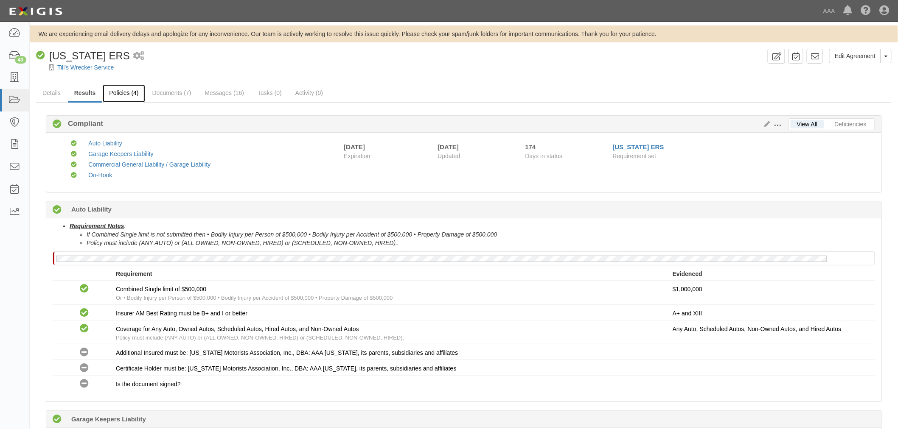
click at [128, 95] on link "Policies (4)" at bounding box center [124, 93] width 42 height 18
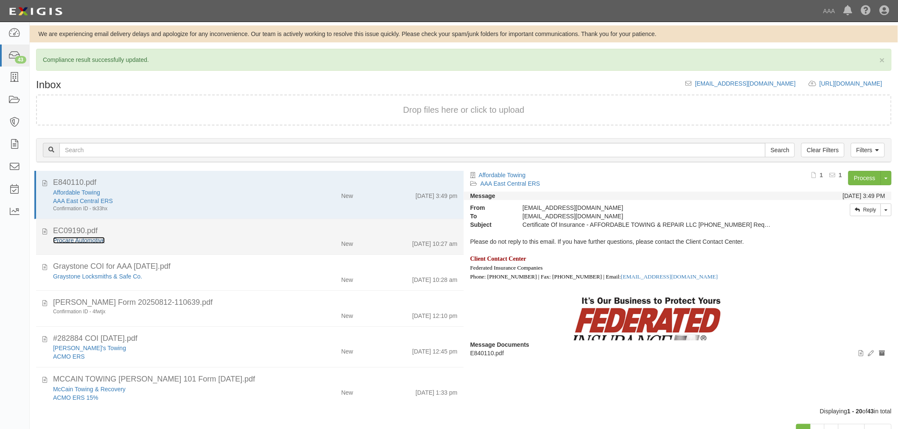
click link "Procare Automotive"
drag, startPoint x: 304, startPoint y: 240, endPoint x: 312, endPoint y: 238, distance: 8.0
click div "New"
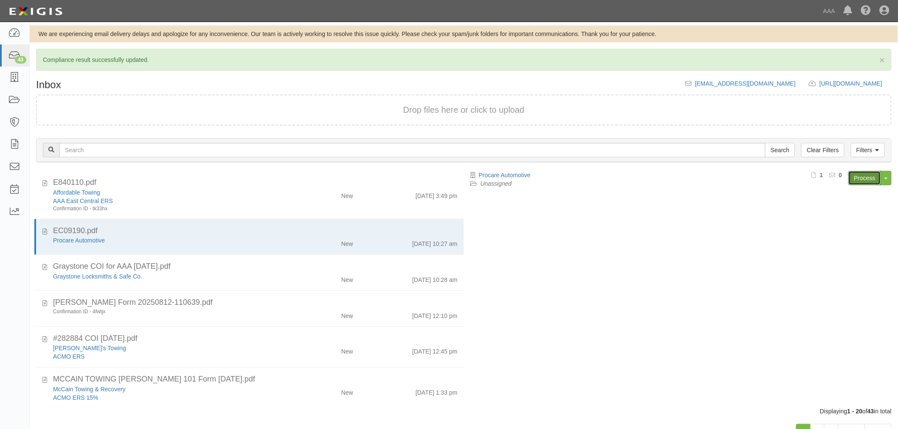
click link "Process"
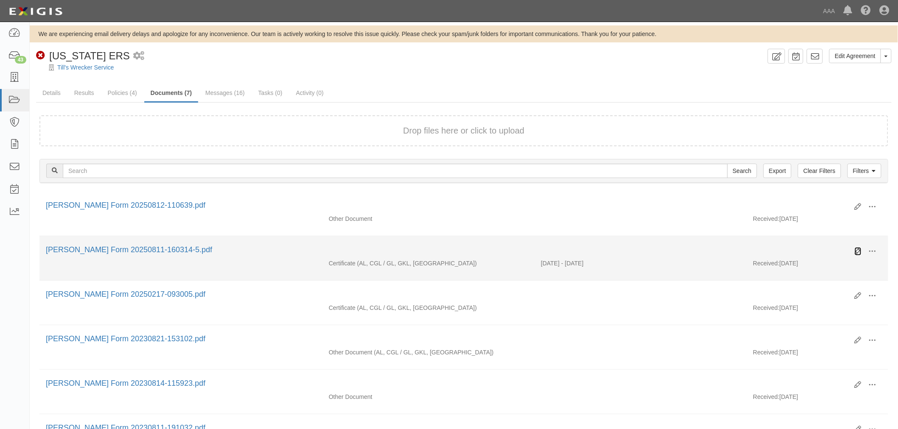
click at [858, 254] on icon at bounding box center [857, 251] width 7 height 7
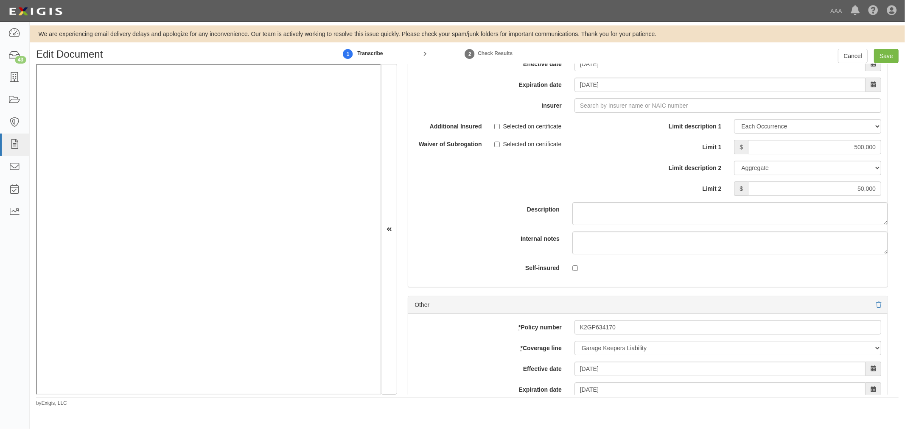
scroll to position [2338, 0]
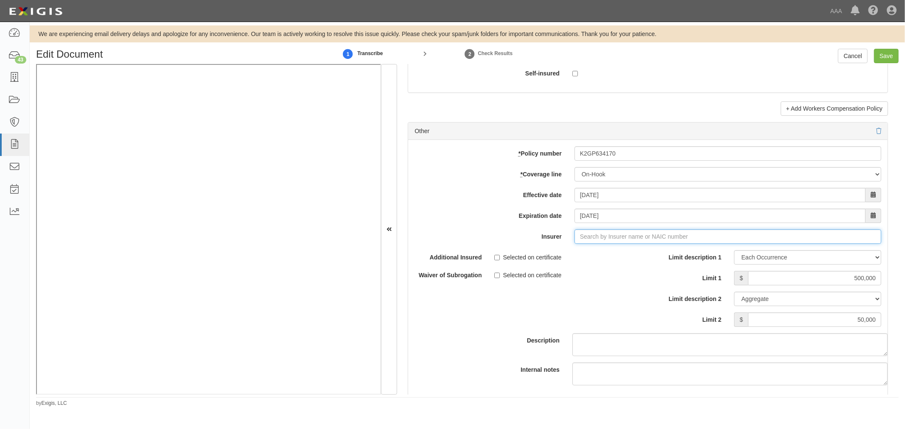
click at [602, 243] on input "Insurer" at bounding box center [727, 236] width 307 height 14
click at [587, 258] on div "AmGUARD Insurance Company ( 42390 ) A+ XIII Rating" at bounding box center [601, 252] width 162 height 11
type input "AmGUARD Insurance Company (42390) A+ XIII Rating"
click at [879, 56] on input "Save" at bounding box center [886, 56] width 25 height 14
type input "1000000"
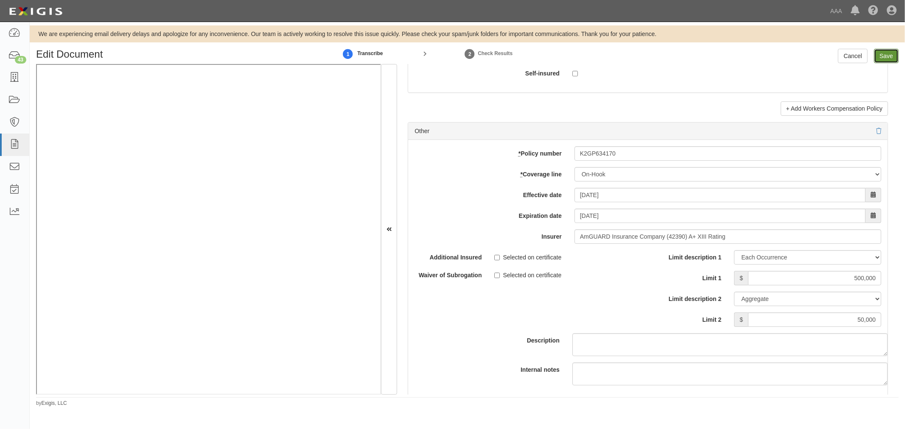
type input "500000"
type input "50000"
type input "500000"
type input "1000000"
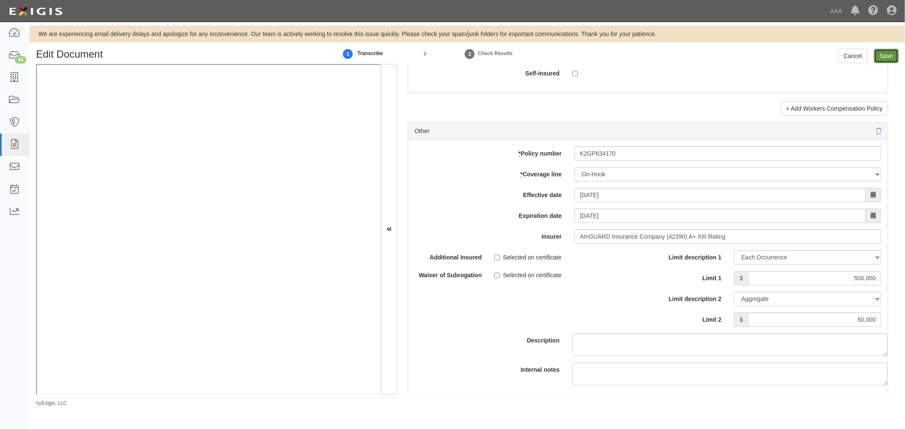
type input "3000000"
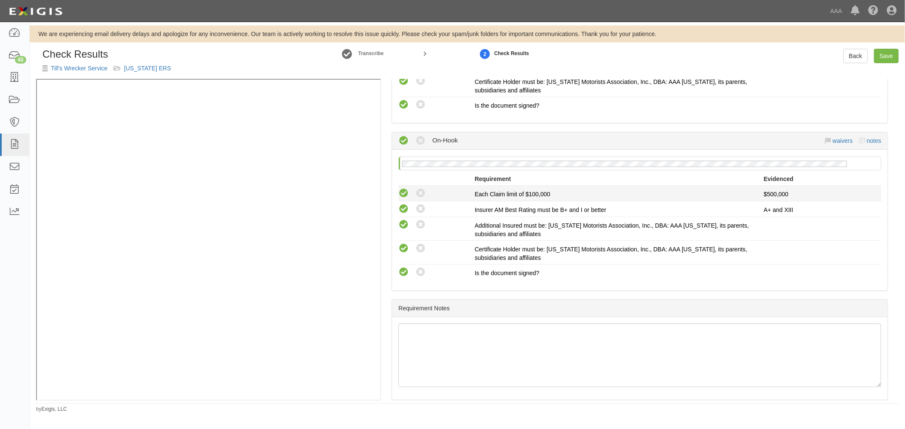
scroll to position [741, 0]
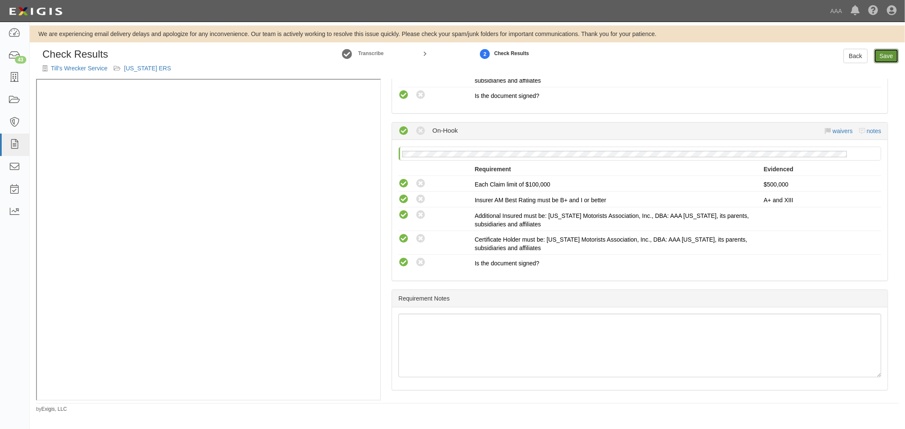
click at [879, 55] on link "Save" at bounding box center [886, 56] width 25 height 14
radio input "true"
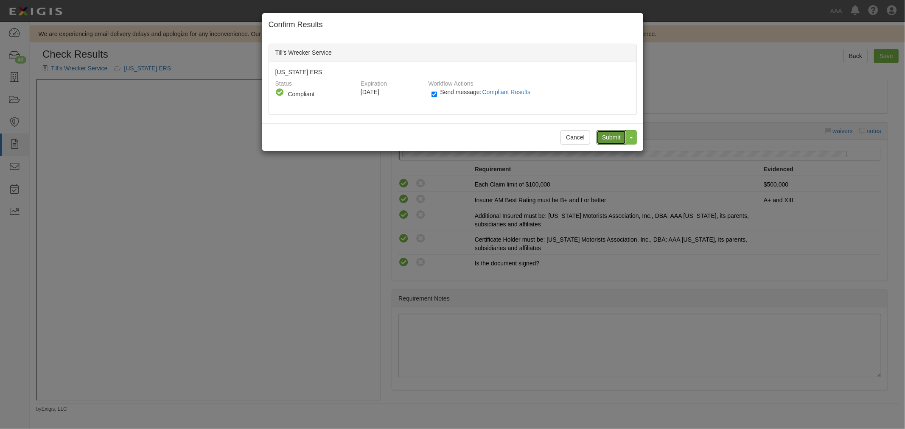
click at [611, 136] on input "Submit" at bounding box center [611, 137] width 30 height 14
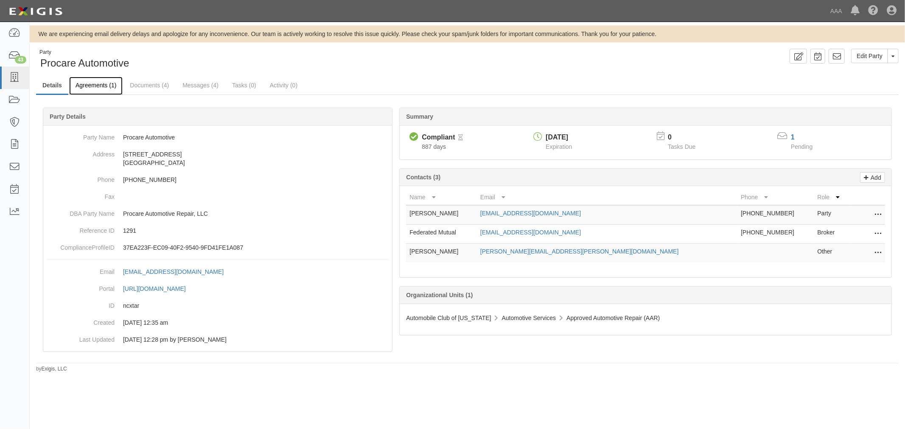
drag, startPoint x: 0, startPoint y: 0, endPoint x: 85, endPoint y: 90, distance: 123.6
click at [85, 90] on link "Agreements (1)" at bounding box center [95, 86] width 53 height 18
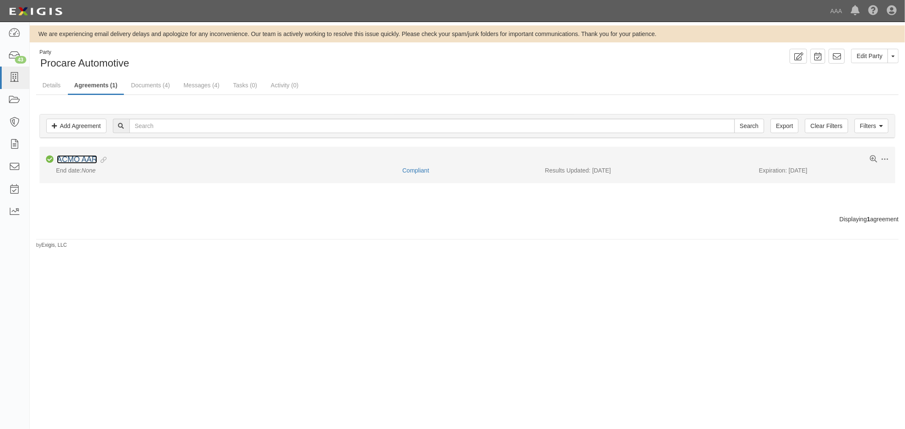
click at [74, 156] on link "ACMO AAR" at bounding box center [77, 159] width 40 height 8
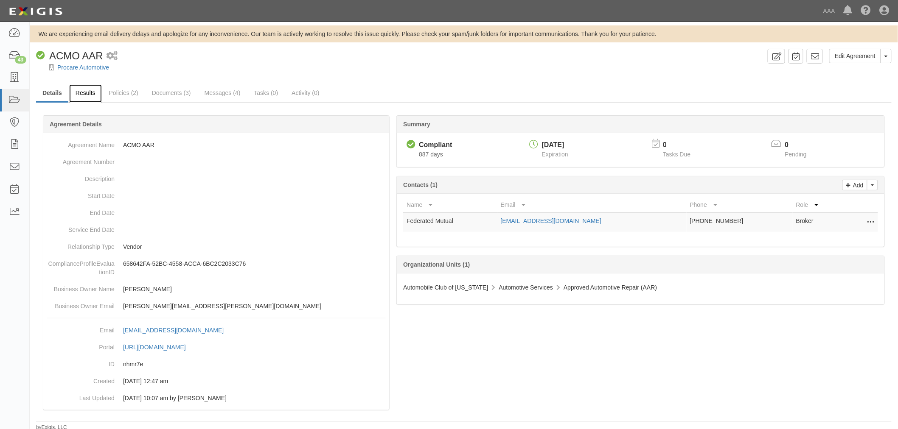
click at [88, 99] on link "Results" at bounding box center [85, 93] width 33 height 18
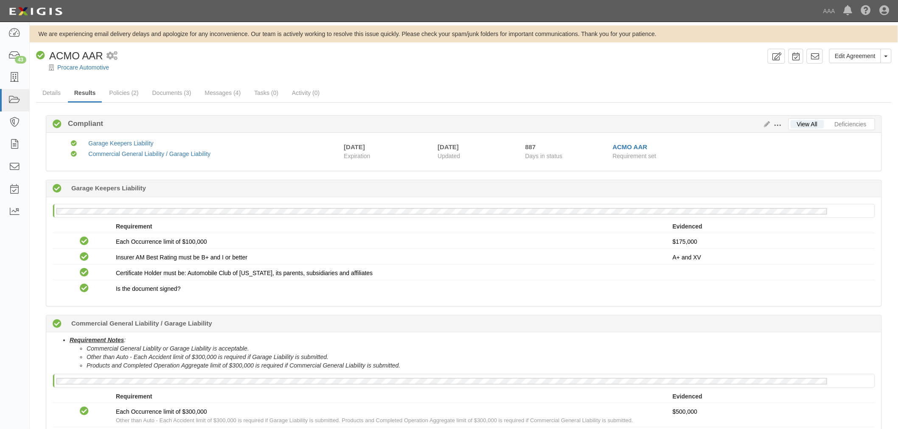
click at [702, 344] on li "Requirement Notes : Commercial General Liablity or Garage Liability is acceptab…" at bounding box center [472, 353] width 805 height 34
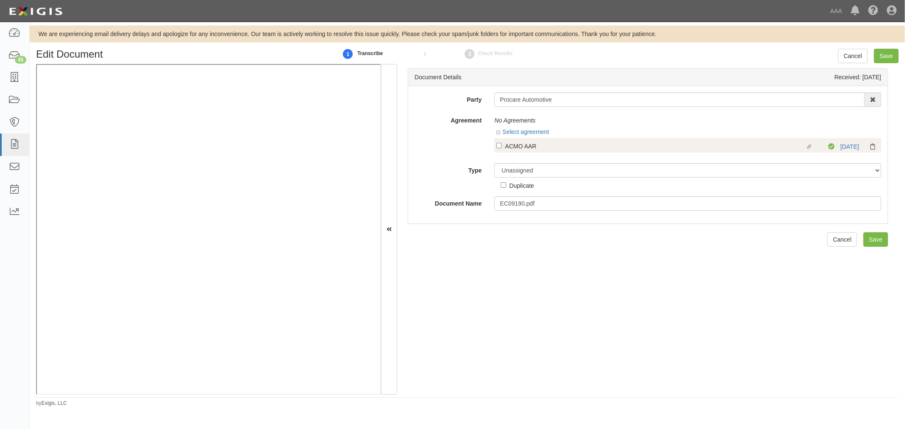
click at [522, 150] on div "ACMO AAR" at bounding box center [655, 145] width 300 height 9
click at [502, 148] on input "Linked agreement ACMO AAR Linked agreement" at bounding box center [499, 146] width 6 height 6
checkbox input "true"
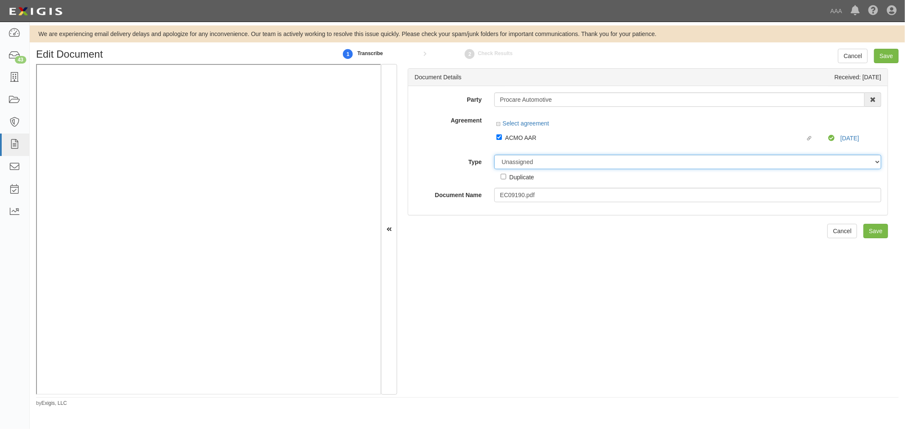
click at [528, 170] on div "Unassigned Binder Cancellation Notice Certificate Contract Endorsement Insuranc…" at bounding box center [688, 168] width 400 height 27
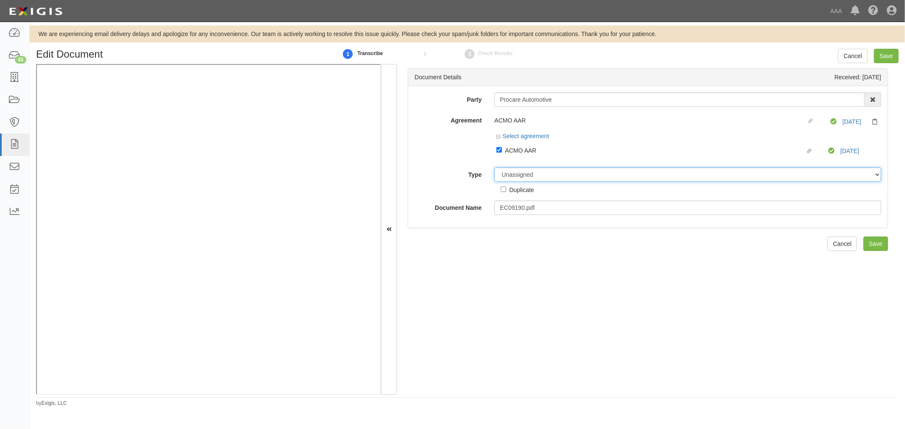
select select "CertificateDetail"
click at [494, 169] on select "Unassigned Binder Cancellation Notice Certificate Contract Endorsement Insuranc…" at bounding box center [687, 175] width 387 height 14
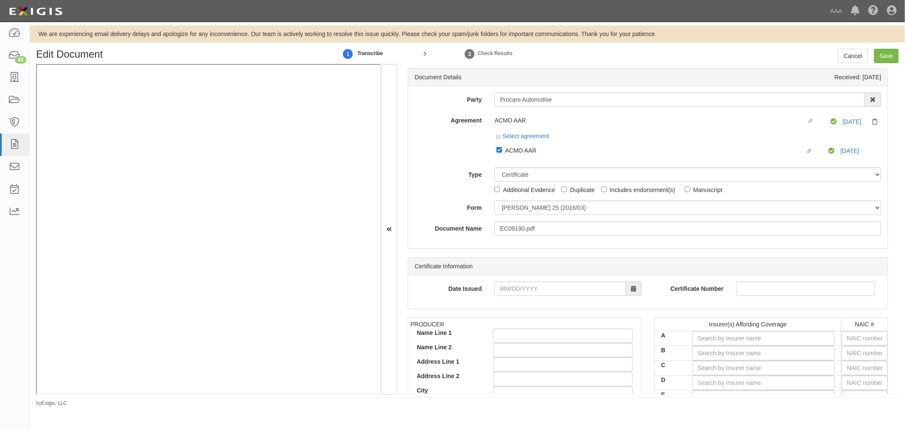
click at [514, 218] on div "Party Procare Automotive 1-800-Packouts of Beverly Hills 1-800 Packouts of Inla…" at bounding box center [647, 163] width 467 height 143
click at [516, 211] on select "ACORD 25 (2016/03) ACORD 101 ACORD 855 NY (2014/05) General" at bounding box center [687, 208] width 387 height 14
select select "GeneralFormDetail"
click at [494, 202] on select "ACORD 25 (2016/03) ACORD 101 ACORD 855 NY (2014/05) General" at bounding box center [687, 208] width 387 height 14
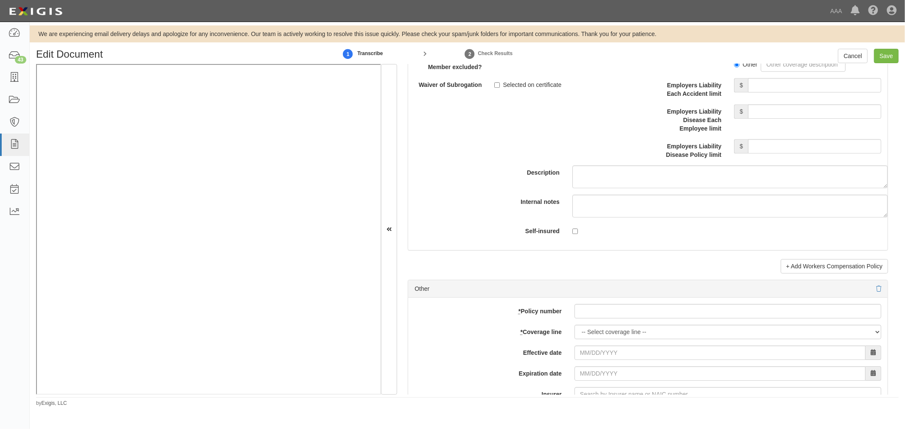
scroll to position [2199, 0]
click at [582, 317] on input "* Policy number" at bounding box center [727, 311] width 307 height 14
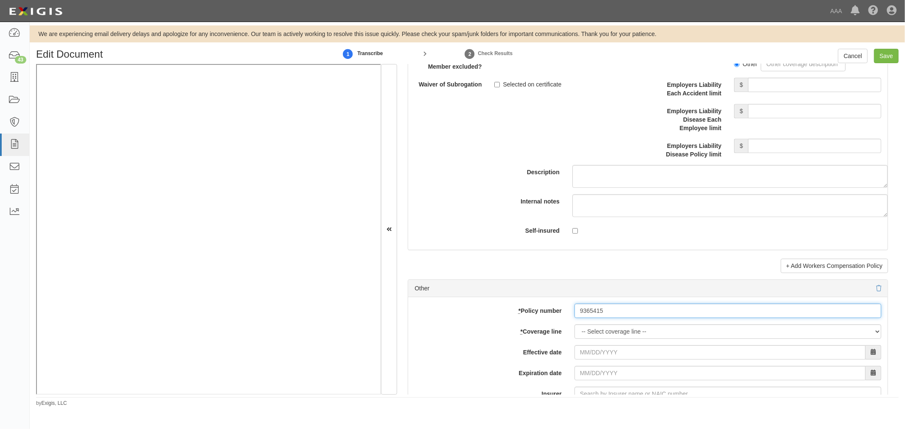
type input "9365415"
drag, startPoint x: 613, startPoint y: 334, endPoint x: 618, endPoint y: 336, distance: 4.7
click at [613, 335] on select "-- Select coverage line -- Asbestos Abatement Auto Physical Damage Boiler & Mac…" at bounding box center [727, 331] width 307 height 14
select select "70"
click at [574, 339] on select "-- Select coverage line -- Asbestos Abatement Auto Physical Damage Boiler & Mac…" at bounding box center [727, 331] width 307 height 14
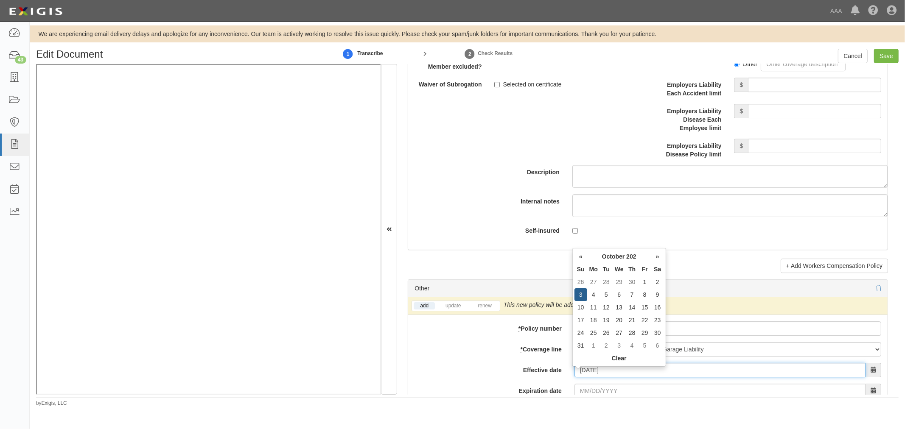
type input "10/03/2025"
type input "[DATE]"
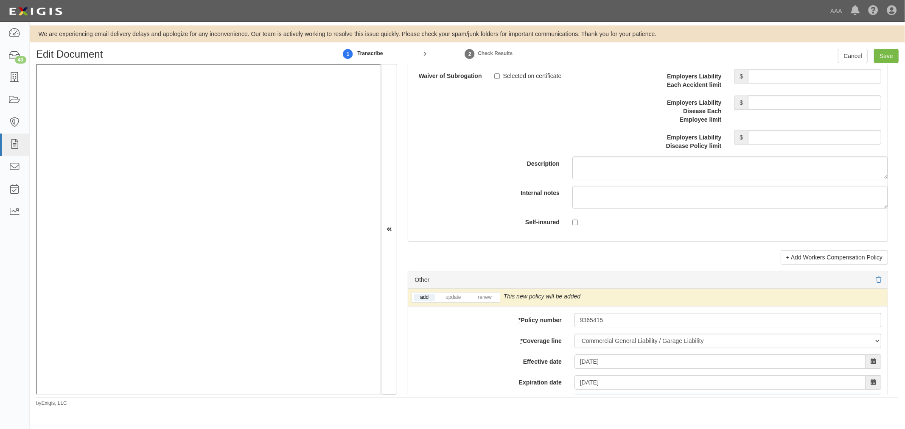
scroll to position [2386, 0]
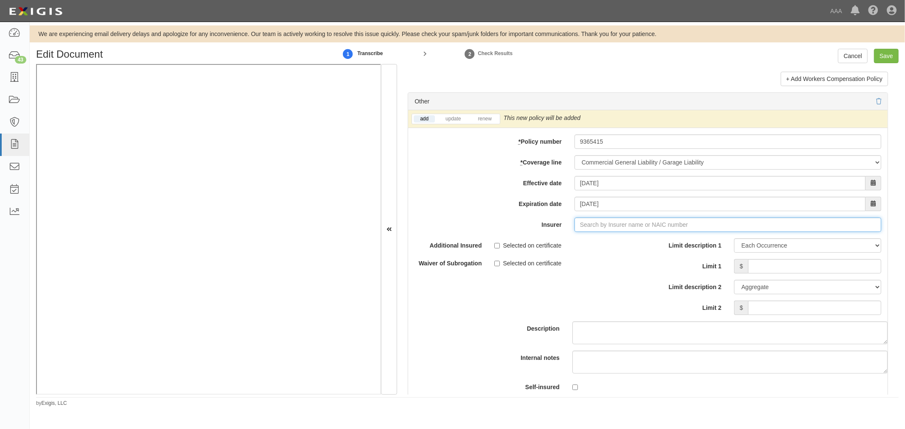
type input "180 Seguros S.A. (0) NR Rating"
type input "1"
drag, startPoint x: 604, startPoint y: 243, endPoint x: 565, endPoint y: 240, distance: 40.0
click div "Federated Mutual Insurance Company ( 13935 ) A+ XV Rating"
type input "Federated Mutual Insurance Company (13935) A+ XV Rating"
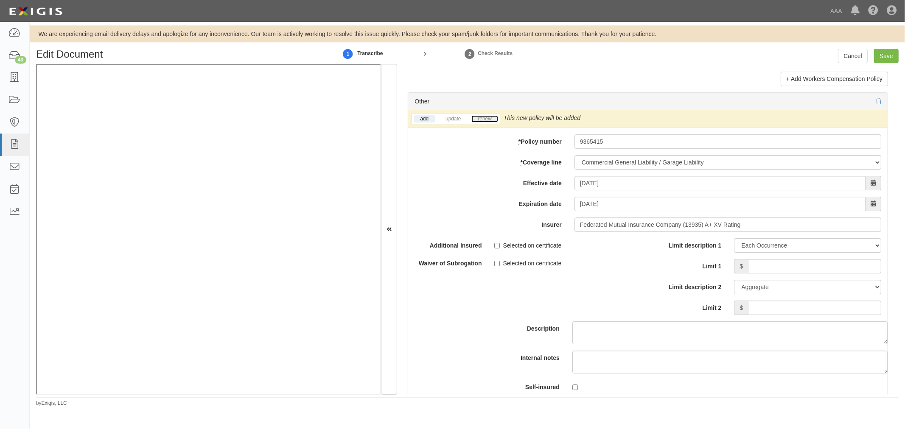
click link "renew"
click input "Limit 1"
type input "1"
type input "500,000"
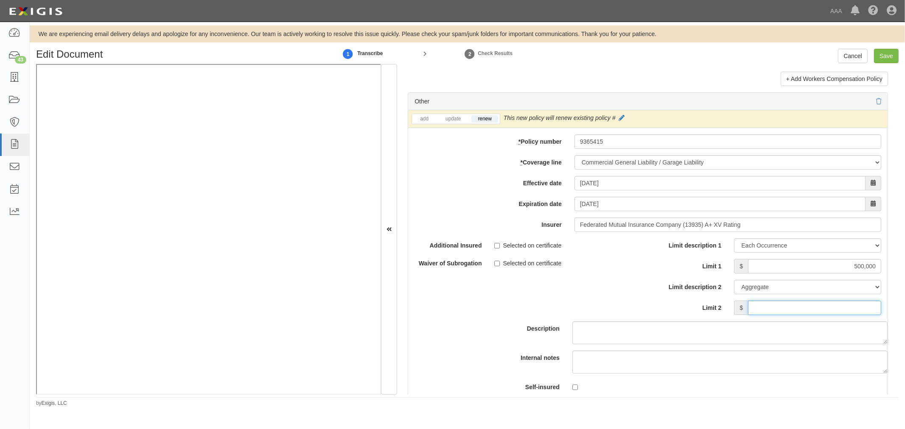
click input "Limit 2"
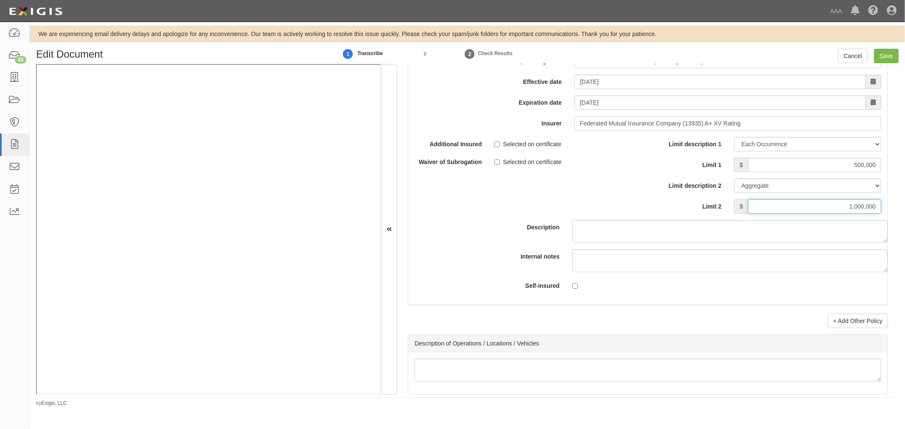
scroll to position [2543, 0]
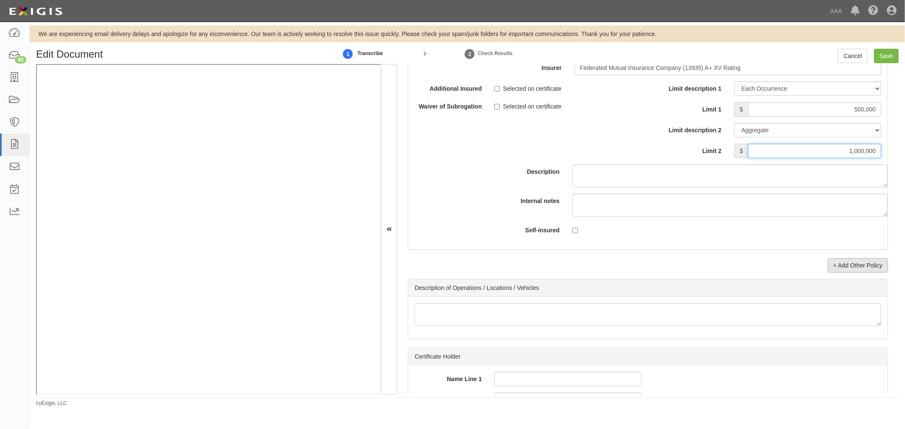
type input "1,000,000"
click link "+ Add Other Policy"
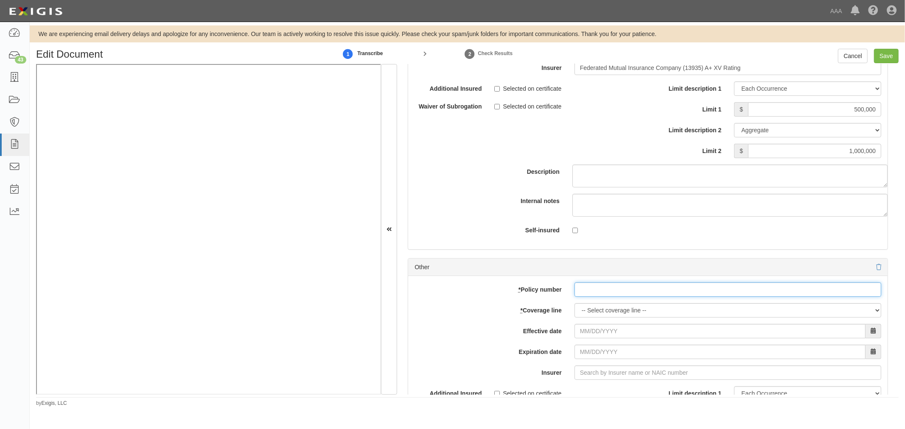
paste input "K2GP634170"
drag, startPoint x: 590, startPoint y: 293, endPoint x: 587, endPoint y: 316, distance: 23.5
click input "K2GP634170"
type input "K2GP634170"
click select "-- Select coverage line -- Asbestos Abatement Auto Physical Damage Boiler & Mac…"
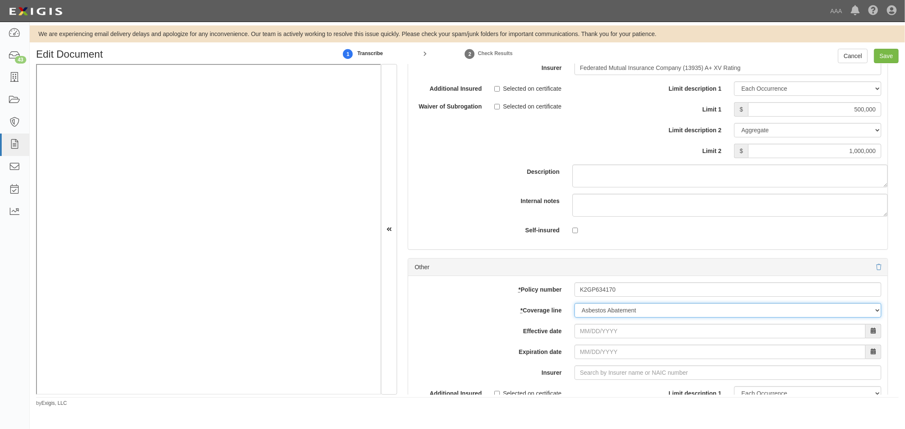
click select "-- Select coverage line -- Asbestos Abatement Auto Physical Damage Boiler & Mac…"
select select "56"
click select "-- Select coverage line -- Asbestos Abatement Auto Physical Damage Boiler & Mac…"
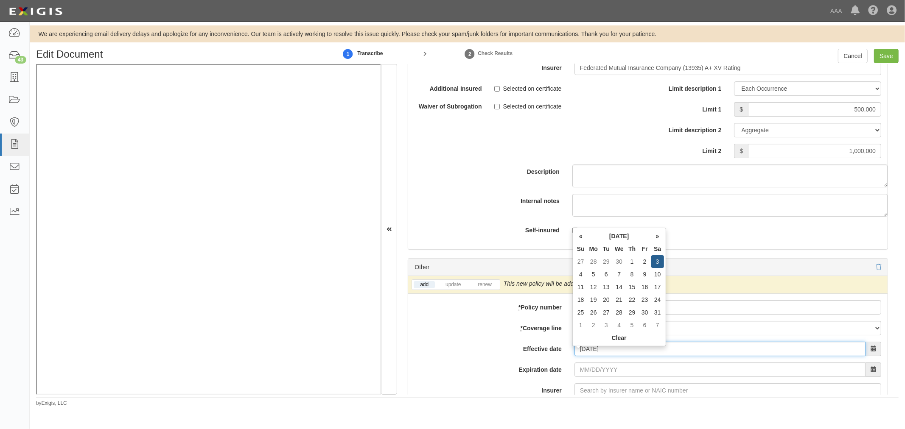
type input "10/03/2025"
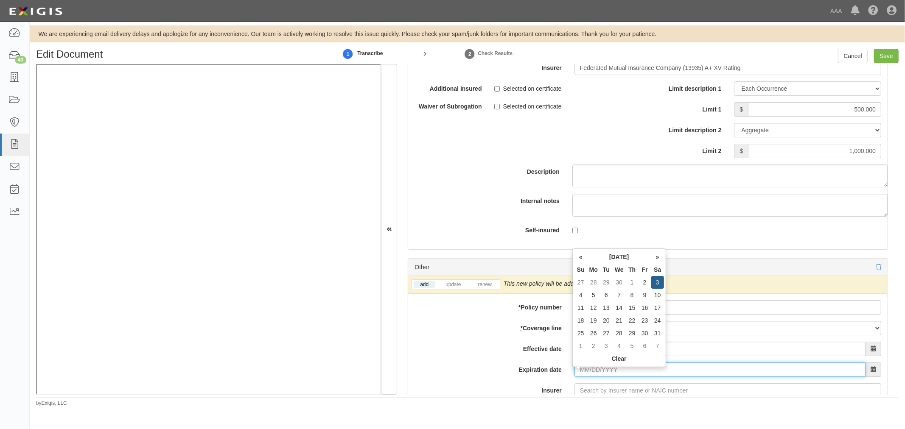
type input "[DATE]"
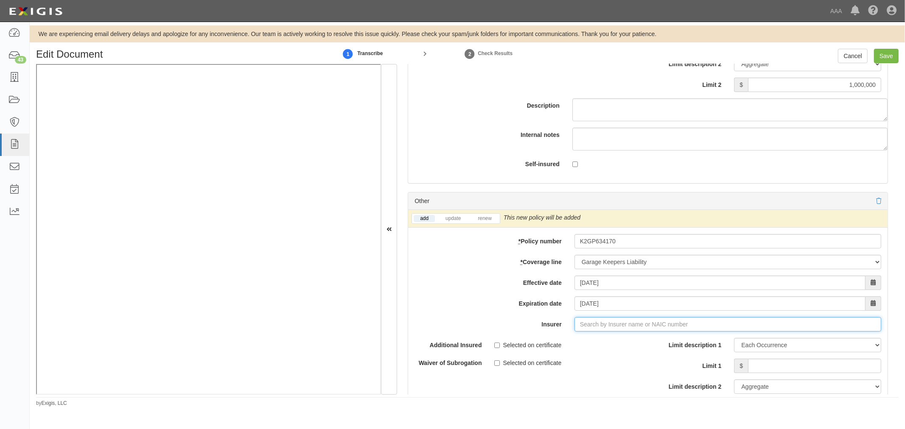
scroll to position [2631, 0]
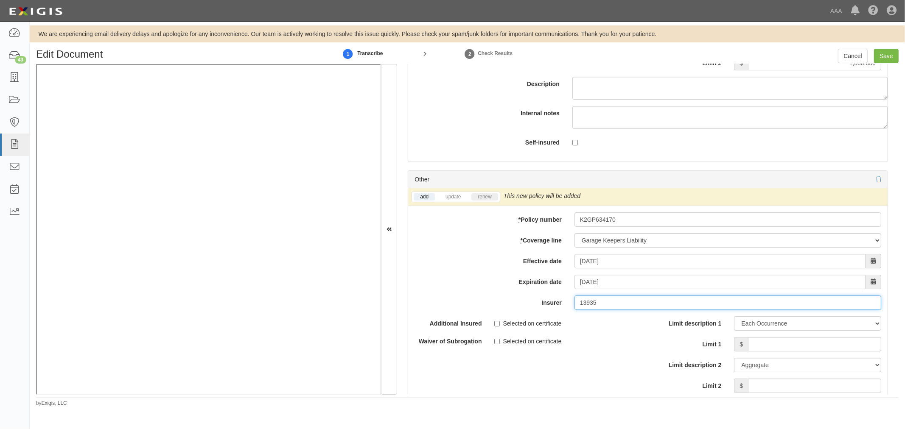
type input "13935"
click link "renew"
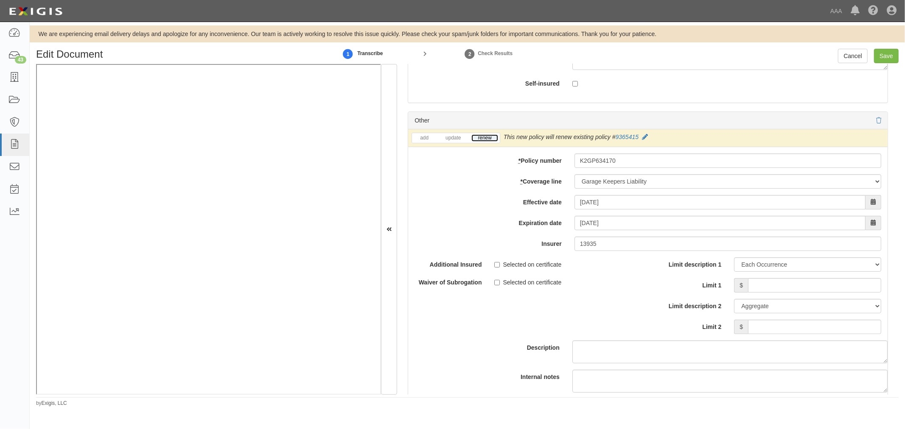
scroll to position [2709, 0]
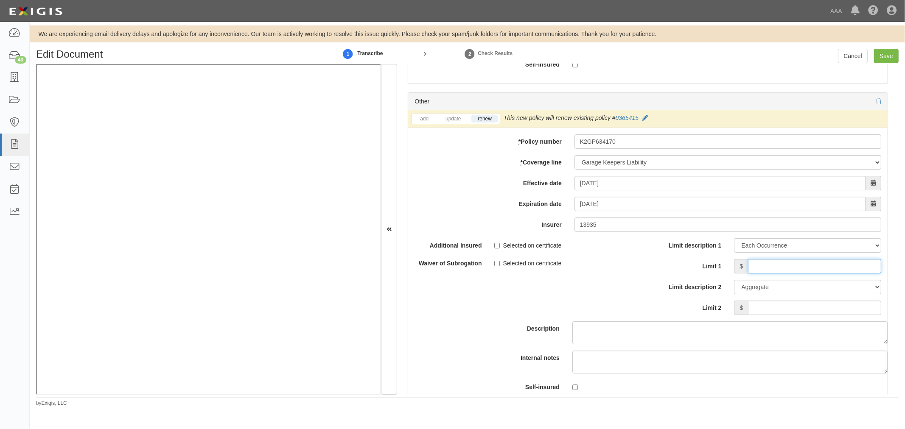
click input "Limit 1"
type input "175000"
click input "Limit 2"
type input "175000"
click input "Save"
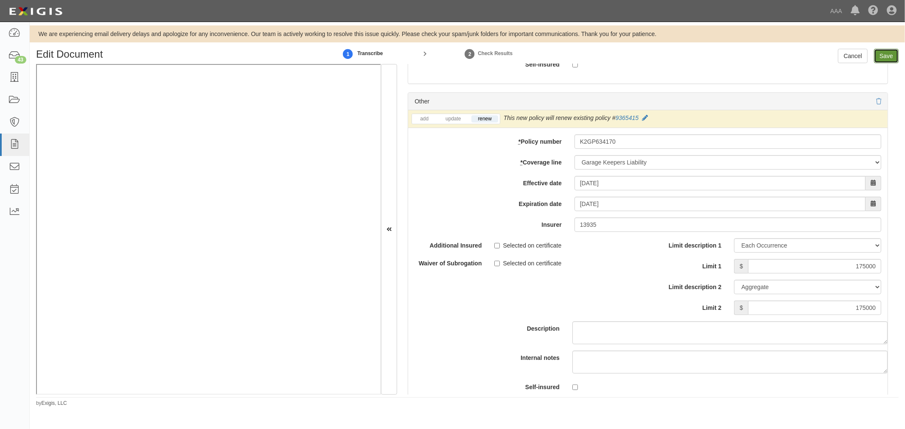
type input "500000"
type input "1000000"
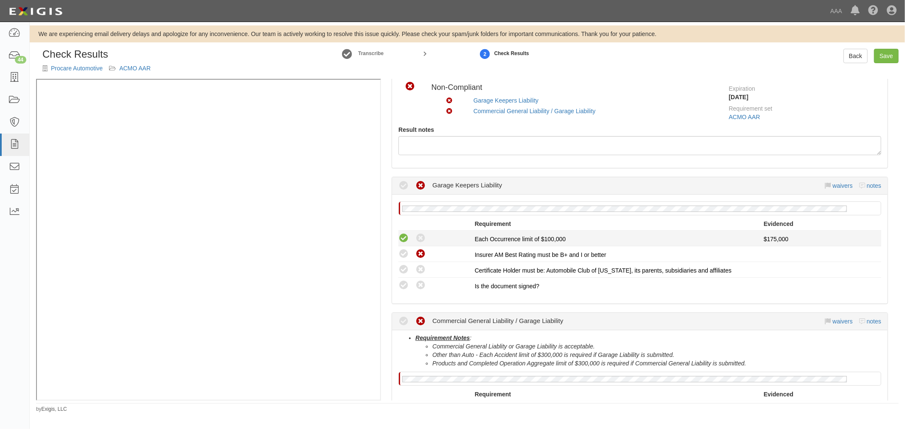
scroll to position [157, 0]
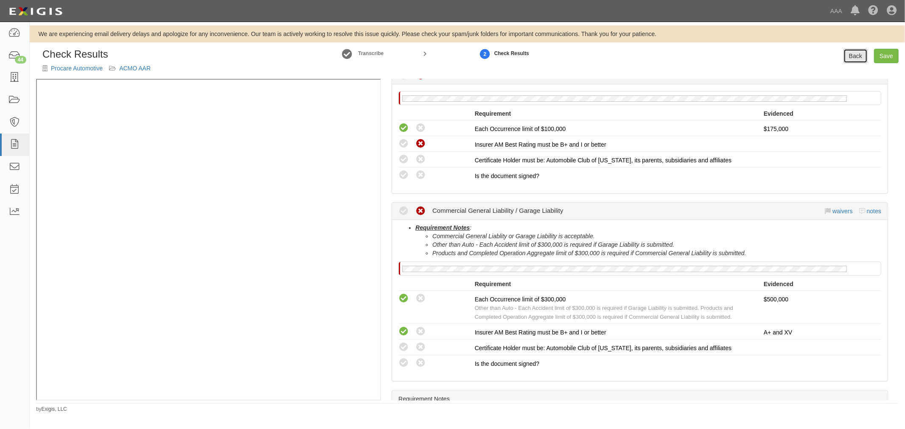
click at [856, 53] on link "Back" at bounding box center [855, 56] width 24 height 14
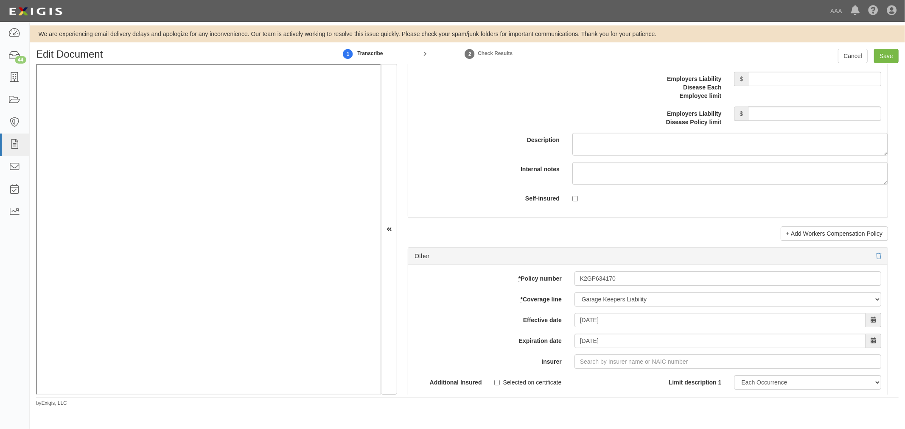
scroll to position [2278, 0]
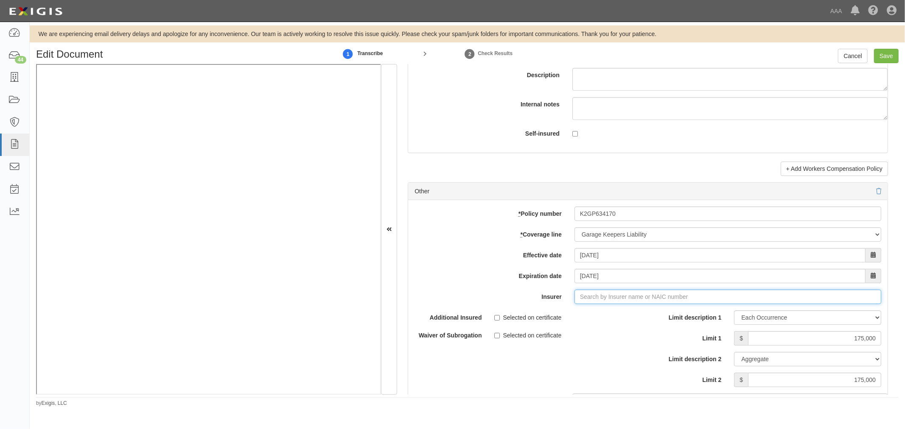
click at [605, 298] on input "Insurer" at bounding box center [727, 297] width 307 height 14
type input "180 Seguros S.A. (0) NR Rating"
type input "1"
click at [613, 319] on div "Federated Mutual Insurance Company ( 13935 ) A+ XV Rating" at bounding box center [609, 313] width 178 height 11
type input "Federated Mutual Insurance Company (13935) A+ XV Rating"
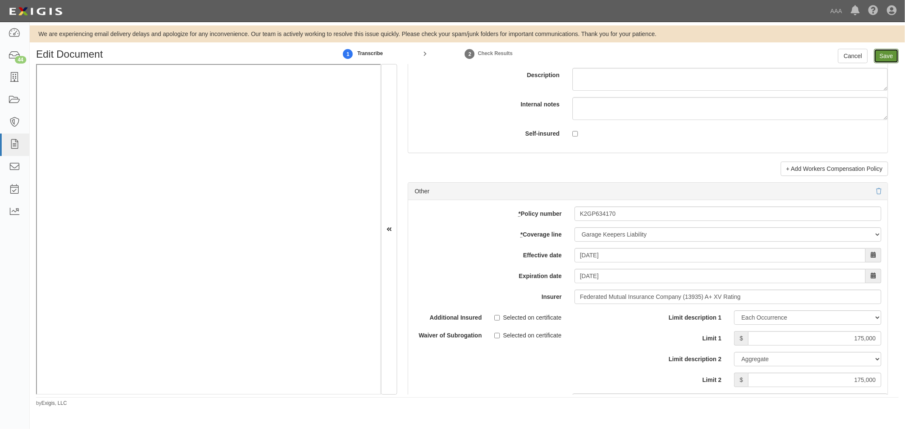
click at [882, 55] on input "Save" at bounding box center [886, 56] width 25 height 14
type input "175000"
type input "500000"
type input "1000000"
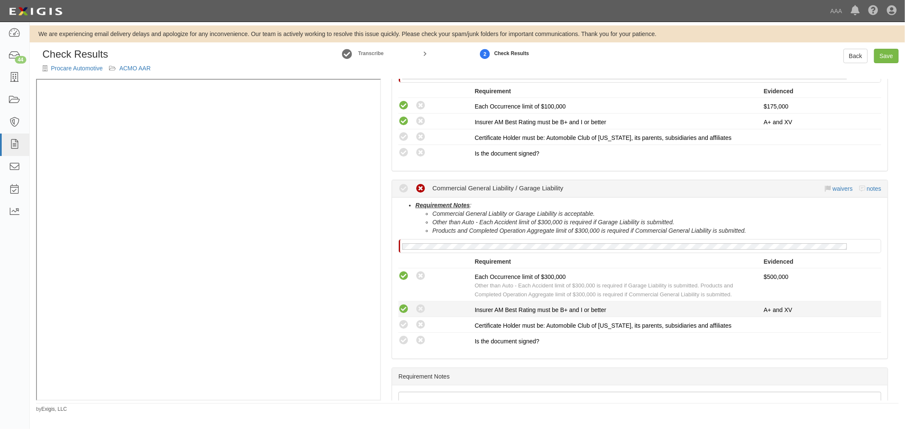
scroll to position [258, 0]
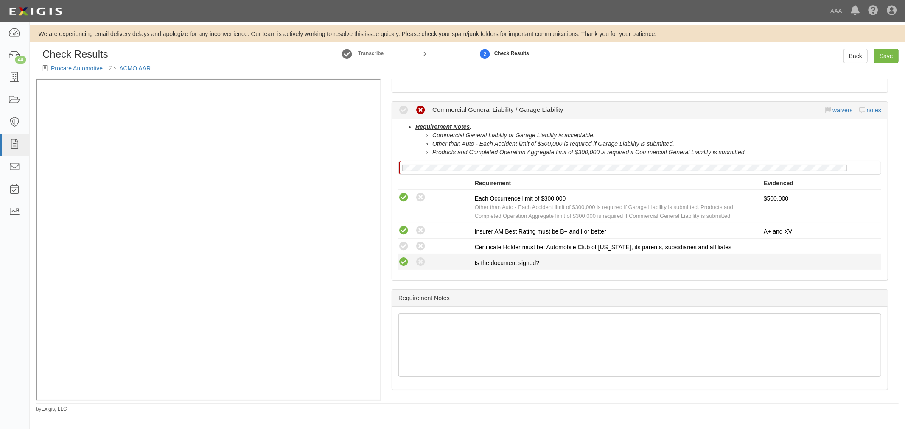
click at [403, 264] on icon at bounding box center [403, 262] width 11 height 11
radio input "true"
click at [403, 244] on icon at bounding box center [403, 246] width 11 height 11
radio input "true"
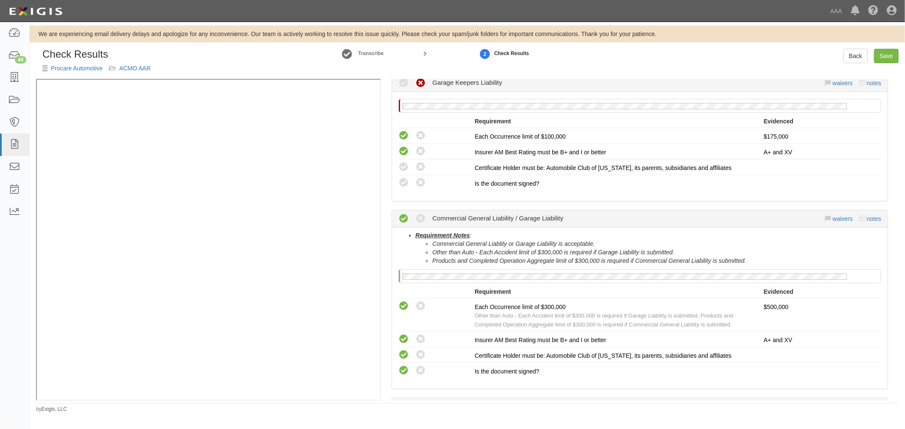
scroll to position [101, 0]
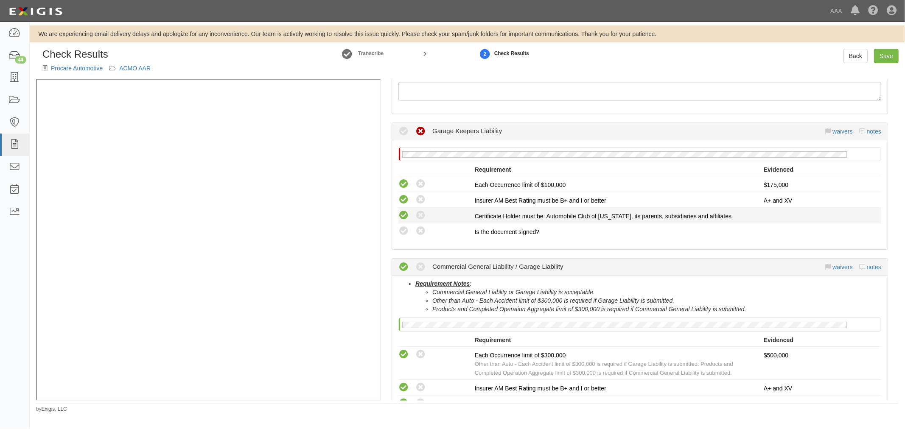
drag, startPoint x: 405, startPoint y: 234, endPoint x: 401, endPoint y: 218, distance: 16.3
click at [405, 232] on icon at bounding box center [403, 231] width 11 height 11
radio input "true"
click at [400, 215] on icon at bounding box center [403, 215] width 11 height 11
radio input "true"
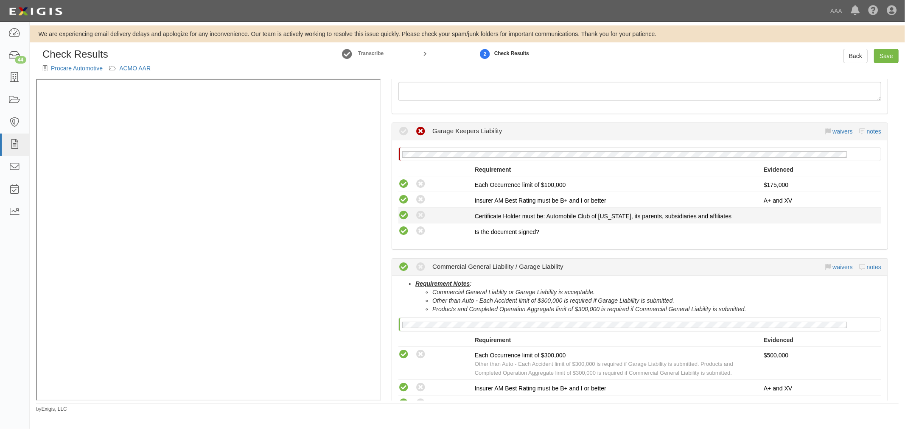
radio input "true"
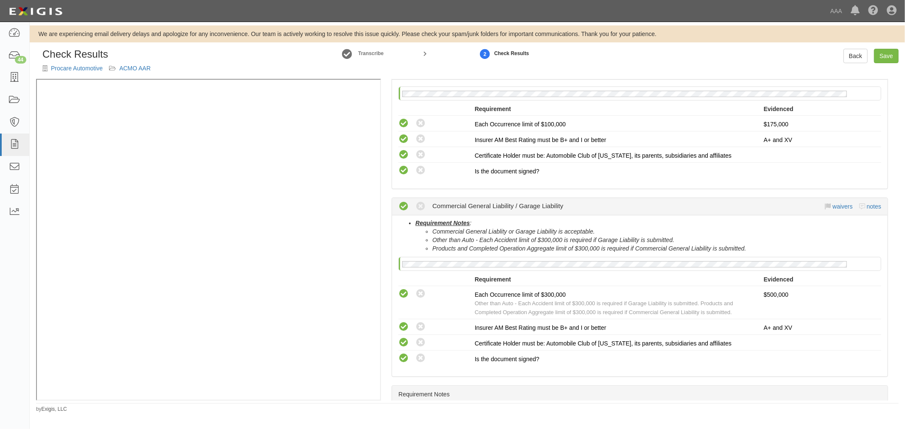
scroll to position [179, 0]
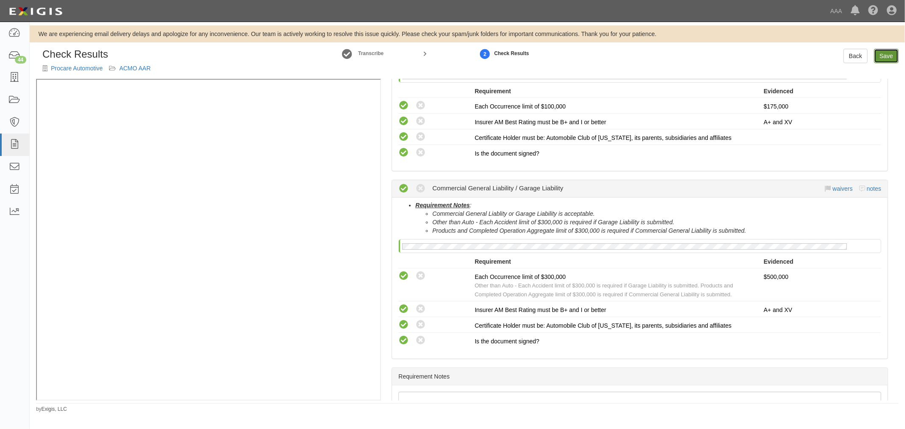
click at [888, 54] on link "Save" at bounding box center [886, 56] width 25 height 14
radio input "true"
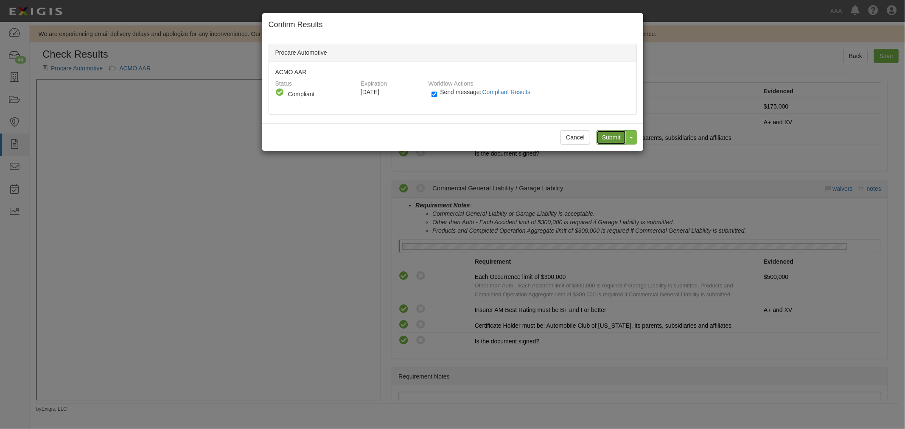
click at [615, 136] on input "Submit" at bounding box center [611, 137] width 30 height 14
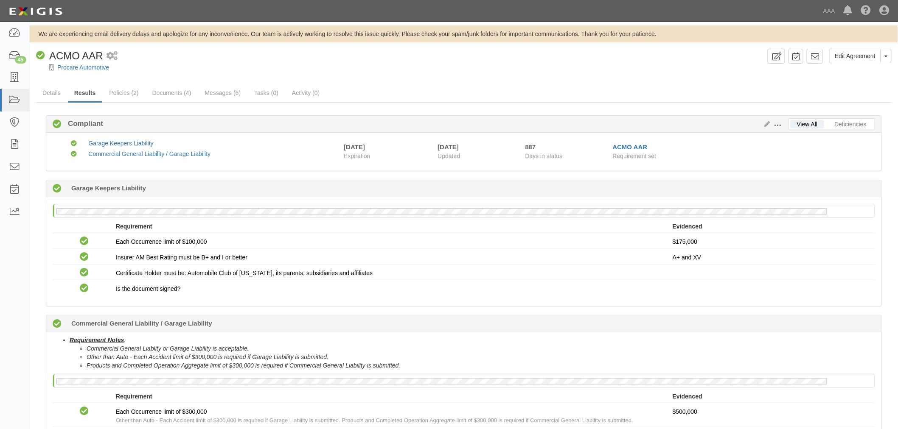
click at [92, 62] on div "Compliant ACMO AAR" at bounding box center [69, 56] width 67 height 14
